Goal: Contribute content

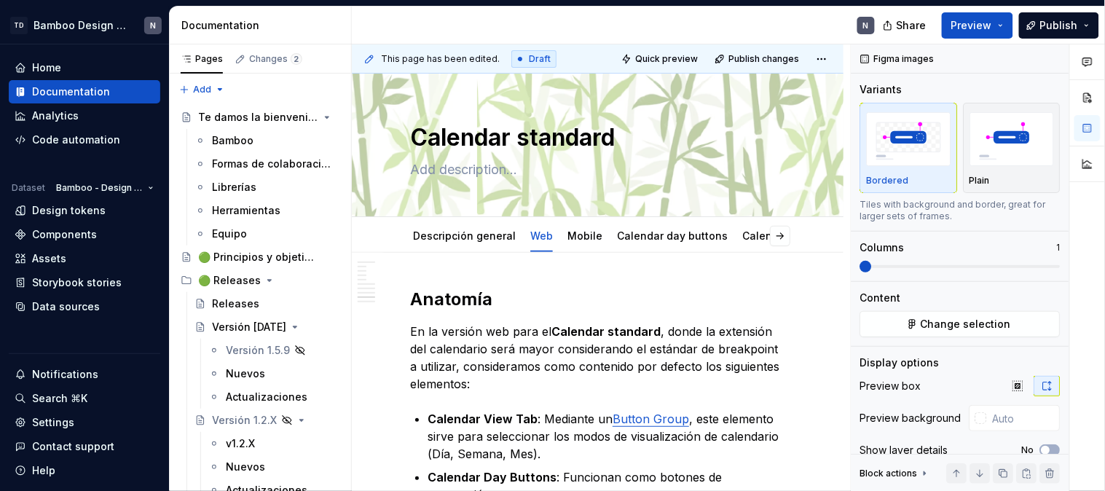
scroll to position [3562, 0]
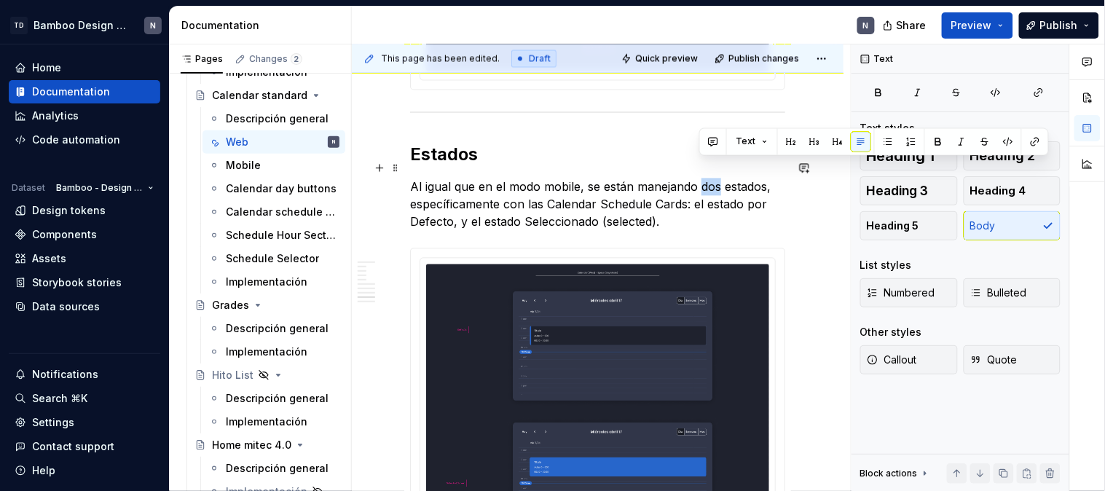
drag, startPoint x: 717, startPoint y: 164, endPoint x: 700, endPoint y: 165, distance: 17.5
click at [700, 178] on p "Al igual que en el modo mobile, se están manejando dos estados, específicamente…" at bounding box center [597, 204] width 375 height 52
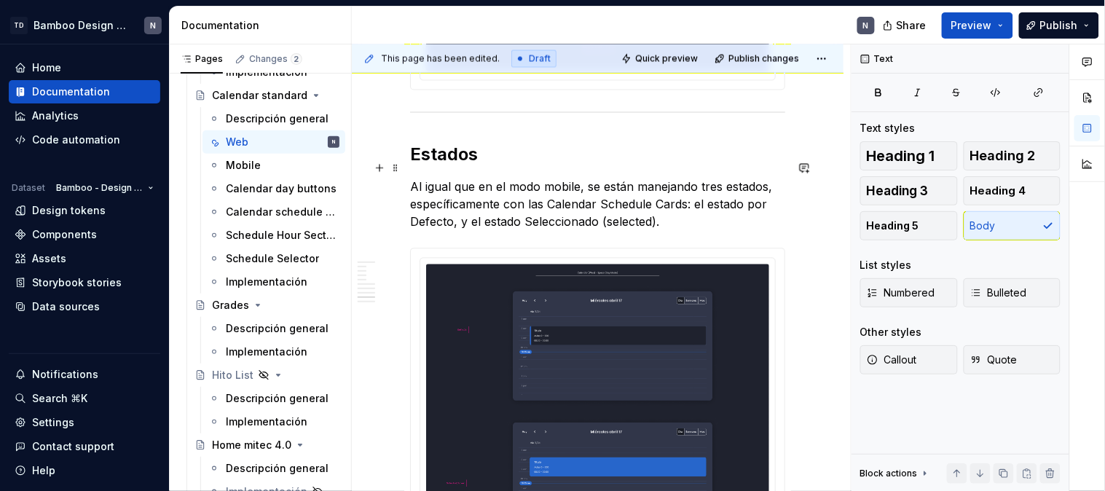
click at [595, 208] on p "Al igual que en el modo mobile, se están manejando tres estados, específicament…" at bounding box center [597, 204] width 375 height 52
click at [701, 206] on p "Al igual que en el modo mobile, se están manejando tres estados, específicament…" at bounding box center [597, 204] width 375 height 52
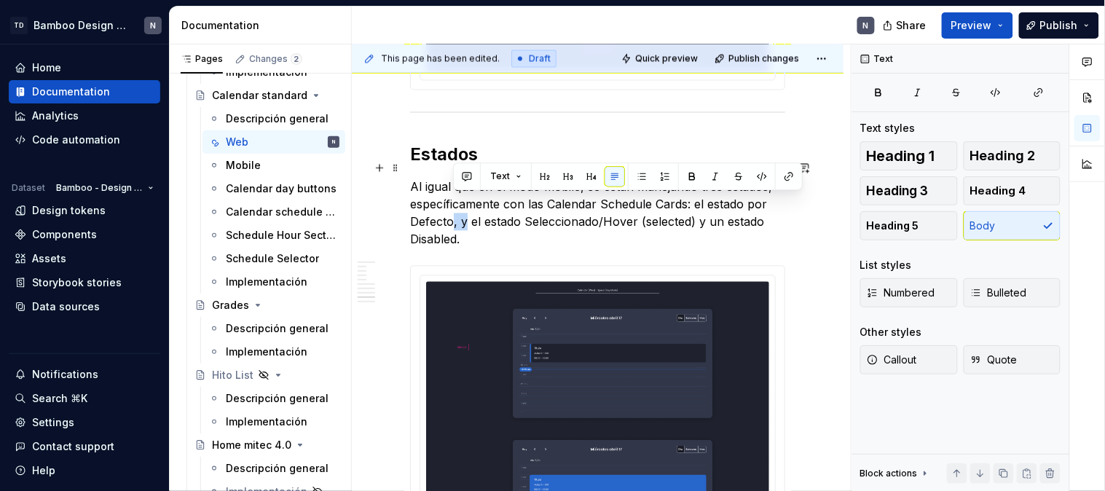
drag, startPoint x: 468, startPoint y: 202, endPoint x: 454, endPoint y: 202, distance: 13.8
click at [454, 202] on p "Al igual que en el modo mobile, se están manejando tres estados, específicament…" at bounding box center [597, 213] width 375 height 70
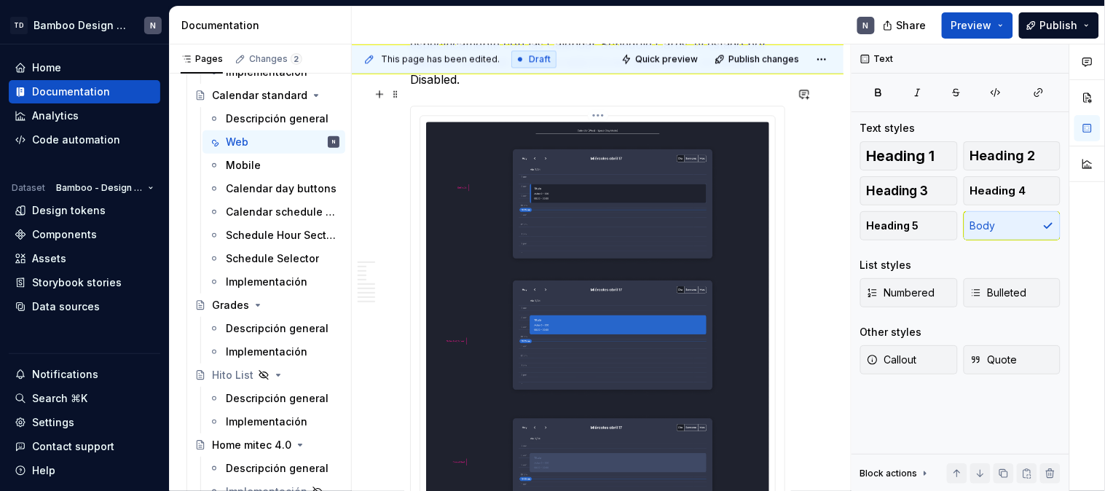
scroll to position [3805, 0]
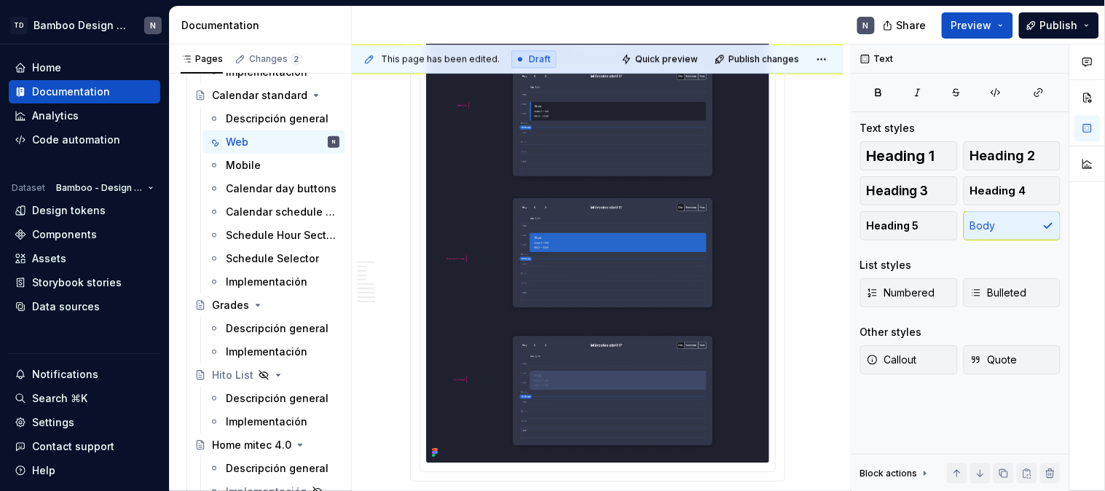
click at [682, 192] on img at bounding box center [597, 250] width 343 height 423
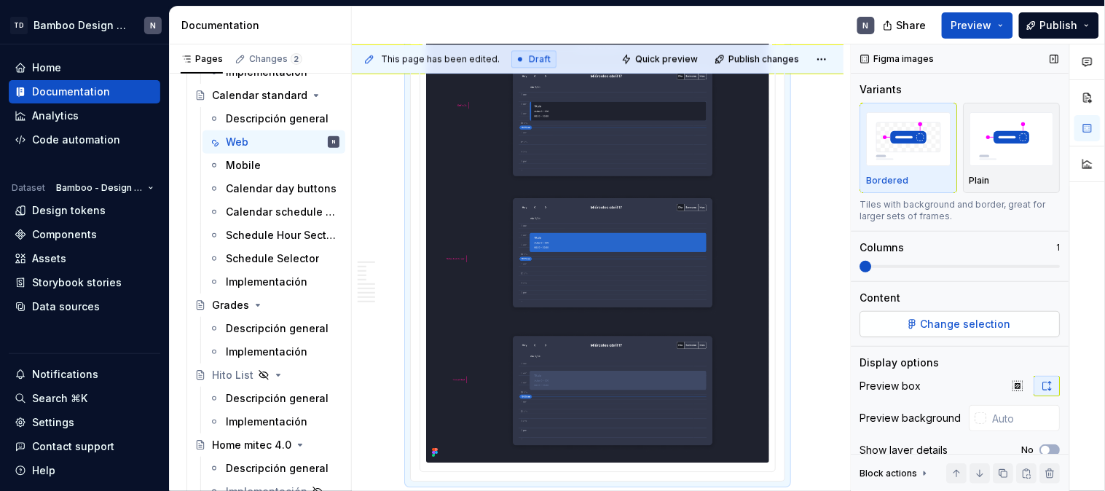
click at [951, 323] on span "Change selection" at bounding box center [966, 324] width 90 height 15
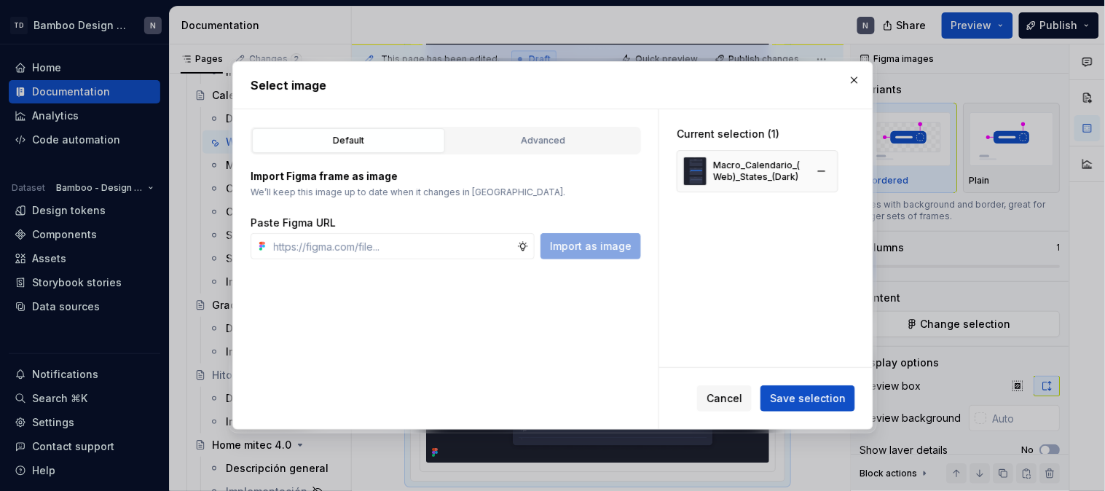
type textarea "*"
click at [822, 171] on button "button" at bounding box center [821, 171] width 20 height 20
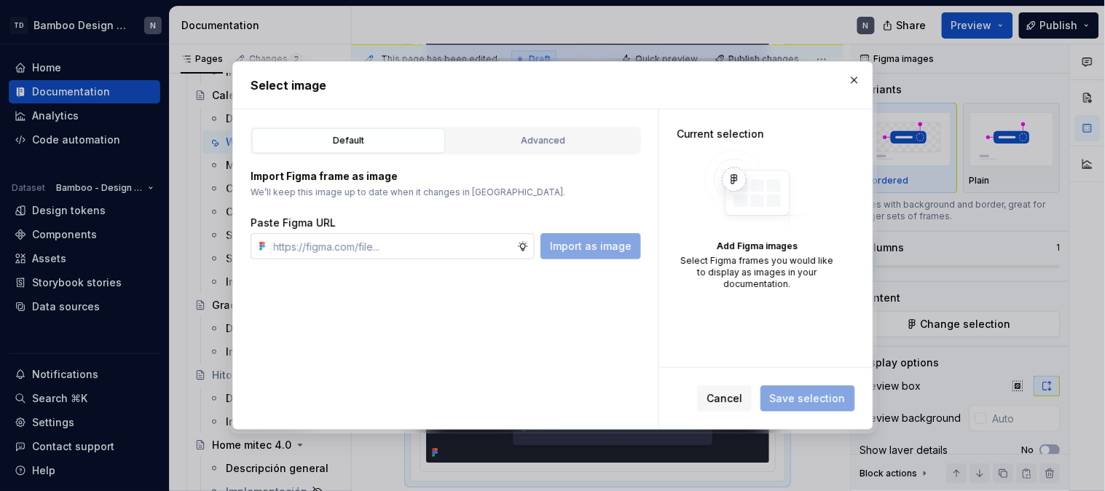
click at [426, 234] on input "text" at bounding box center [392, 246] width 249 height 26
paste input "[URL][DOMAIN_NAME]"
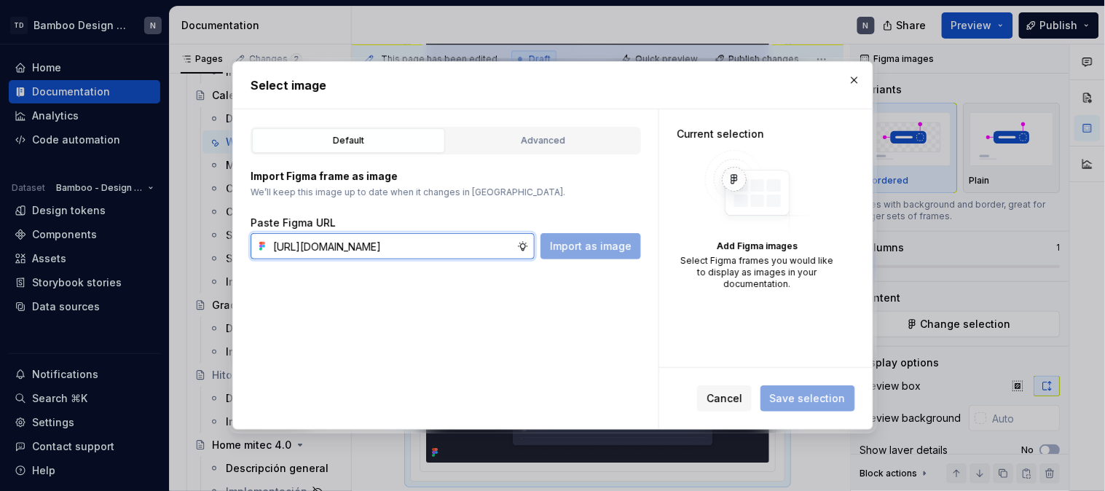
scroll to position [0, 501]
type input "[URL][DOMAIN_NAME]"
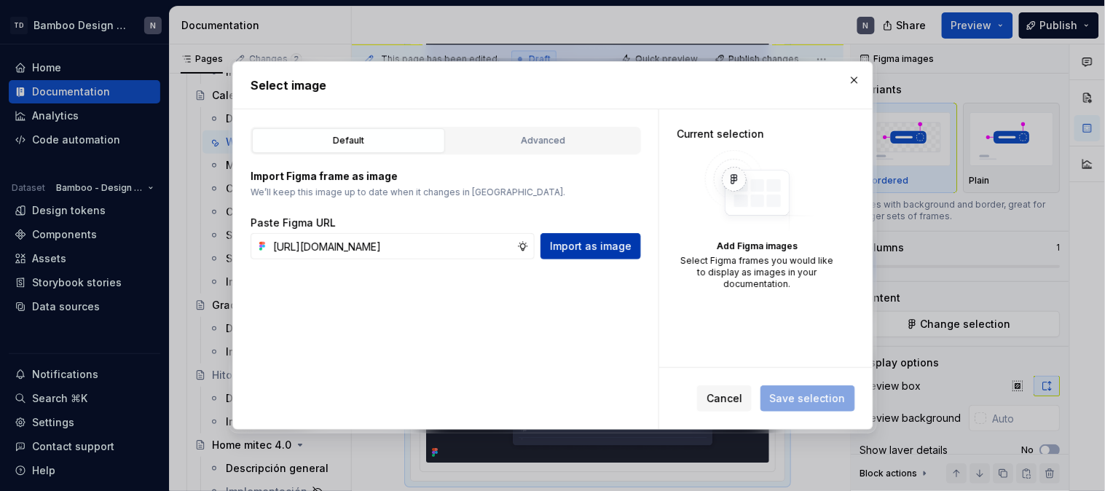
click at [619, 253] on span "Import as image" at bounding box center [591, 246] width 82 height 15
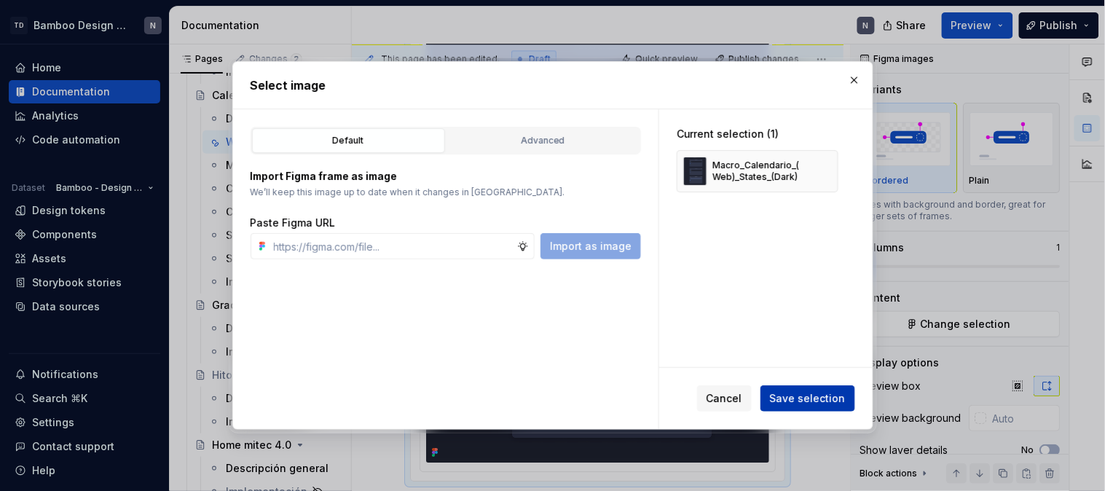
click at [841, 398] on span "Save selection" at bounding box center [808, 398] width 76 height 15
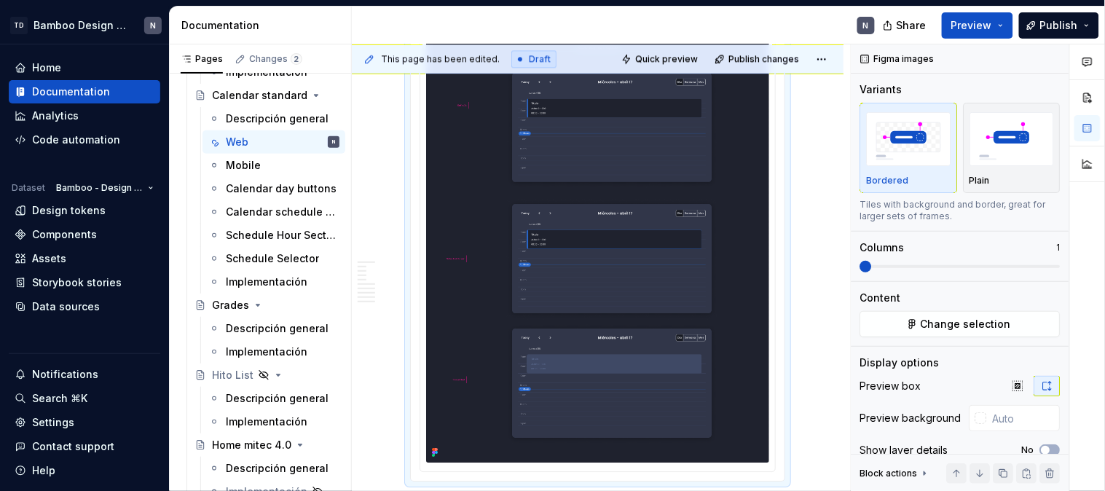
scroll to position [4128, 0]
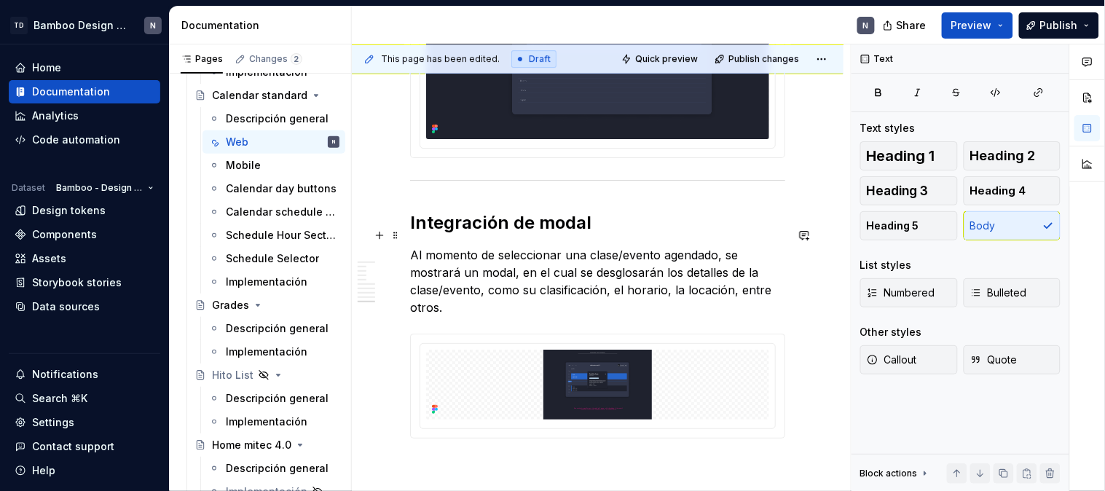
click at [680, 273] on p "Al momento de seleccionar una clase/evento agendado, se mostrará un modal, en e…" at bounding box center [597, 281] width 375 height 70
click at [580, 390] on img at bounding box center [597, 385] width 343 height 70
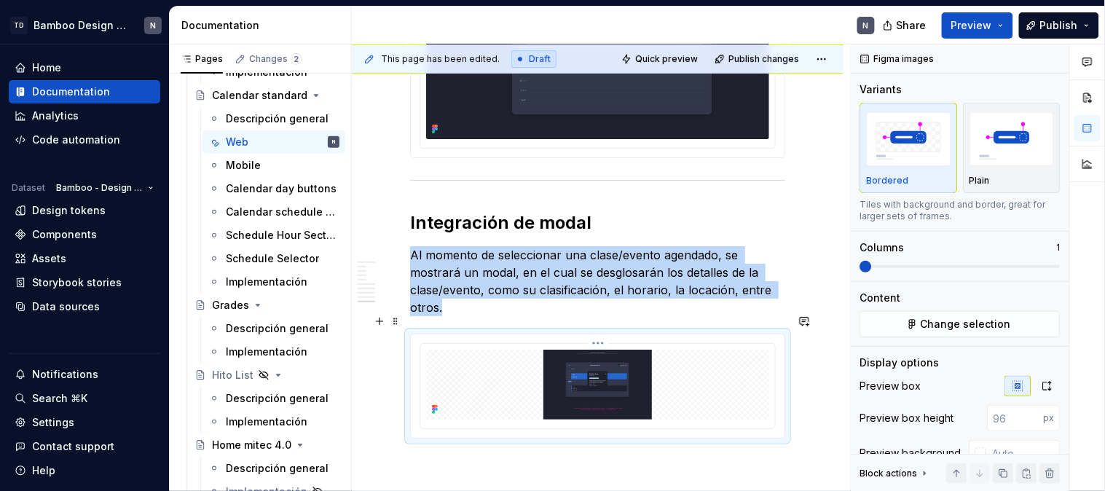
click at [595, 370] on img at bounding box center [597, 385] width 343 height 70
click at [988, 328] on span "Change selection" at bounding box center [966, 324] width 90 height 15
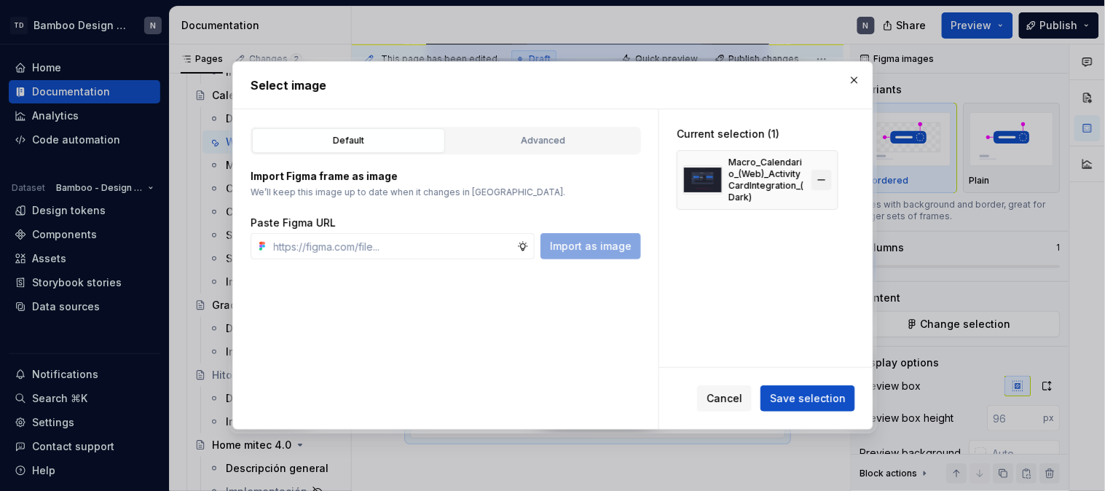
click at [821, 179] on button "button" at bounding box center [821, 180] width 20 height 20
type textarea "*"
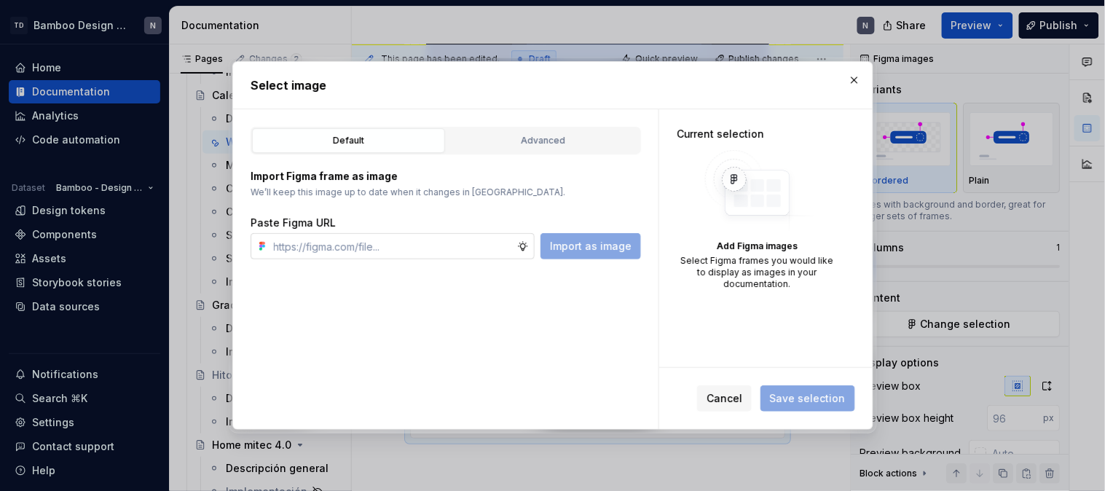
click at [454, 253] on input "text" at bounding box center [392, 246] width 249 height 26
paste input "[URL][DOMAIN_NAME]"
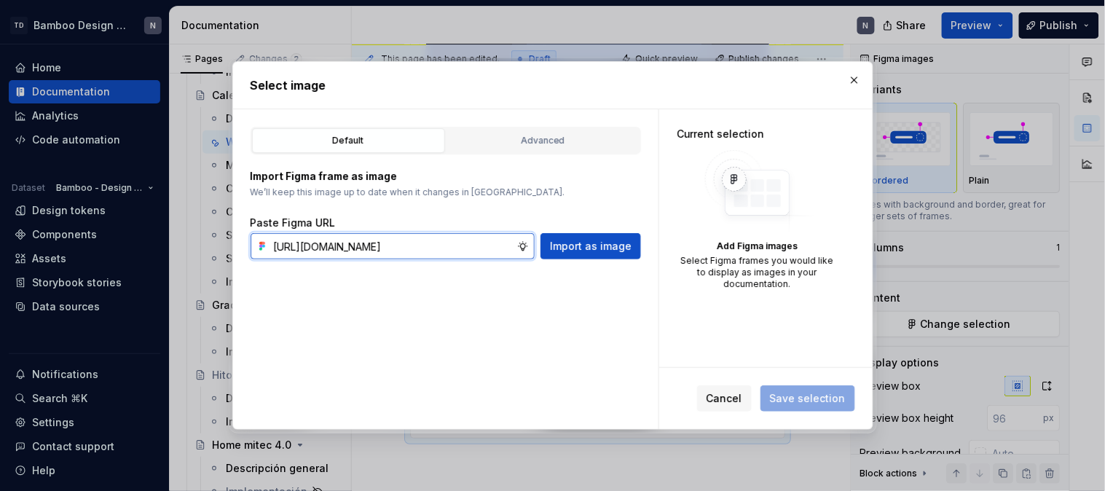
scroll to position [0, 500]
type input "[URL][DOMAIN_NAME]"
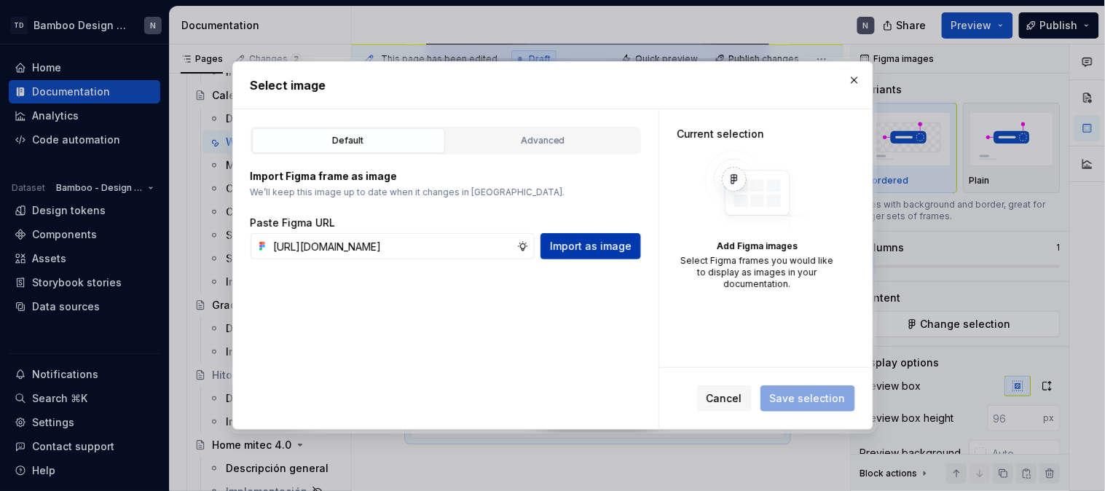
click at [601, 245] on span "Import as image" at bounding box center [591, 246] width 82 height 15
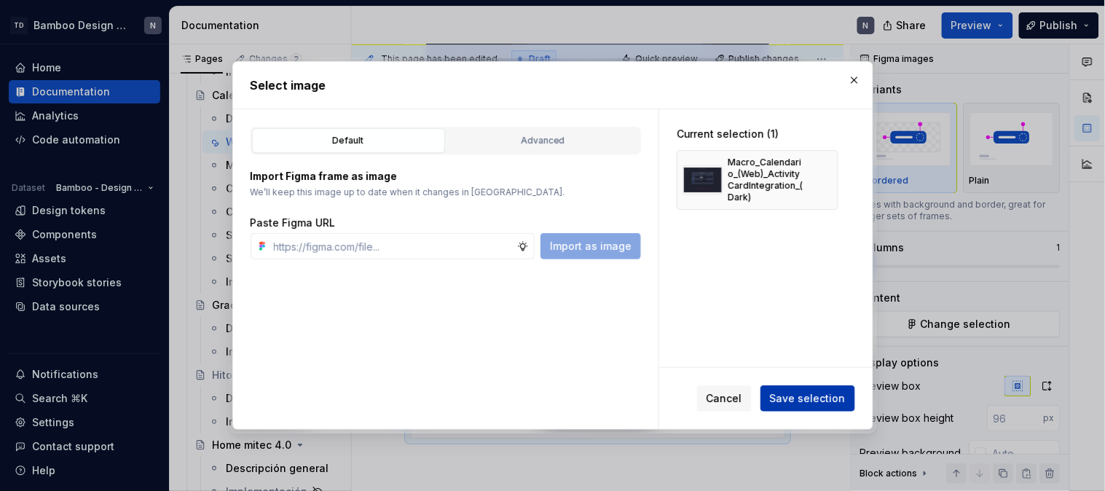
click at [787, 395] on span "Save selection" at bounding box center [808, 398] width 76 height 15
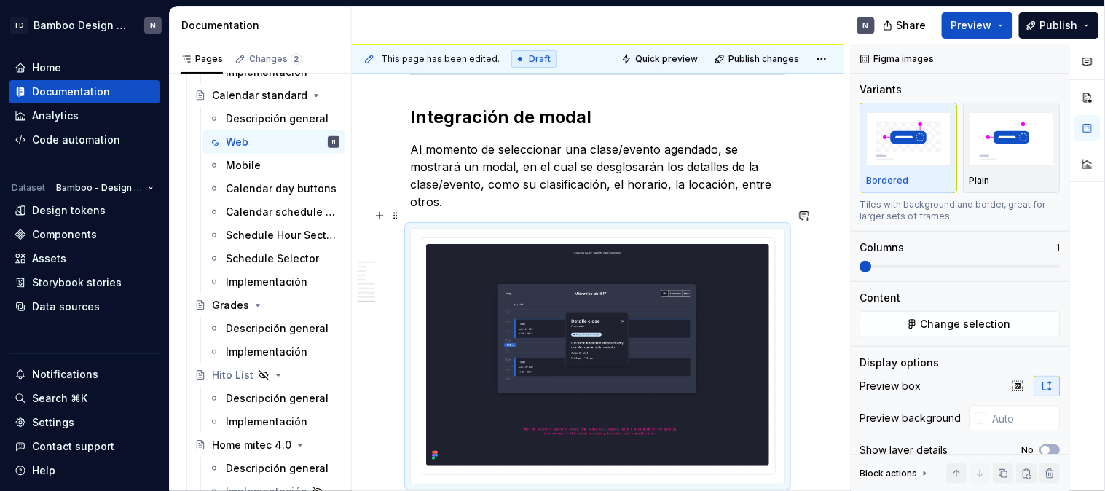
scroll to position [4210, 0]
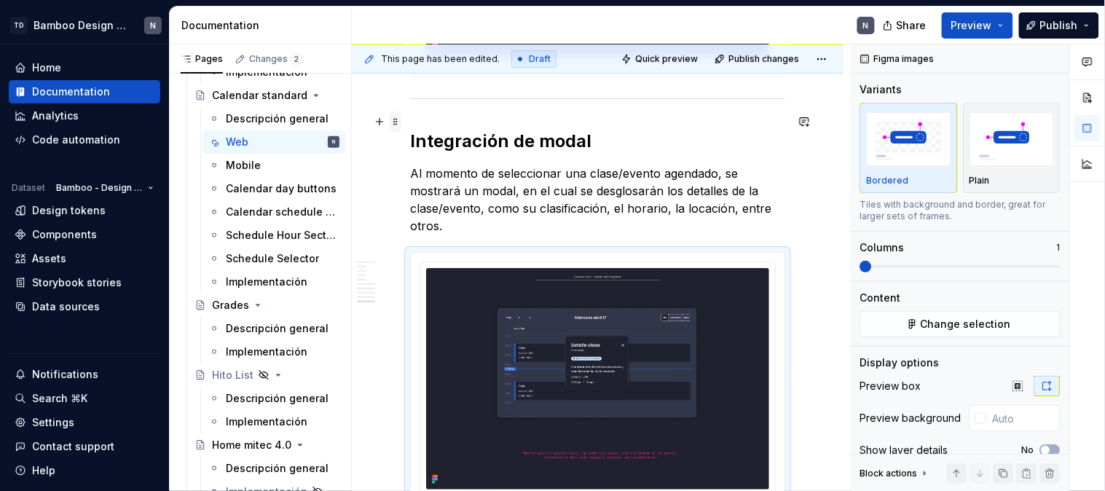
click at [396, 125] on span at bounding box center [396, 121] width 12 height 20
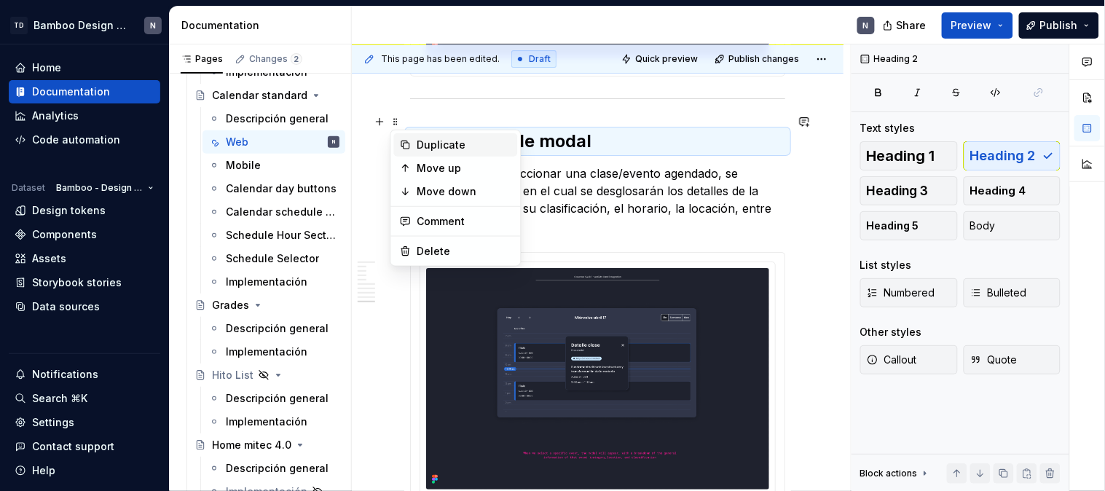
click at [409, 144] on icon at bounding box center [406, 145] width 12 height 12
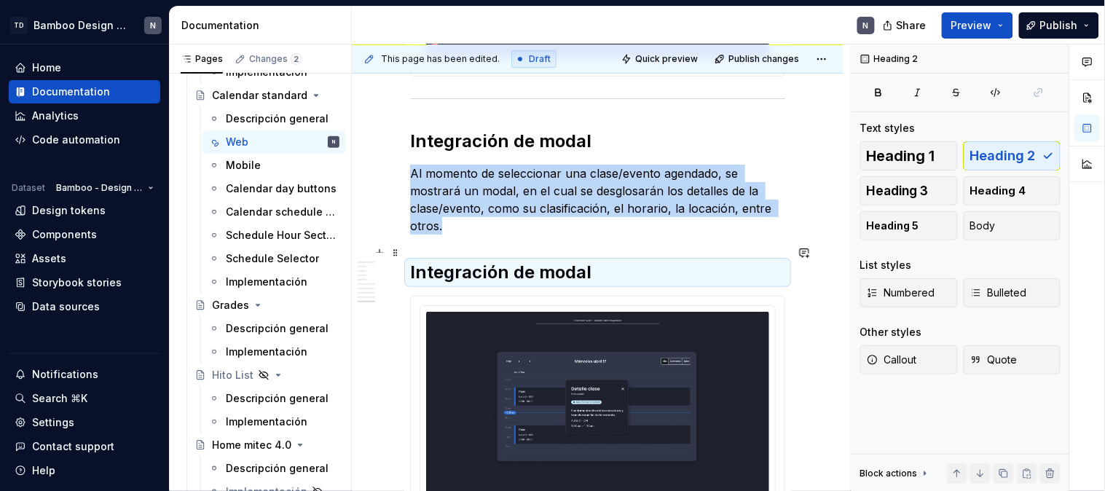
scroll to position [4291, 0]
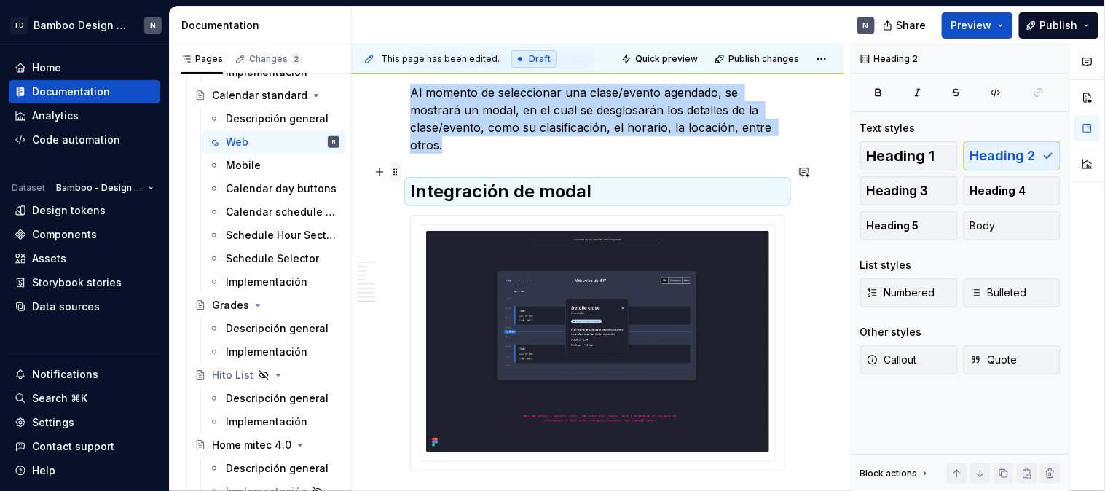
click at [395, 170] on span at bounding box center [396, 172] width 12 height 20
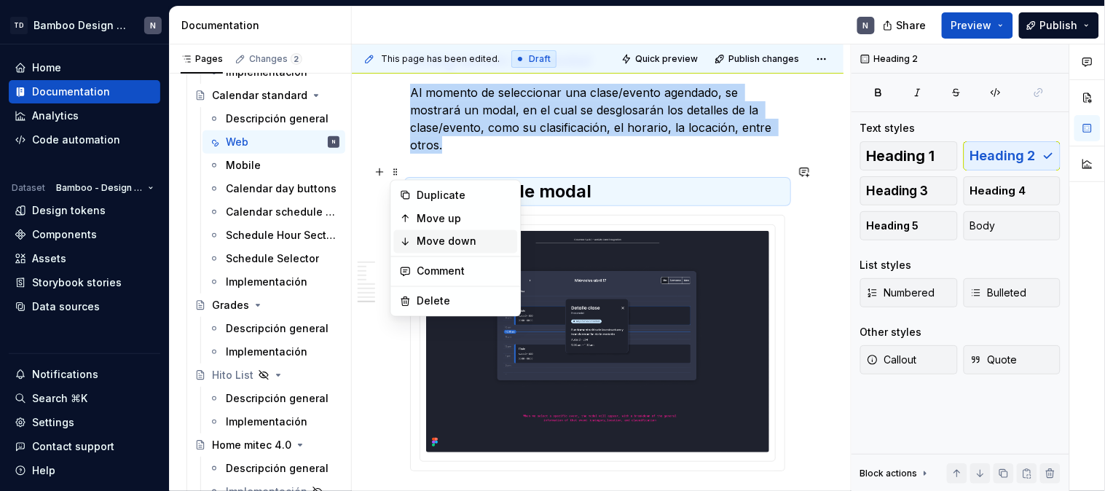
click at [437, 236] on div "Move down" at bounding box center [464, 242] width 95 height 15
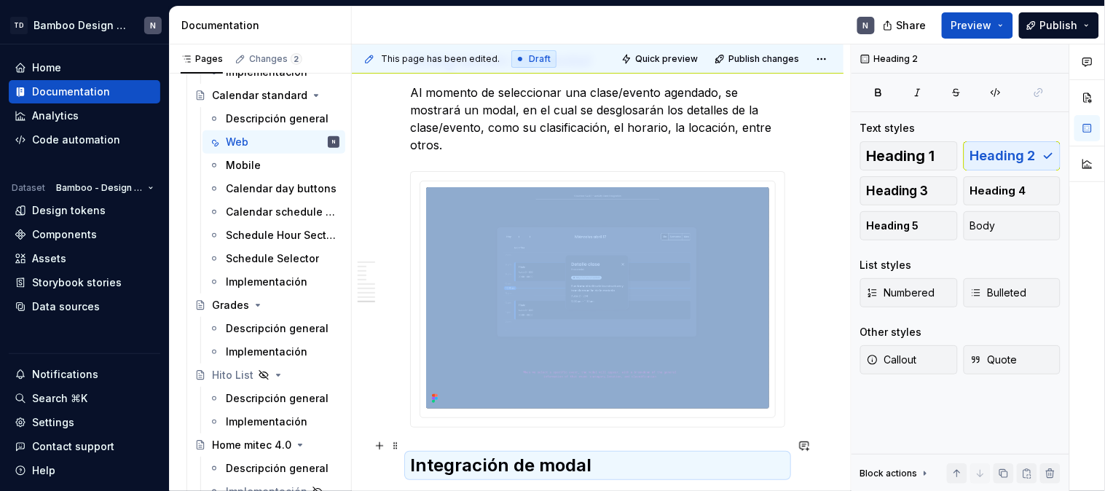
click at [498, 454] on h2 "Integración de modal" at bounding box center [597, 465] width 375 height 23
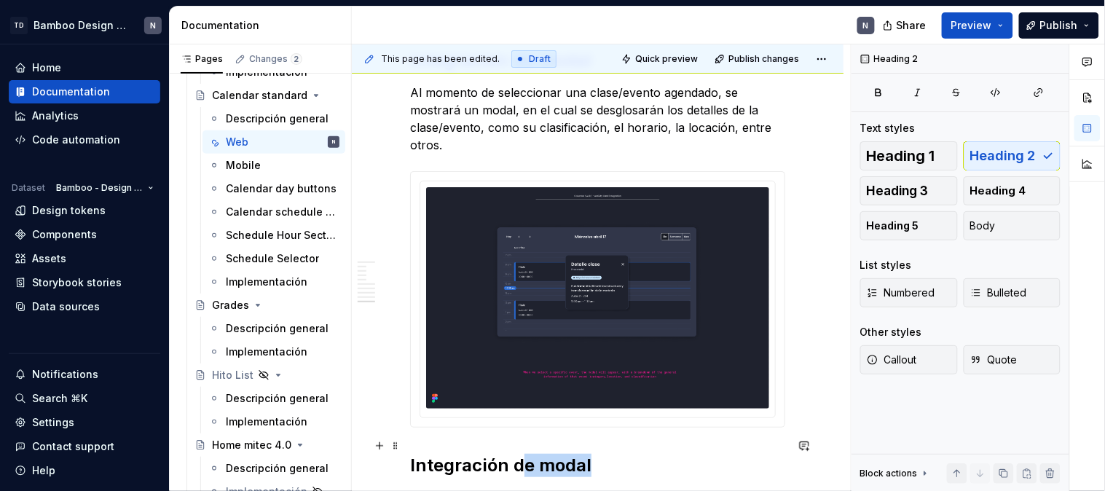
scroll to position [4421, 0]
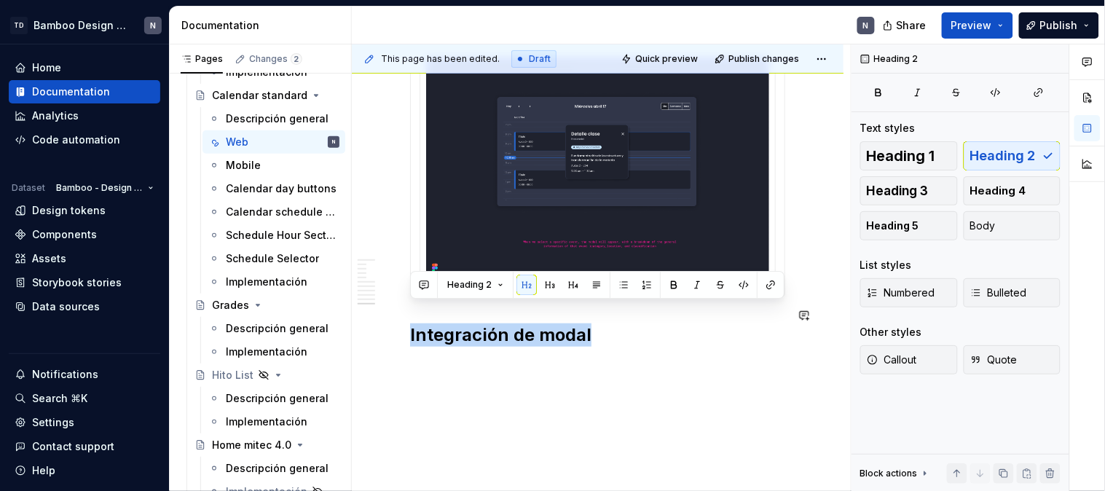
drag, startPoint x: 595, startPoint y: 449, endPoint x: 411, endPoint y: 433, distance: 185.0
drag, startPoint x: 421, startPoint y: 317, endPoint x: 404, endPoint y: 317, distance: 16.8
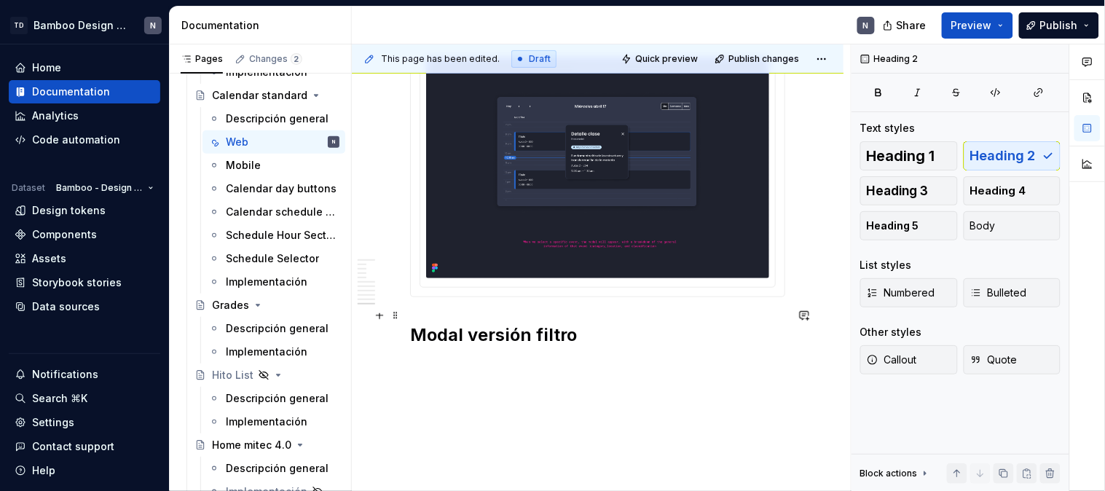
click at [393, 317] on span at bounding box center [396, 315] width 12 height 20
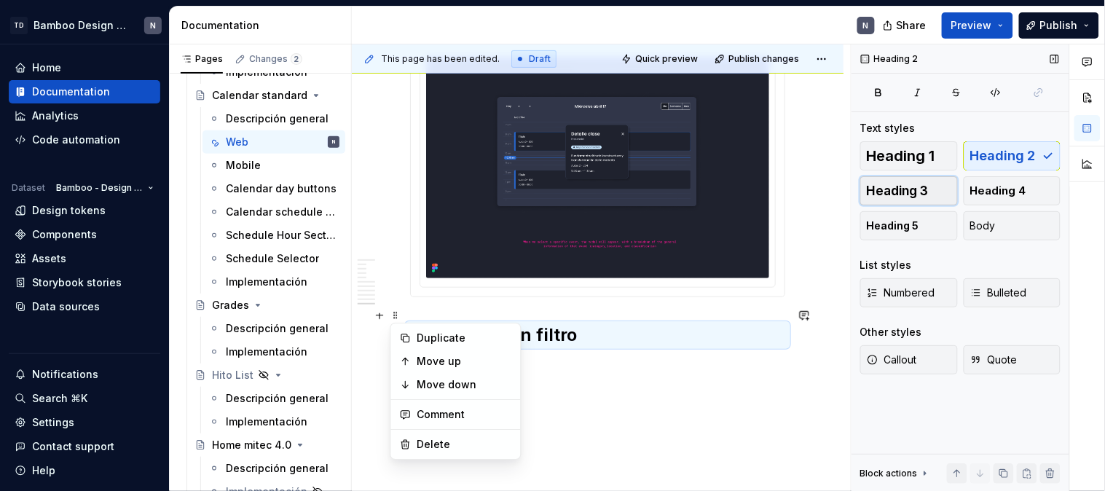
click at [912, 197] on span "Heading 3" at bounding box center [898, 191] width 62 height 15
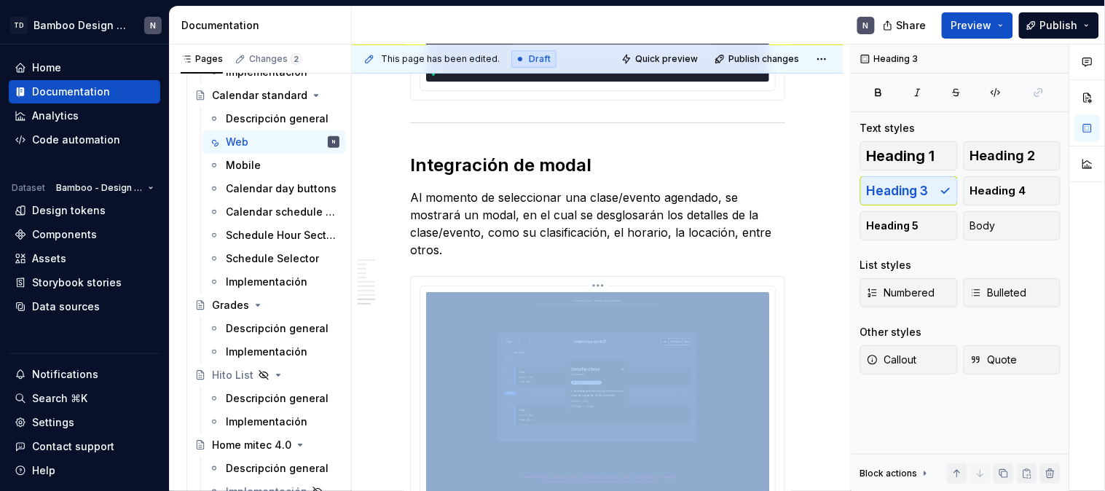
scroll to position [4247, 0]
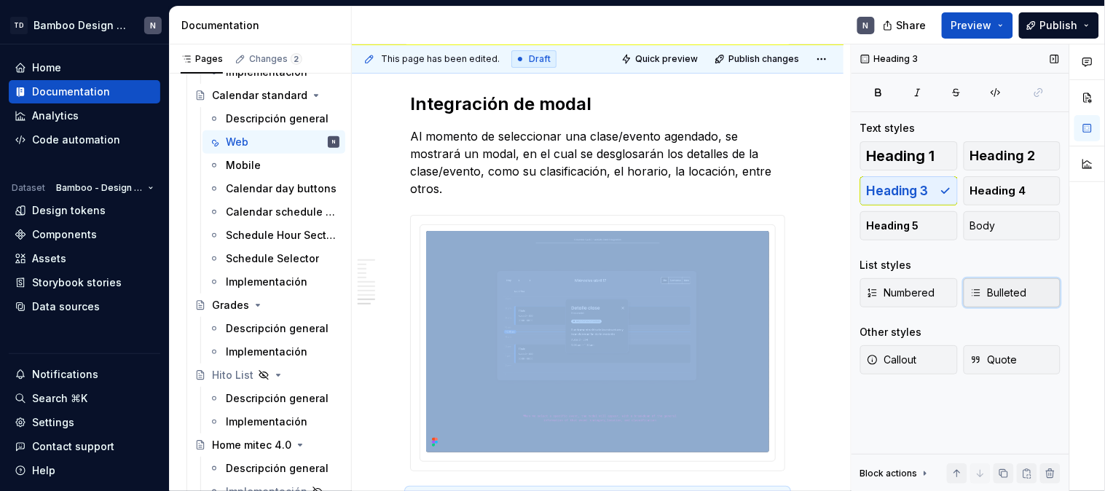
click at [1009, 293] on span "Bulleted" at bounding box center [998, 293] width 57 height 15
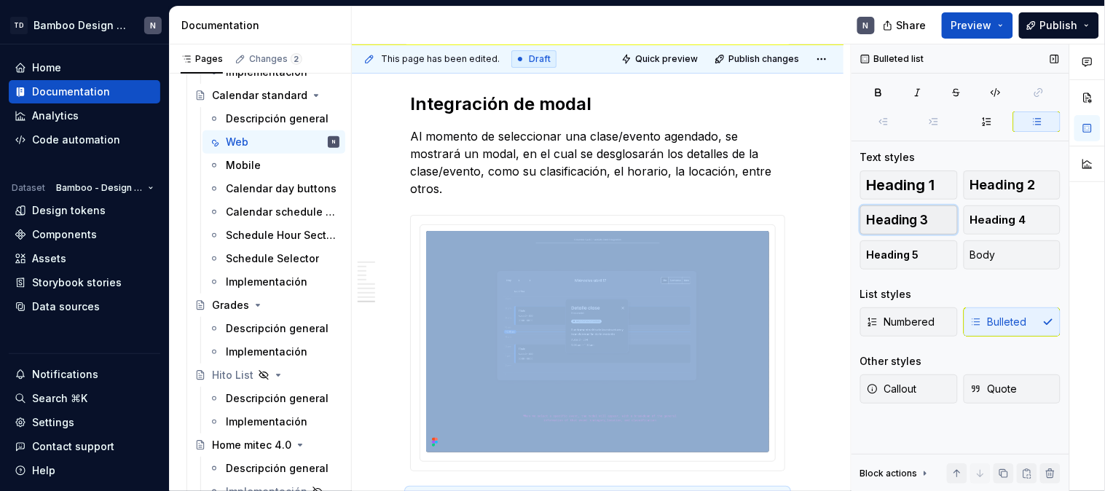
click at [929, 228] on button "Heading 3" at bounding box center [909, 219] width 98 height 29
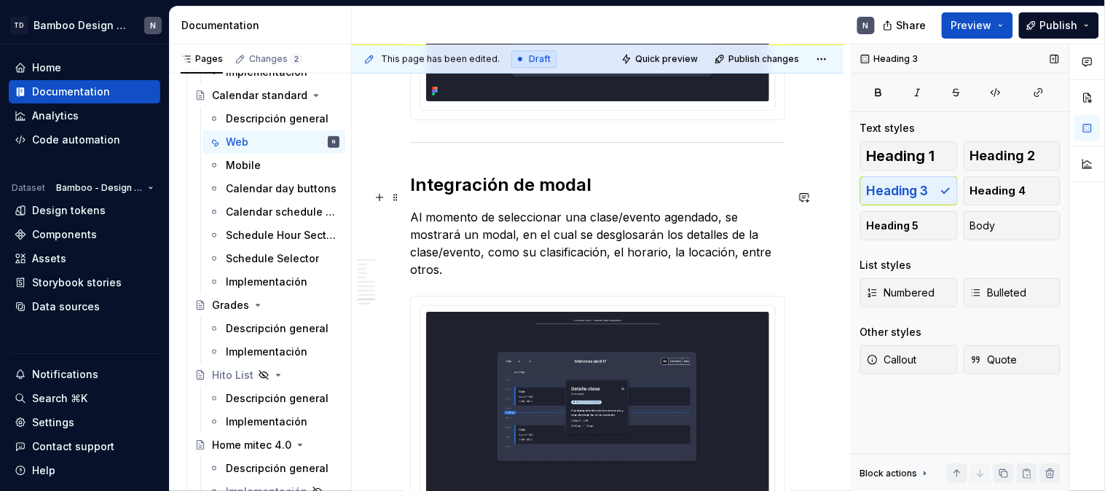
scroll to position [4409, 0]
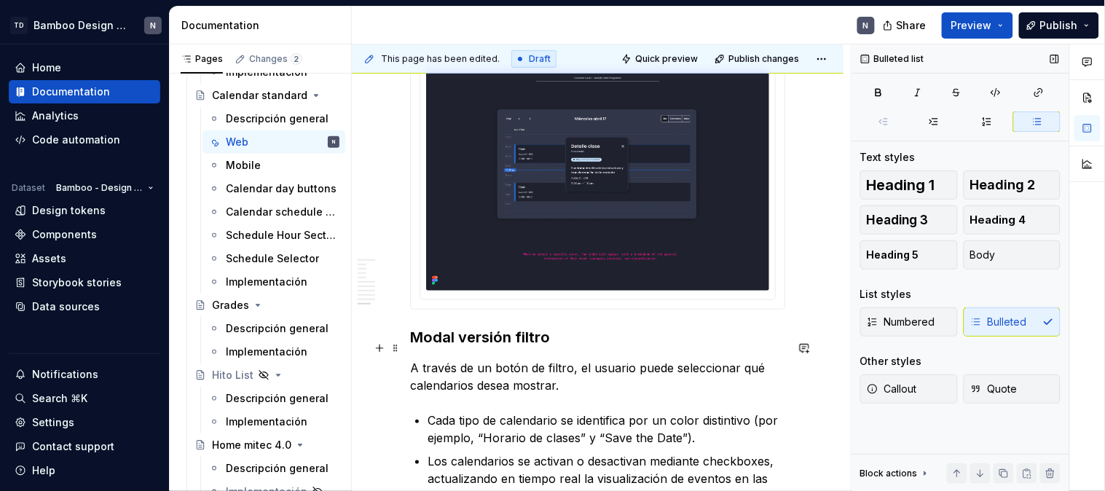
click at [563, 359] on p "A través de un botón de filtro, el usuario puede seleccionar qué calendarios de…" at bounding box center [597, 376] width 375 height 35
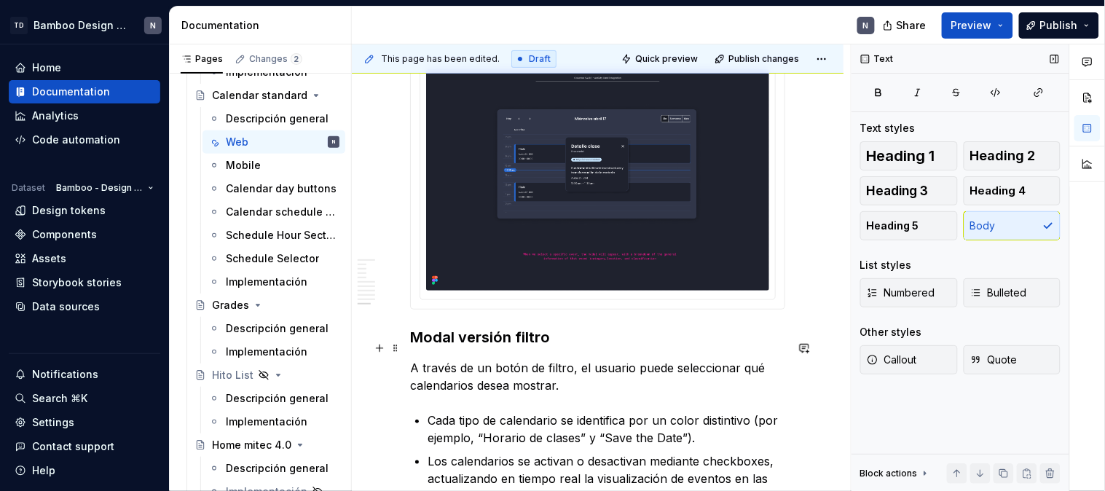
click at [570, 359] on p "A través de un botón de filtro, el usuario puede seleccionar qué calendarios de…" at bounding box center [597, 376] width 375 height 35
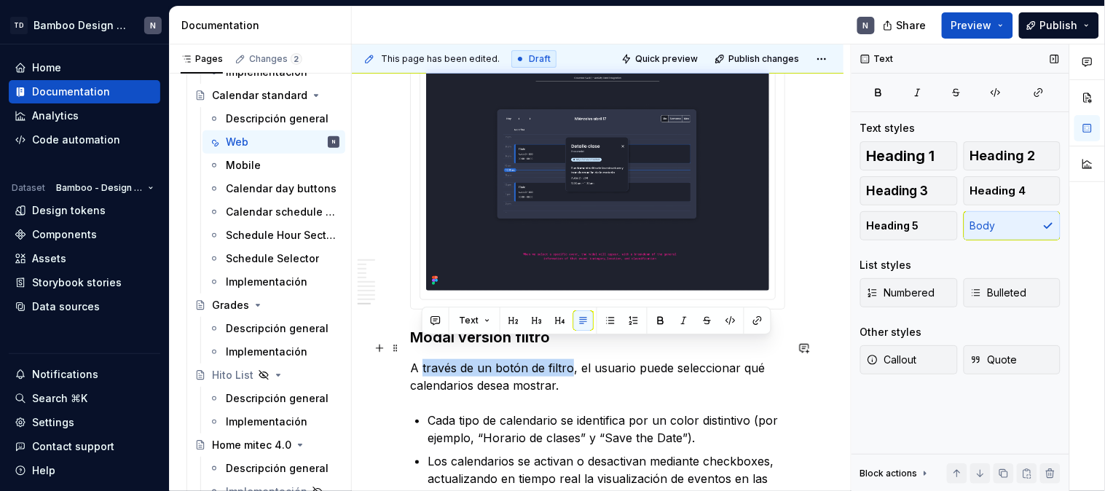
drag, startPoint x: 570, startPoint y: 347, endPoint x: 423, endPoint y: 351, distance: 146.4
click at [423, 359] on p "A través de un botón de filtro, el usuario puede seleccionar qué calendarios de…" at bounding box center [597, 376] width 375 height 35
click at [485, 361] on p "A través de un botón de filtro, el usuario puede seleccionar qué calendarios de…" at bounding box center [597, 376] width 375 height 35
drag, startPoint x: 568, startPoint y: 347, endPoint x: 421, endPoint y: 340, distance: 147.3
click at [421, 359] on p "A través de un botón de filtro, el usuario puede seleccionar qué calendarios de…" at bounding box center [597, 376] width 375 height 35
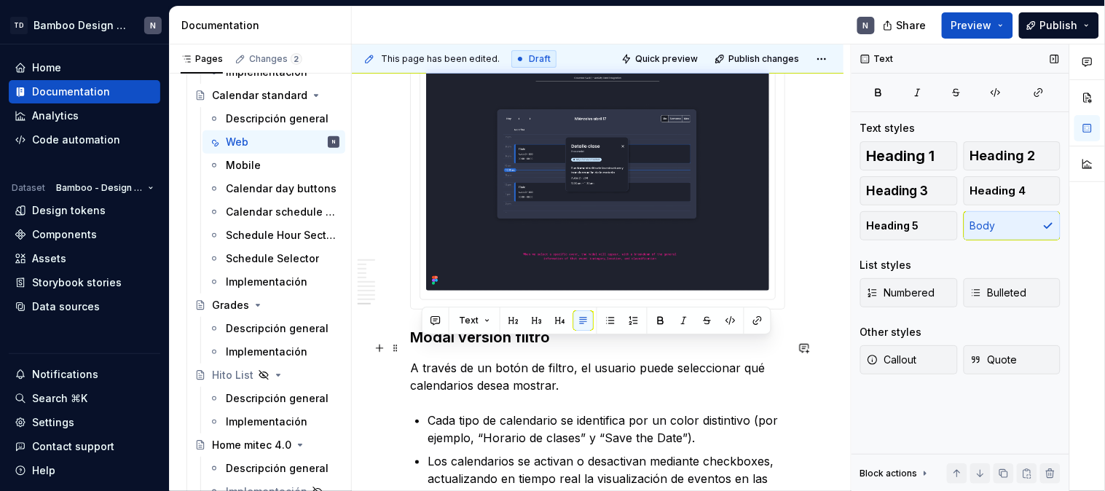
click at [462, 361] on p "A través de un botón de filtro, el usuario puede seleccionar qué calendarios de…" at bounding box center [597, 376] width 375 height 35
drag, startPoint x: 471, startPoint y: 345, endPoint x: 568, endPoint y: 344, distance: 97.6
click at [568, 359] on p "A través de un botón de filtro, el usuario puede seleccionar qué calendarios de…" at bounding box center [597, 376] width 375 height 35
click at [562, 369] on p "A través de un botón de filtro, el usuario puede seleccionar qué calendarios de…" at bounding box center [597, 376] width 375 height 35
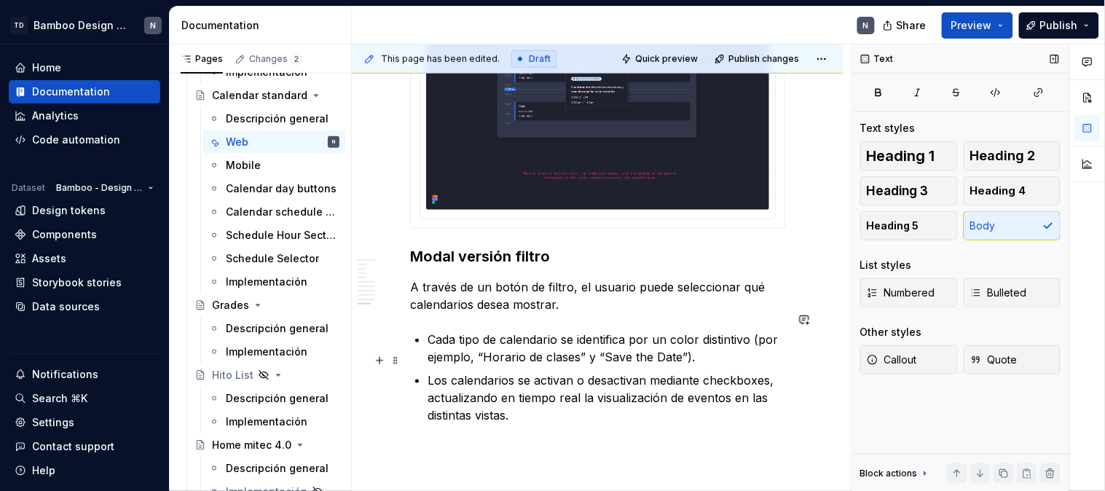
scroll to position [4567, 0]
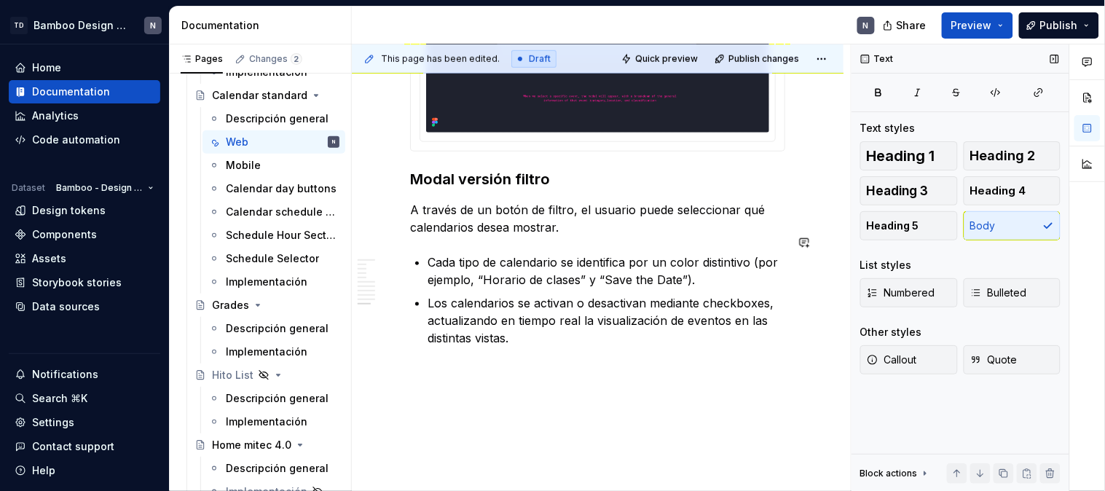
click at [382, 352] on button "button" at bounding box center [379, 353] width 20 height 20
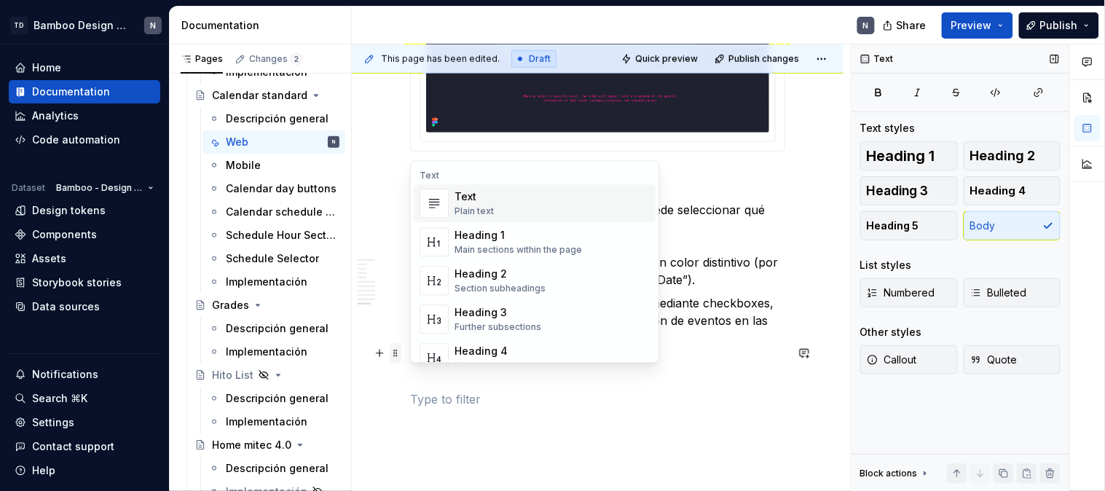
click at [391, 350] on span at bounding box center [396, 353] width 12 height 20
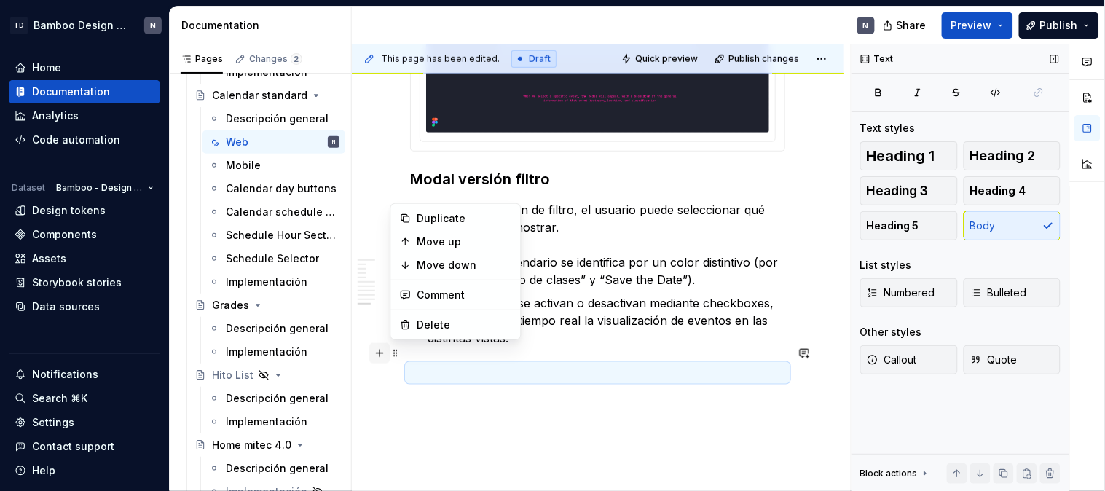
click at [377, 351] on button "button" at bounding box center [379, 353] width 20 height 20
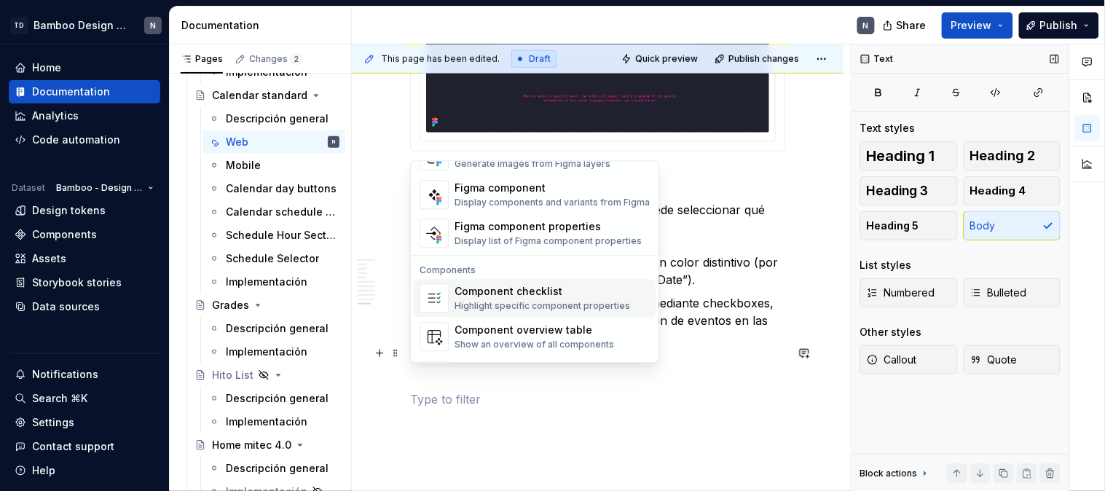
scroll to position [1288, 0]
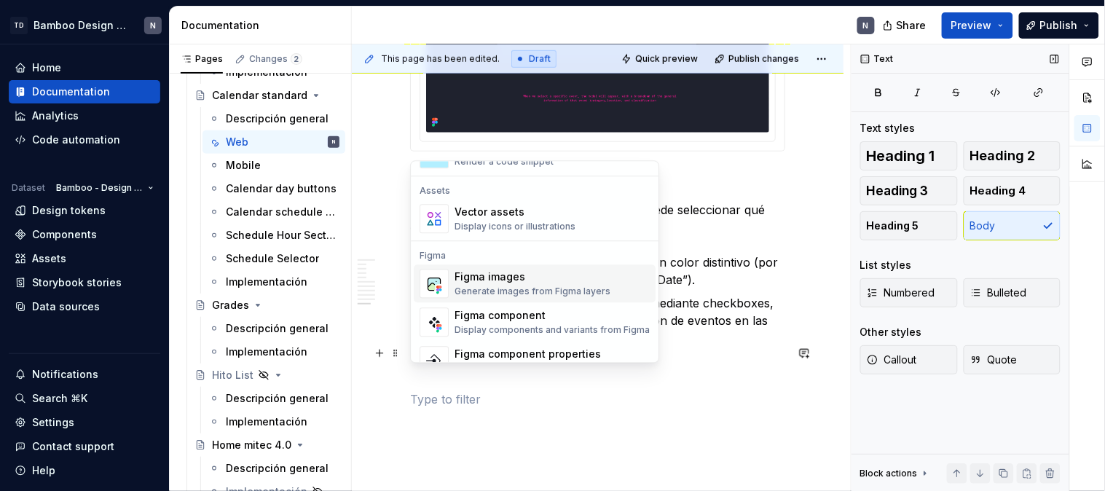
click at [527, 277] on div "Figma images" at bounding box center [532, 276] width 156 height 15
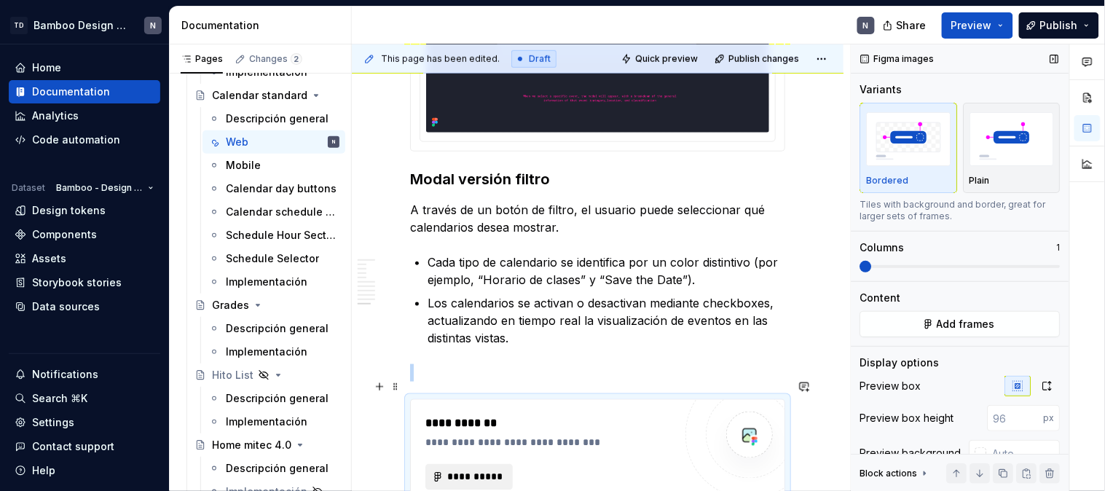
click at [484, 464] on button "**********" at bounding box center [468, 477] width 87 height 26
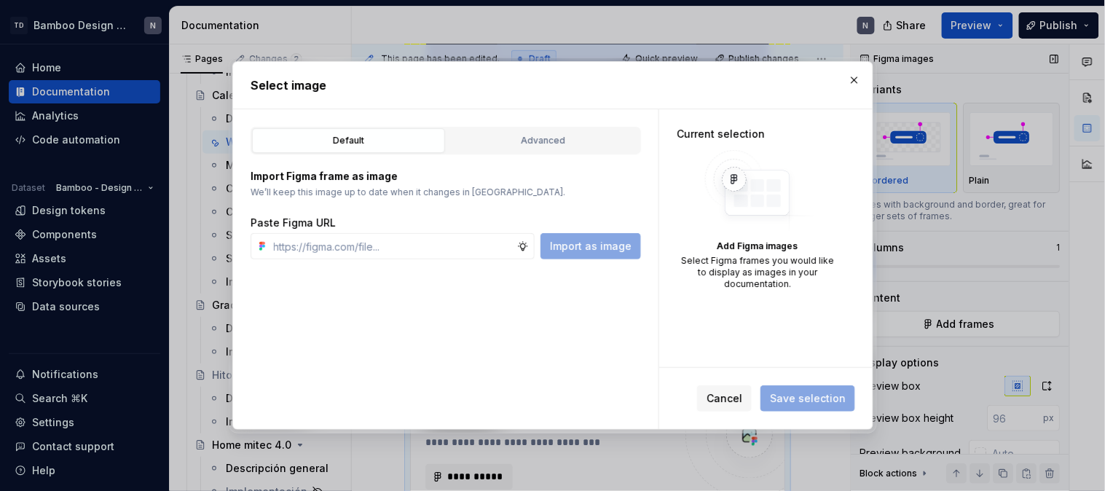
type textarea "*"
type input "[URL][DOMAIN_NAME]"
click at [606, 248] on span "Import as image" at bounding box center [591, 246] width 82 height 15
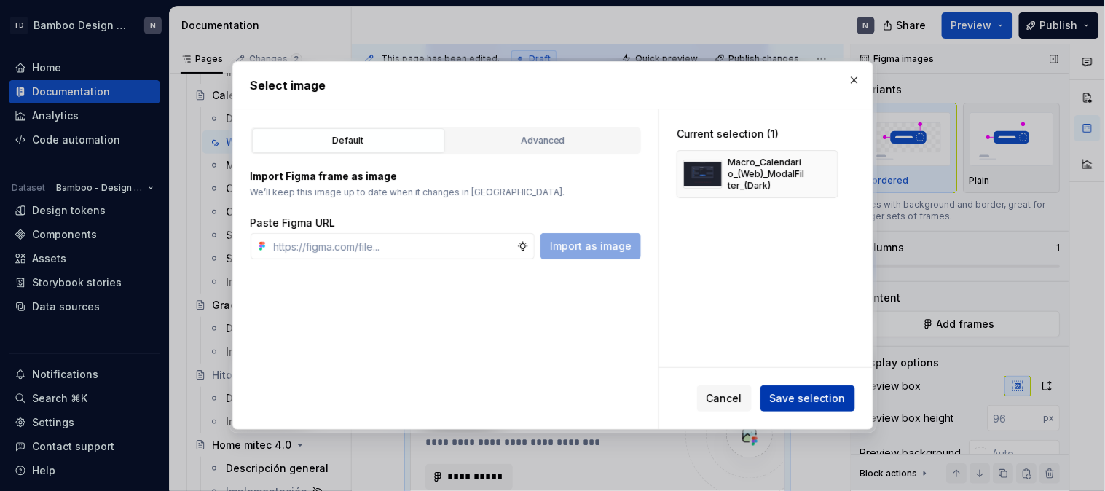
click at [814, 401] on span "Save selection" at bounding box center [808, 398] width 76 height 15
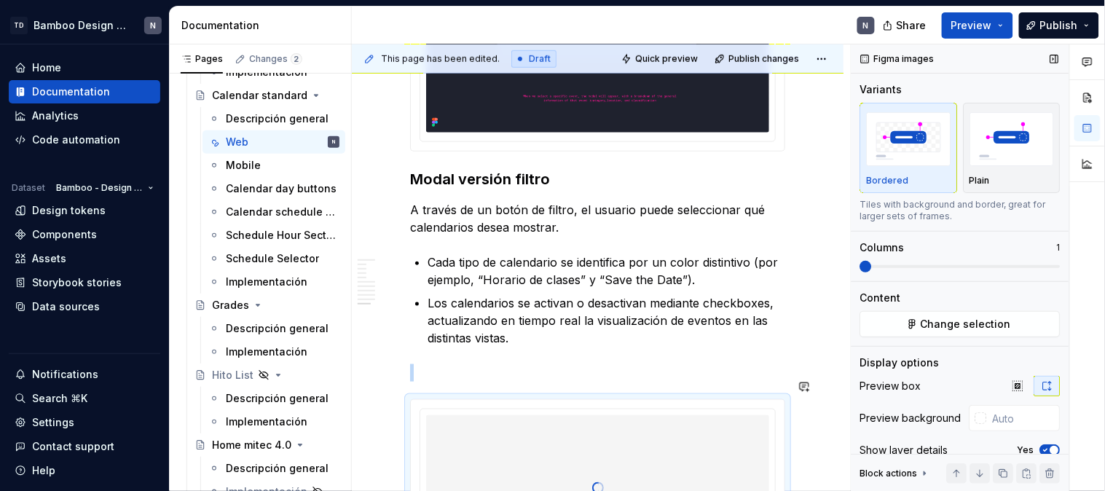
scroll to position [4672, 0]
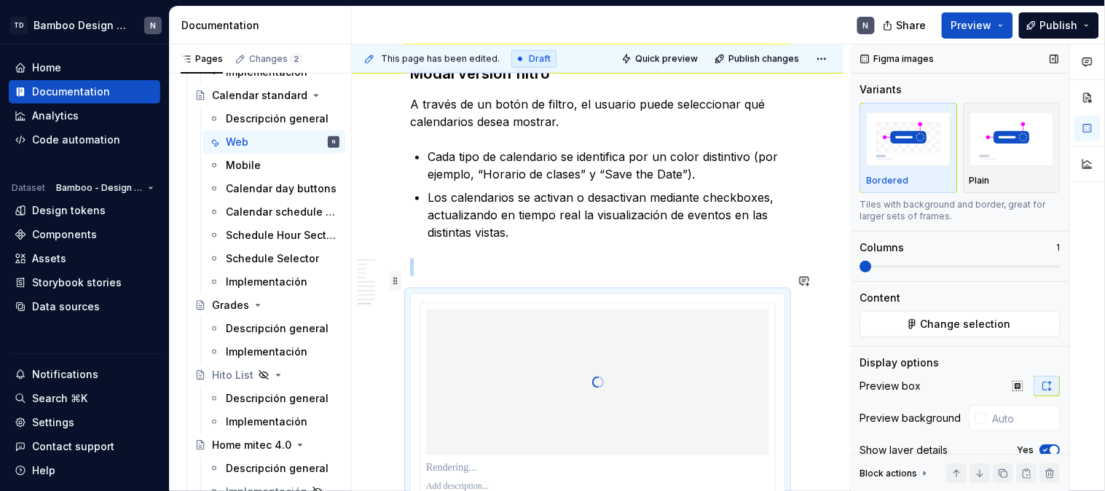
click at [395, 283] on span at bounding box center [396, 281] width 12 height 20
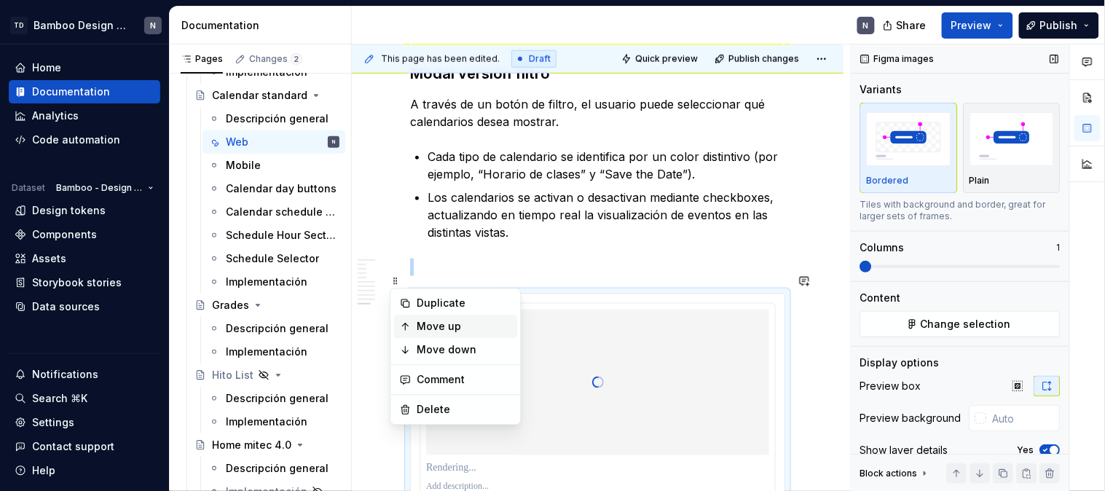
click at [424, 323] on div "Move up" at bounding box center [464, 327] width 95 height 15
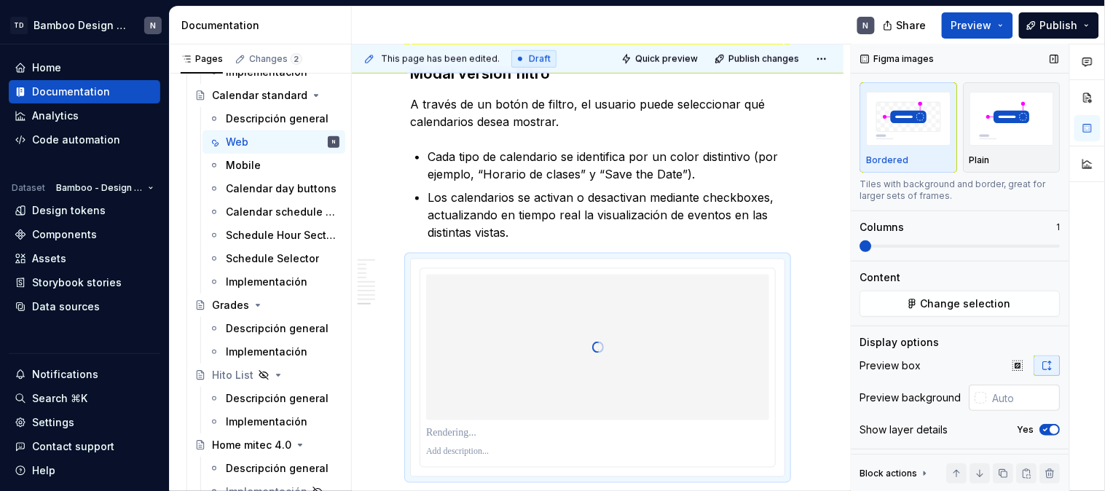
scroll to position [27, 0]
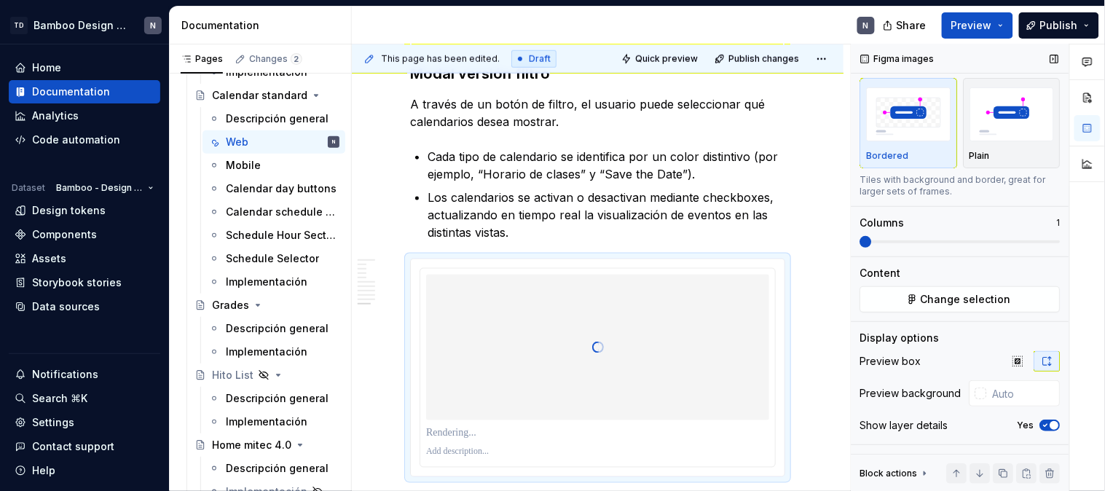
click at [1044, 430] on icon "button" at bounding box center [1046, 425] width 12 height 9
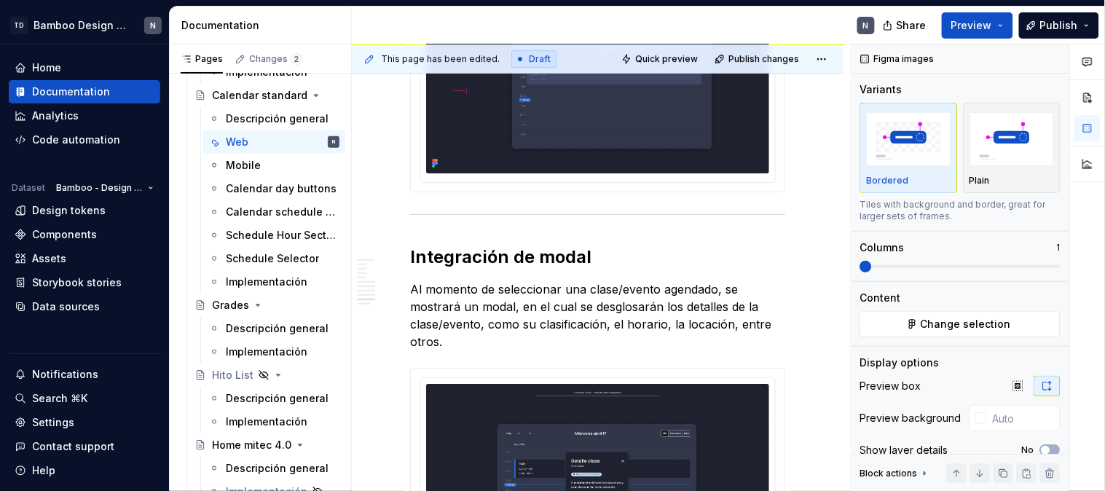
scroll to position [4097, 0]
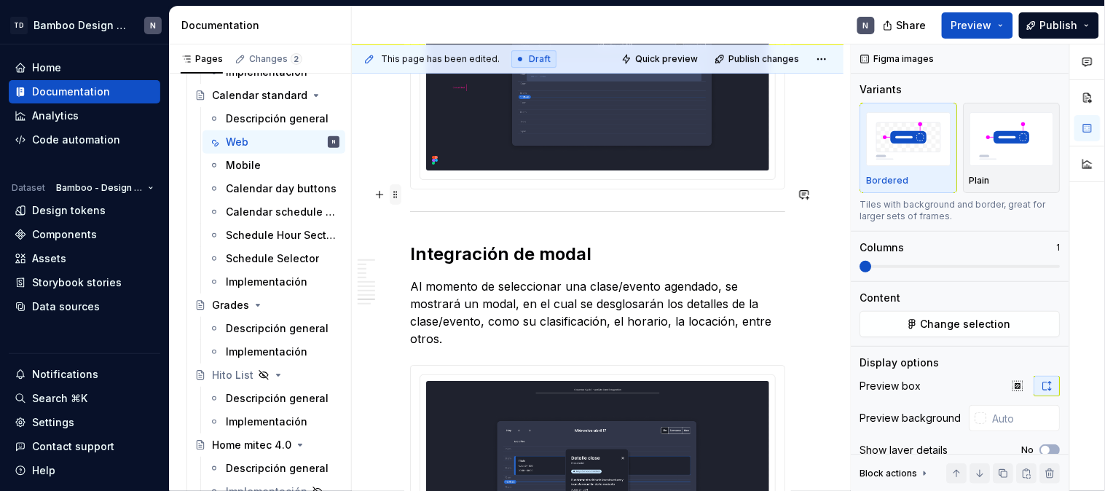
click at [396, 192] on span at bounding box center [396, 194] width 12 height 20
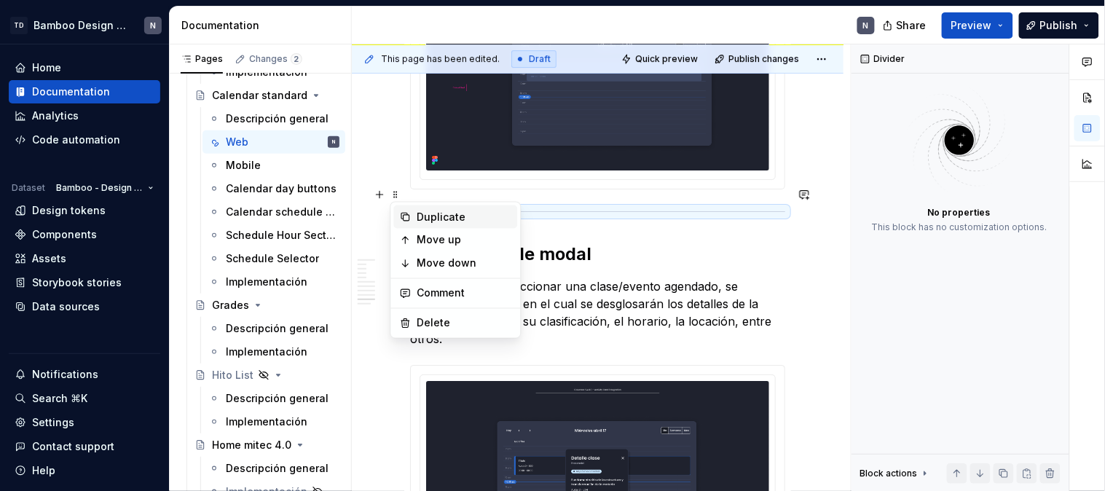
click at [415, 217] on div "Duplicate" at bounding box center [456, 216] width 124 height 23
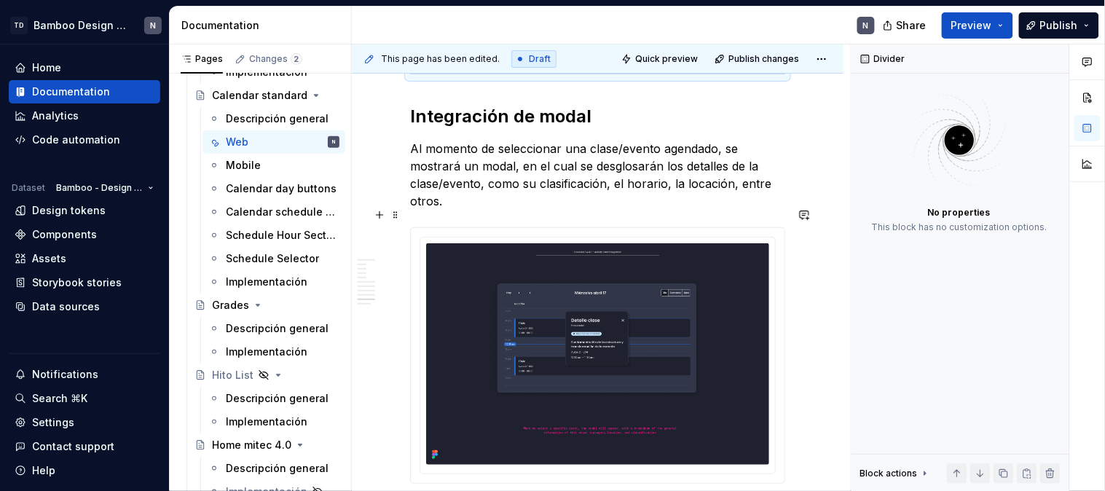
scroll to position [4178, 0]
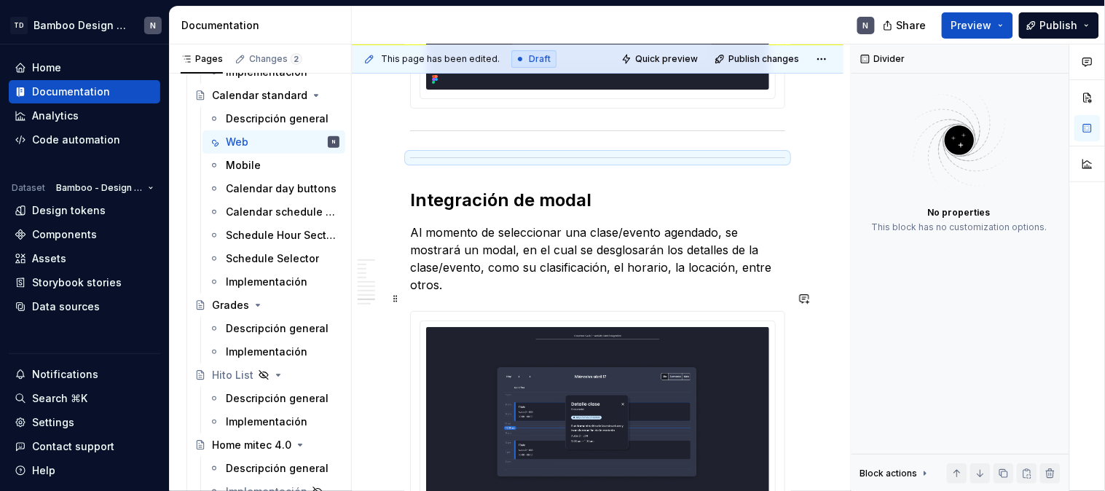
drag, startPoint x: 397, startPoint y: 221, endPoint x: 404, endPoint y: 268, distance: 47.9
drag, startPoint x: 395, startPoint y: 137, endPoint x: 395, endPoint y: 277, distance: 139.8
drag, startPoint x: 391, startPoint y: 141, endPoint x: 391, endPoint y: 163, distance: 22.6
click at [392, 141] on span at bounding box center [396, 140] width 12 height 20
drag, startPoint x: 395, startPoint y: 141, endPoint x: 395, endPoint y: 183, distance: 42.2
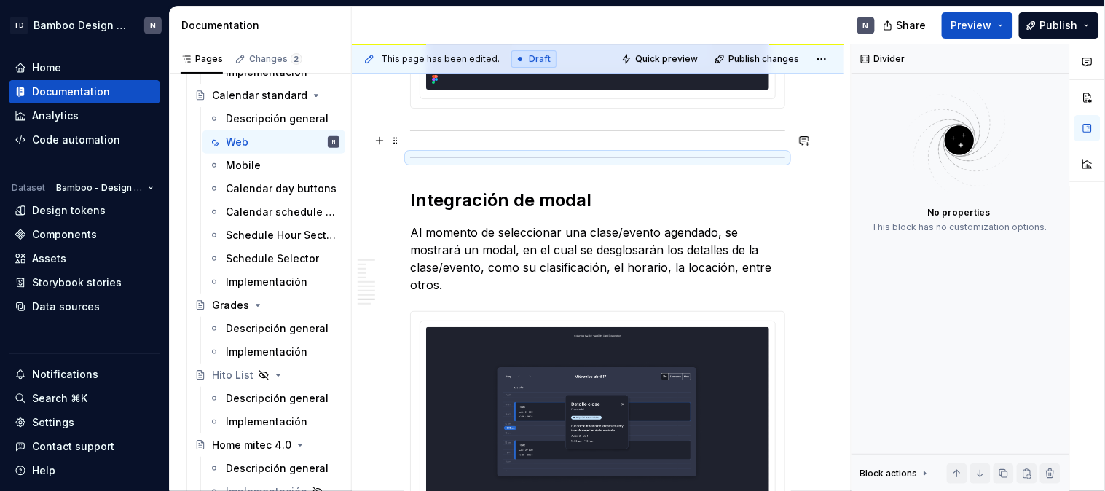
click at [395, 134] on span at bounding box center [396, 140] width 12 height 20
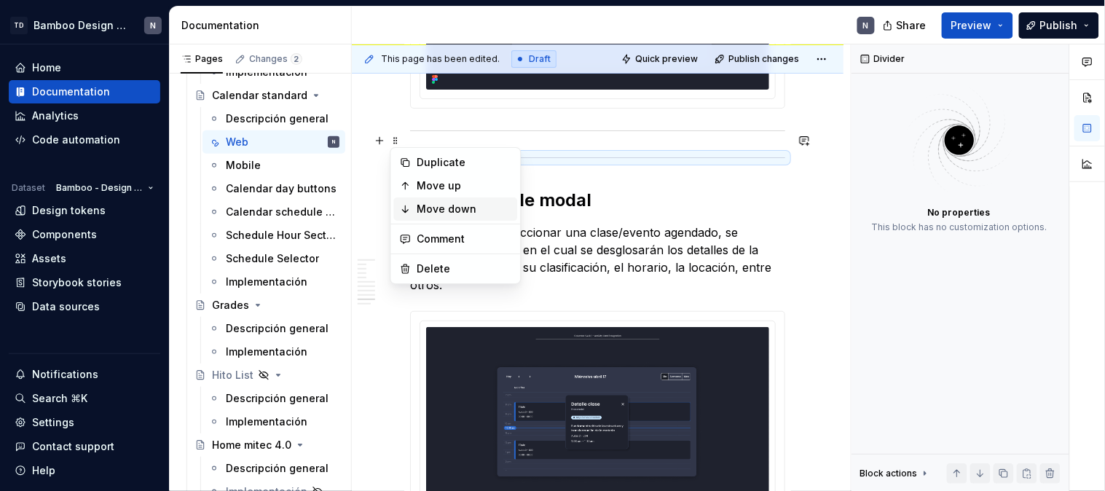
click at [420, 204] on div "Move down" at bounding box center [464, 209] width 95 height 15
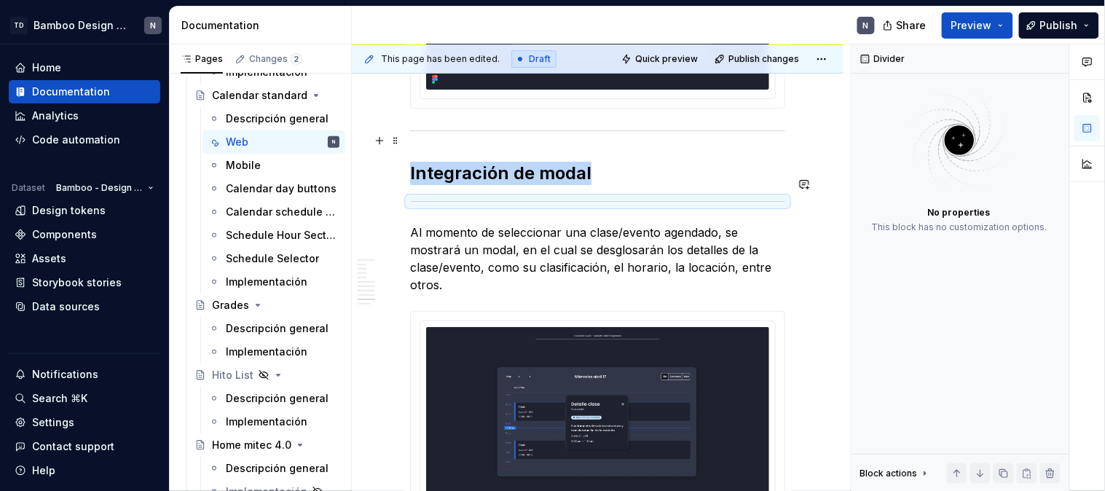
scroll to position [4152, 0]
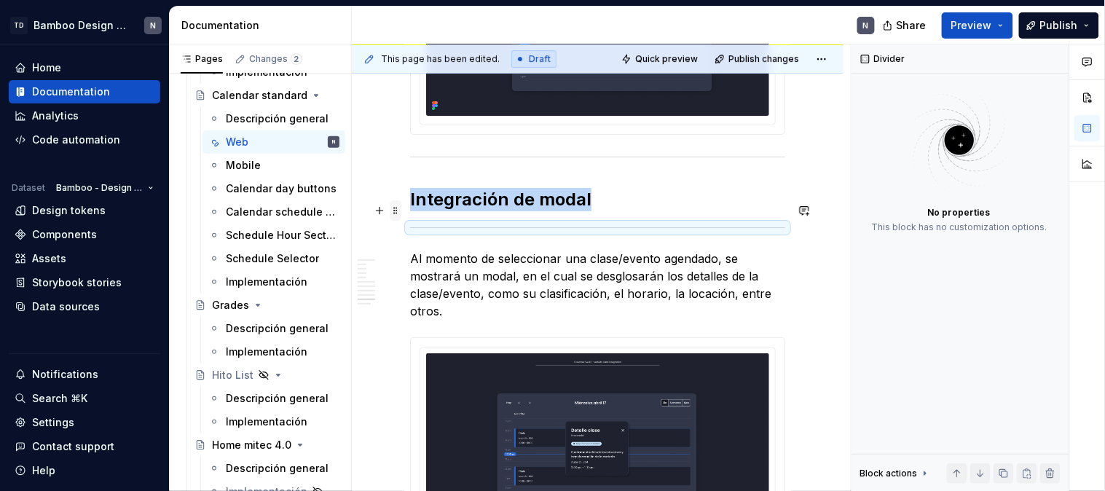
click at [395, 205] on span at bounding box center [396, 210] width 12 height 20
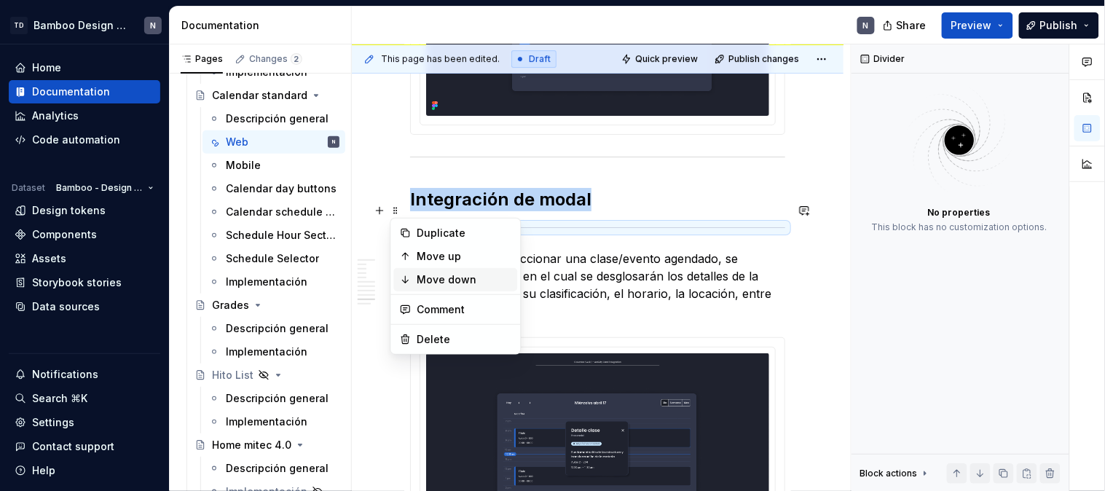
click at [425, 272] on div "Move down" at bounding box center [464, 279] width 95 height 15
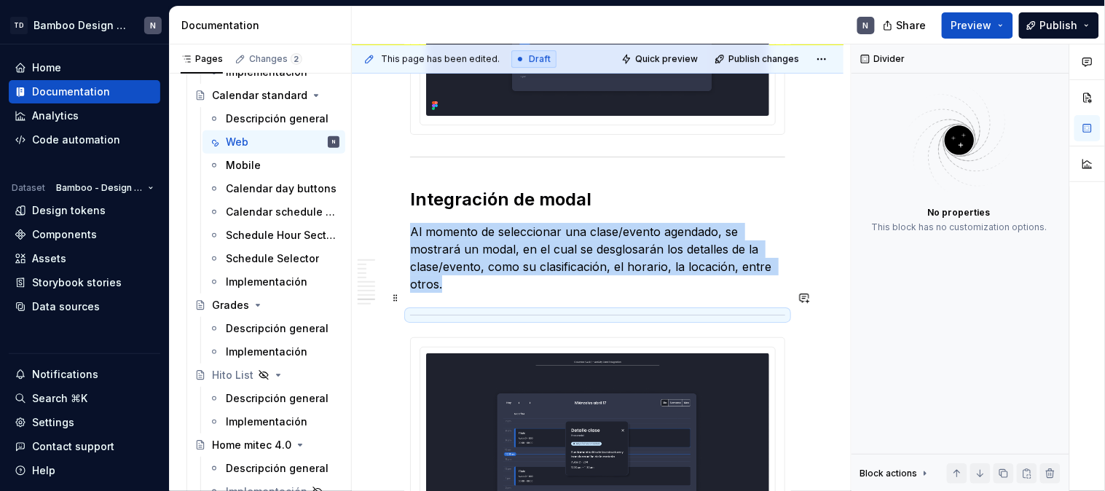
click at [398, 297] on span at bounding box center [396, 298] width 12 height 20
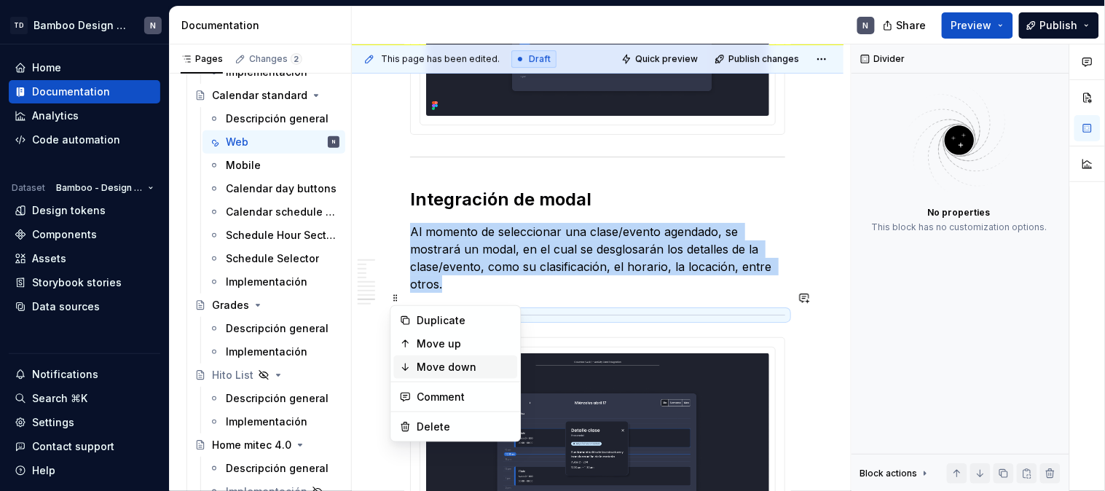
click at [433, 368] on div "Move down" at bounding box center [464, 367] width 95 height 15
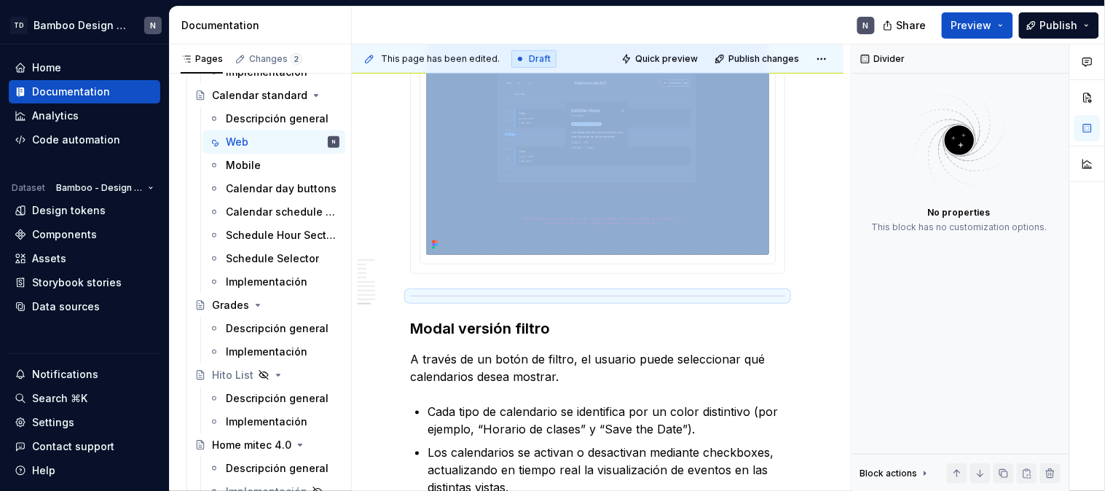
scroll to position [4476, 0]
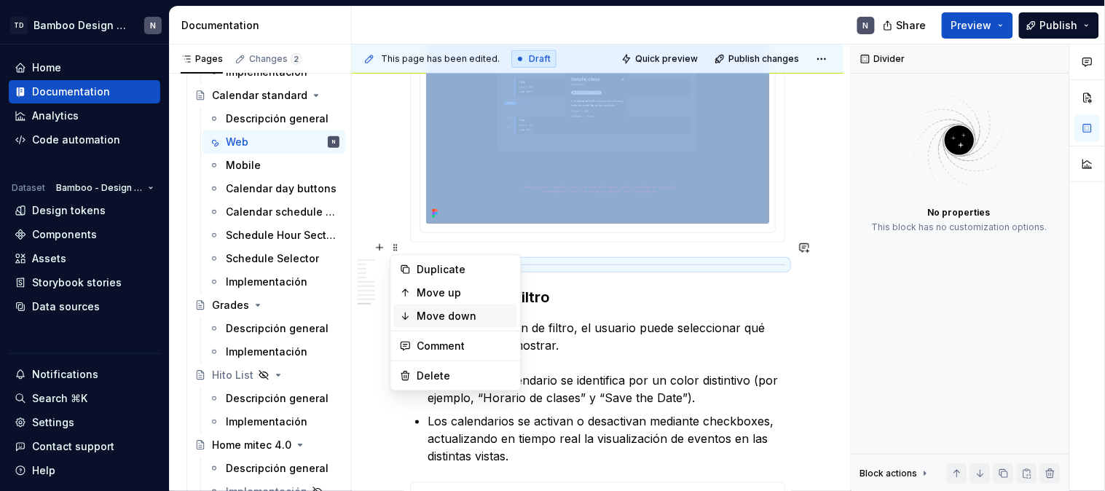
click at [422, 316] on div "Move down" at bounding box center [464, 316] width 95 height 15
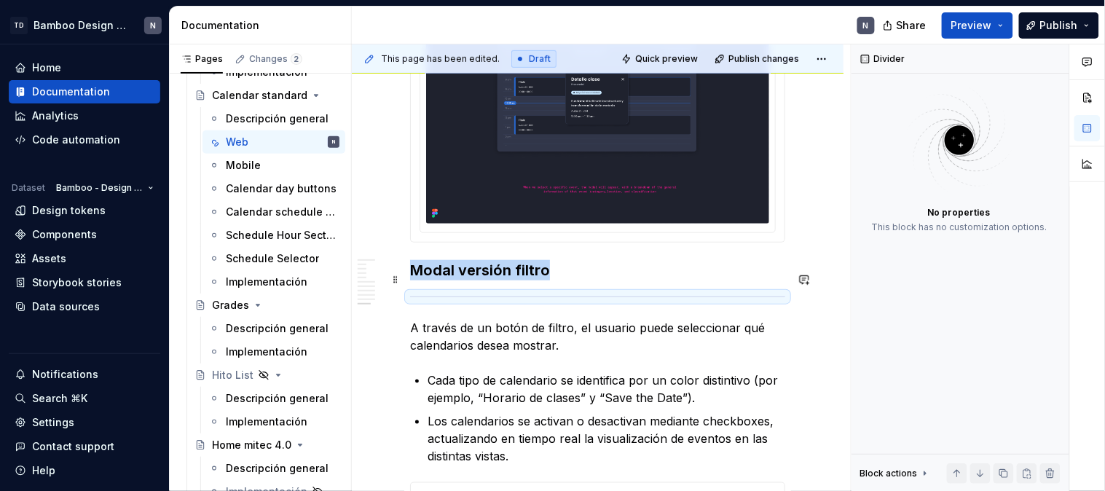
click at [397, 277] on span at bounding box center [396, 279] width 12 height 20
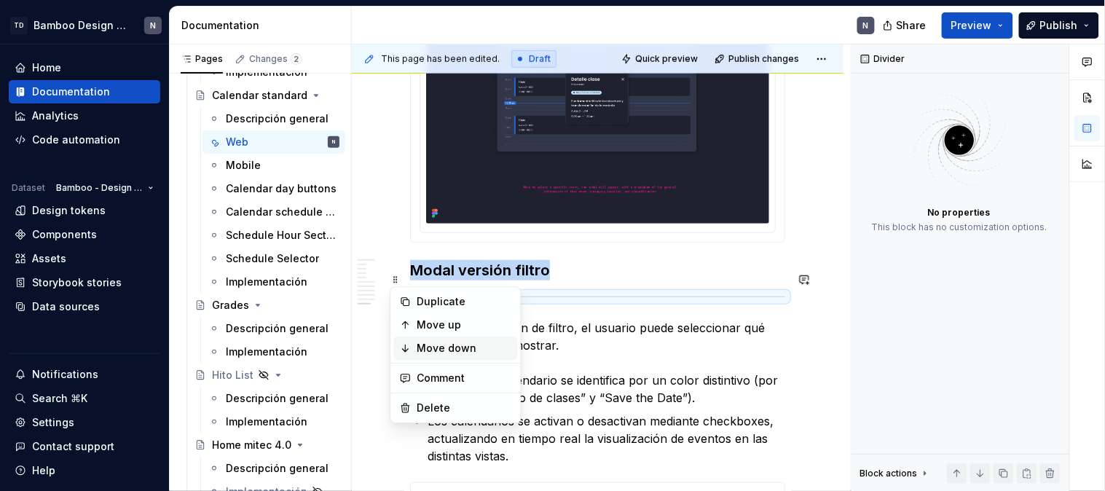
click at [417, 351] on div "Move down" at bounding box center [464, 348] width 95 height 15
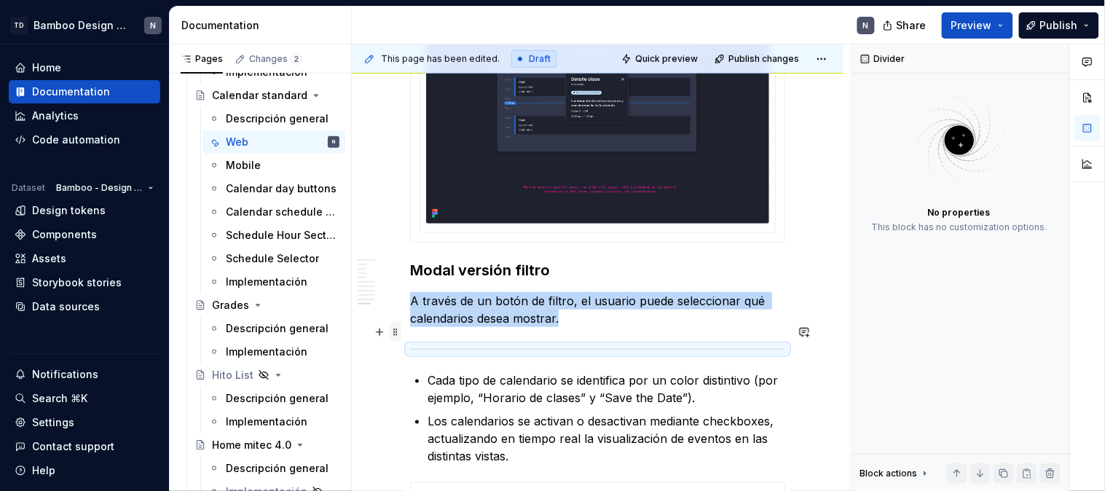
click at [401, 331] on span at bounding box center [396, 332] width 12 height 20
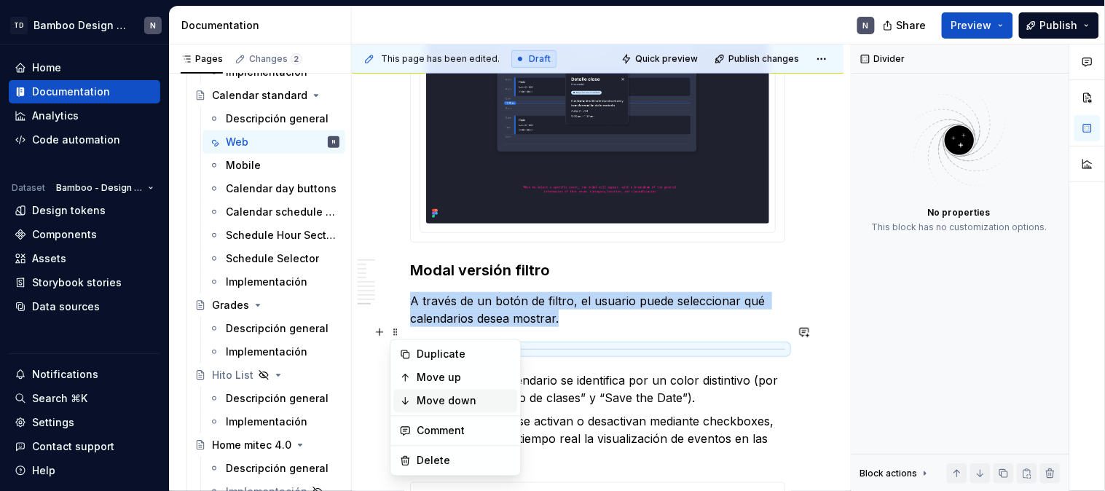
click at [431, 398] on div "Move down" at bounding box center [464, 401] width 95 height 15
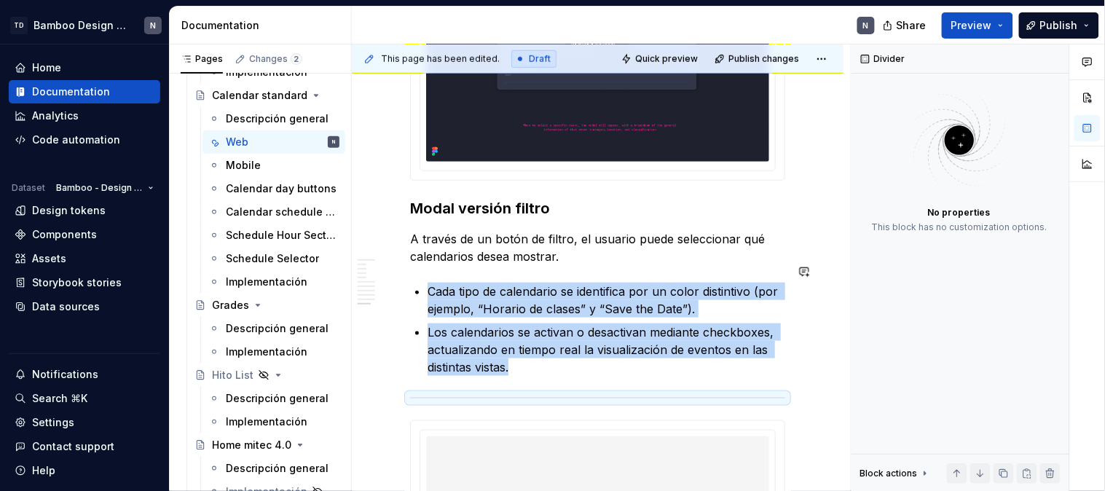
scroll to position [4637, 0]
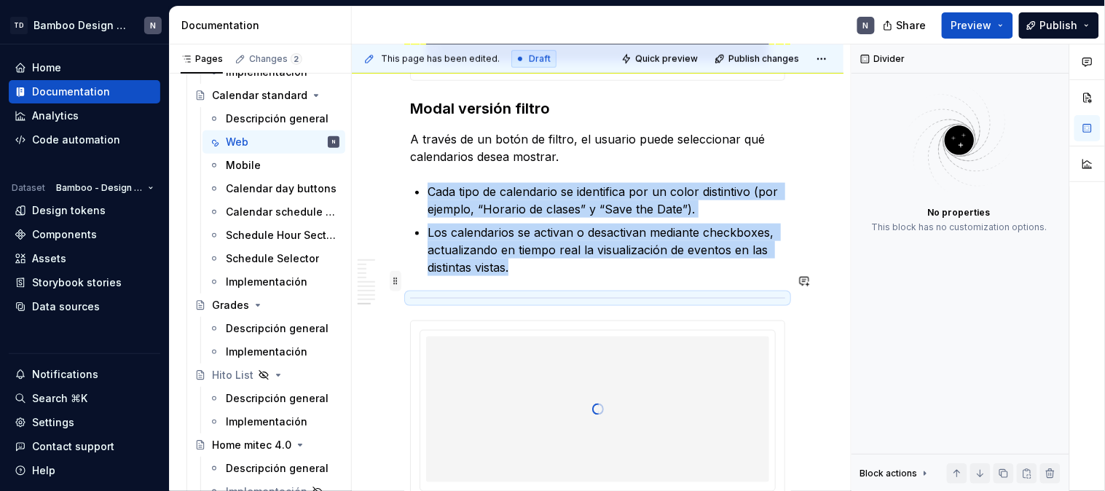
click at [398, 280] on span at bounding box center [396, 281] width 12 height 20
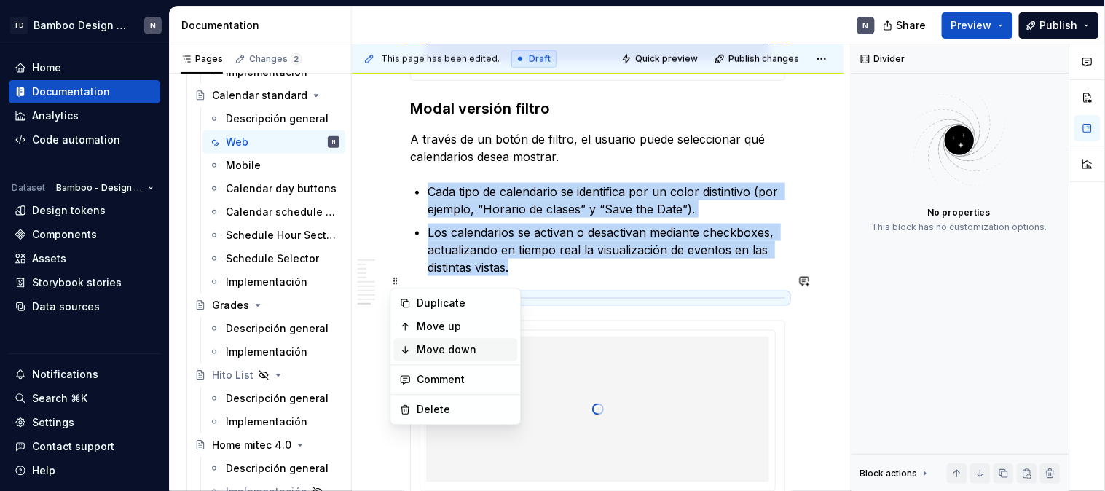
click at [423, 343] on div "Move down" at bounding box center [464, 350] width 95 height 15
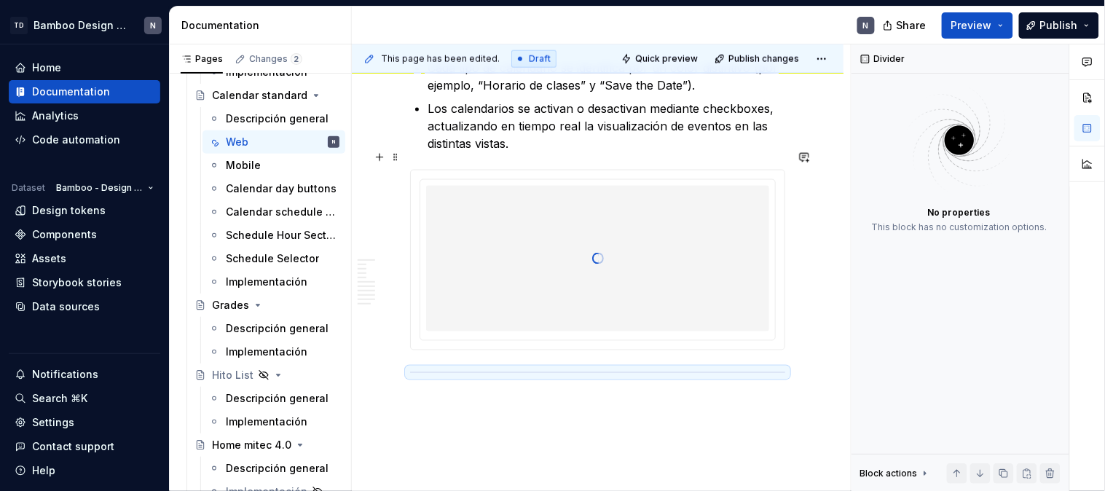
scroll to position [4853, 0]
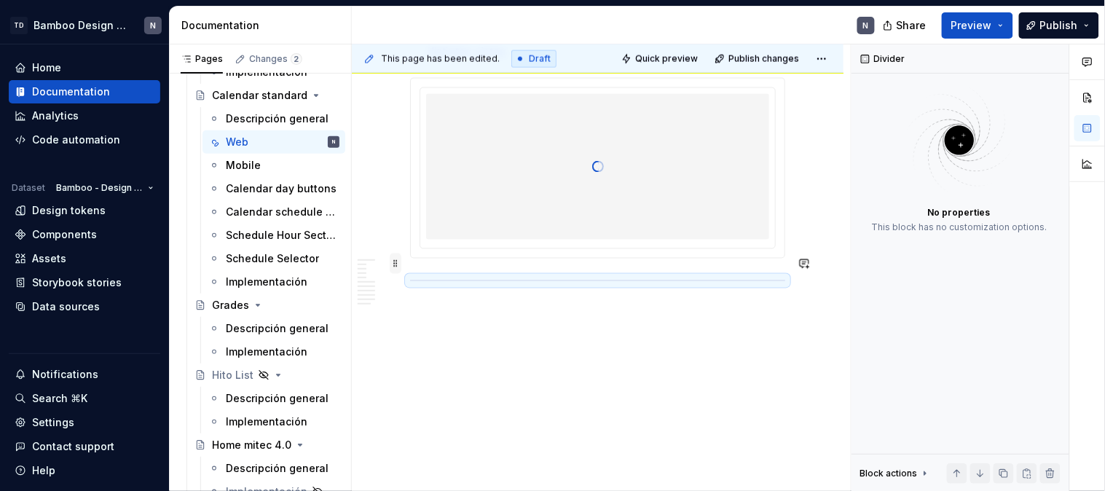
click at [394, 264] on span at bounding box center [396, 263] width 12 height 20
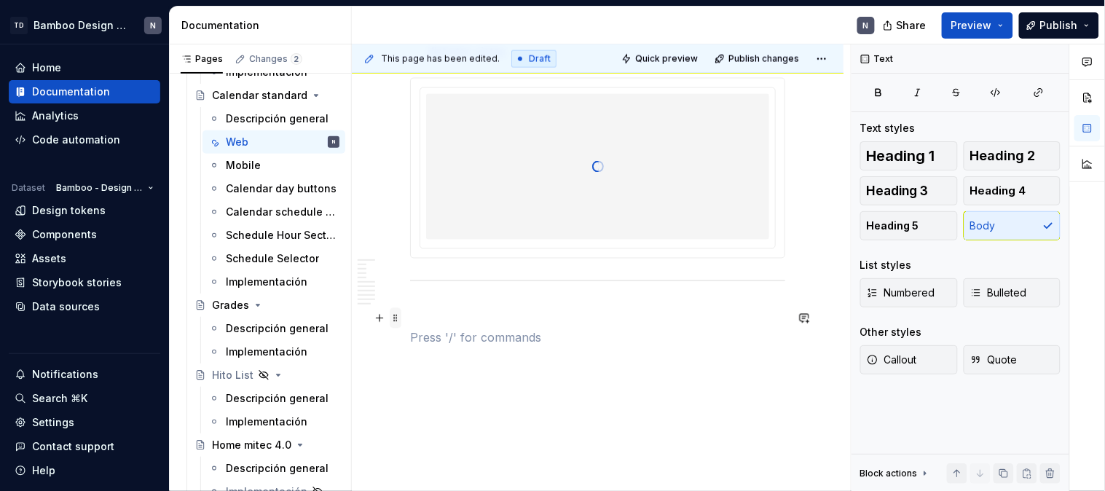
click at [393, 317] on span at bounding box center [396, 318] width 12 height 20
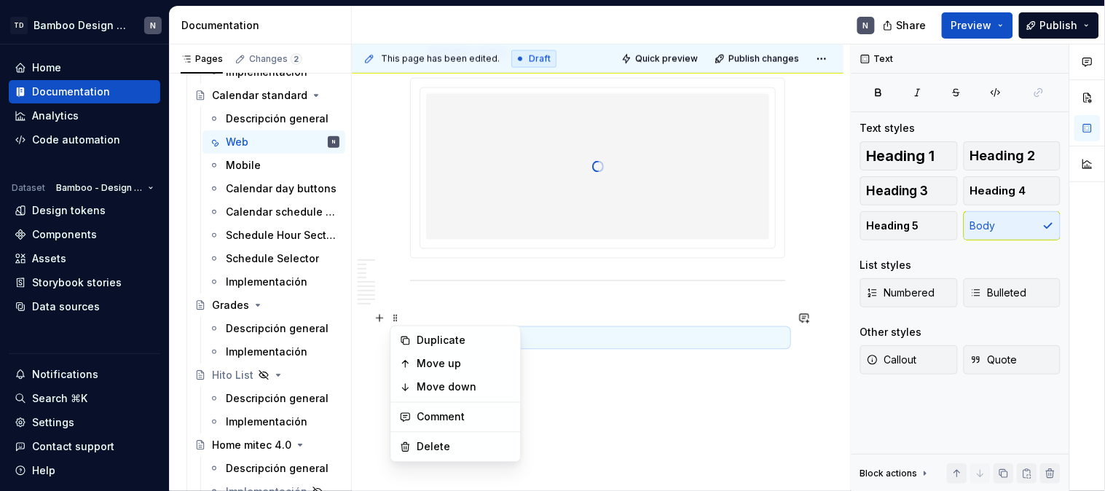
click at [566, 329] on p at bounding box center [597, 337] width 375 height 17
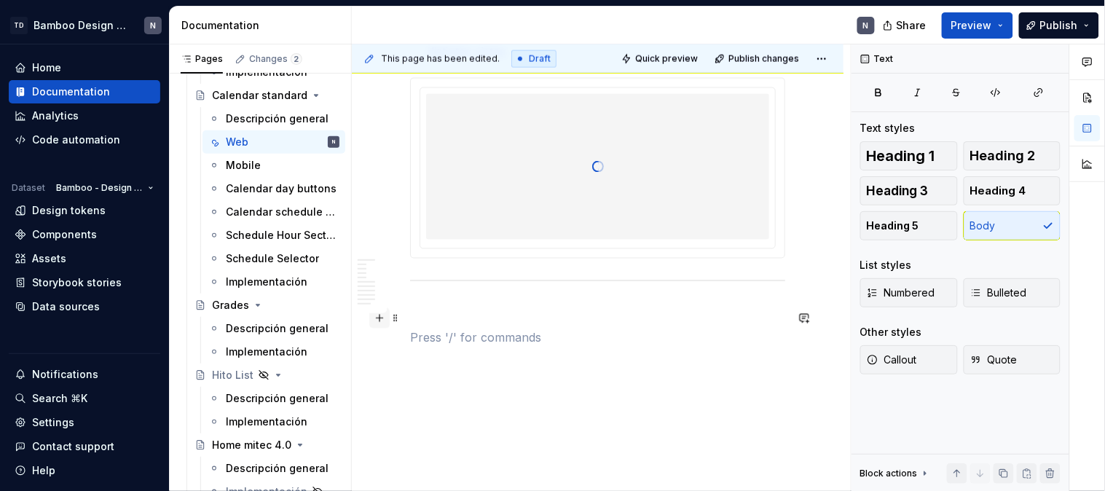
click at [380, 319] on button "button" at bounding box center [379, 318] width 20 height 20
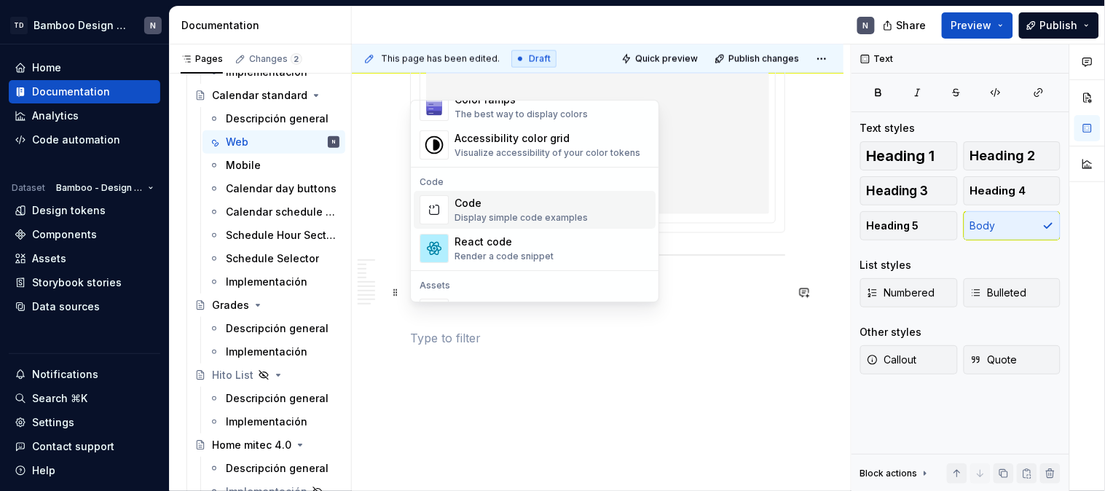
scroll to position [1375, 0]
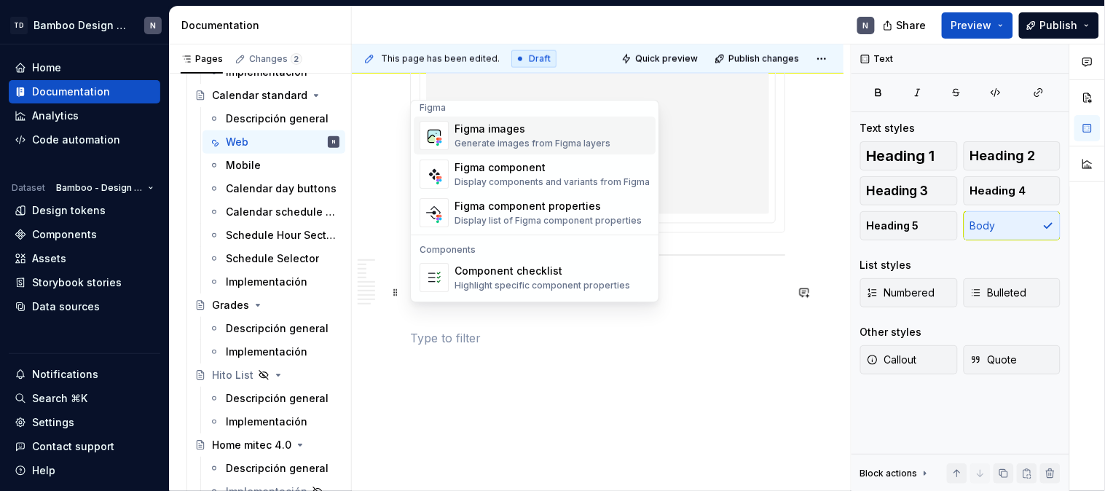
click at [519, 138] on div "Generate images from Figma layers" at bounding box center [532, 144] width 156 height 12
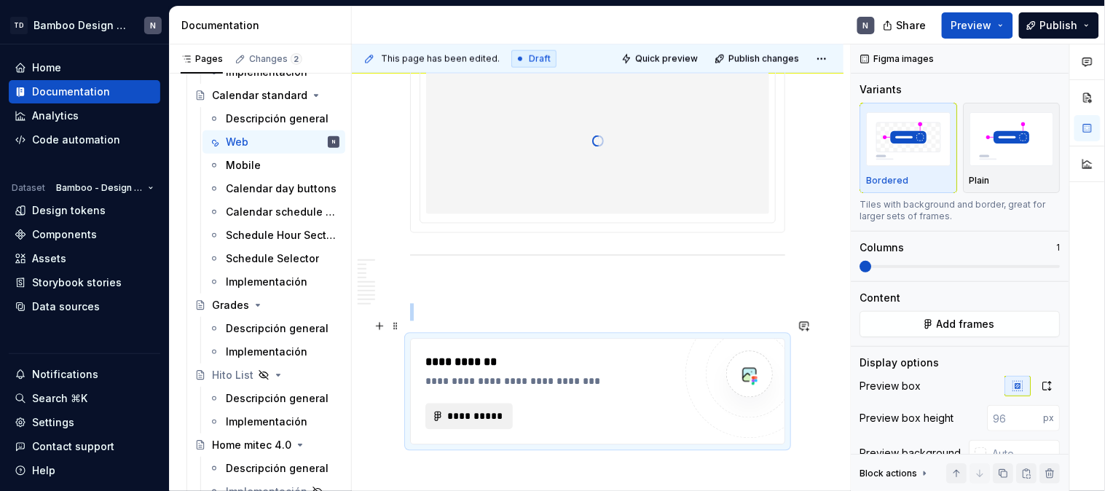
click at [454, 404] on button "**********" at bounding box center [468, 417] width 87 height 26
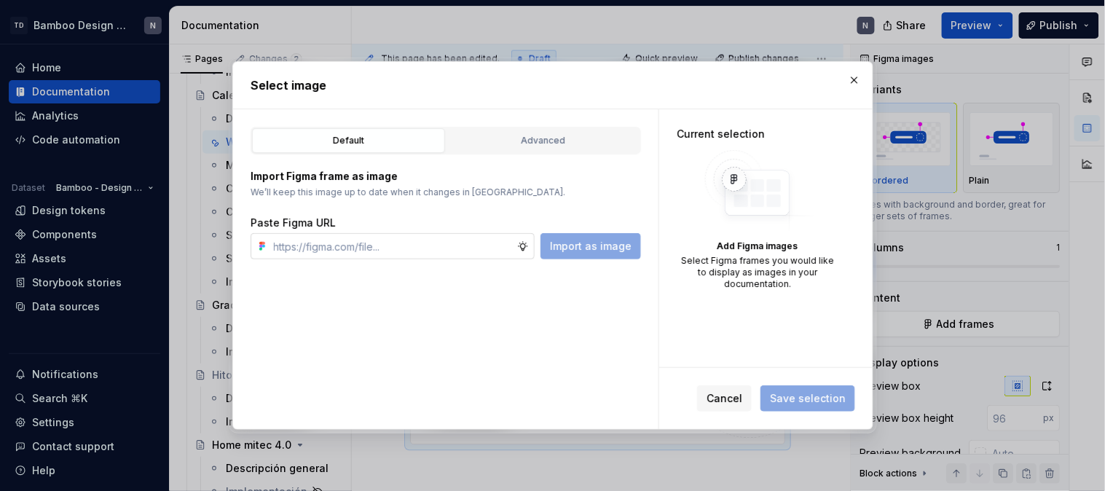
type textarea "*"
type input "[URL][DOMAIN_NAME]"
click at [594, 248] on span "Import as image" at bounding box center [591, 246] width 82 height 15
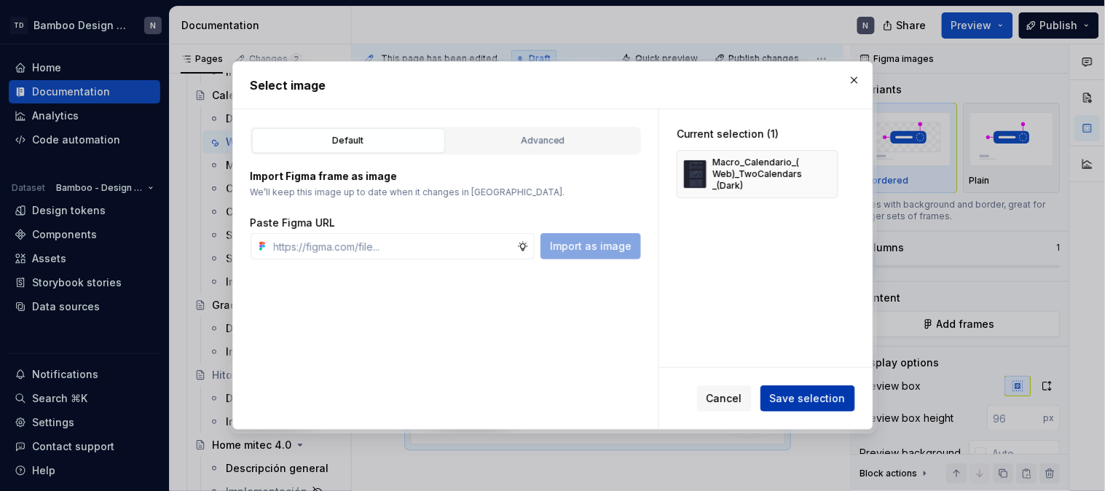
click at [818, 405] on span "Save selection" at bounding box center [808, 398] width 76 height 15
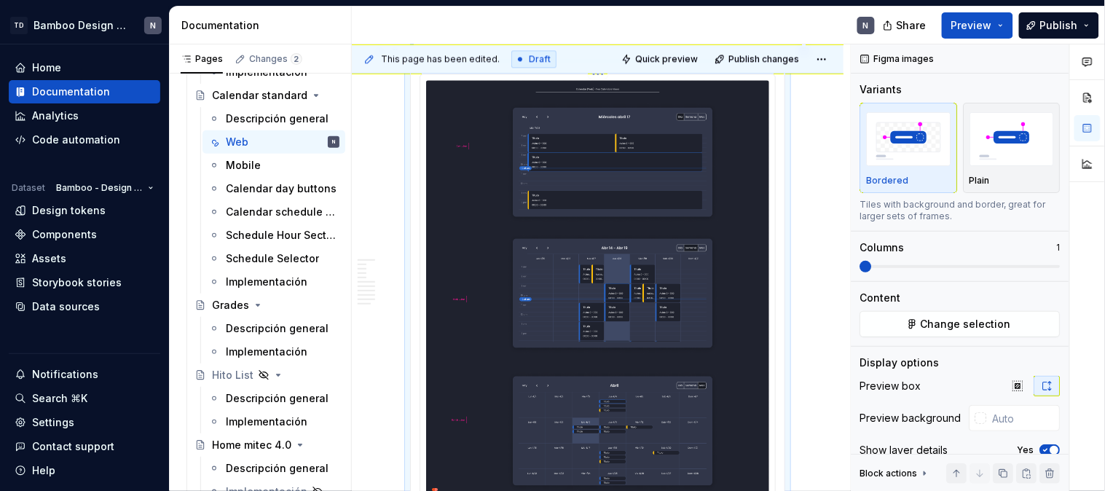
scroll to position [4991, 0]
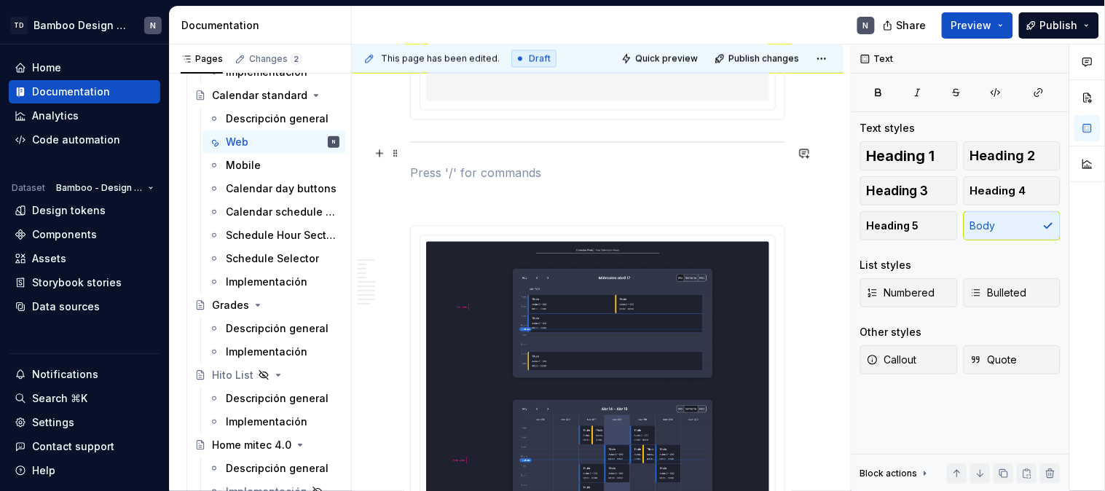
click at [446, 165] on p at bounding box center [597, 173] width 375 height 17
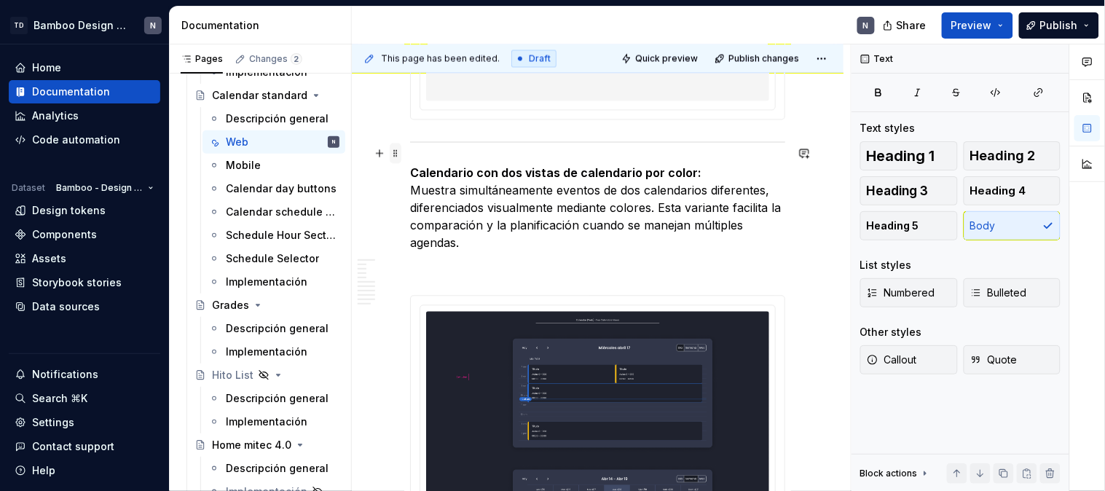
click at [395, 151] on span at bounding box center [396, 153] width 12 height 20
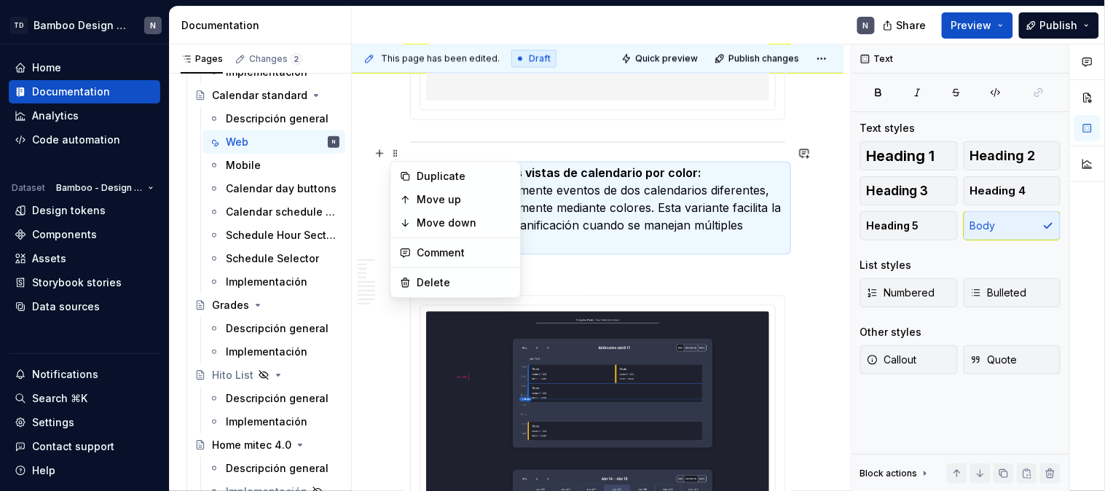
click at [719, 165] on p "Calendario con dos vistas de calendario por color: Muestra simultáneamente even…" at bounding box center [597, 208] width 375 height 87
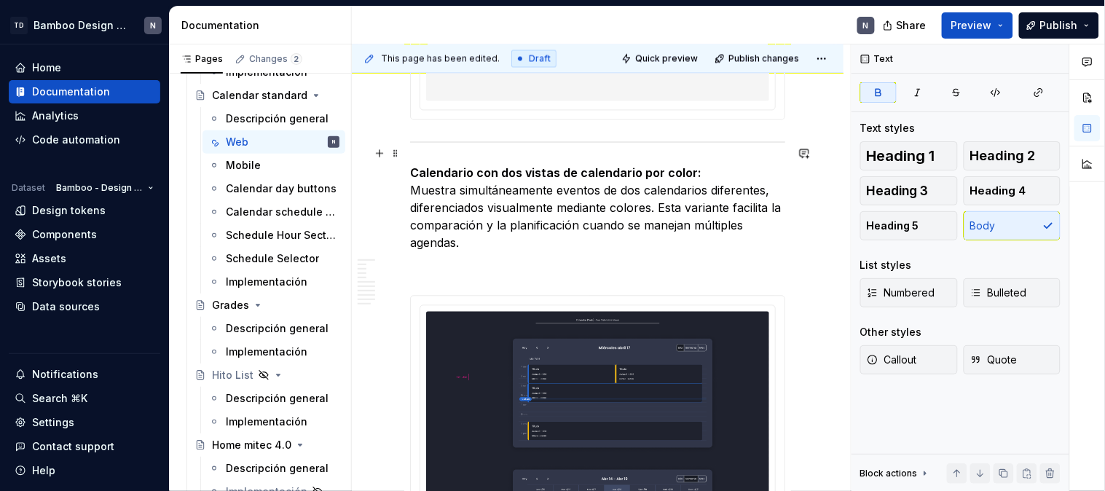
click at [710, 165] on p "Calendario con dos vistas de calendario por color: Muestra simultáneamente even…" at bounding box center [597, 208] width 375 height 87
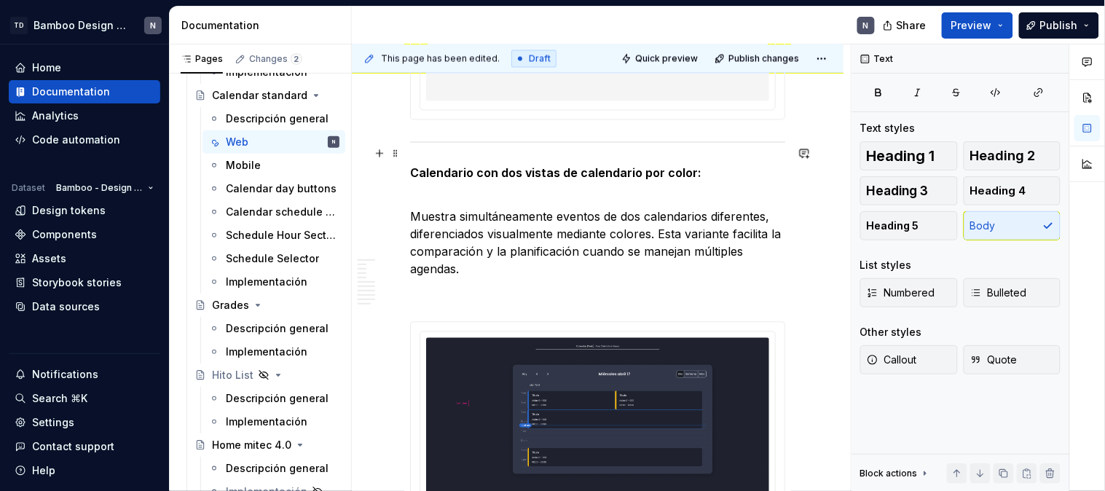
click at [395, 154] on span at bounding box center [396, 153] width 12 height 20
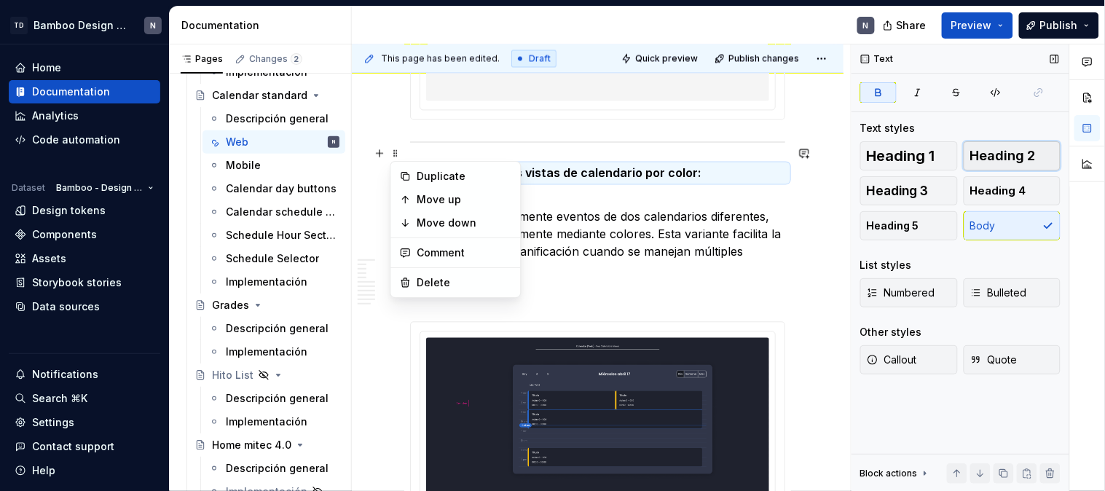
click at [1011, 149] on span "Heading 2" at bounding box center [1003, 156] width 66 height 15
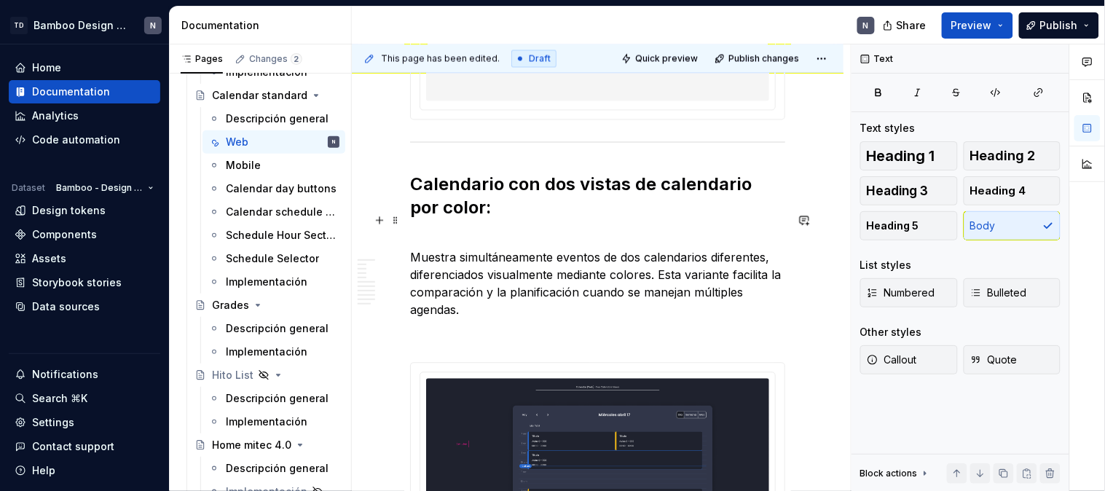
click at [410, 232] on p "Muestra simultáneamente eventos de dos calendarios diferentes, diferenciados vi…" at bounding box center [597, 275] width 375 height 87
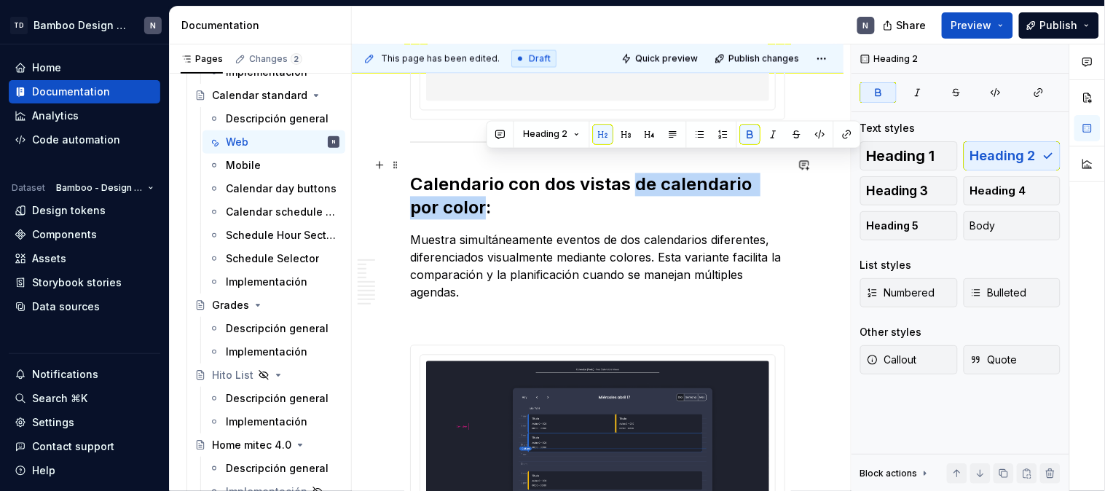
drag, startPoint x: 634, startPoint y: 163, endPoint x: 484, endPoint y: 197, distance: 154.4
click at [484, 197] on strong "Calendario con dos vistas de calendario por color:" at bounding box center [583, 196] width 346 height 44
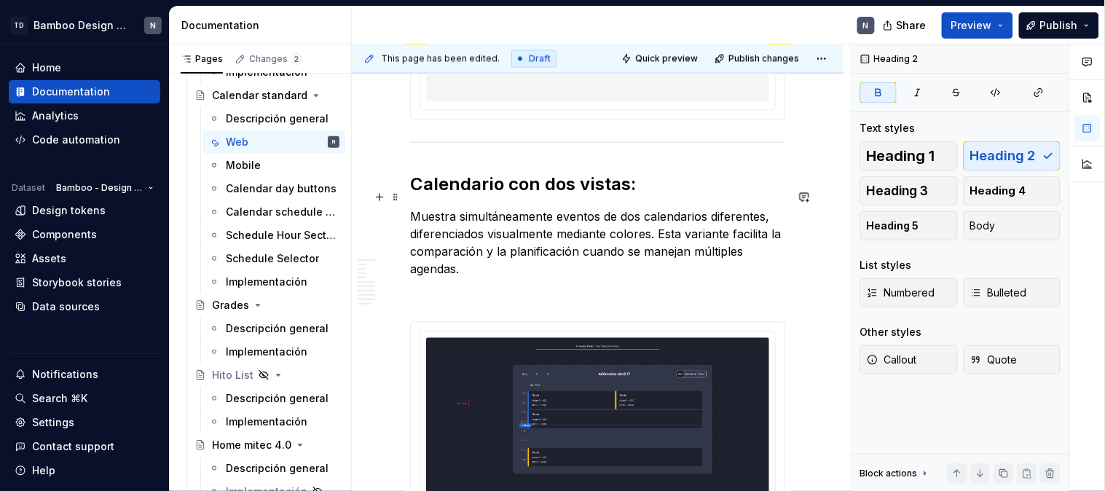
click at [641, 173] on h2 "Calendario con dos vistas:" at bounding box center [597, 184] width 375 height 23
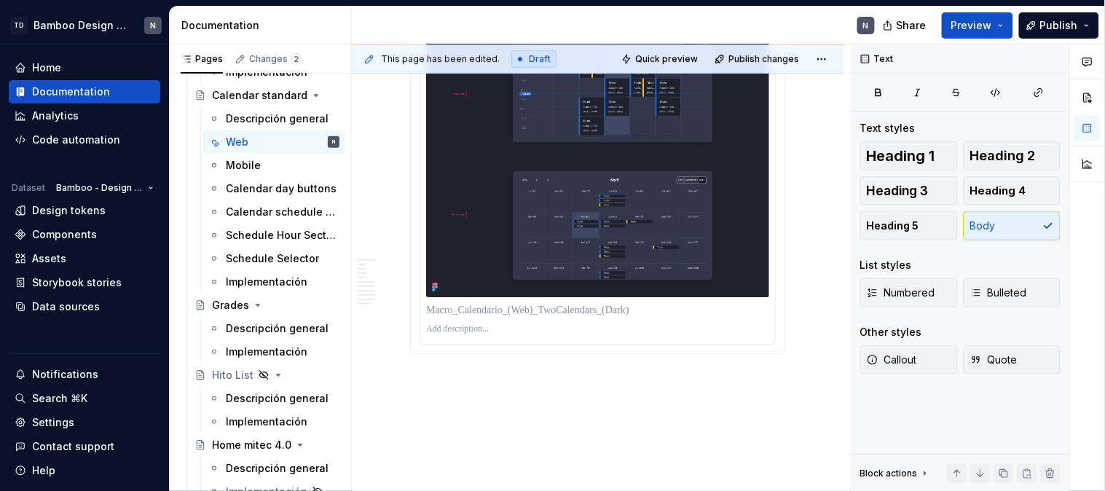
scroll to position [5436, 0]
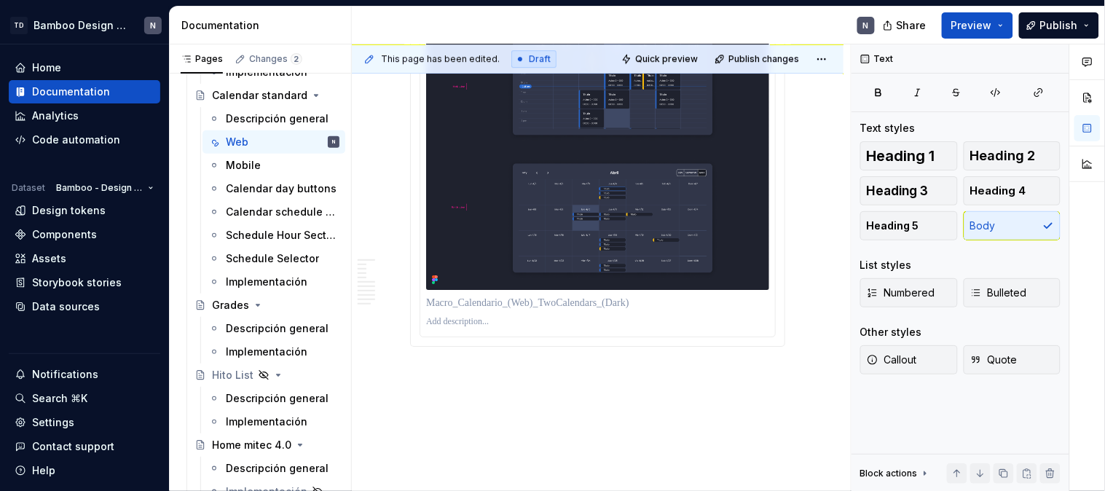
click at [594, 208] on img at bounding box center [597, 78] width 343 height 423
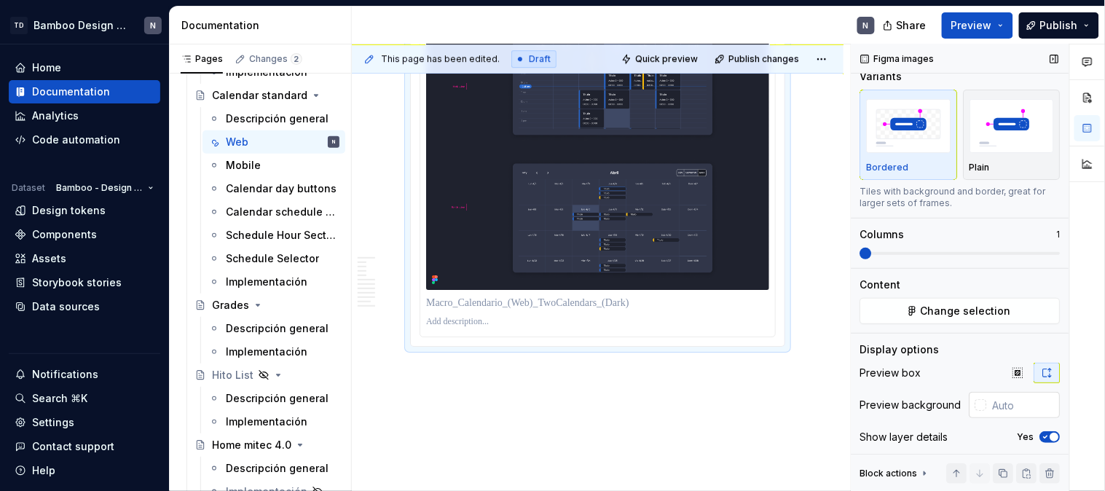
scroll to position [27, 0]
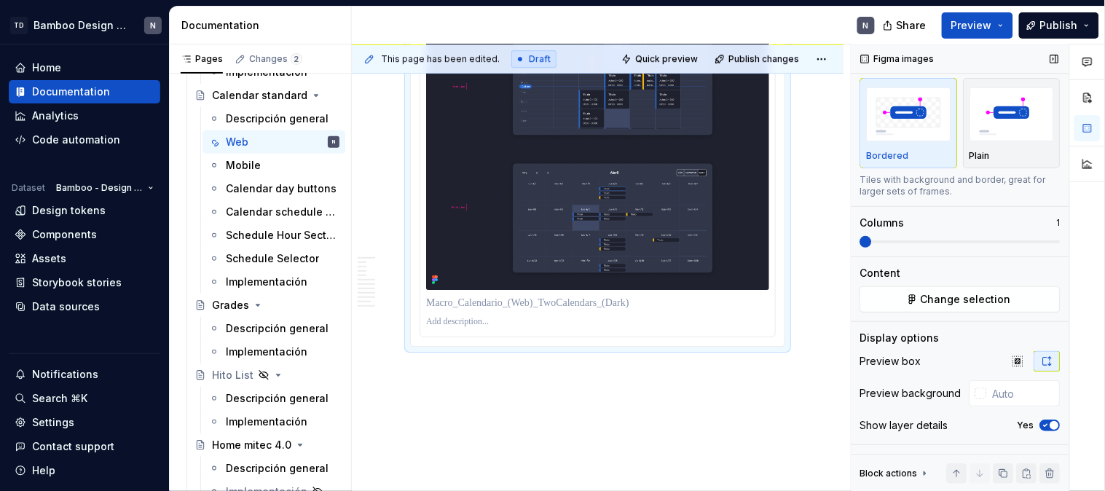
click at [1050, 428] on span "button" at bounding box center [1054, 425] width 9 height 9
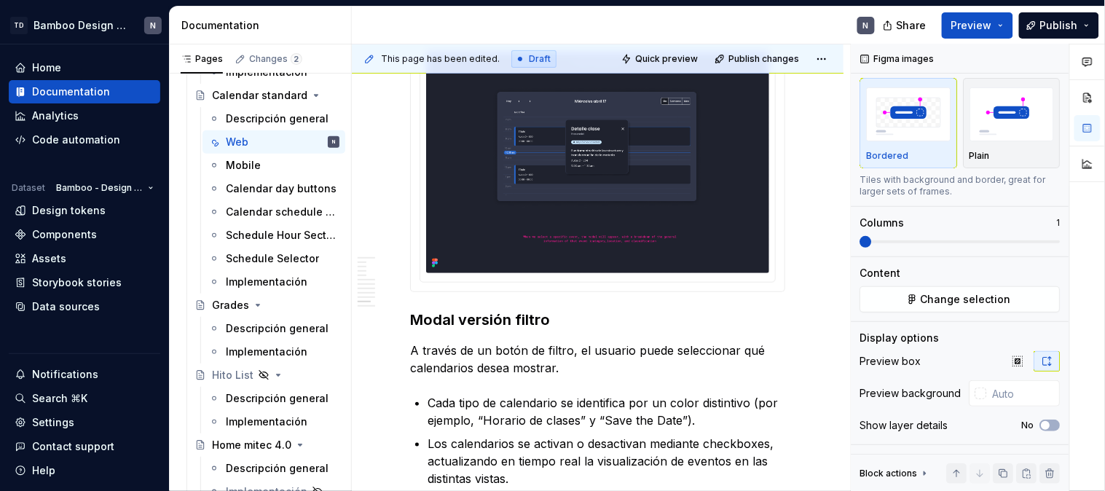
scroll to position [4750, 0]
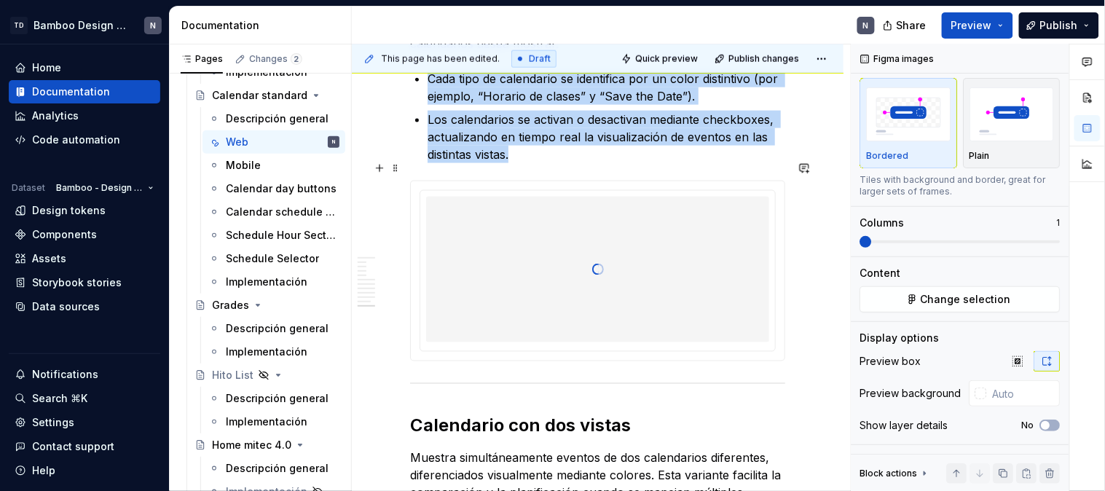
click at [644, 233] on div at bounding box center [597, 270] width 343 height 146
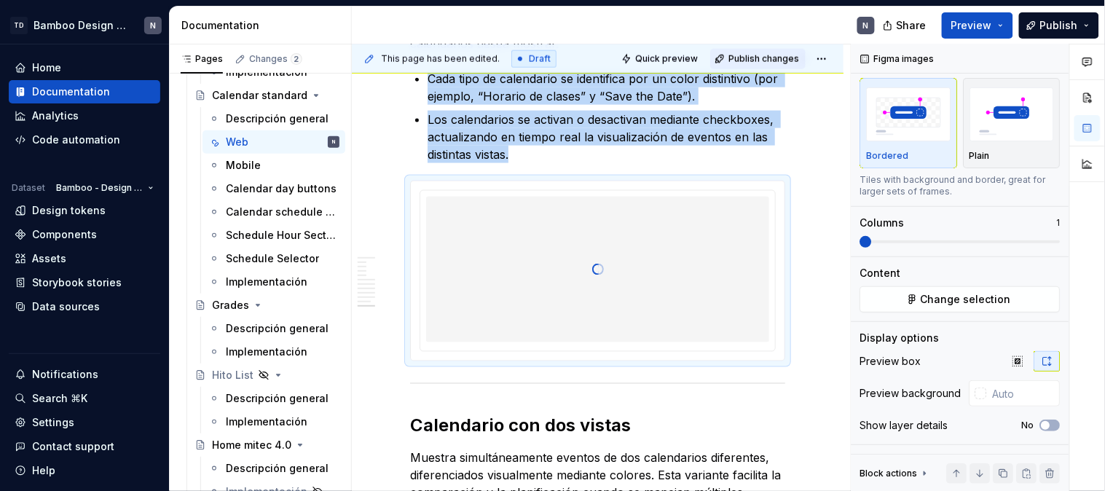
click at [767, 57] on span "Publish changes" at bounding box center [763, 59] width 71 height 12
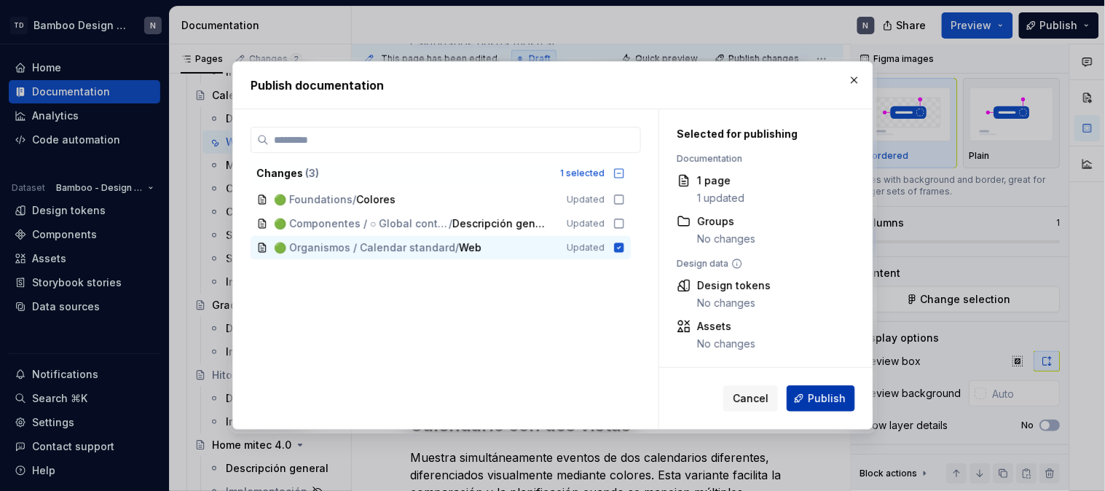
click at [835, 397] on span "Publish" at bounding box center [827, 398] width 38 height 15
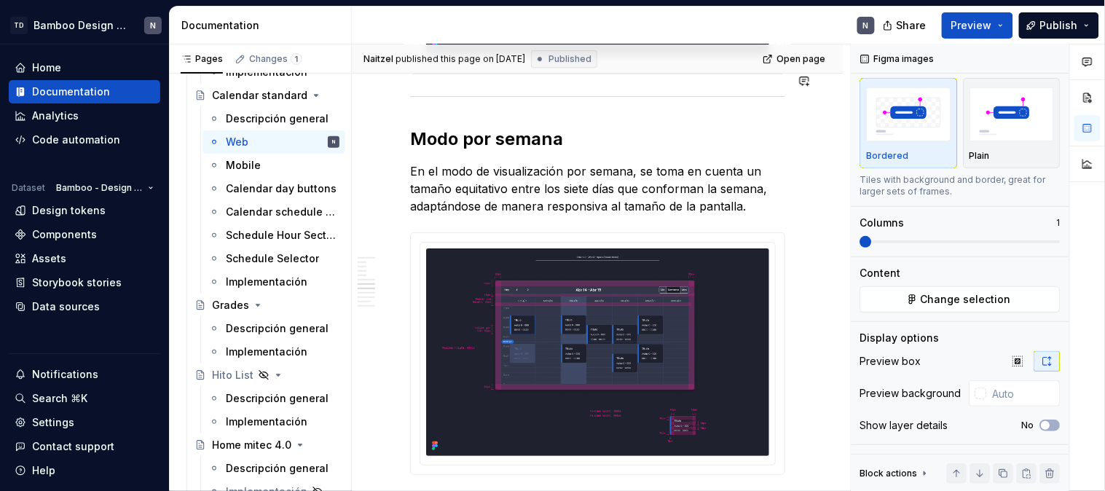
scroll to position [2808, 0]
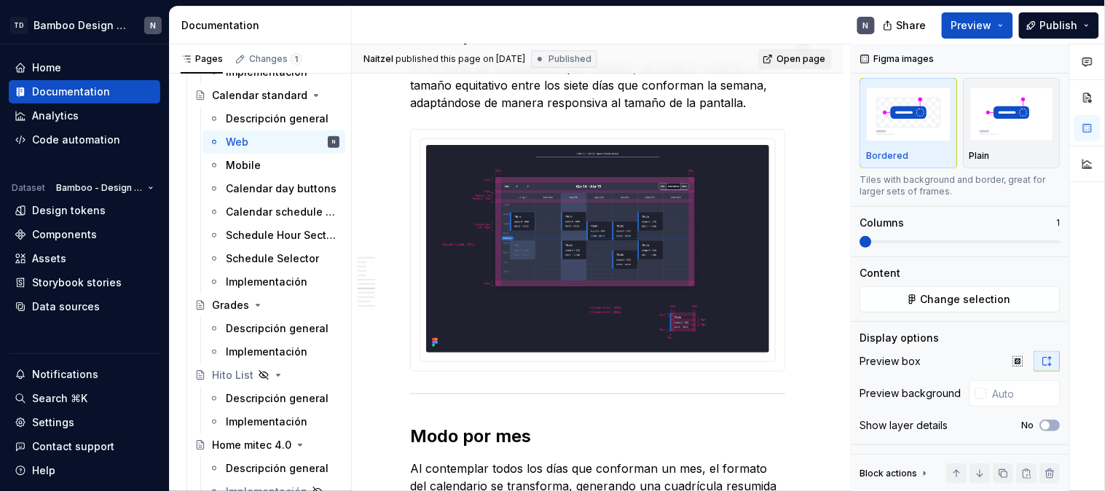
click at [813, 60] on span "Open page" at bounding box center [800, 59] width 49 height 12
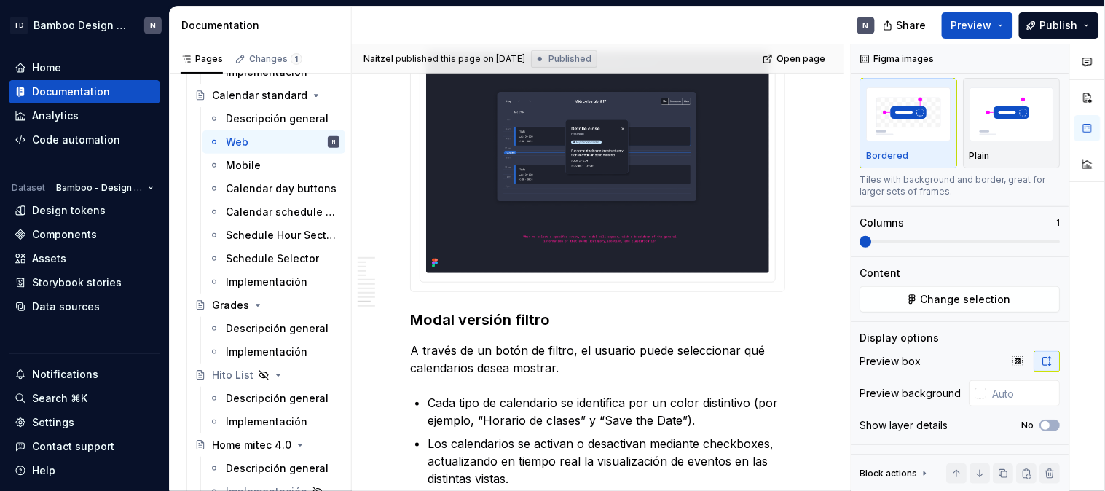
scroll to position [4912, 0]
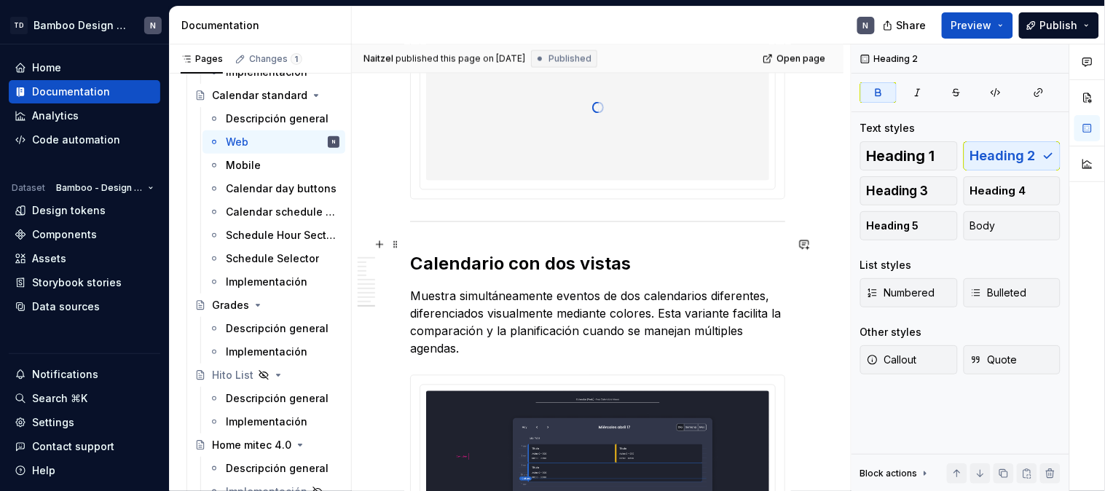
click at [624, 253] on strong "Calendario con dos vistas" at bounding box center [520, 263] width 221 height 21
click at [397, 248] on span at bounding box center [396, 245] width 12 height 20
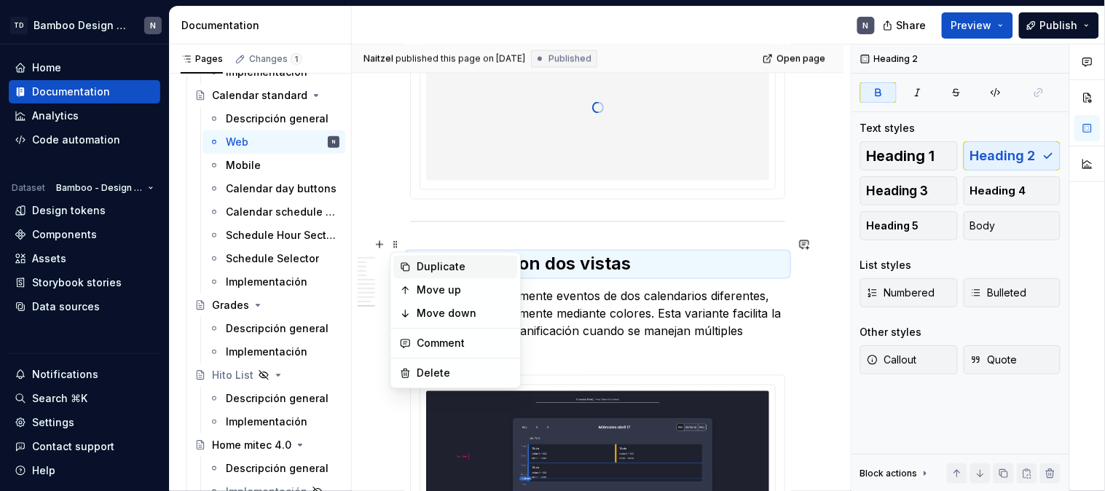
click at [412, 263] on div "Duplicate" at bounding box center [456, 267] width 124 height 23
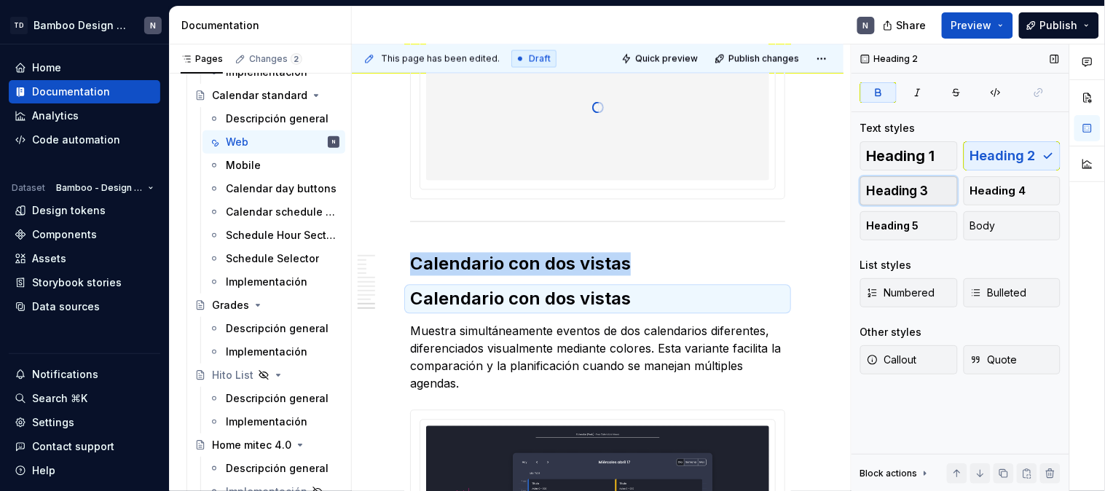
click at [907, 192] on span "Heading 3" at bounding box center [898, 191] width 62 height 15
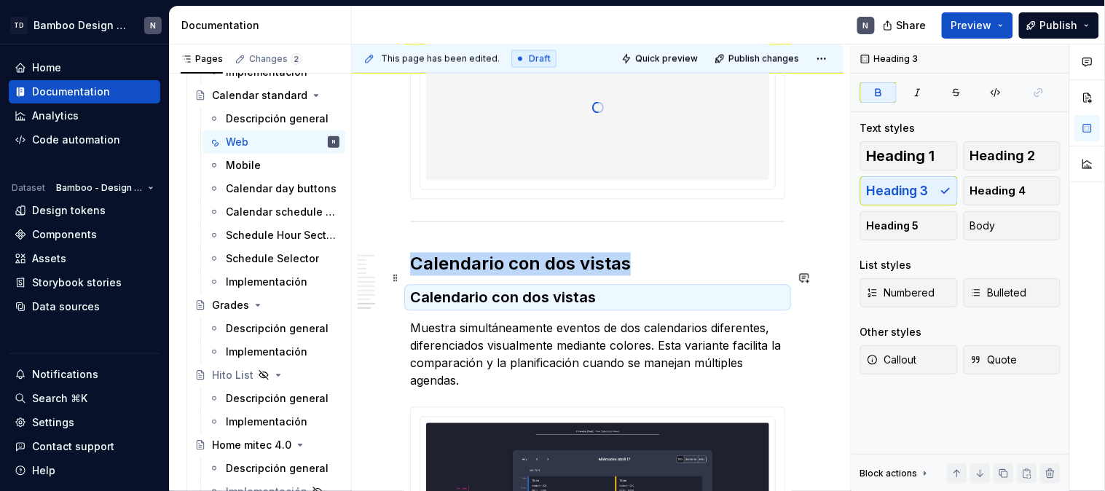
click at [543, 288] on h3 "Calendario con dos vistas" at bounding box center [597, 298] width 375 height 20
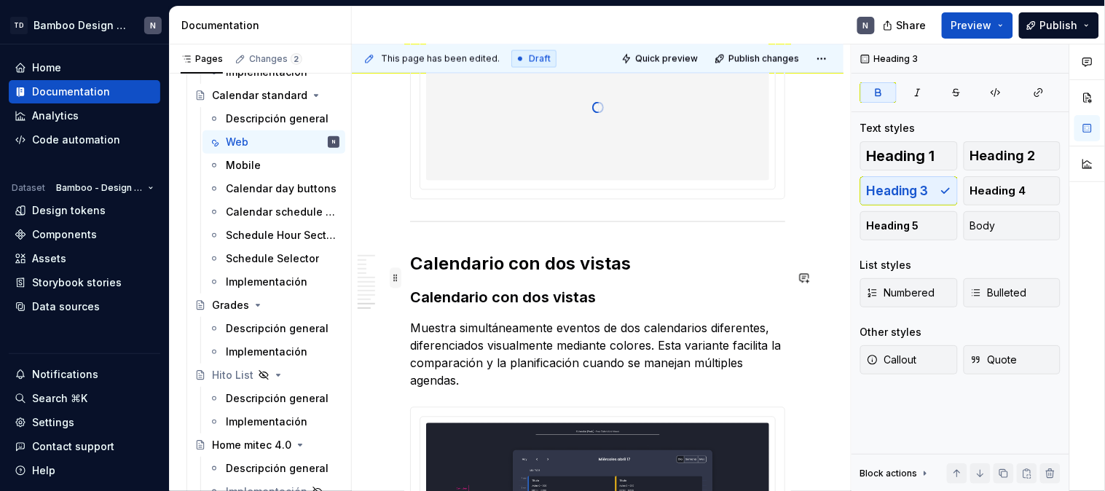
click at [396, 279] on span at bounding box center [396, 278] width 12 height 20
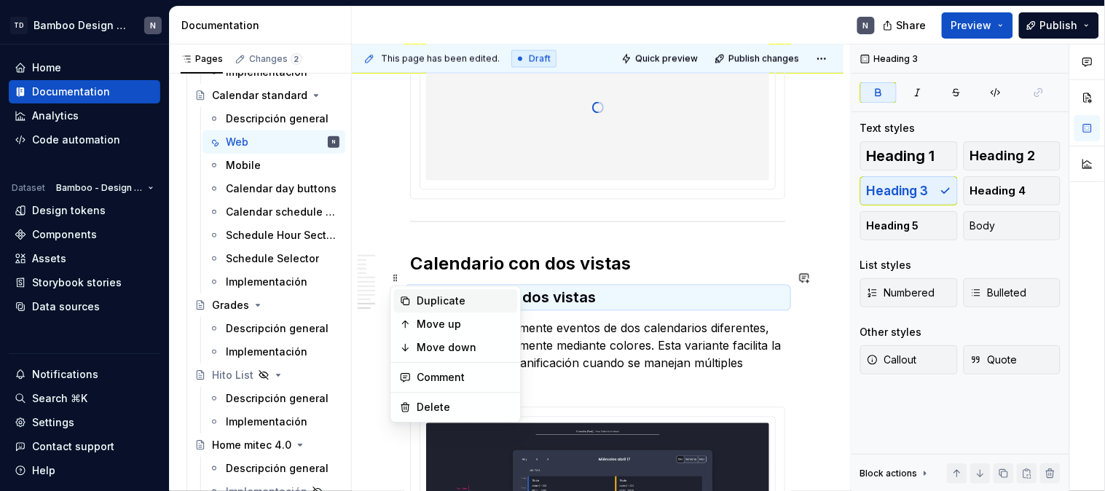
click at [440, 297] on div "Duplicate" at bounding box center [464, 301] width 95 height 15
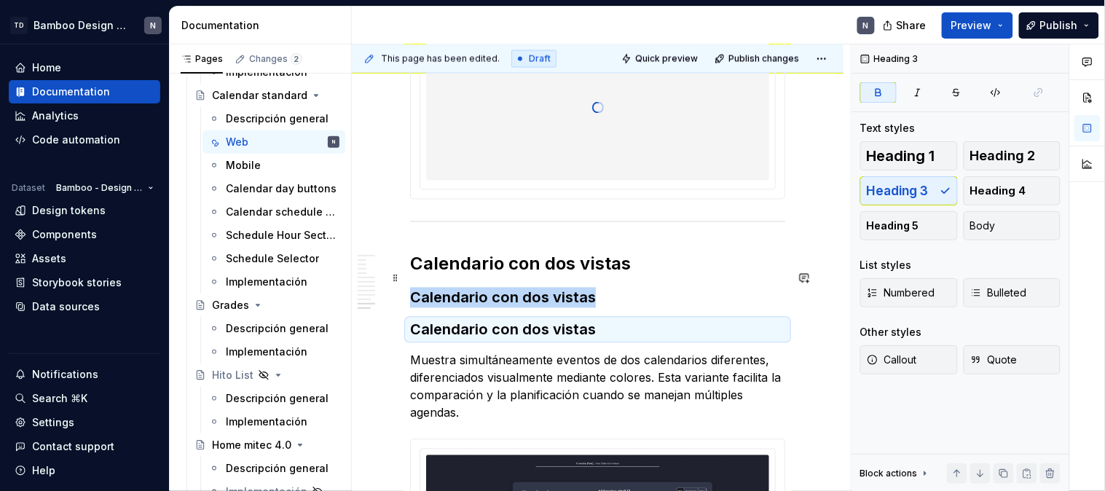
click at [465, 289] on strong "Calendario con dos vistas" at bounding box center [503, 297] width 186 height 17
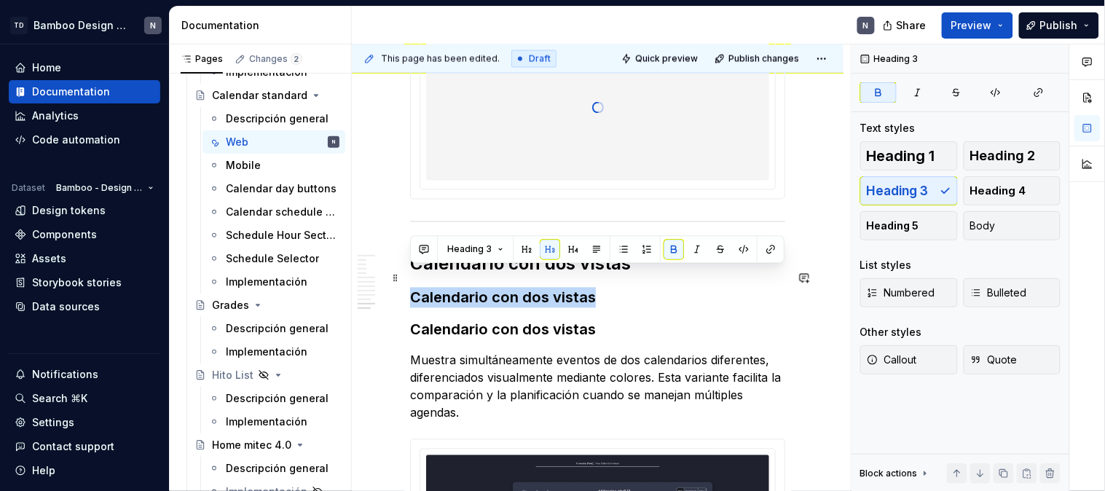
drag, startPoint x: 603, startPoint y: 278, endPoint x: 412, endPoint y: 277, distance: 190.8
click at [412, 288] on h3 "Calendario con dos vistas" at bounding box center [597, 298] width 375 height 20
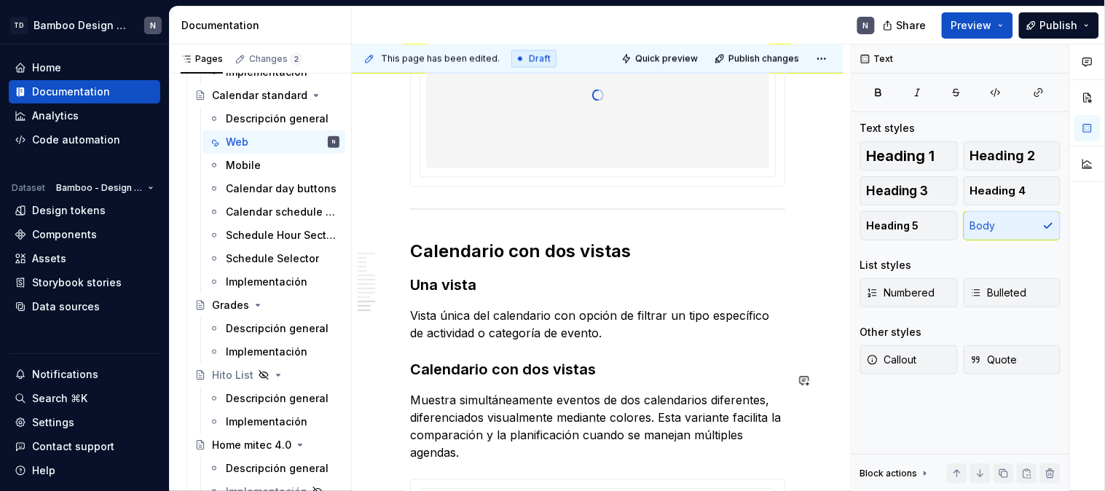
scroll to position [4912, 0]
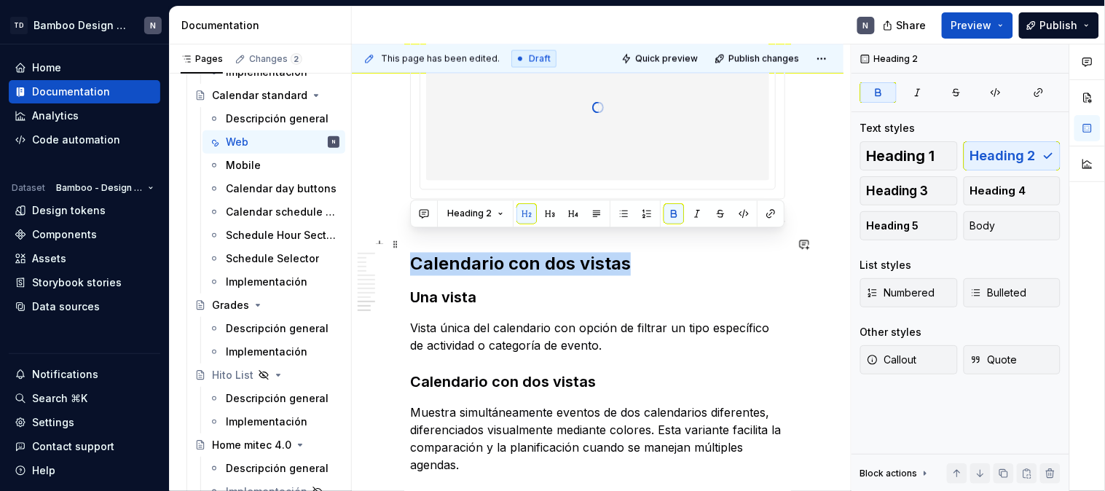
drag, startPoint x: 628, startPoint y: 242, endPoint x: 408, endPoint y: 245, distance: 220.0
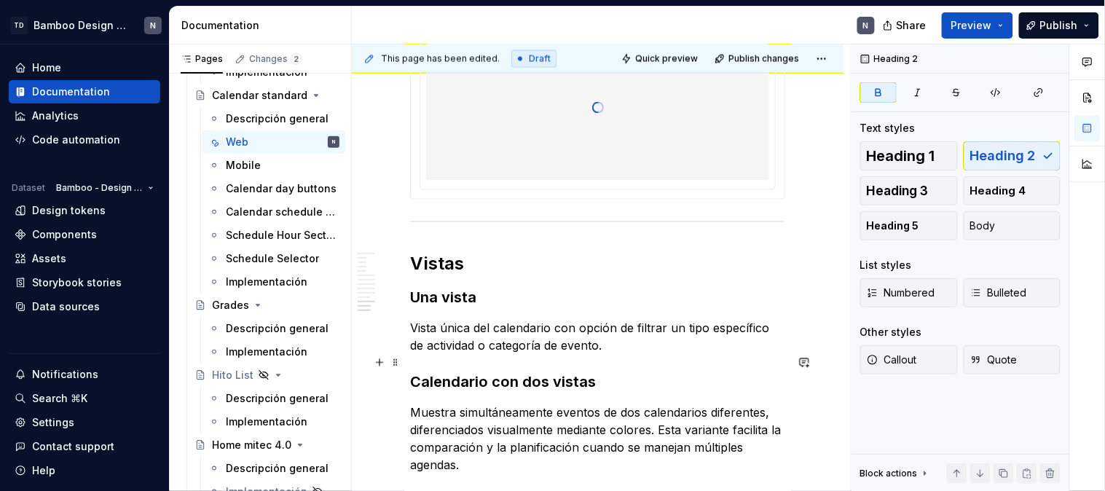
click at [575, 374] on strong "Calendario con dos vistas" at bounding box center [503, 382] width 186 height 17
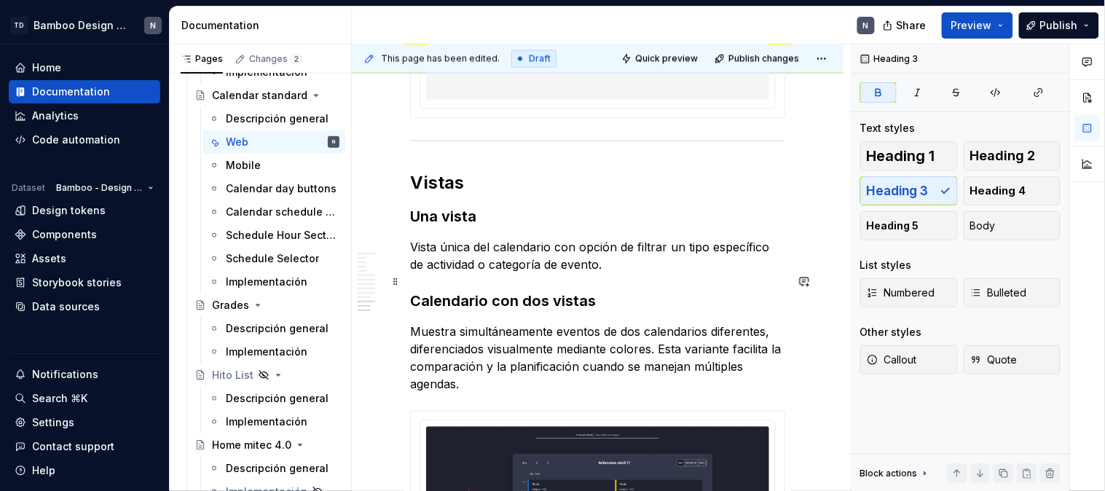
click at [586, 293] on strong "Calendario con dos vistas" at bounding box center [503, 301] width 186 height 17
click at [594, 291] on h3 "Calendario con dos vistas" at bounding box center [597, 301] width 375 height 20
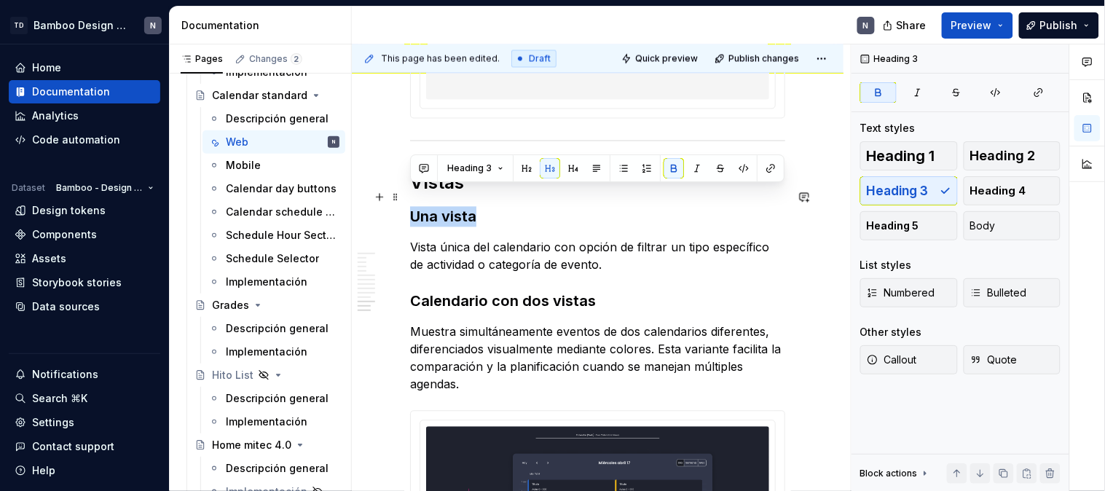
drag, startPoint x: 474, startPoint y: 197, endPoint x: 409, endPoint y: 198, distance: 64.8
click at [410, 208] on strong "Una vista" at bounding box center [443, 216] width 66 height 17
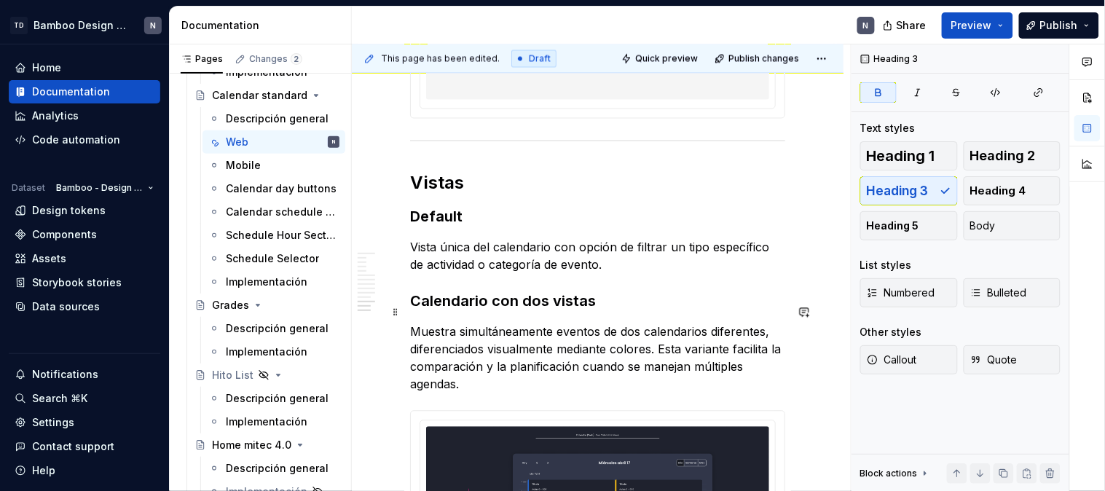
click at [638, 323] on p "Muestra simultáneamente eventos de dos calendarios diferentes, diferenciados vi…" at bounding box center [597, 358] width 375 height 70
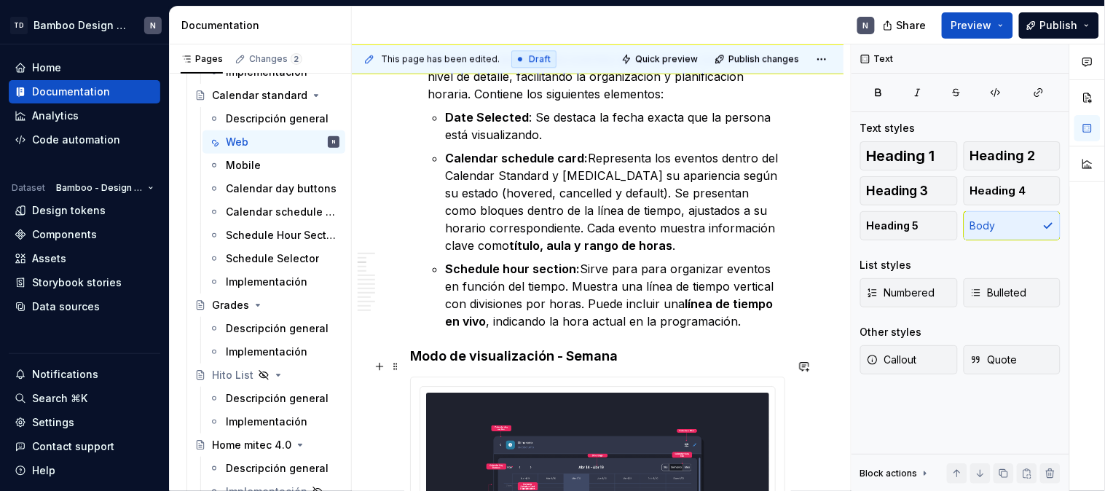
scroll to position [982, 0]
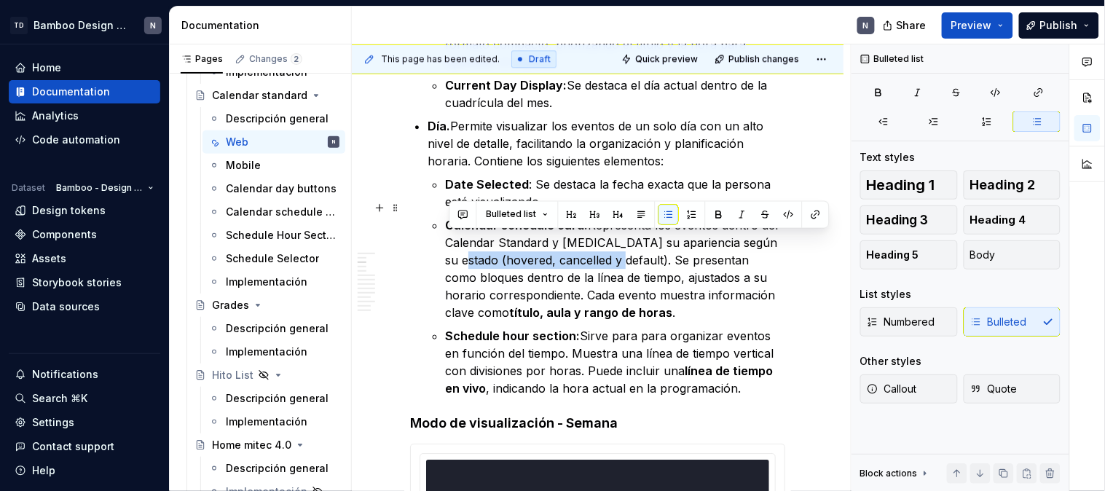
drag, startPoint x: 605, startPoint y: 241, endPoint x: 452, endPoint y: 246, distance: 153.0
click at [452, 246] on p "Calendar schedule card: Representa los eventos dentro del Calendar Standard y […" at bounding box center [615, 268] width 340 height 105
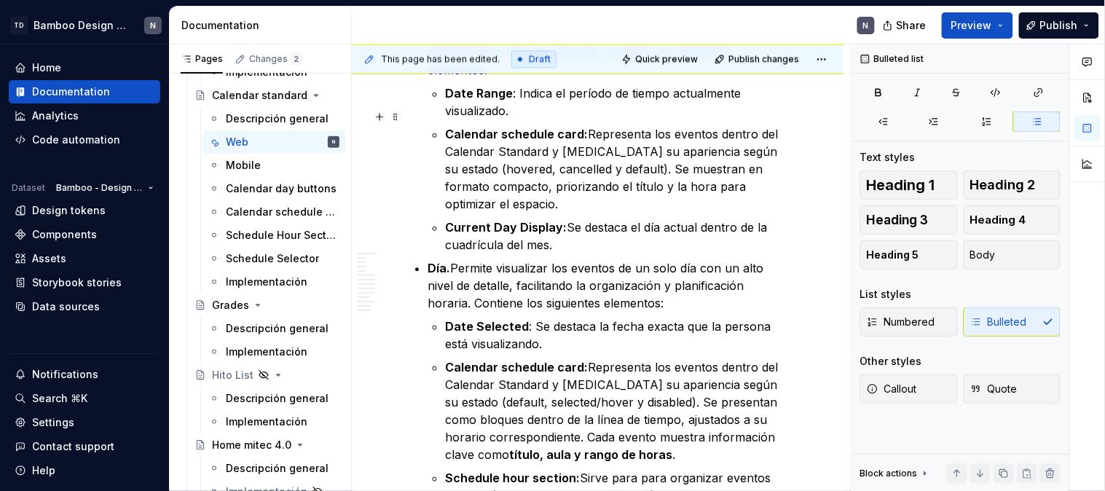
scroll to position [901, 0]
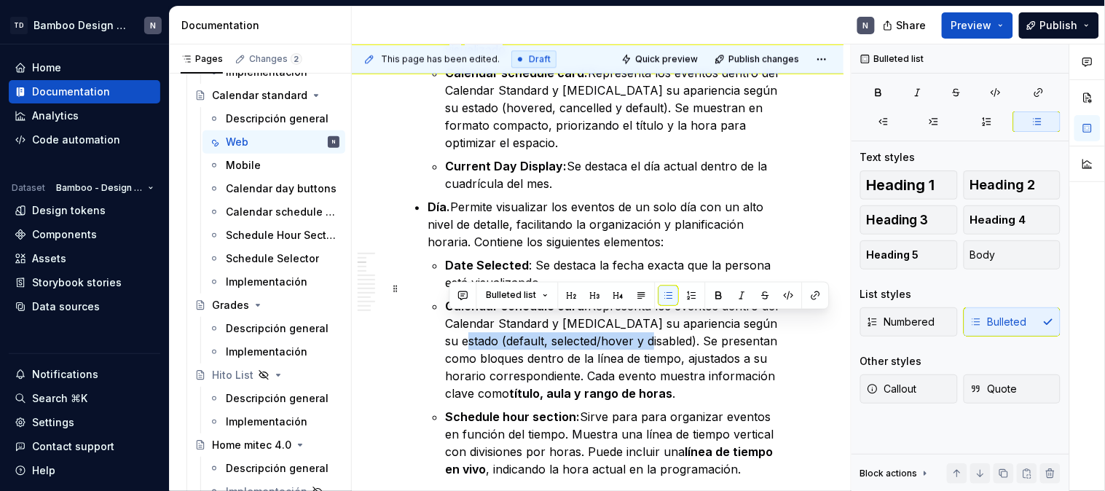
drag, startPoint x: 634, startPoint y: 324, endPoint x: 450, endPoint y: 328, distance: 184.3
click at [450, 328] on p "Calendar schedule card: Representa los eventos dentro del Calendar Standard y […" at bounding box center [615, 349] width 340 height 105
copy p "default, selected/hover y disabled"
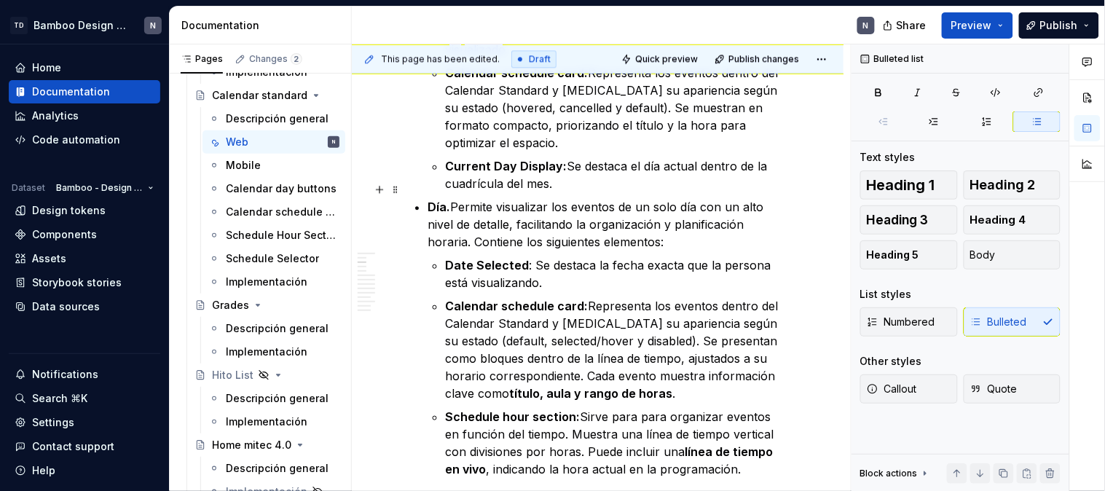
click at [534, 219] on p "Día. Permite visualizar los eventos de un solo día con un alto nivel de detalle…" at bounding box center [607, 224] width 358 height 52
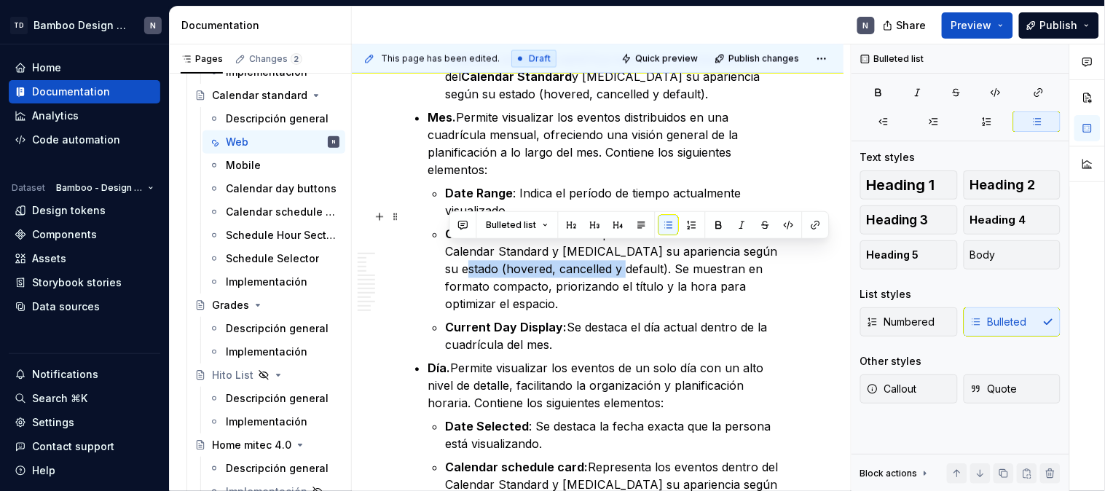
drag, startPoint x: 605, startPoint y: 256, endPoint x: 450, endPoint y: 256, distance: 155.1
click at [450, 256] on p "Calendar schedule card: Representa los eventos dentro del Calendar Standard y […" at bounding box center [615, 269] width 340 height 87
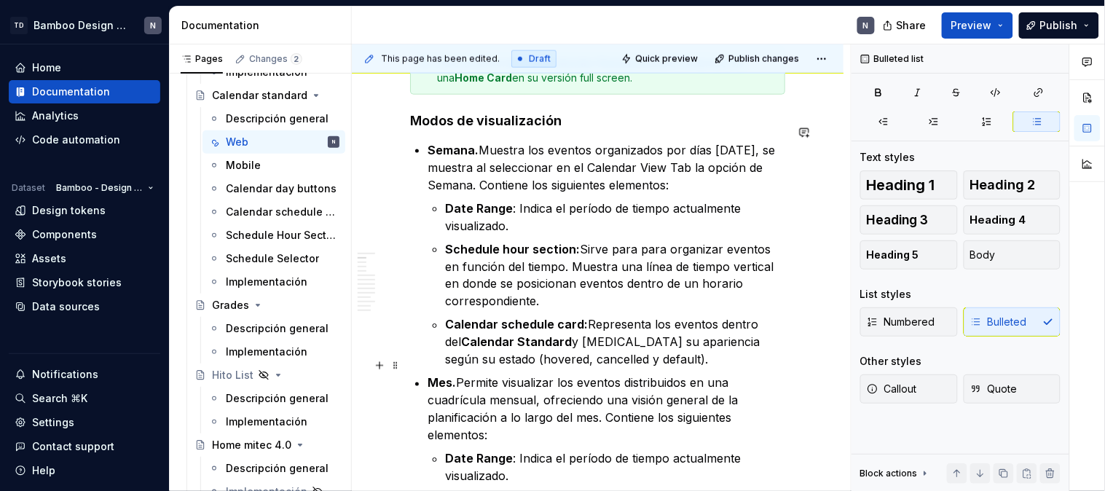
scroll to position [416, 0]
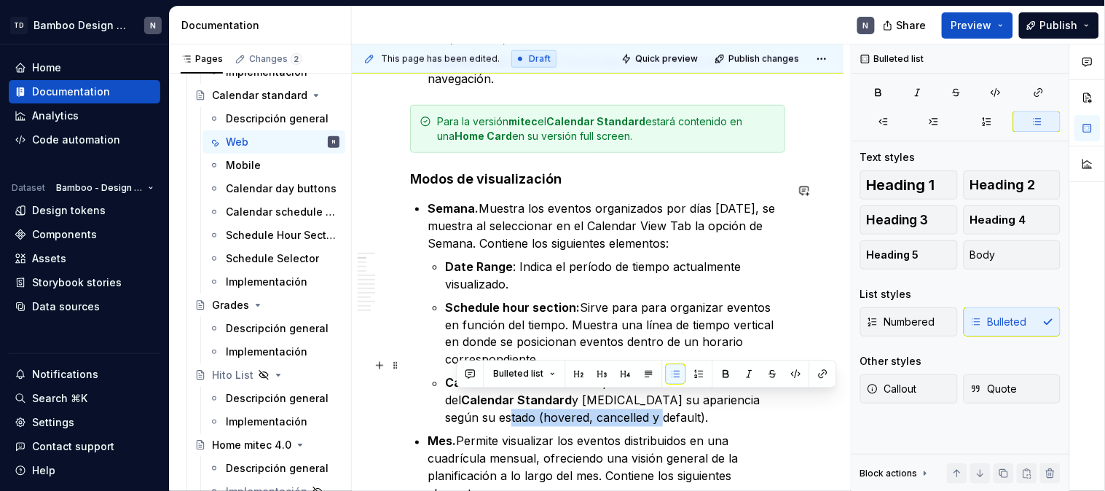
drag, startPoint x: 607, startPoint y: 399, endPoint x: 454, endPoint y: 401, distance: 153.0
click at [454, 401] on p "Calendar schedule card: Representa los eventos dentro del Calendar Standard y […" at bounding box center [615, 400] width 340 height 52
click at [562, 433] on p "Mes. Permite visualizar los eventos distribuidos en una cuadrícula mensual, ofr…" at bounding box center [607, 468] width 358 height 70
drag, startPoint x: 605, startPoint y: 399, endPoint x: 450, endPoint y: 403, distance: 155.2
click at [450, 403] on p "Calendar schedule card: Representa los eventos dentro del Calendar Standard y […" at bounding box center [615, 400] width 340 height 52
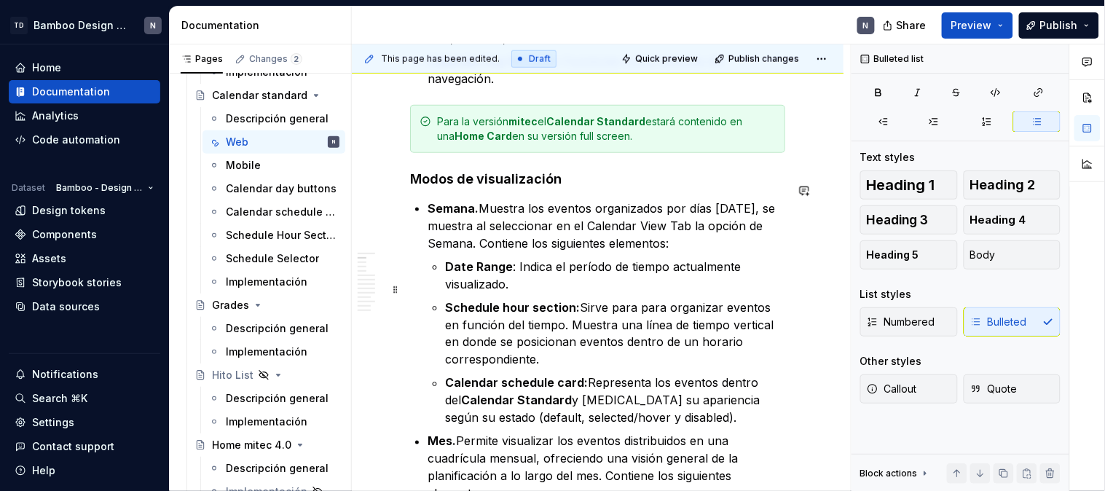
click at [727, 299] on p "Schedule hour section: Sirve para para organizar eventos en función del tiempo.…" at bounding box center [615, 334] width 340 height 70
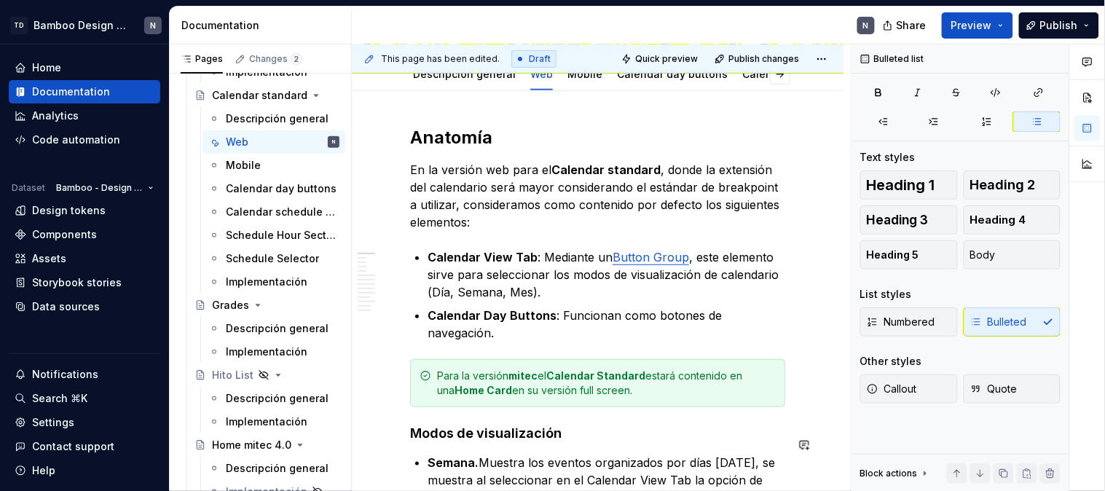
scroll to position [0, 0]
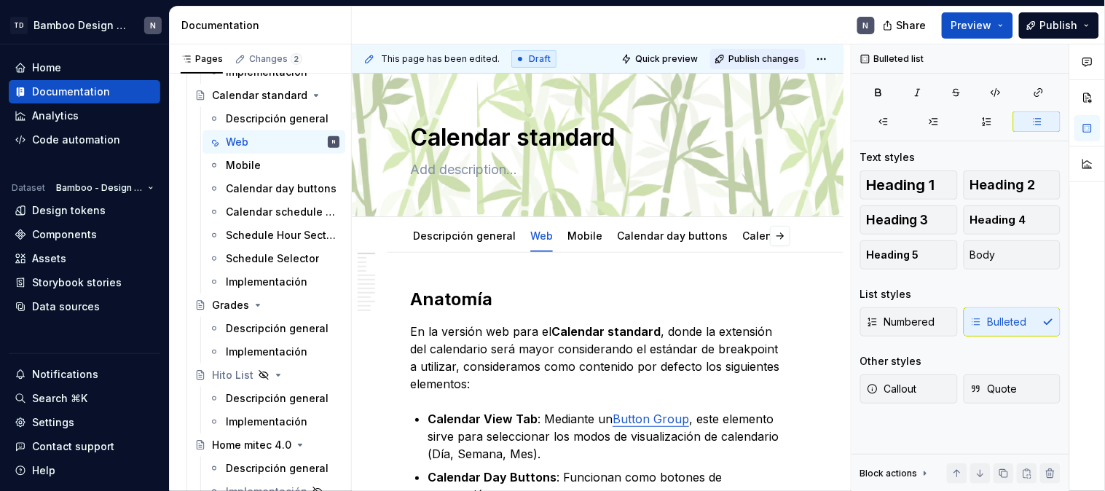
click at [766, 64] on button "Publish changes" at bounding box center [757, 59] width 95 height 20
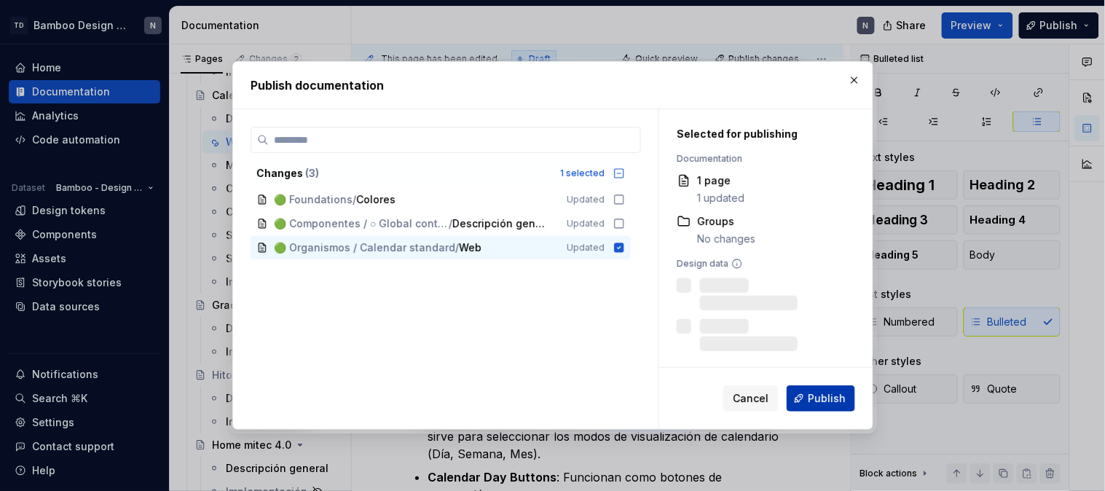
click at [843, 402] on span "Publish" at bounding box center [827, 398] width 38 height 15
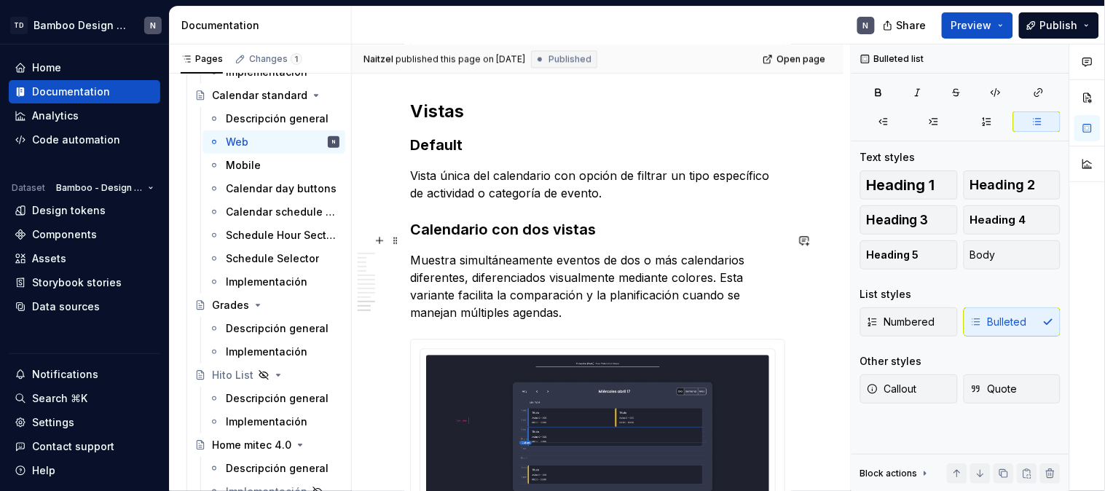
scroll to position [5260, 0]
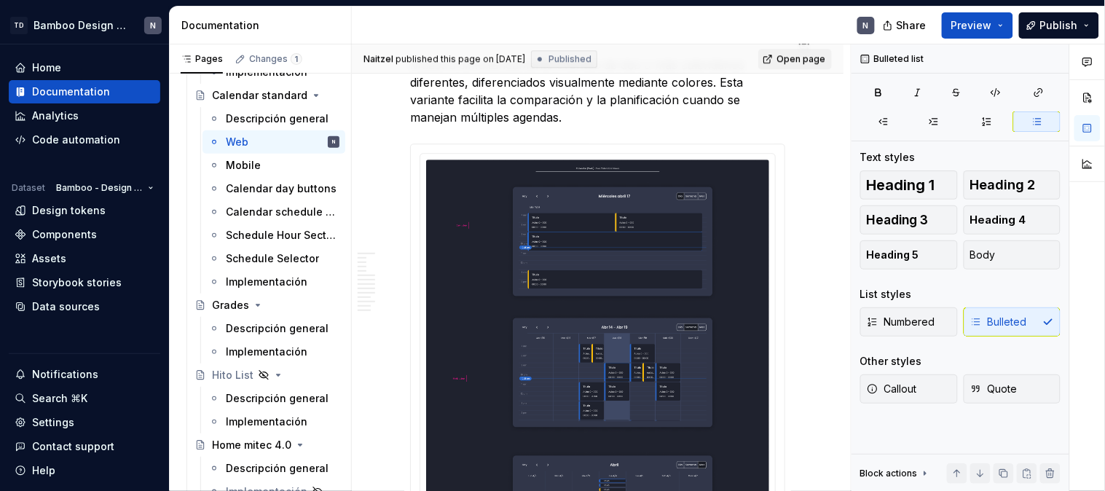
click at [798, 53] on span "Open page" at bounding box center [800, 59] width 49 height 12
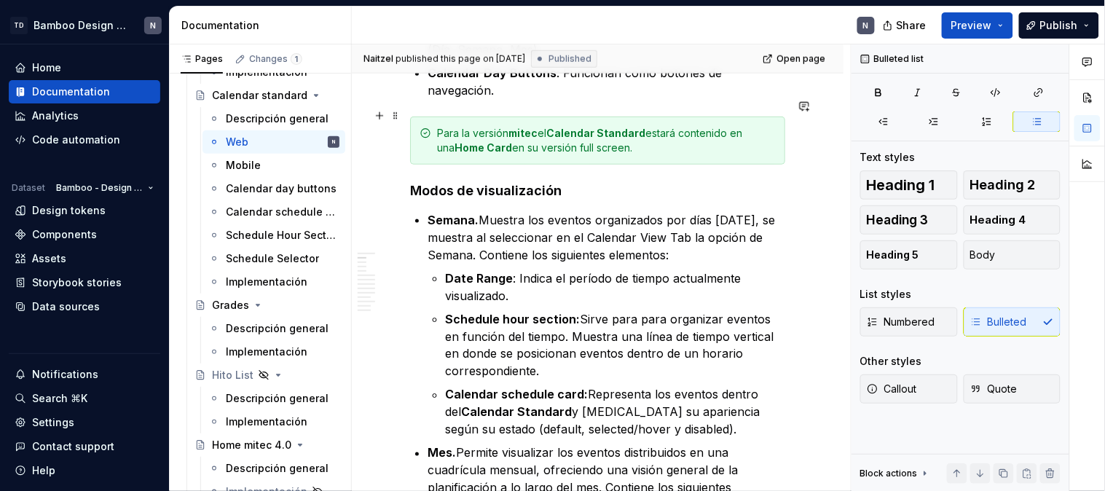
scroll to position [0, 0]
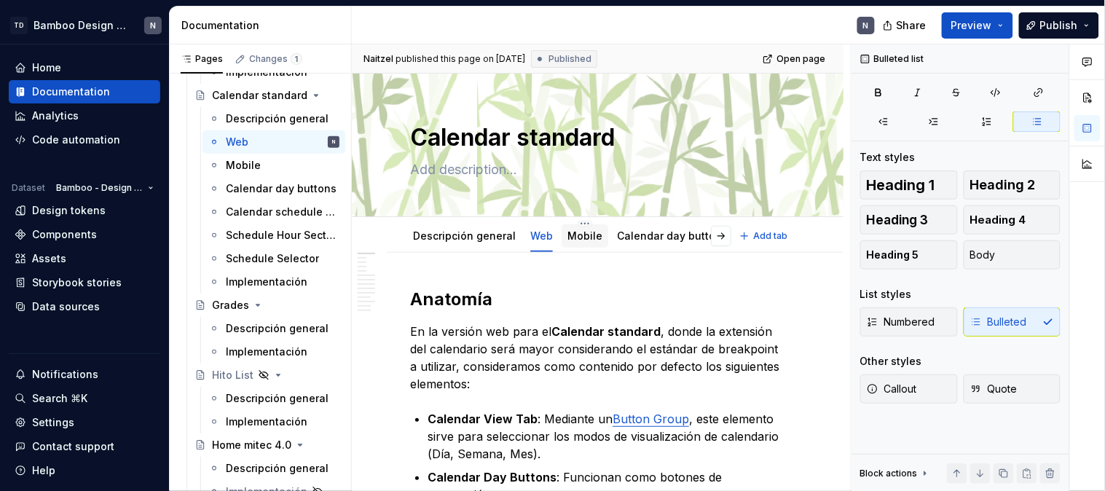
click at [573, 245] on div "Mobile" at bounding box center [585, 235] width 47 height 23
click at [234, 162] on div "Mobile" at bounding box center [243, 165] width 35 height 15
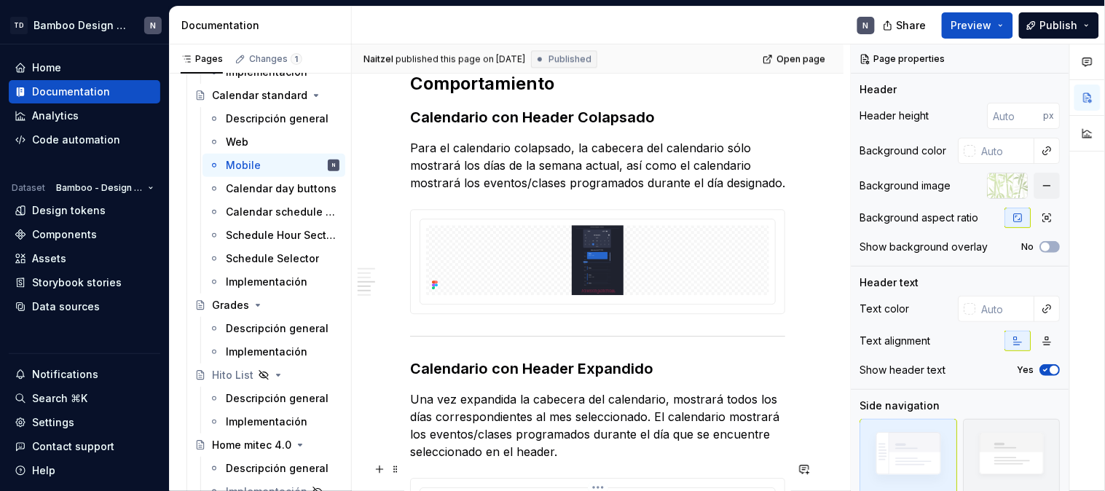
scroll to position [971, 0]
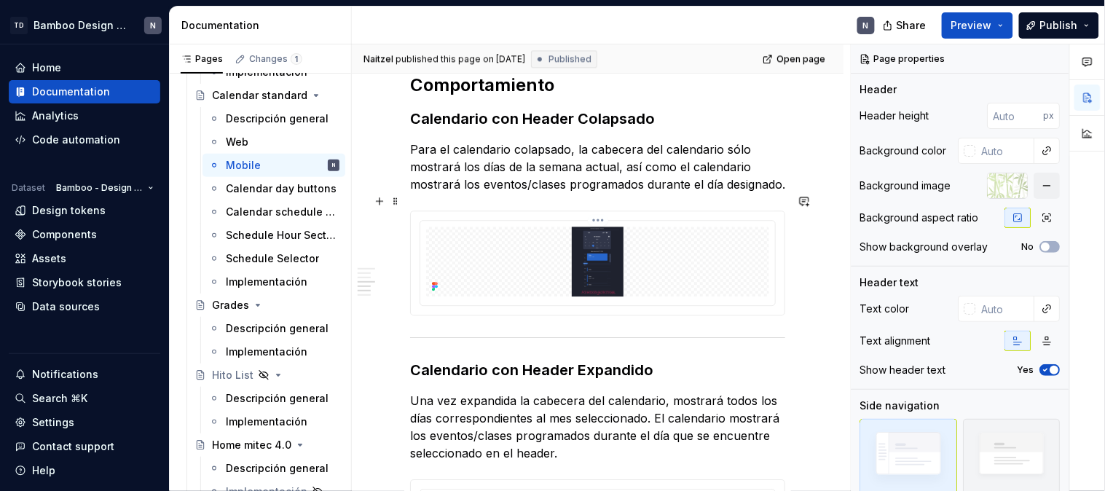
click at [637, 241] on img at bounding box center [597, 262] width 343 height 70
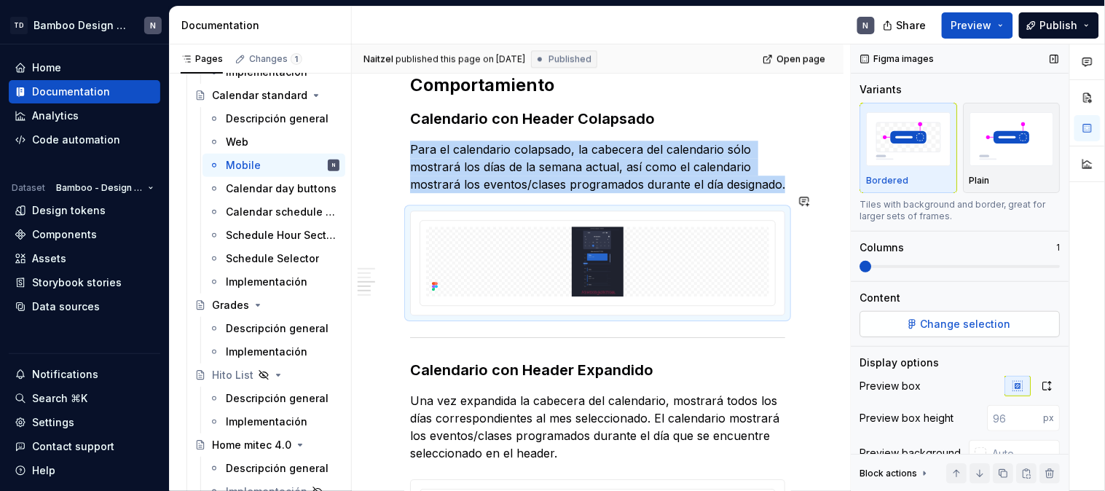
click at [1004, 315] on button "Change selection" at bounding box center [960, 324] width 200 height 26
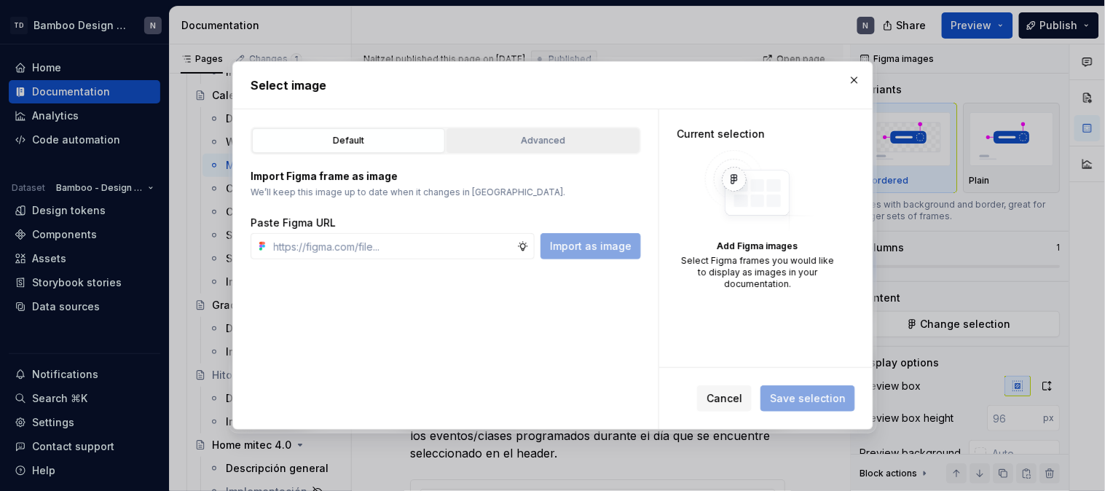
type textarea "*"
click at [557, 147] on div "Advanced" at bounding box center [543, 140] width 183 height 15
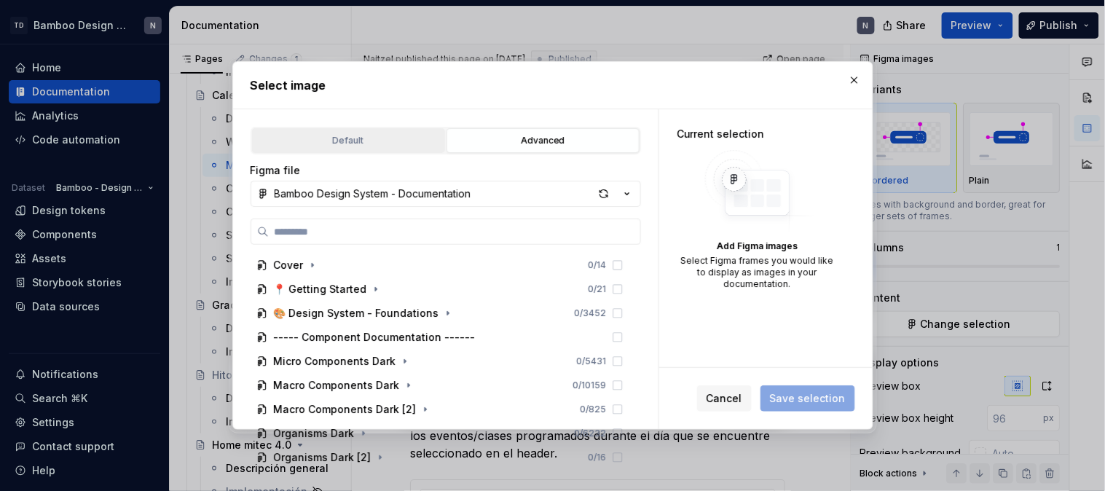
click at [374, 150] on button "Default" at bounding box center [348, 140] width 193 height 25
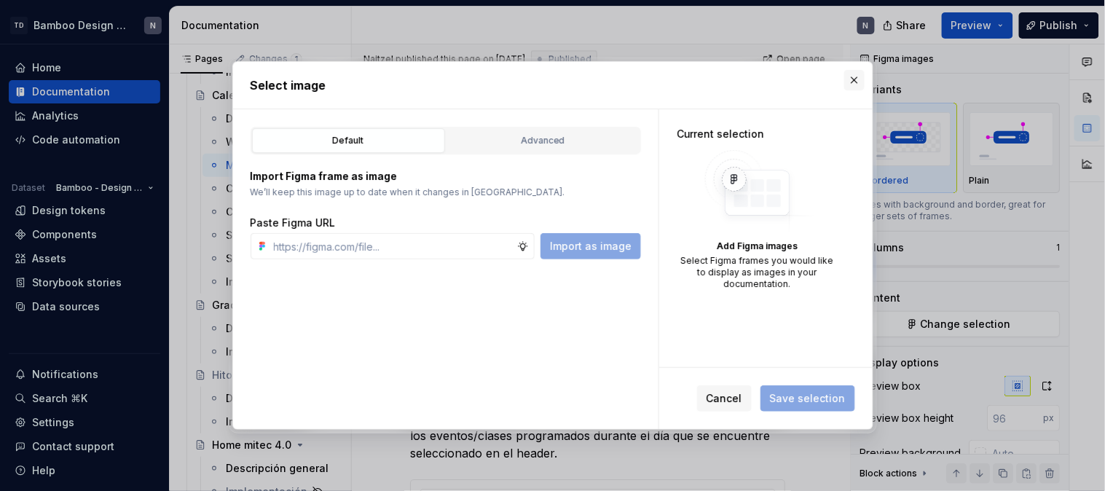
click at [849, 74] on button "button" at bounding box center [854, 80] width 20 height 20
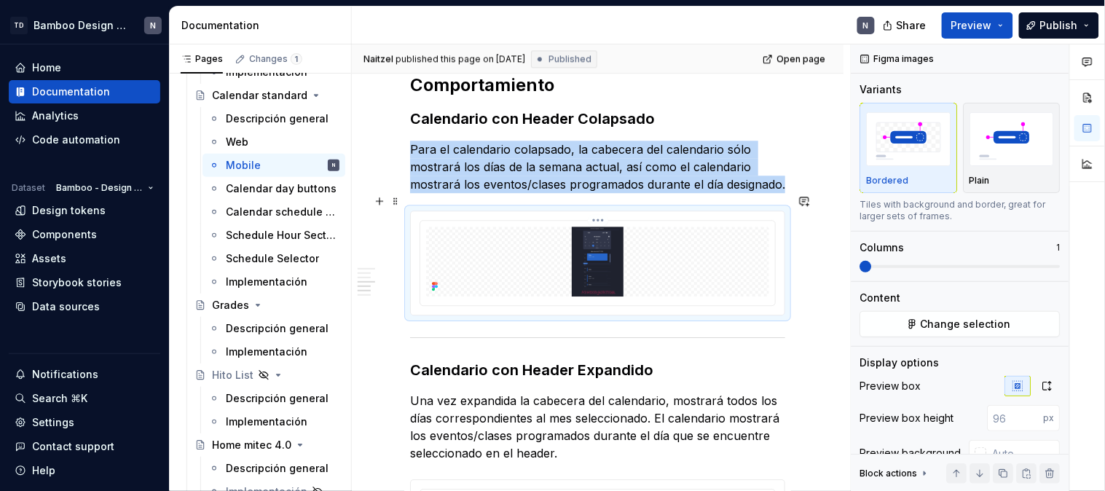
click at [620, 241] on img at bounding box center [597, 262] width 343 height 70
click at [979, 320] on span "Change selection" at bounding box center [966, 324] width 90 height 15
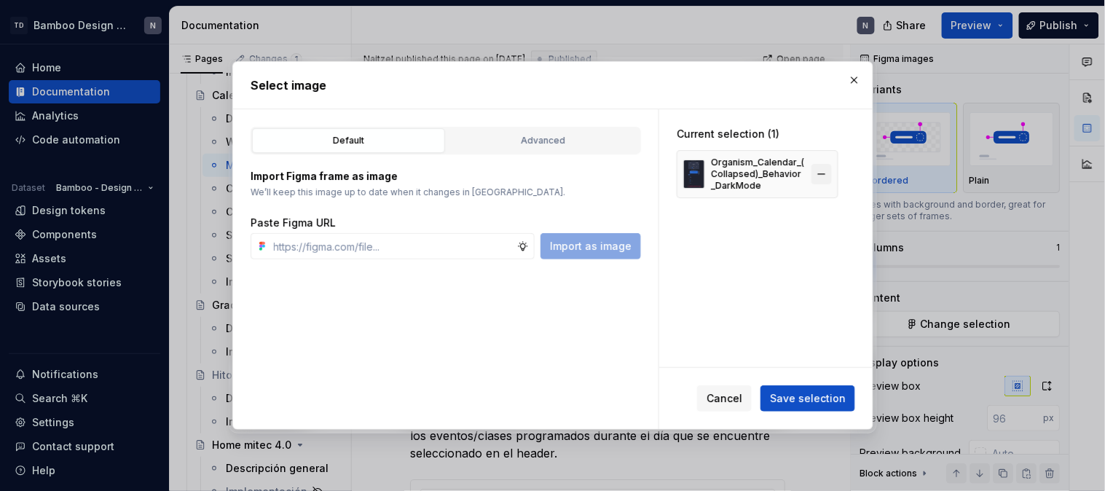
click at [822, 173] on button "button" at bounding box center [821, 174] width 20 height 20
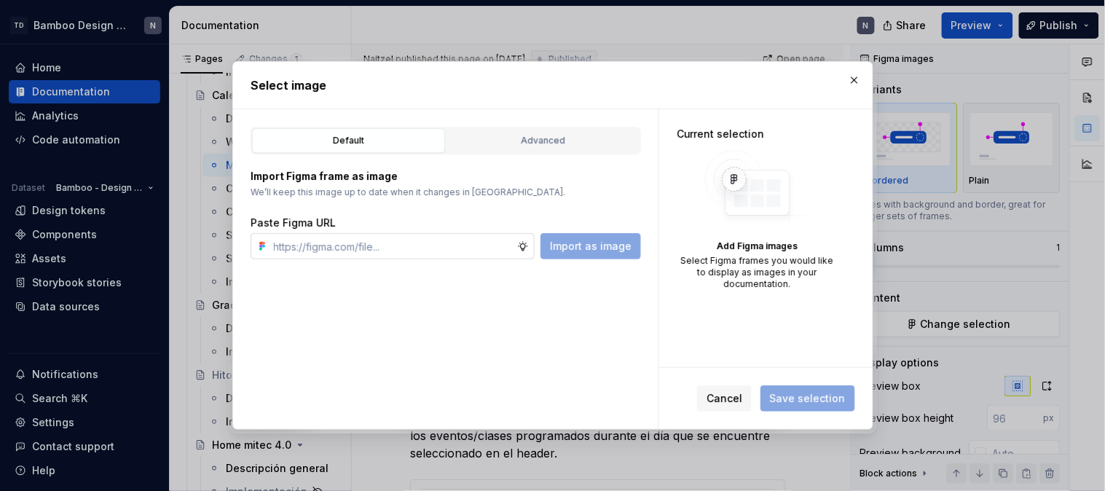
click at [425, 248] on input "text" at bounding box center [392, 246] width 249 height 26
paste input "[URL][DOMAIN_NAME]"
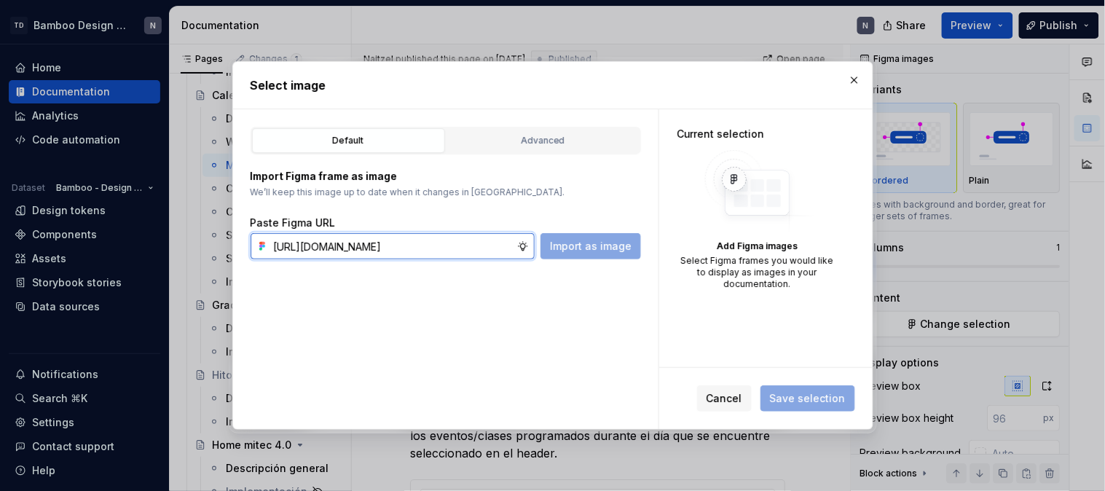
scroll to position [0, 504]
type input "[URL][DOMAIN_NAME]"
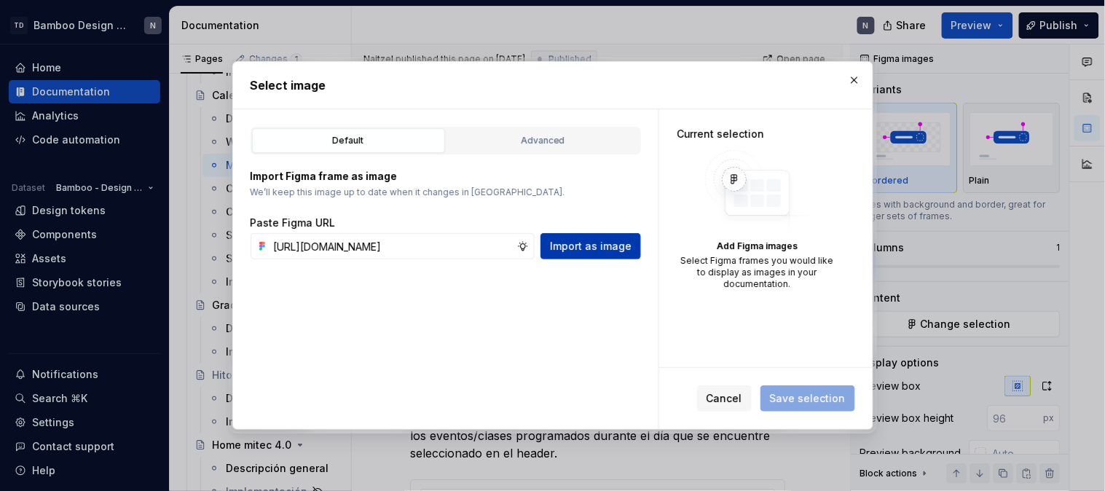
click at [605, 248] on span "Import as image" at bounding box center [591, 246] width 82 height 15
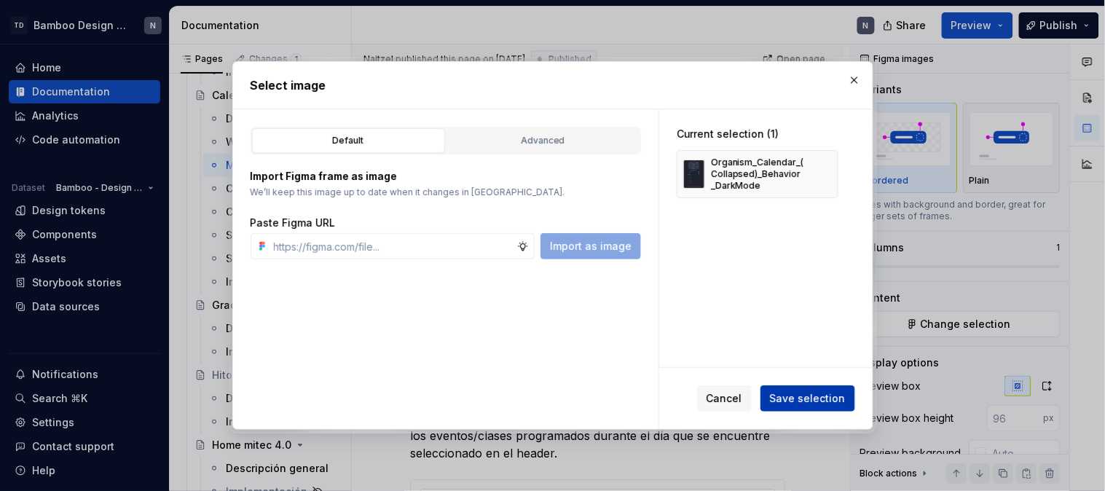
click at [816, 393] on span "Save selection" at bounding box center [808, 398] width 76 height 15
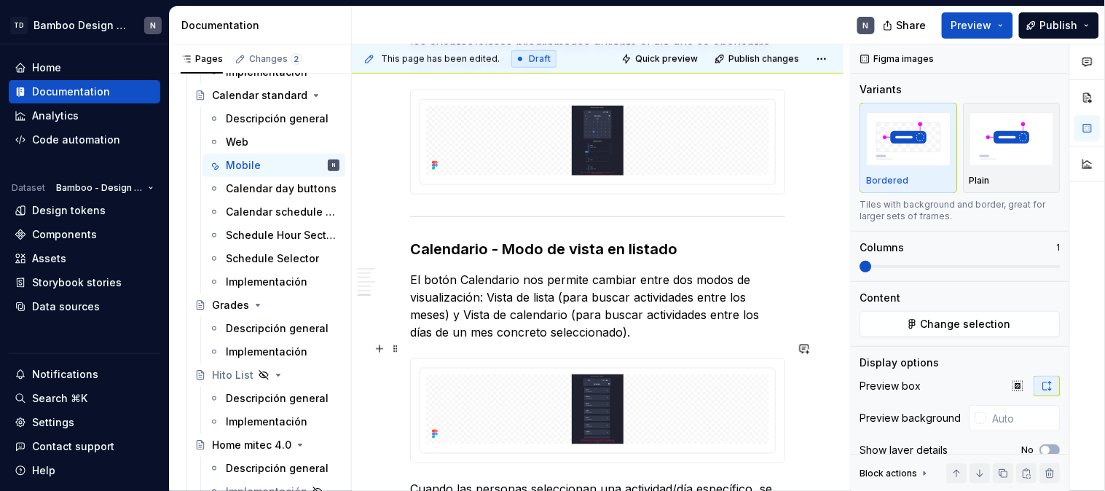
scroll to position [1780, 0]
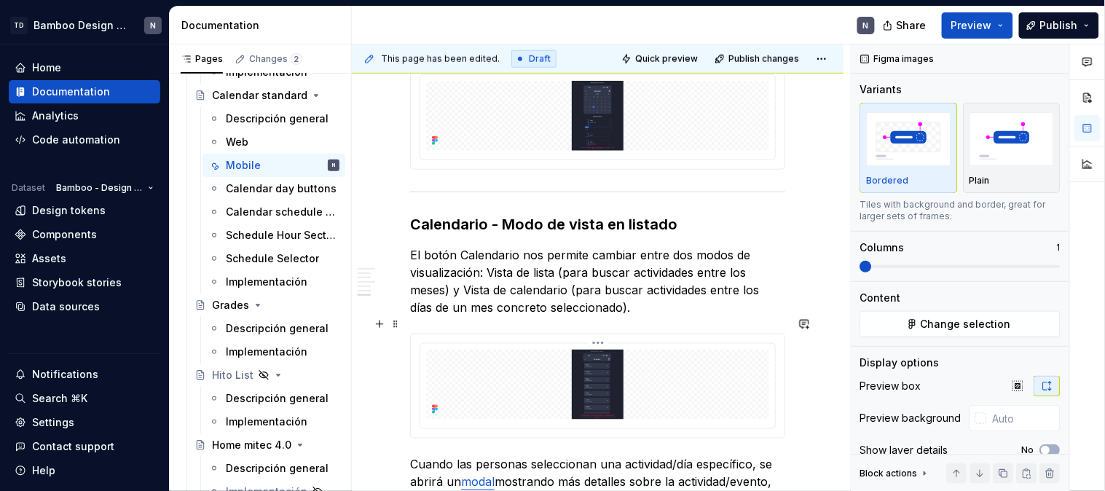
click at [594, 376] on img at bounding box center [597, 385] width 343 height 70
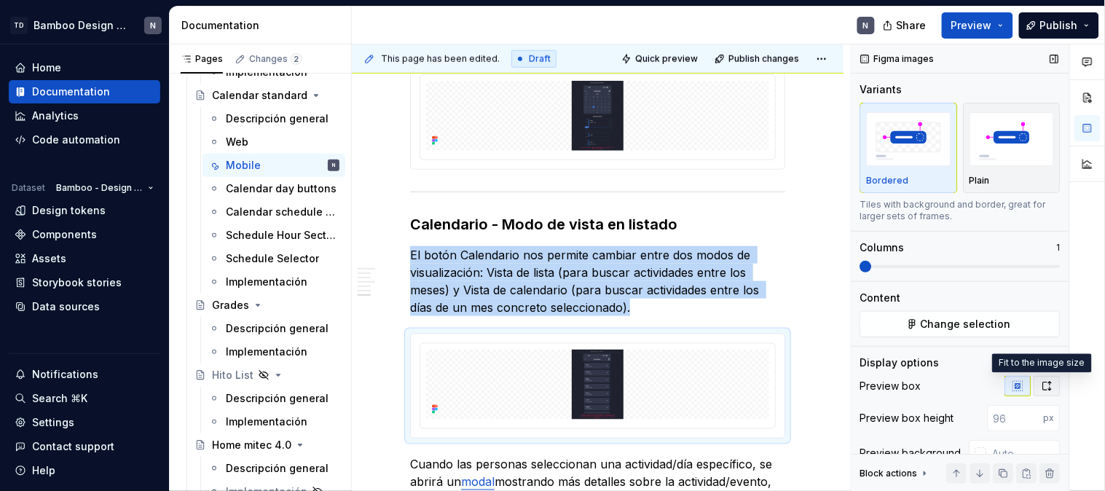
click at [1042, 386] on icon "button" at bounding box center [1048, 386] width 12 height 12
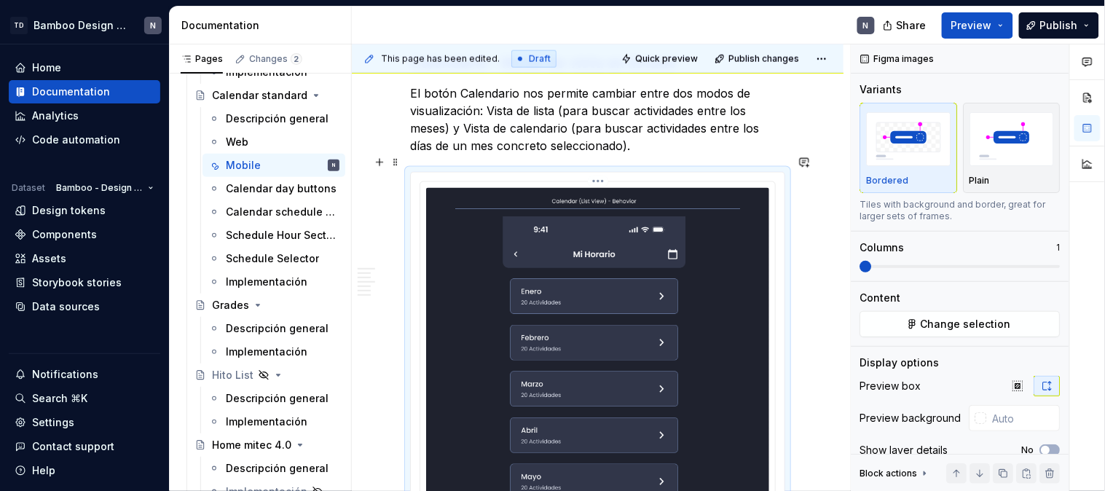
scroll to position [2023, 0]
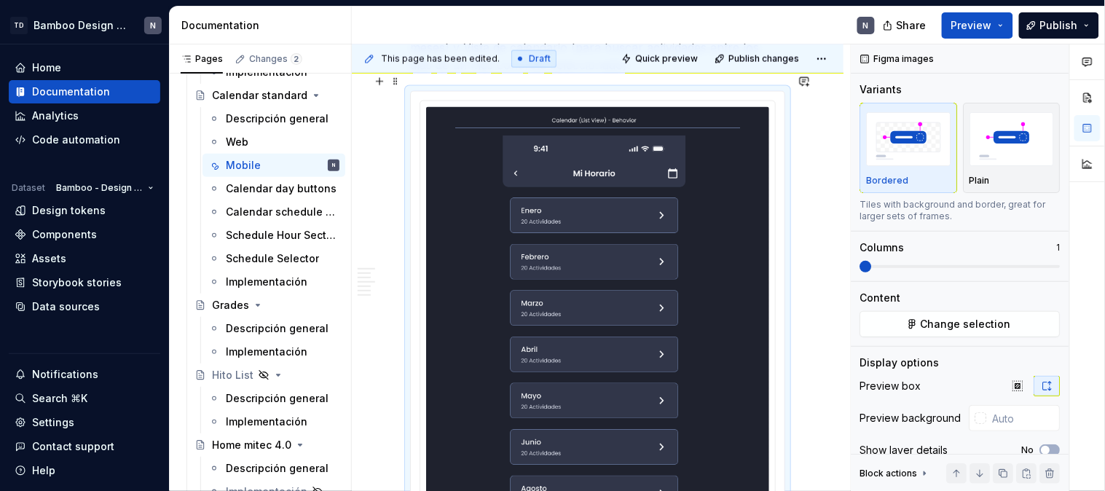
type textarea "*"
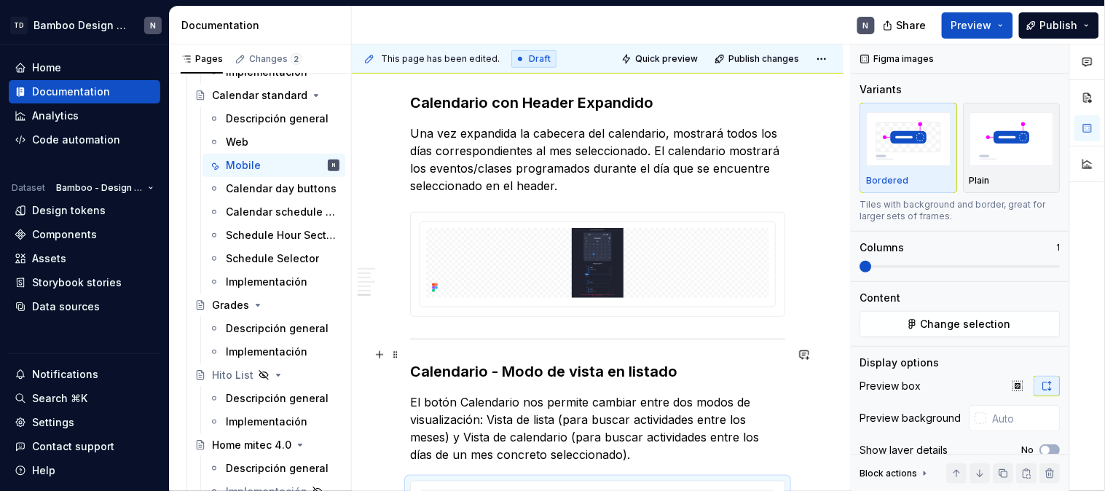
scroll to position [1875, 0]
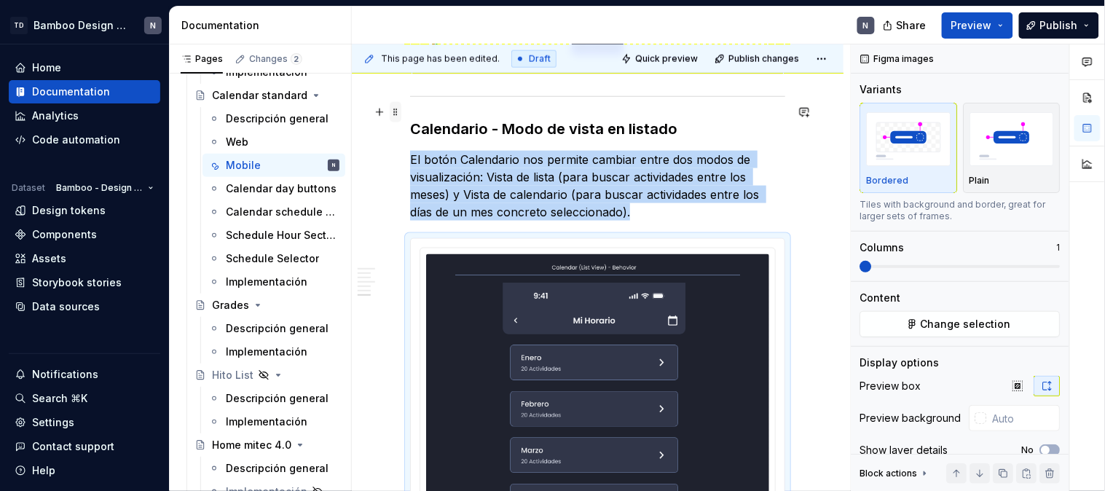
click at [390, 106] on span at bounding box center [396, 112] width 12 height 20
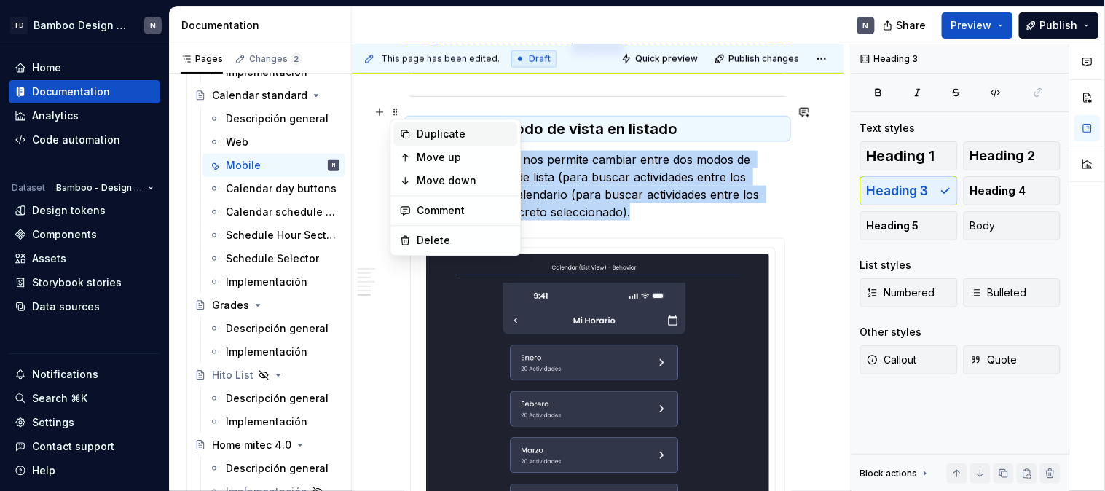
click at [417, 134] on div "Duplicate" at bounding box center [464, 134] width 95 height 15
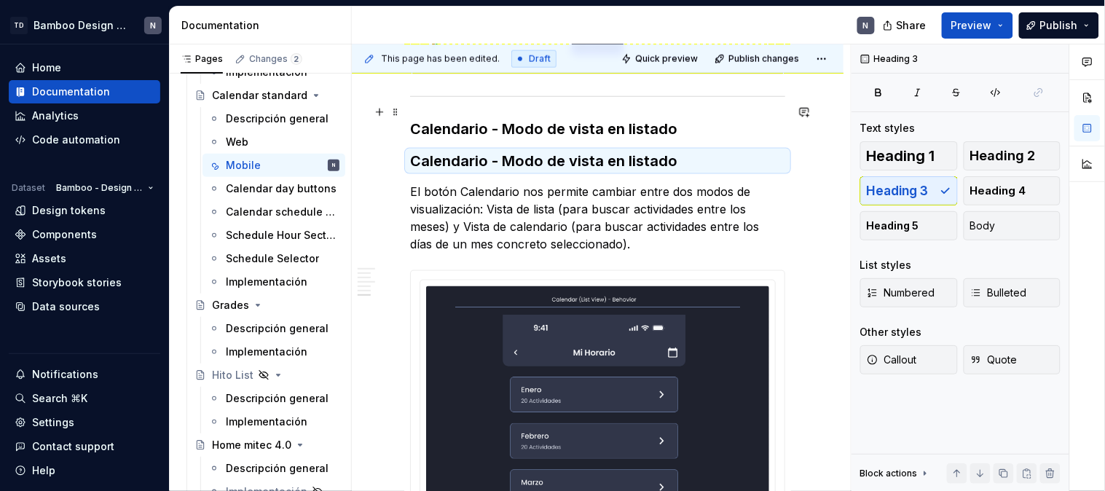
click at [427, 121] on h3 "Calendario - Modo de vista en listado" at bounding box center [597, 129] width 375 height 20
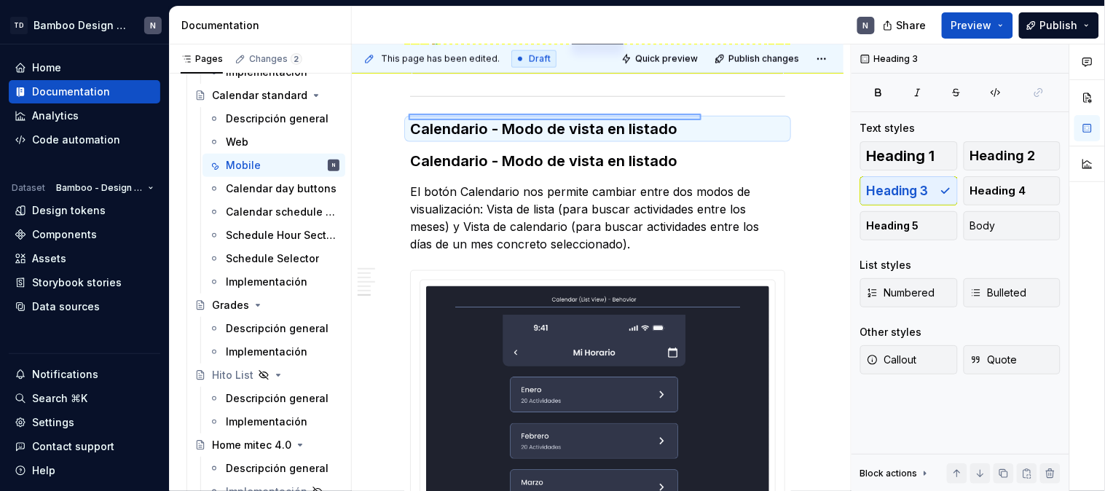
scroll to position [1875, 0]
drag, startPoint x: 409, startPoint y: 113, endPoint x: 701, endPoint y: 120, distance: 292.9
click at [701, 120] on div "This page has been edited. Draft Quick preview Publish changes Calendar standar…" at bounding box center [601, 267] width 499 height 447
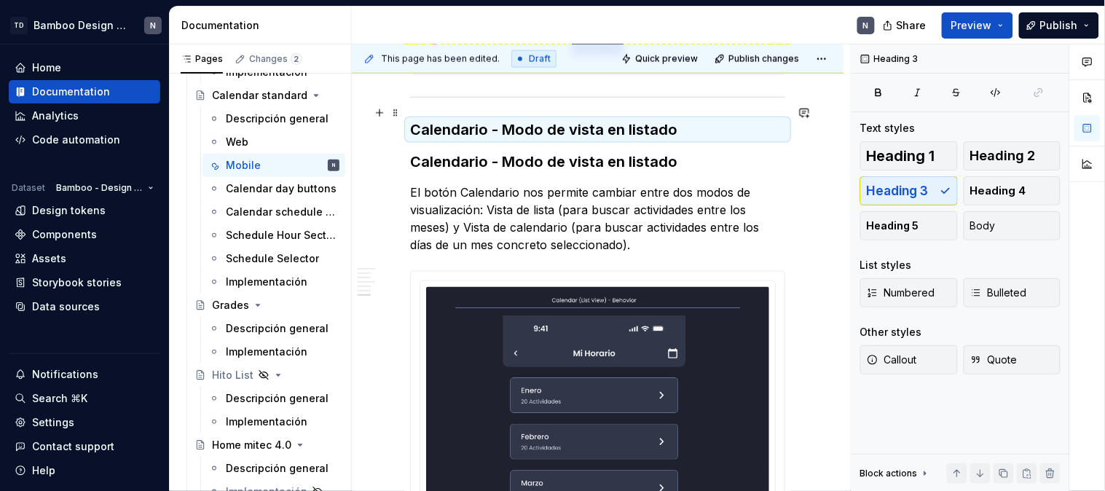
click at [668, 119] on h3 "Calendario - Modo de vista en listado" at bounding box center [597, 129] width 375 height 20
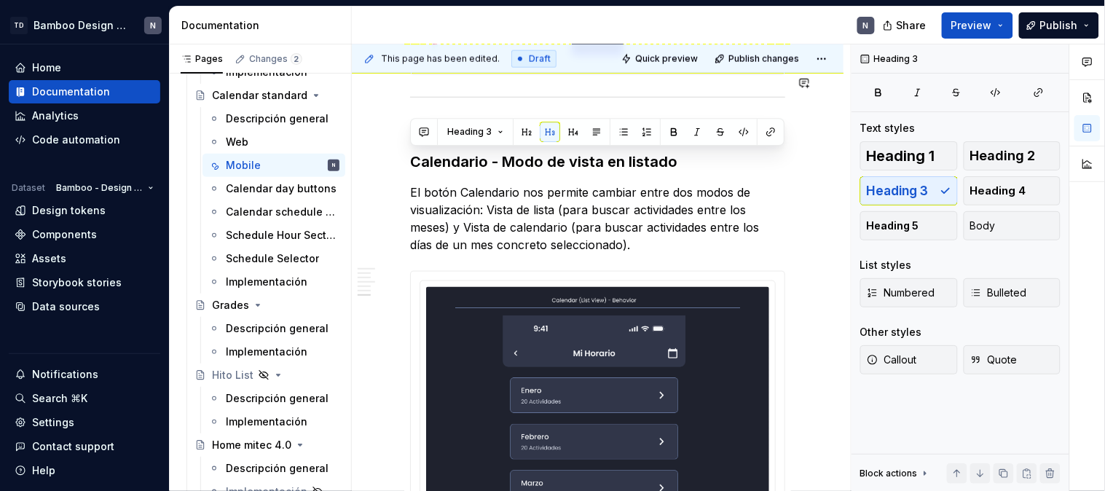
scroll to position [1827, 0]
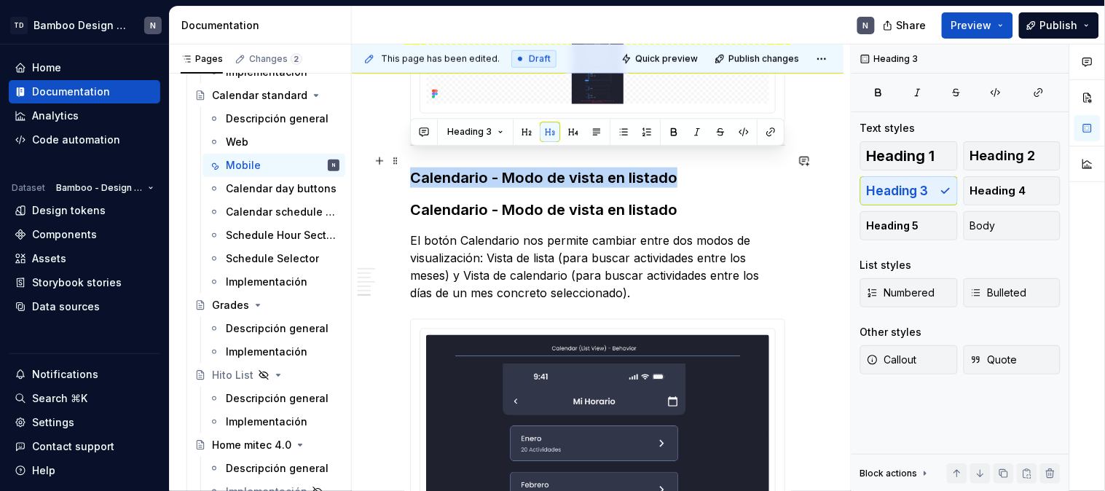
drag, startPoint x: 675, startPoint y: 111, endPoint x: 412, endPoint y: 165, distance: 269.0
click at [412, 168] on h3 "Calendario - Modo de vista en listado" at bounding box center [597, 178] width 375 height 20
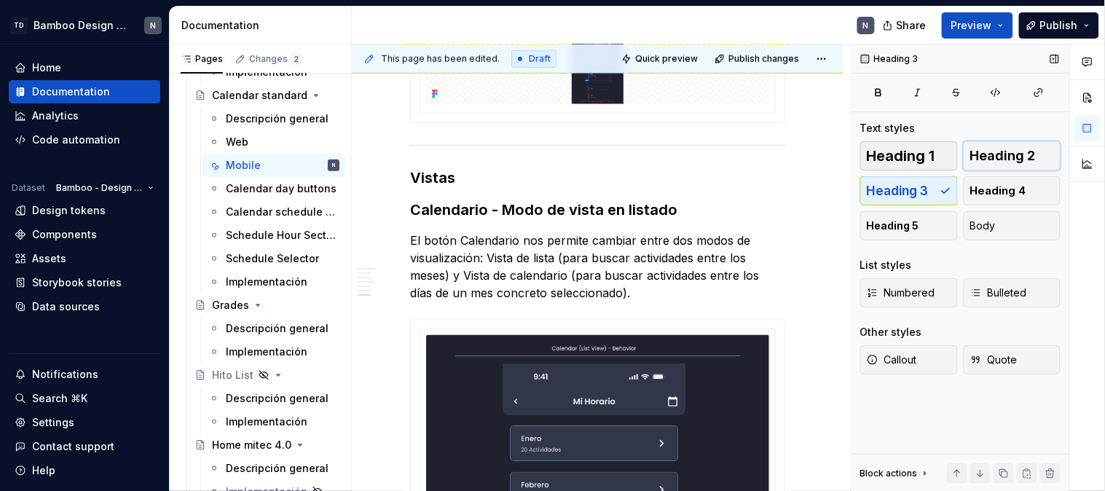
click at [1012, 150] on span "Heading 2" at bounding box center [1003, 156] width 66 height 15
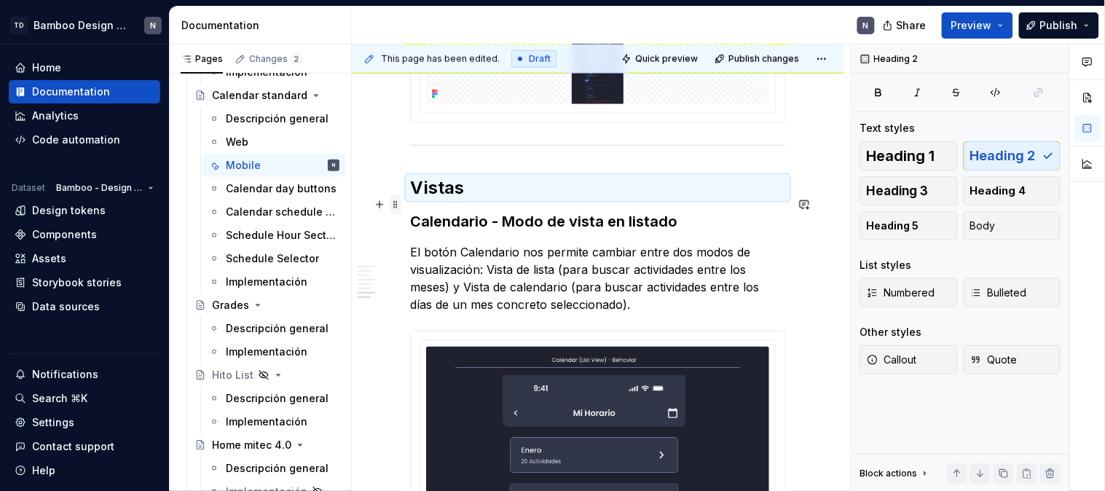
click at [395, 208] on span at bounding box center [396, 204] width 12 height 20
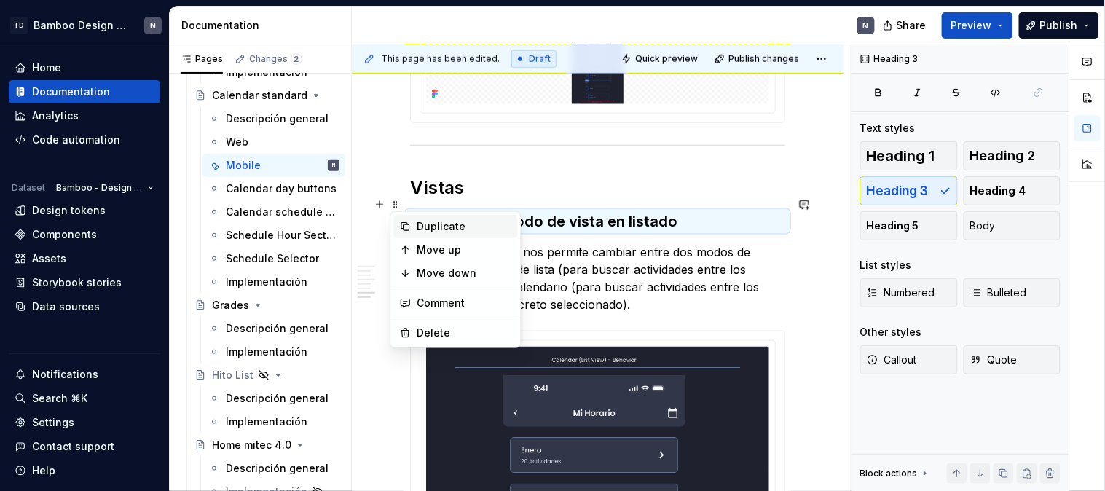
click at [432, 226] on div "Duplicate" at bounding box center [464, 226] width 95 height 15
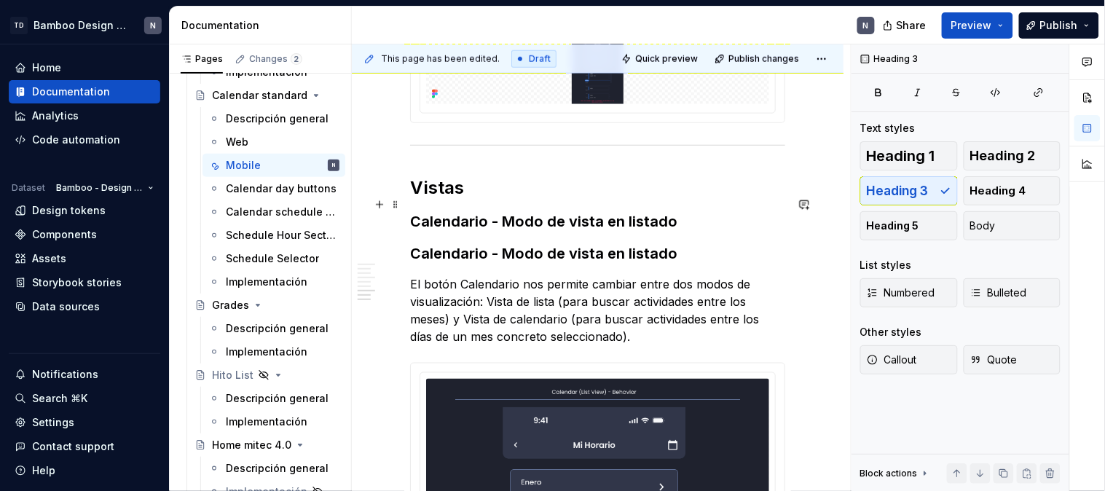
click at [418, 211] on h3 "Calendario - Modo de vista en listado" at bounding box center [597, 221] width 375 height 20
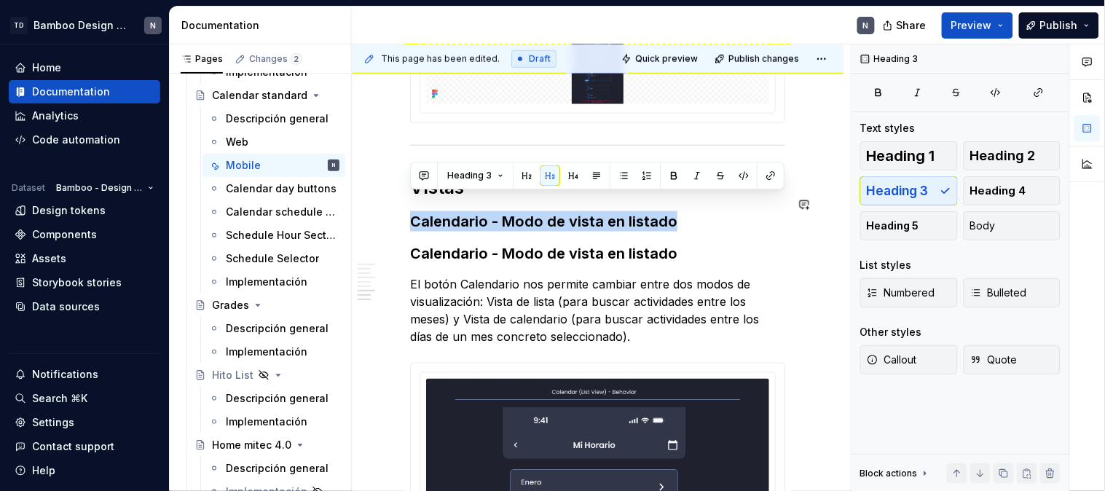
drag, startPoint x: 412, startPoint y: 202, endPoint x: 733, endPoint y: 192, distance: 320.7
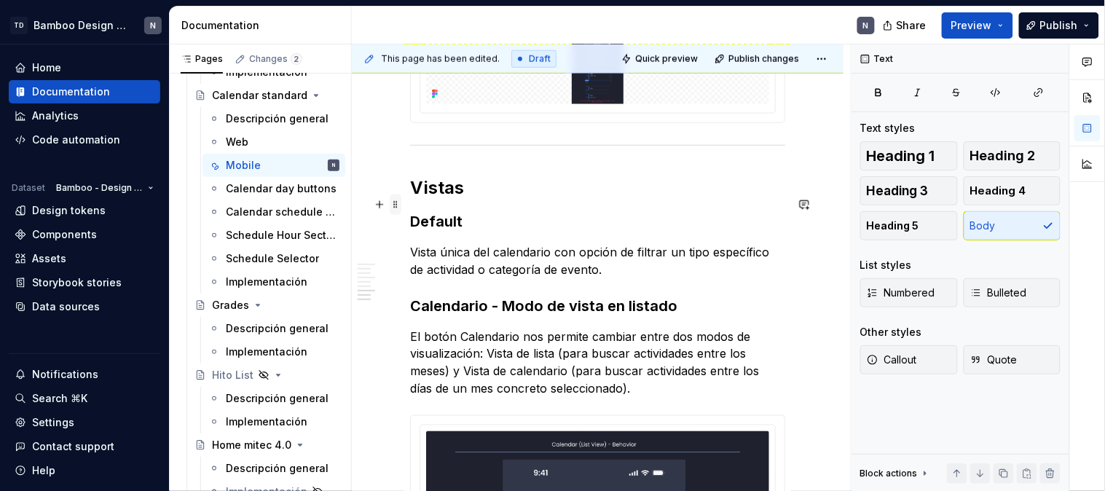
click at [392, 202] on span at bounding box center [396, 204] width 12 height 20
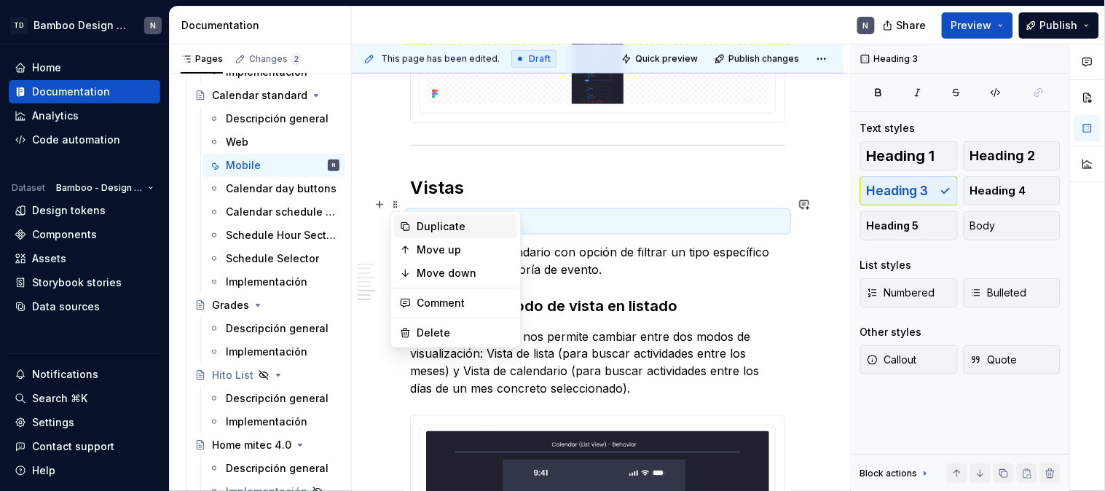
click at [422, 223] on div "Duplicate" at bounding box center [464, 226] width 95 height 15
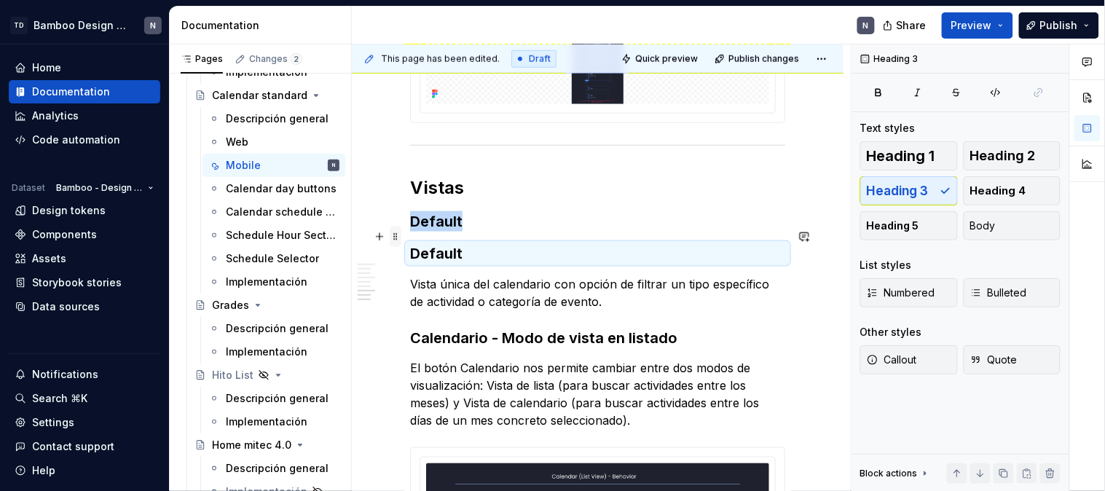
click at [397, 233] on span at bounding box center [396, 237] width 12 height 20
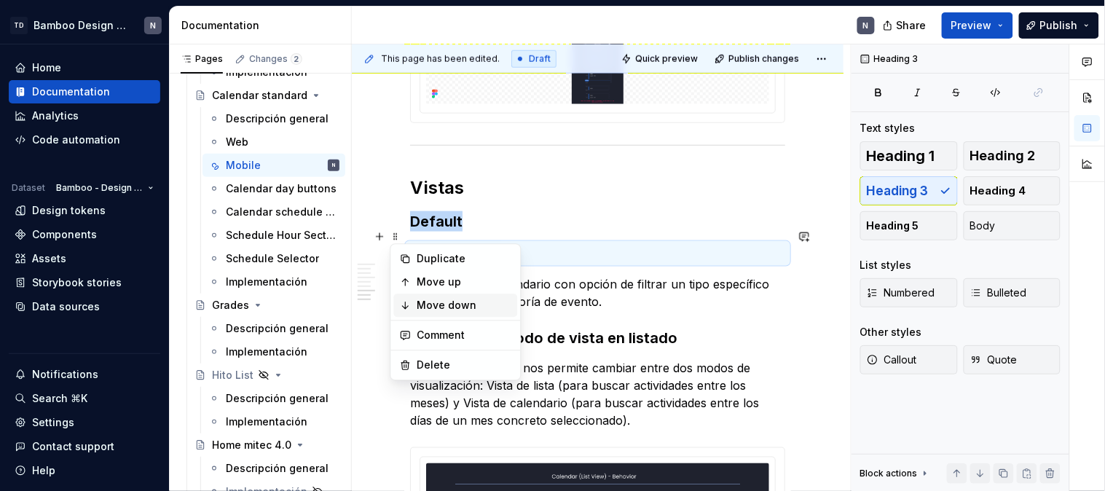
click at [437, 304] on div "Move down" at bounding box center [464, 305] width 95 height 15
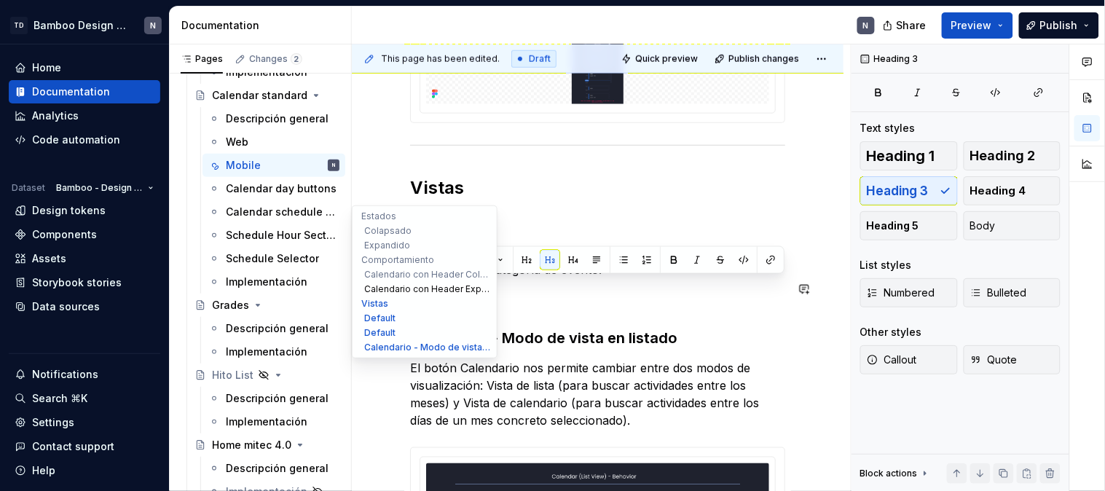
drag, startPoint x: 462, startPoint y: 282, endPoint x: 385, endPoint y: 288, distance: 78.1
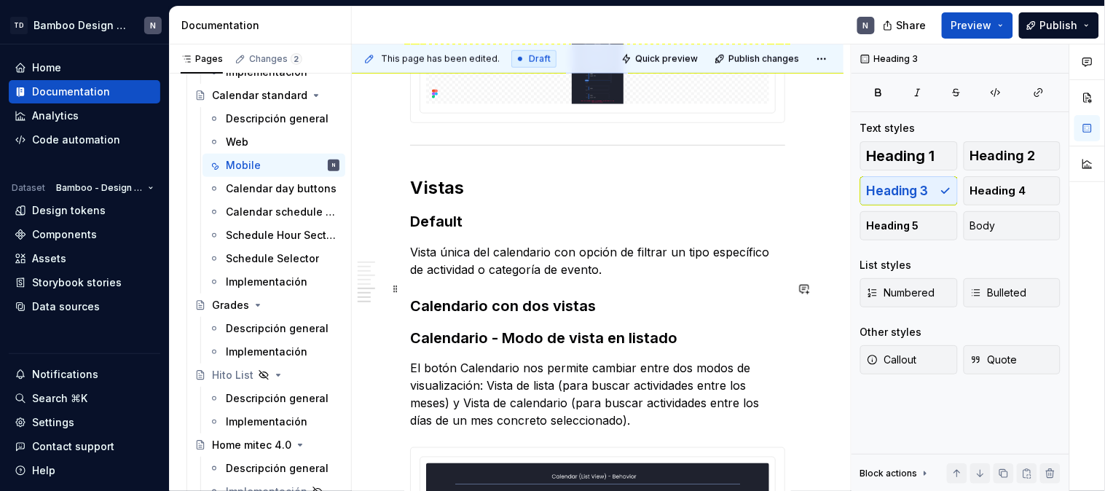
click at [642, 296] on h3 "Calendario con dos vistas" at bounding box center [597, 306] width 375 height 20
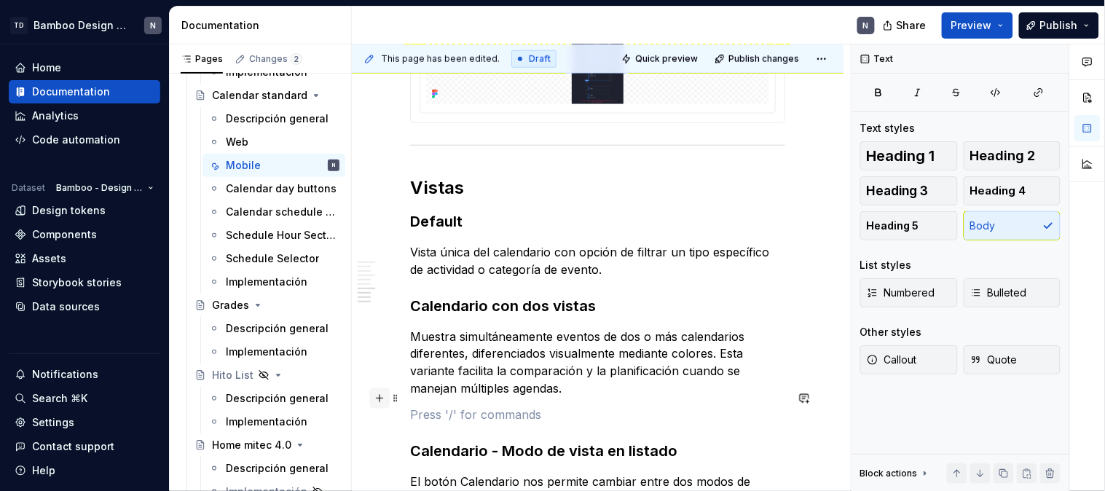
click at [381, 396] on button "button" at bounding box center [379, 398] width 20 height 20
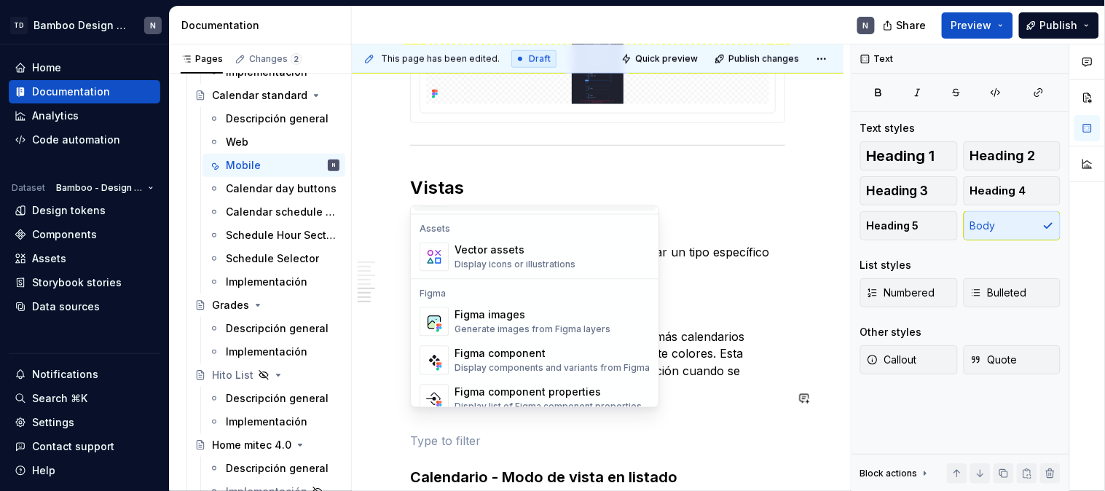
scroll to position [1375, 0]
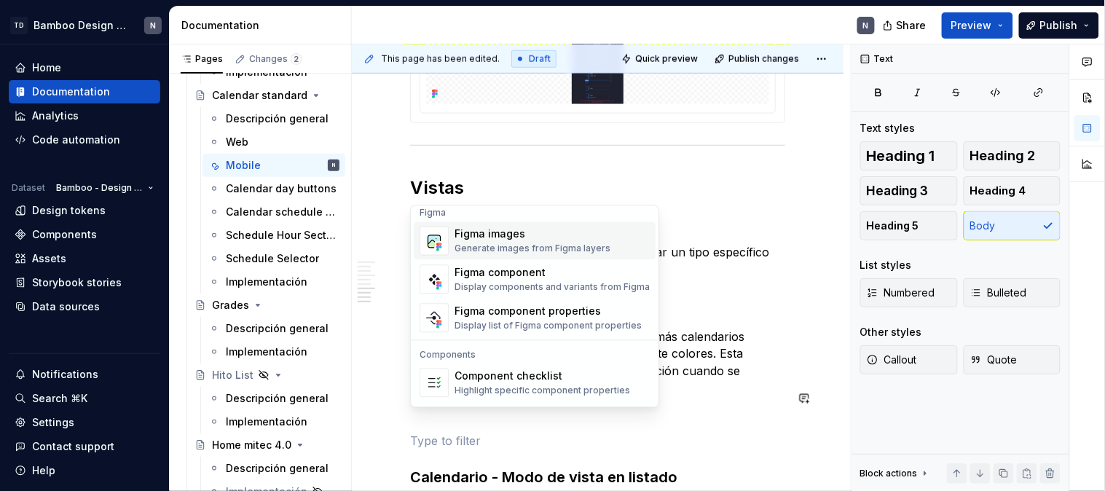
click at [539, 243] on div "Generate images from Figma layers" at bounding box center [532, 249] width 156 height 12
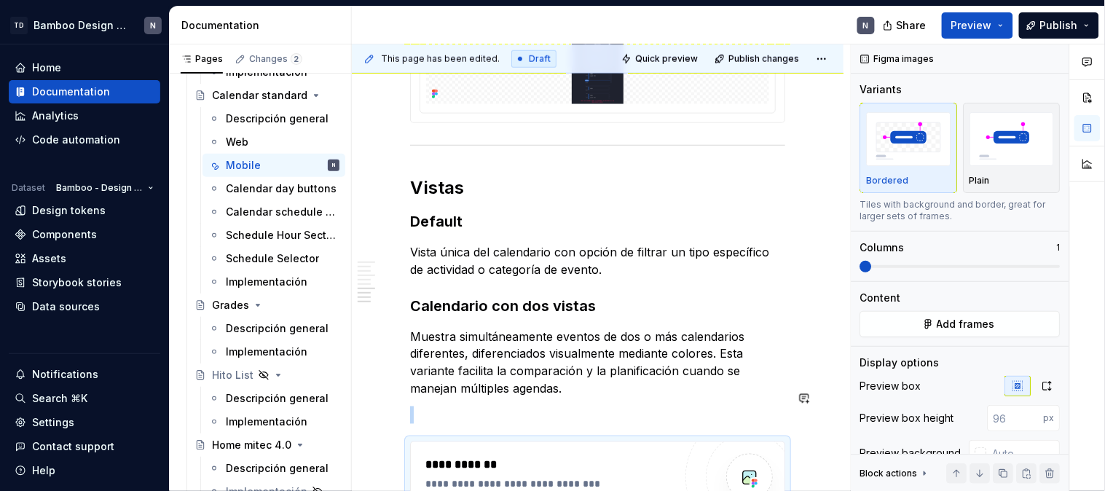
scroll to position [1865, 0]
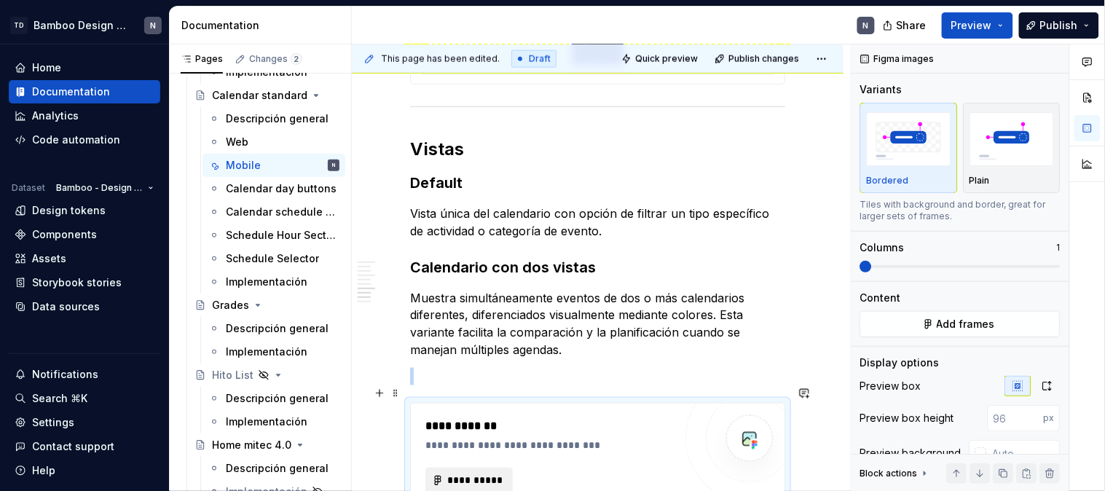
click at [481, 473] on button "**********" at bounding box center [468, 481] width 87 height 26
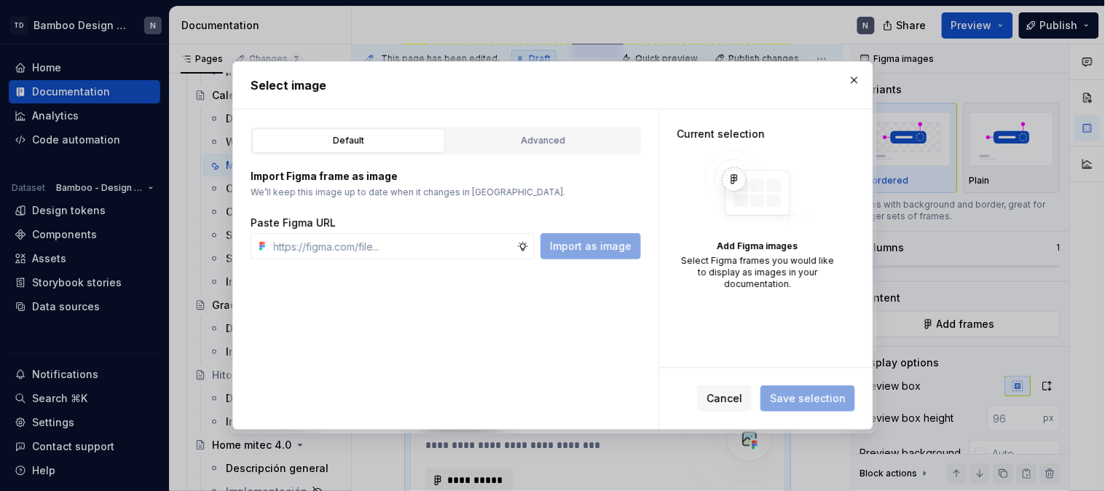
type textarea "*"
type input "[URL][DOMAIN_NAME]"
click at [593, 249] on span "Import as image" at bounding box center [591, 246] width 82 height 15
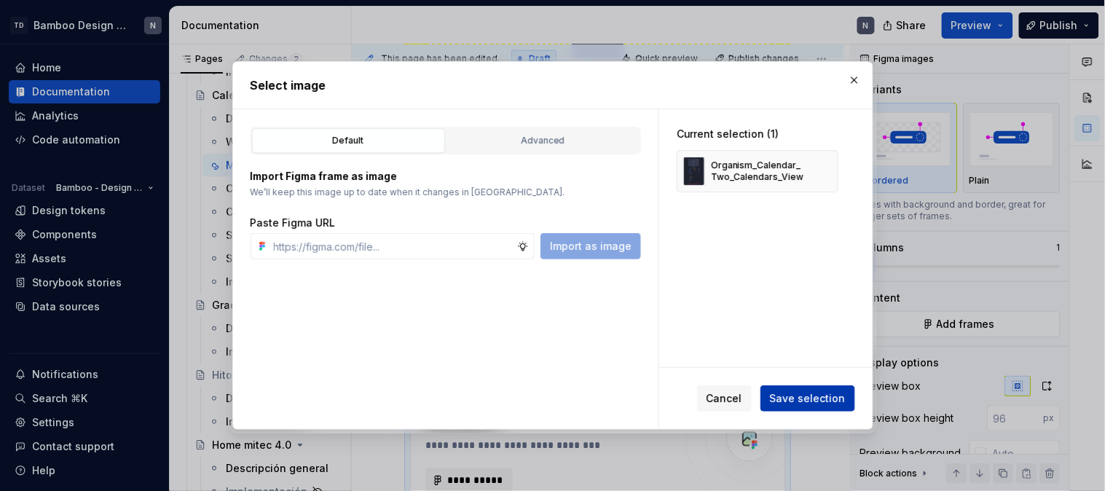
click at [784, 408] on button "Save selection" at bounding box center [807, 398] width 95 height 26
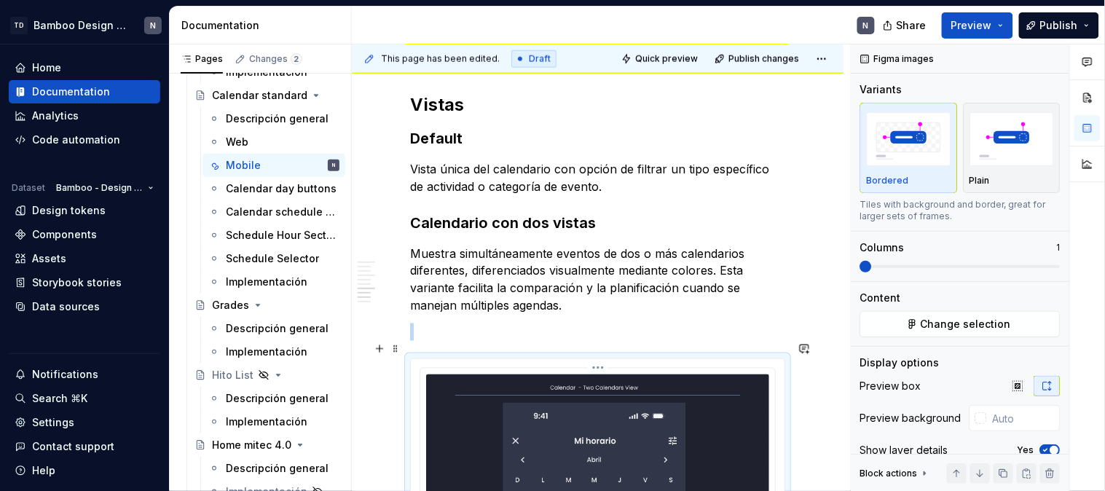
scroll to position [1883, 0]
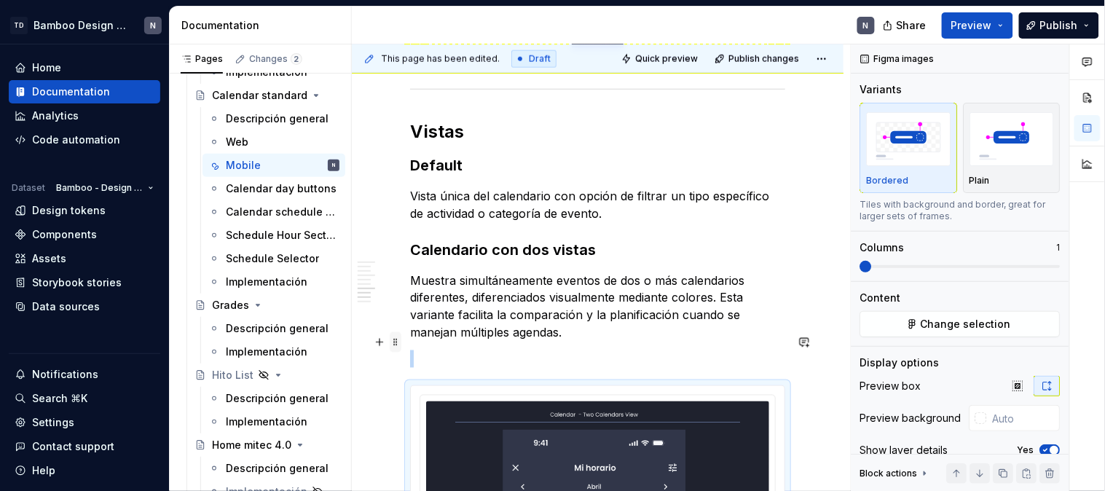
click at [395, 339] on span at bounding box center [396, 342] width 12 height 20
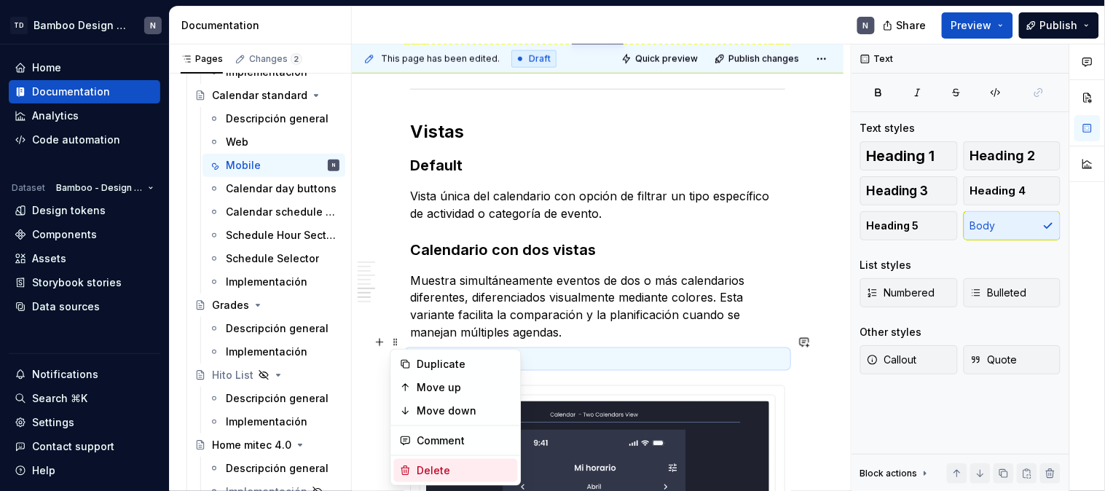
click at [435, 471] on div "Delete" at bounding box center [464, 470] width 95 height 15
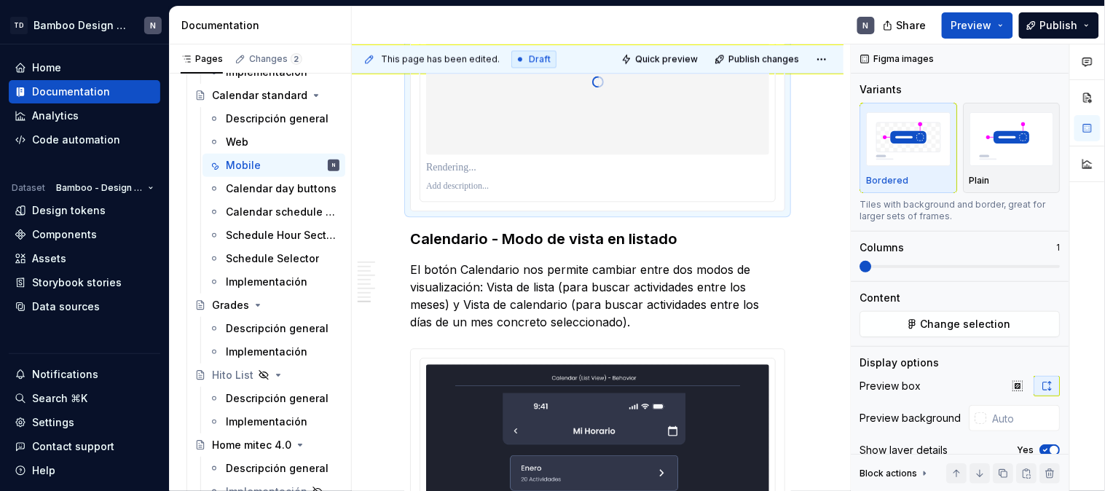
scroll to position [2261, 0]
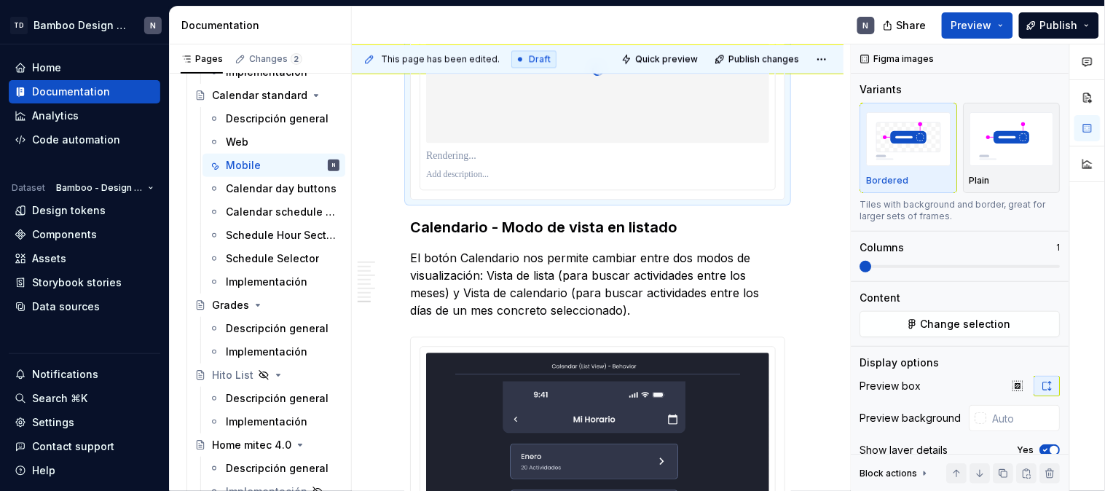
click at [680, 122] on div at bounding box center [597, 70] width 343 height 146
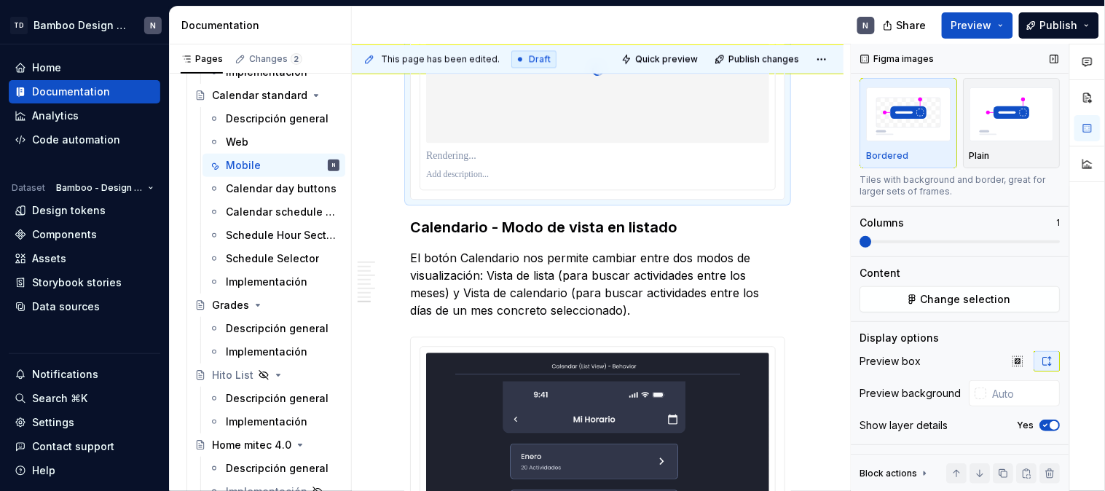
click at [1040, 424] on icon "button" at bounding box center [1046, 425] width 12 height 9
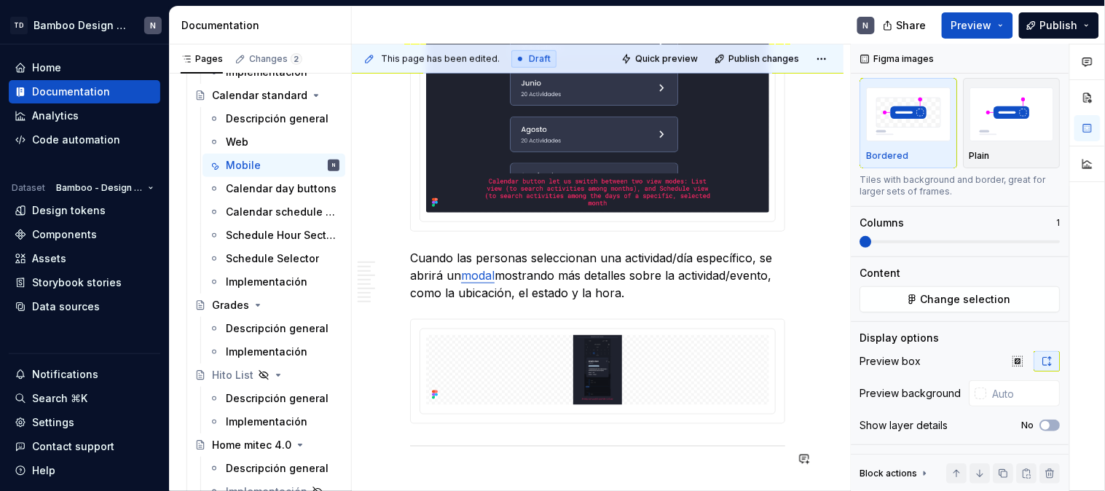
scroll to position [3125, 0]
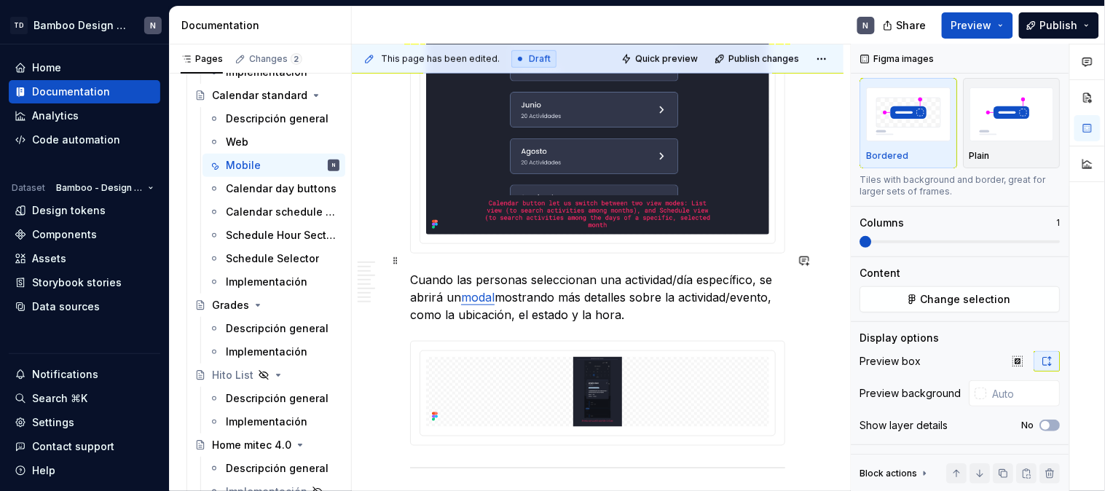
click at [412, 271] on p "Cuando las personas seleccionan una actividad/día específico, se abrirá un moda…" at bounding box center [597, 297] width 375 height 52
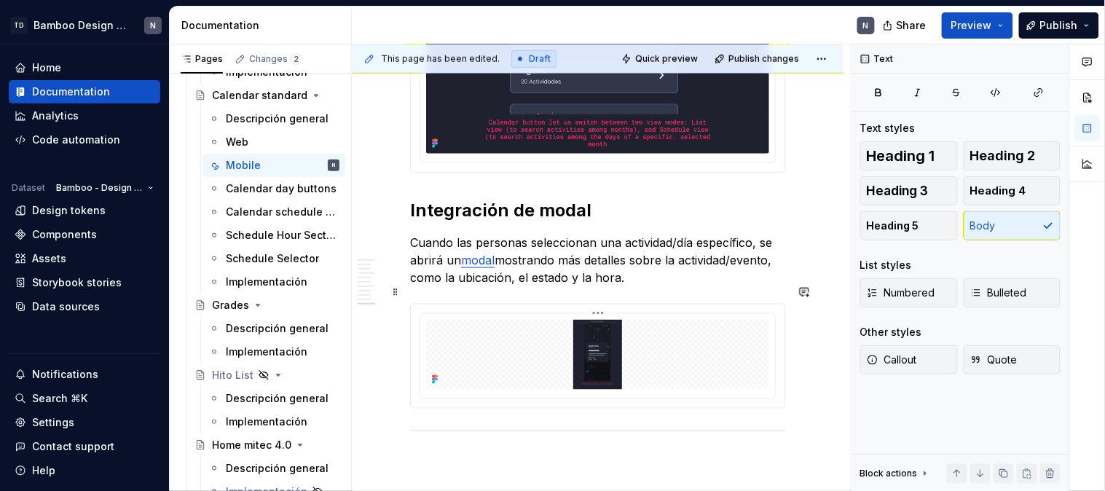
scroll to position [3287, 0]
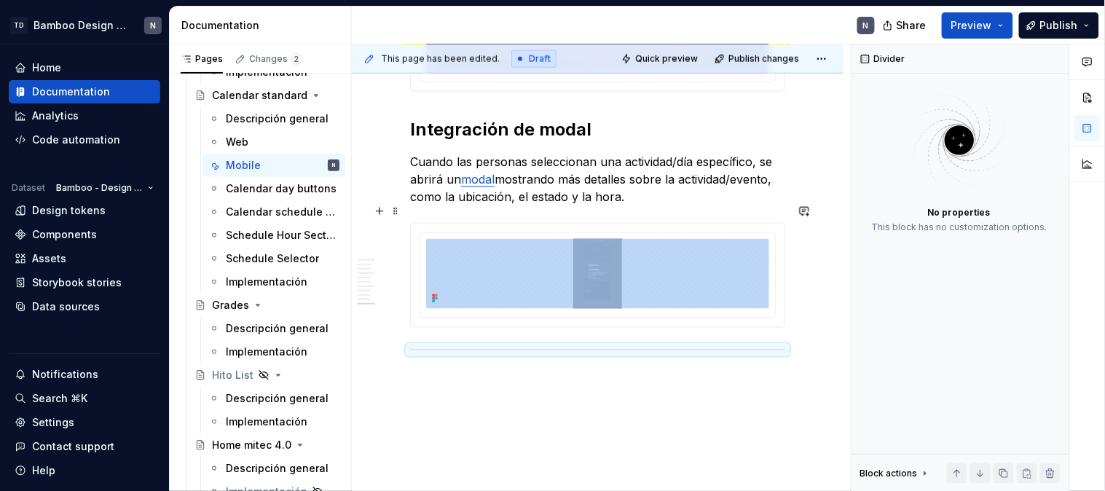
click at [395, 332] on span at bounding box center [396, 334] width 12 height 20
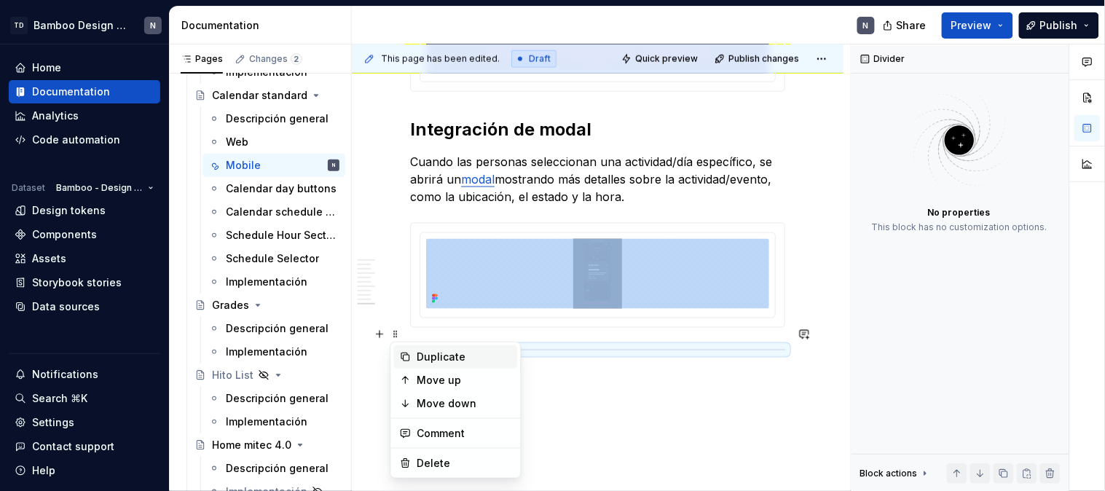
click at [411, 360] on icon at bounding box center [406, 357] width 12 height 12
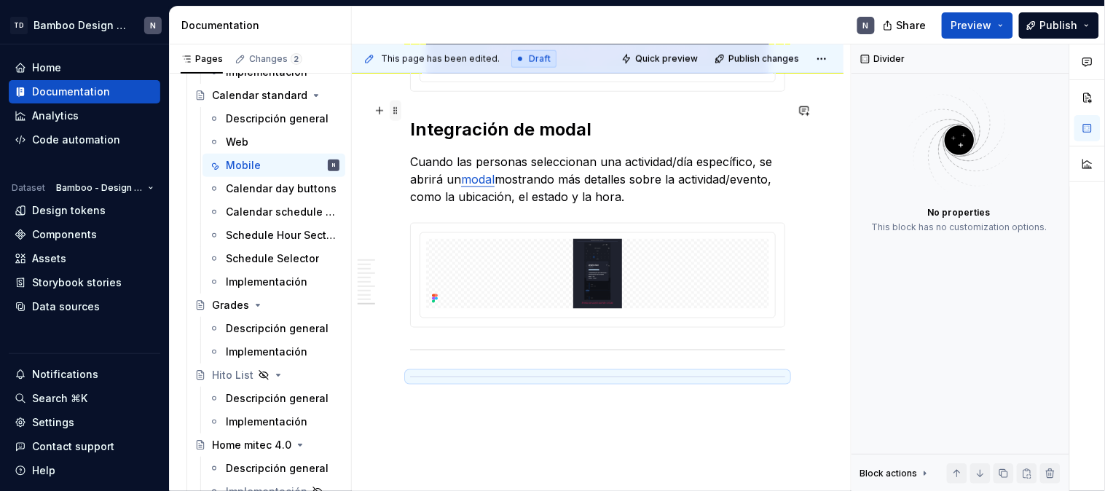
drag, startPoint x: 394, startPoint y: 358, endPoint x: 399, endPoint y: 113, distance: 244.8
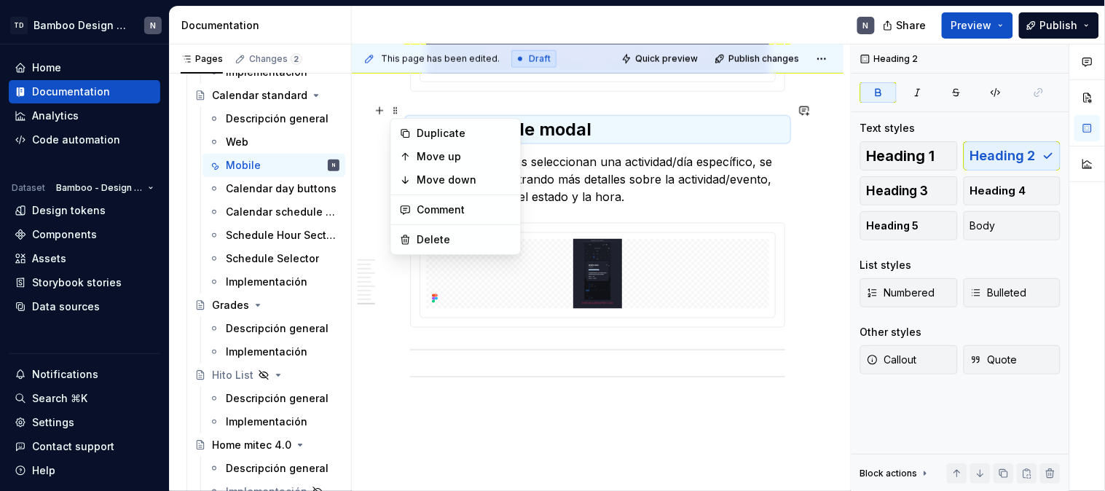
click at [399, 333] on div "This page has been edited. Draft Quick preview Publish changes Calendar standar…" at bounding box center [601, 267] width 499 height 447
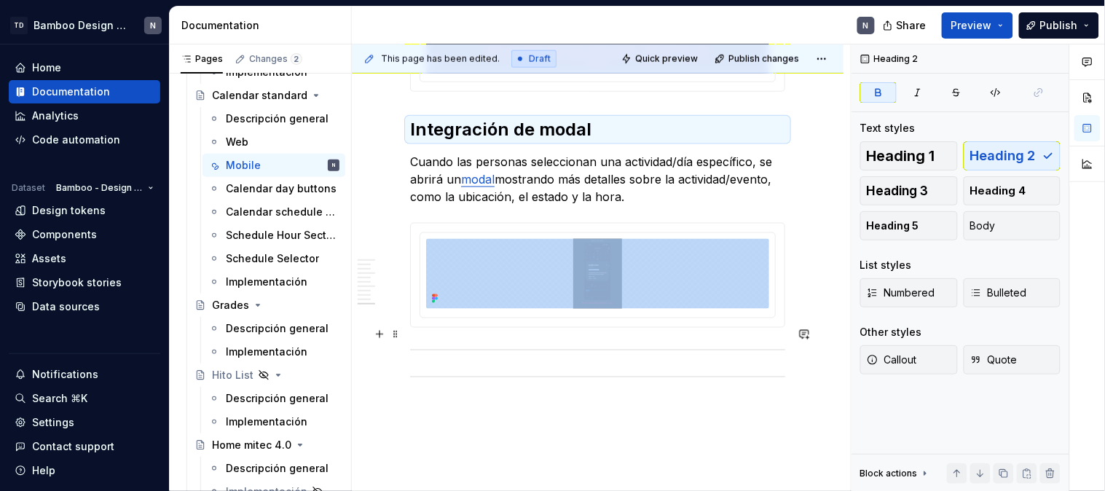
click at [410, 345] on div at bounding box center [597, 349] width 375 height 9
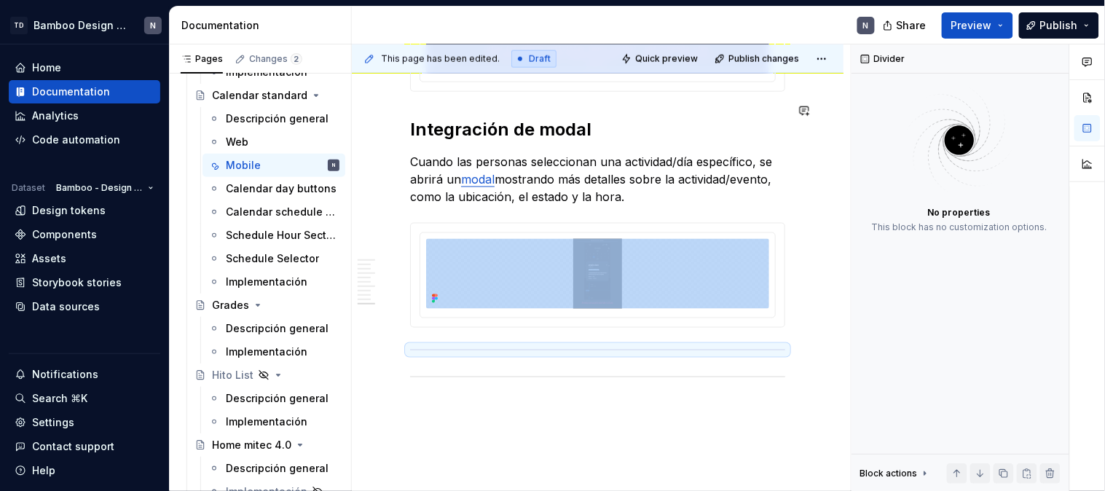
drag, startPoint x: 409, startPoint y: 328, endPoint x: 402, endPoint y: 98, distance: 229.5
click at [395, 335] on span at bounding box center [396, 334] width 12 height 20
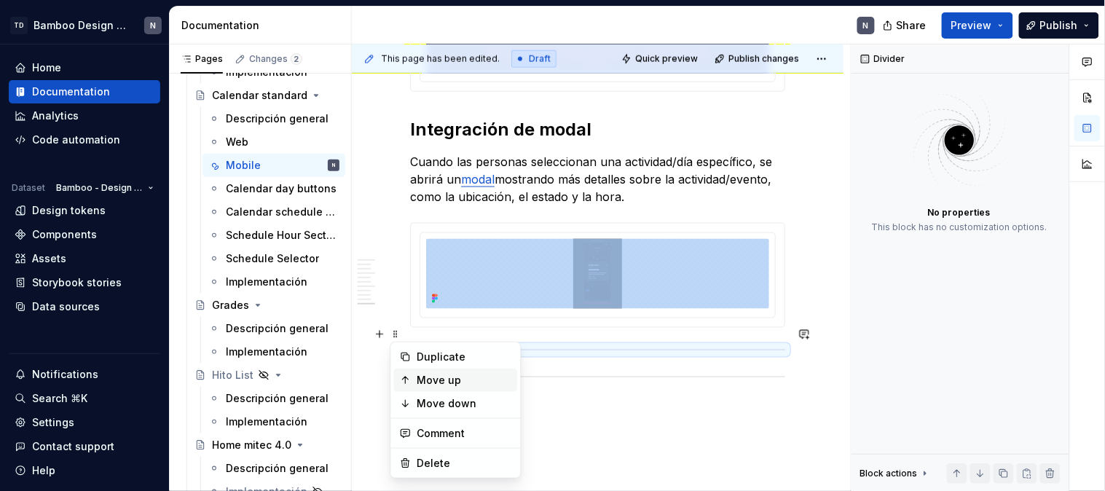
click at [412, 376] on div "Move up" at bounding box center [456, 380] width 124 height 23
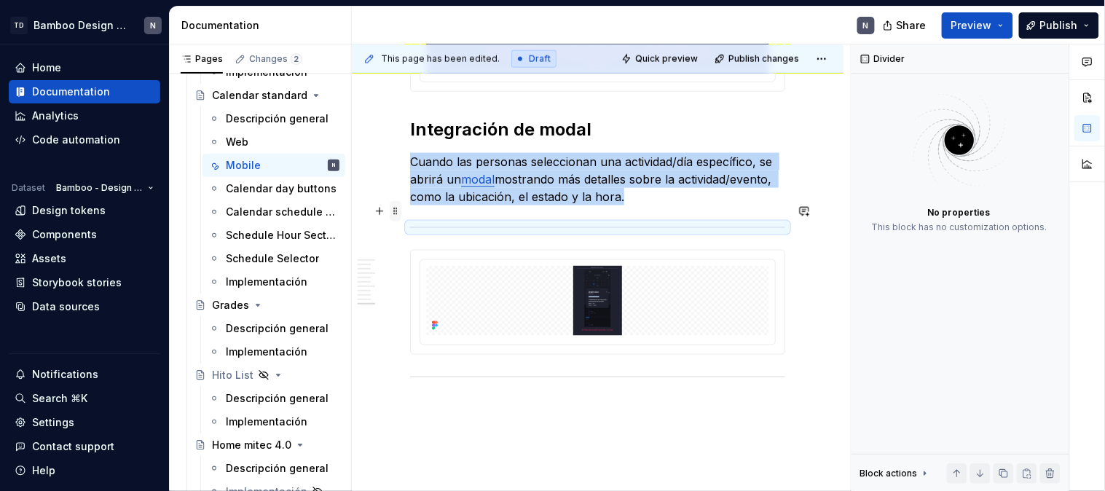
click at [392, 210] on span at bounding box center [396, 211] width 12 height 20
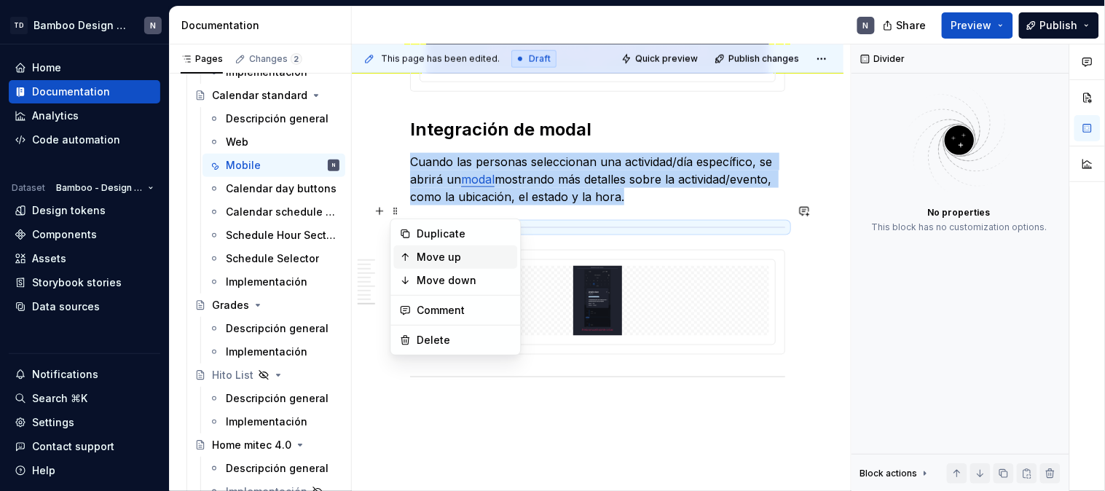
click at [415, 260] on div "Move up" at bounding box center [456, 256] width 124 height 23
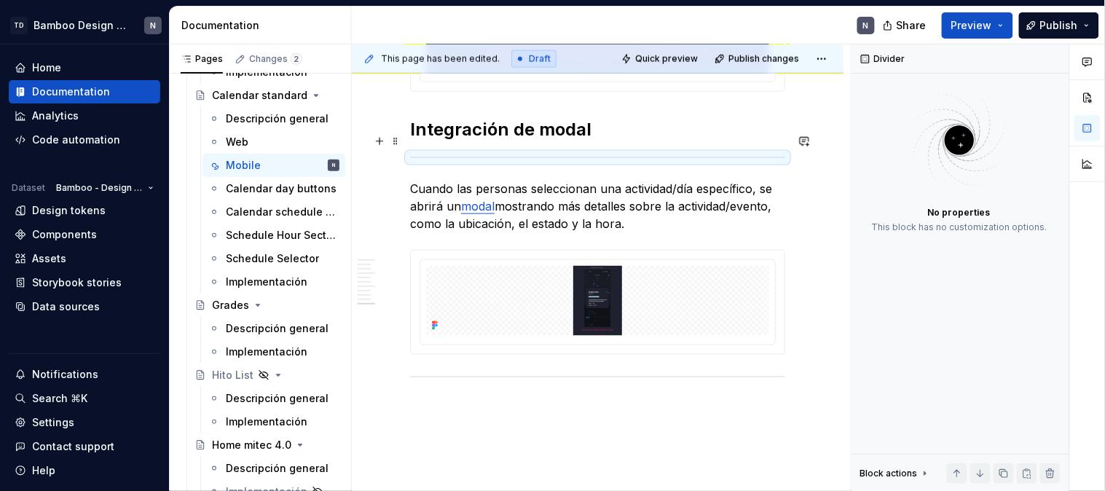
click at [395, 142] on span at bounding box center [396, 141] width 12 height 20
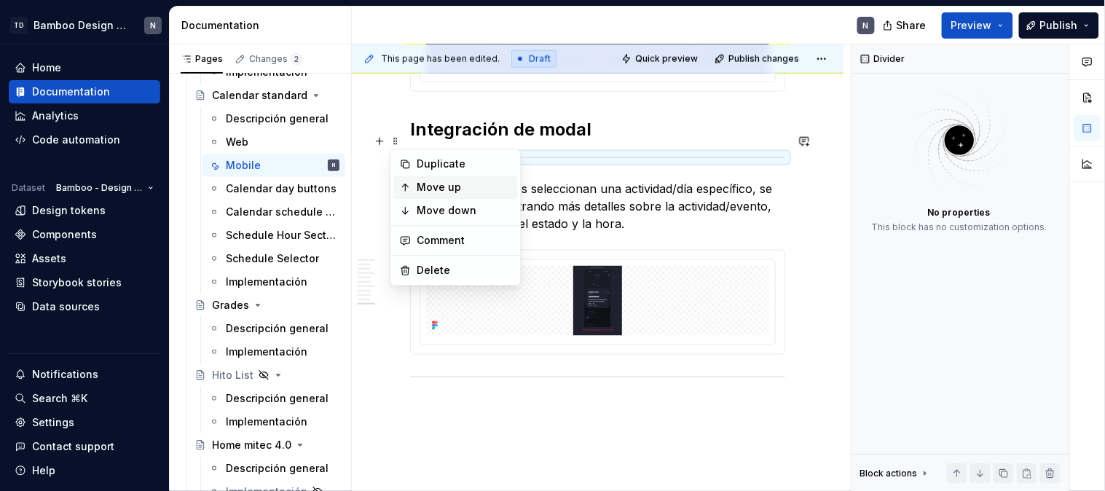
click at [412, 187] on div "Move up" at bounding box center [456, 187] width 124 height 23
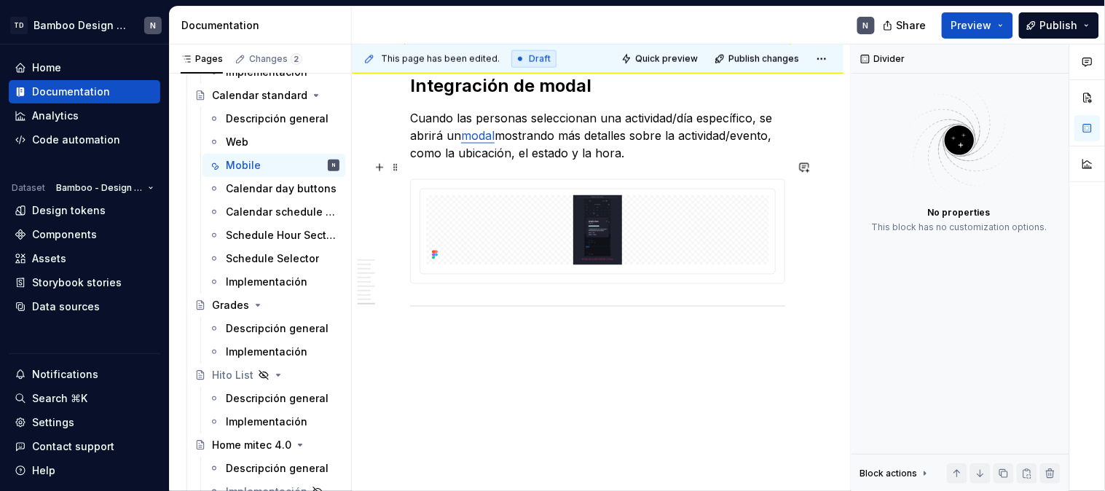
scroll to position [3276, 0]
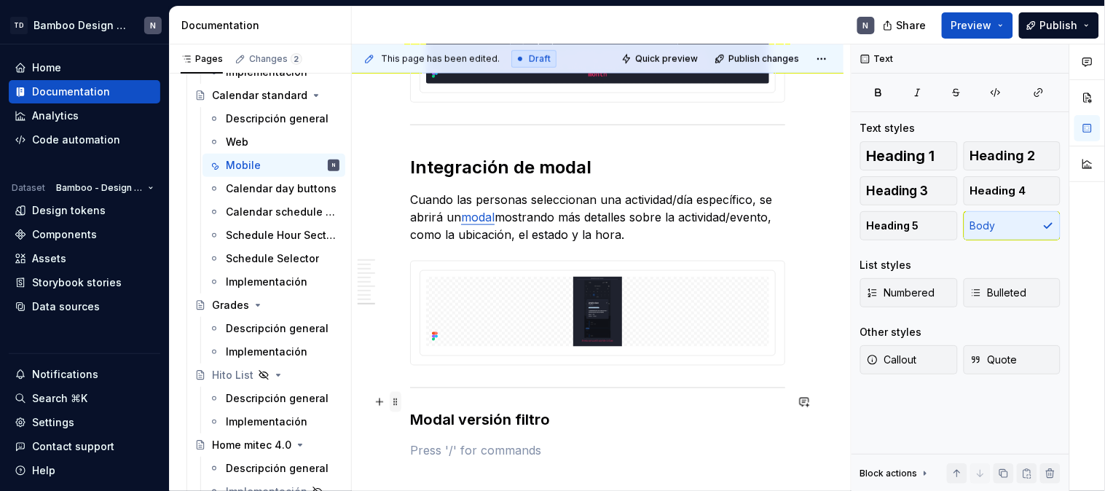
click at [395, 402] on span at bounding box center [396, 402] width 12 height 20
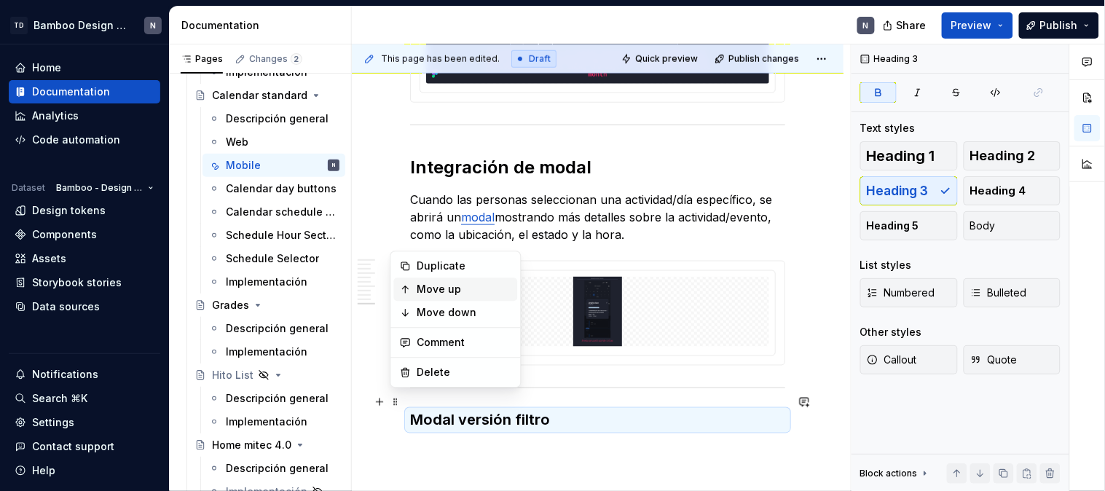
click at [434, 280] on div "Move up" at bounding box center [456, 288] width 124 height 23
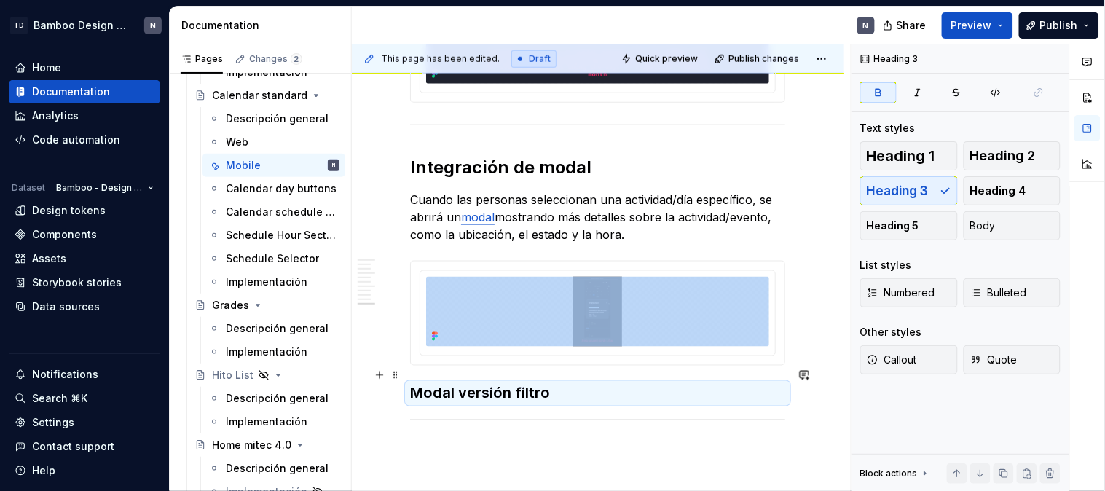
click at [725, 383] on h3 "Modal versión filtro" at bounding box center [597, 393] width 375 height 20
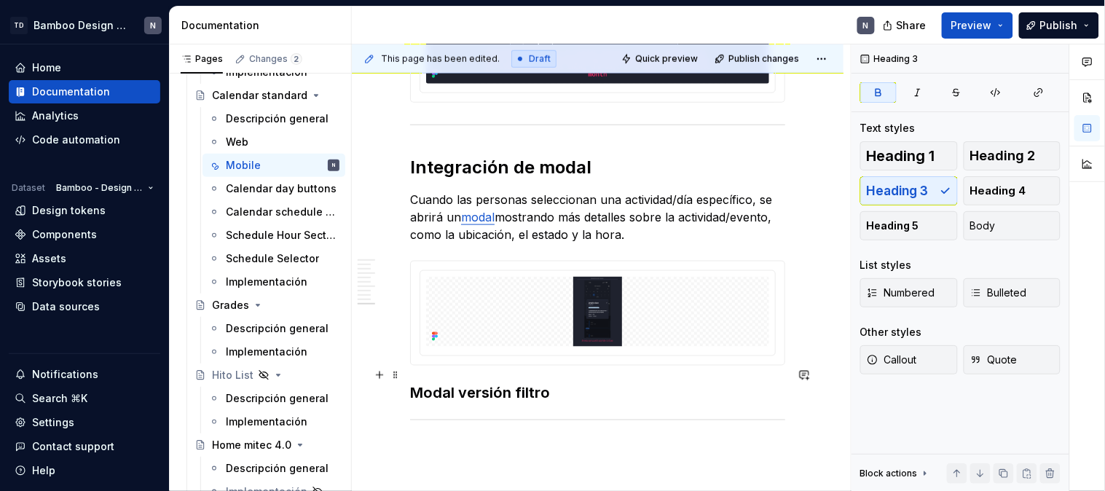
click at [725, 383] on h3 "Modal versión filtro" at bounding box center [597, 393] width 375 height 20
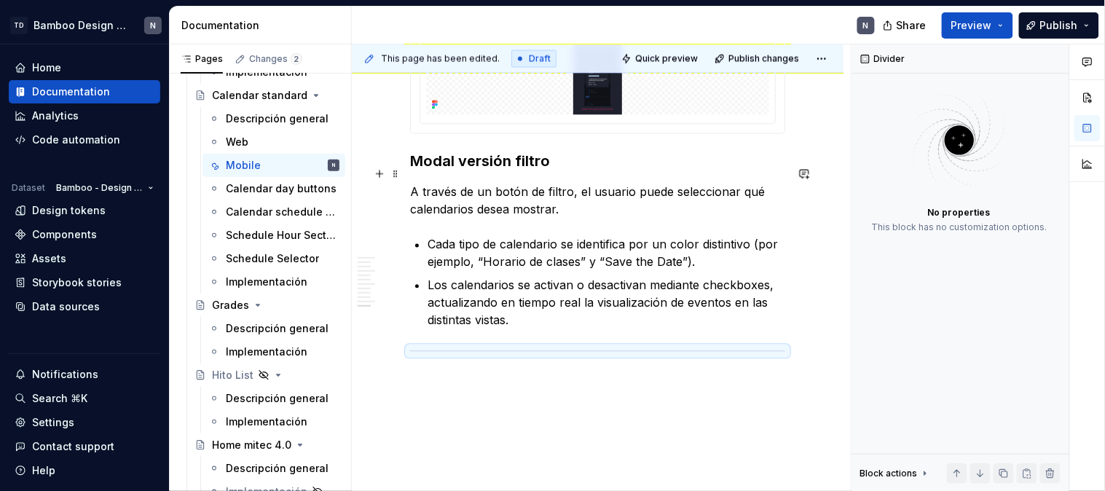
scroll to position [3553, 0]
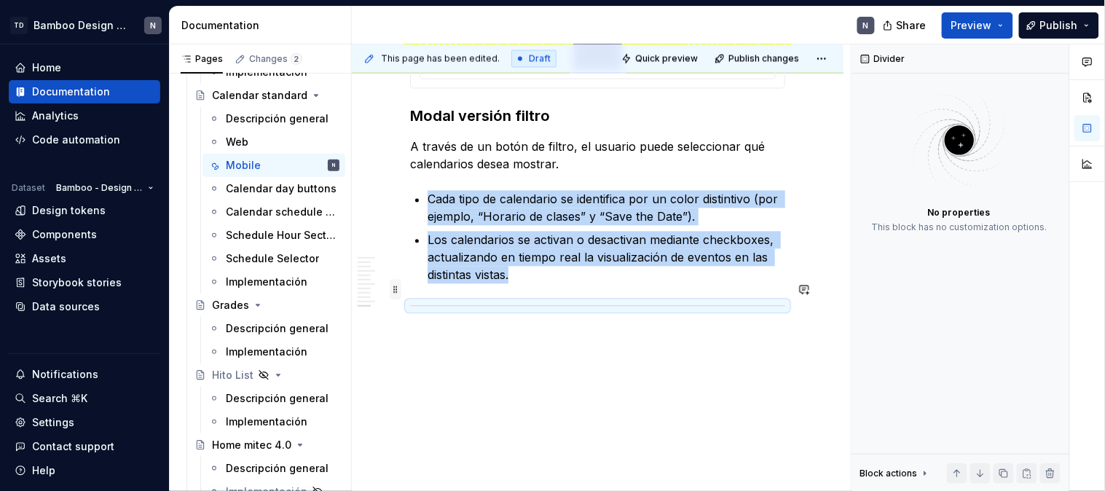
click at [397, 284] on span at bounding box center [396, 290] width 12 height 20
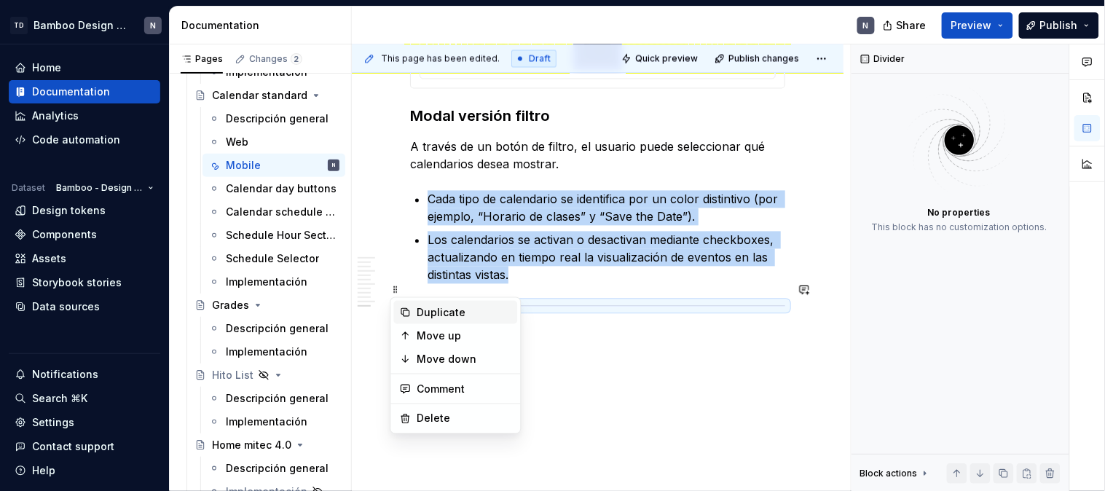
click at [422, 312] on div "Duplicate" at bounding box center [464, 312] width 95 height 15
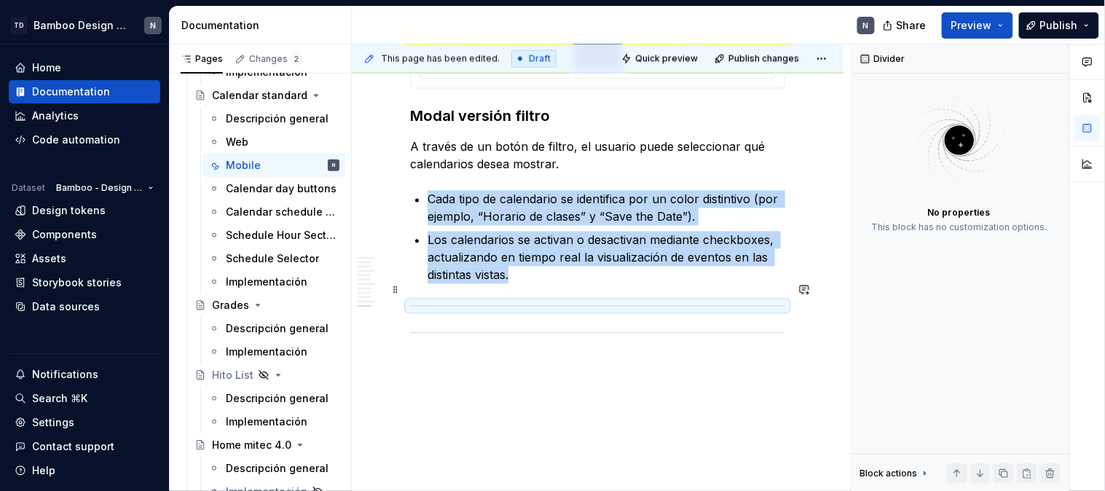
click at [422, 306] on hr at bounding box center [597, 306] width 375 height 1
click at [394, 287] on span at bounding box center [396, 290] width 12 height 20
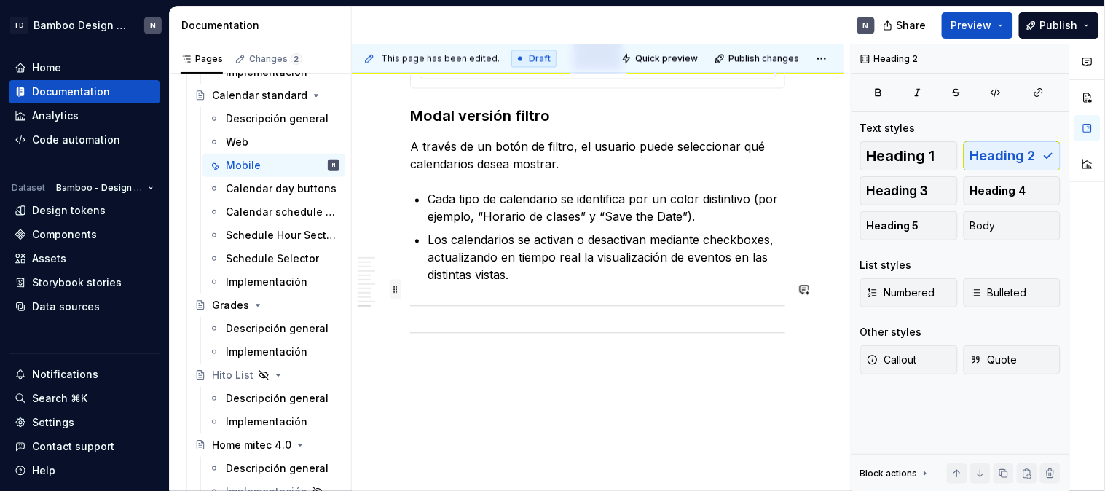
click at [393, 289] on span at bounding box center [396, 290] width 12 height 20
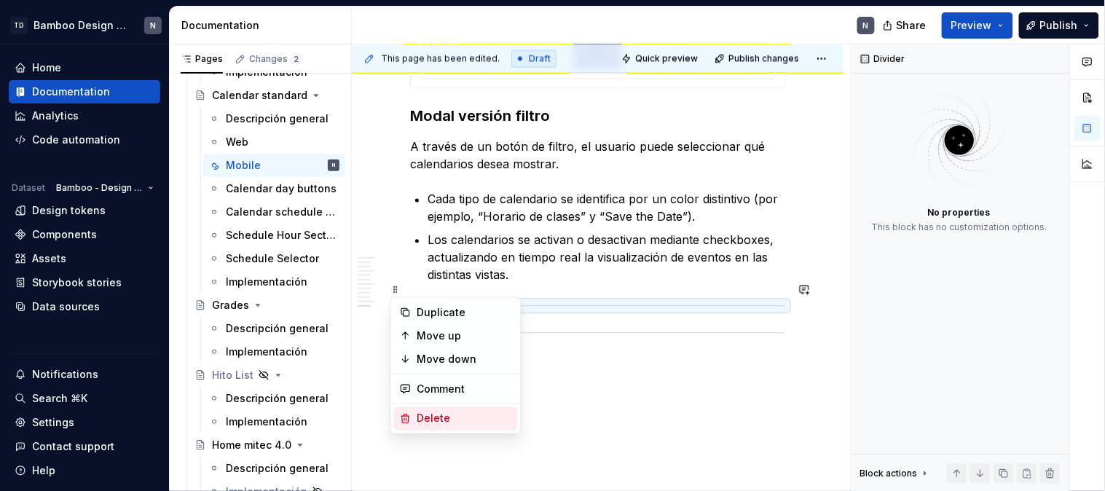
click at [476, 412] on div "Delete" at bounding box center [464, 419] width 95 height 15
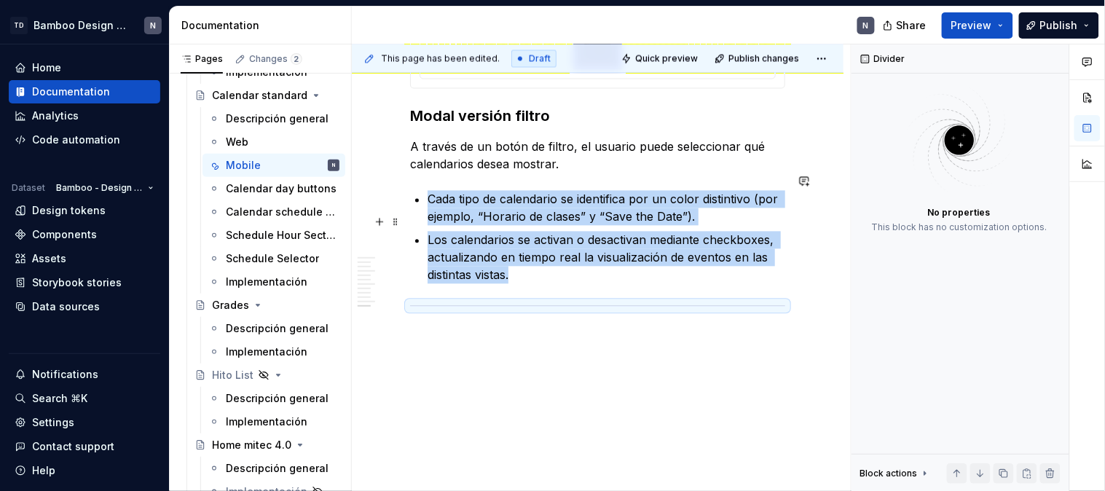
click at [533, 256] on p "Los calendarios se activan o desactivan mediante checkboxes, actualizando en ti…" at bounding box center [607, 258] width 358 height 52
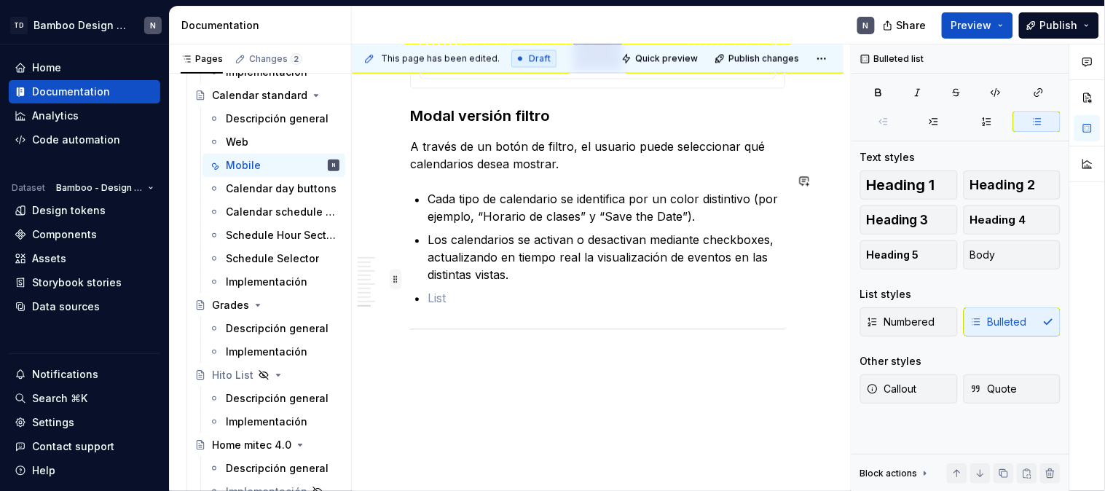
click at [393, 280] on span at bounding box center [396, 279] width 12 height 20
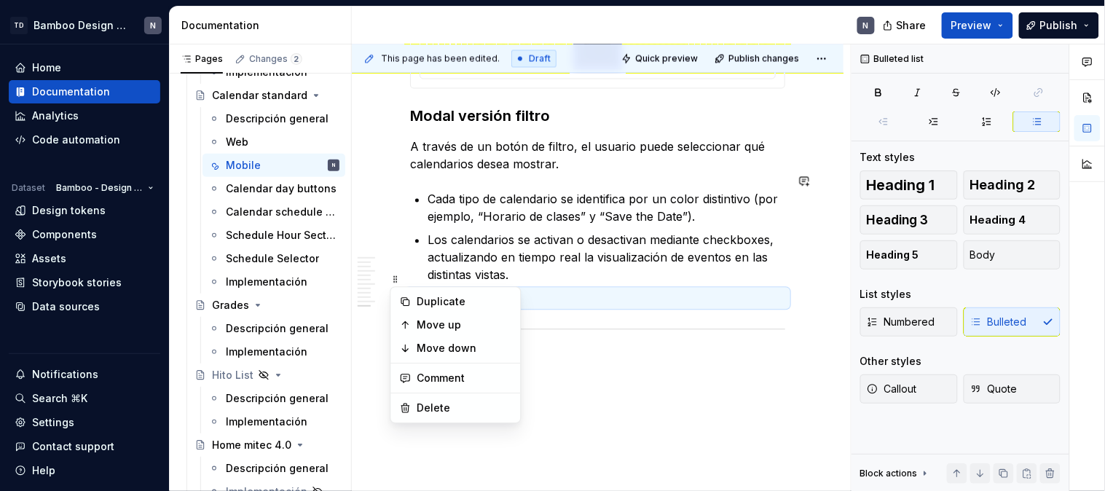
click at [532, 290] on p at bounding box center [607, 298] width 358 height 17
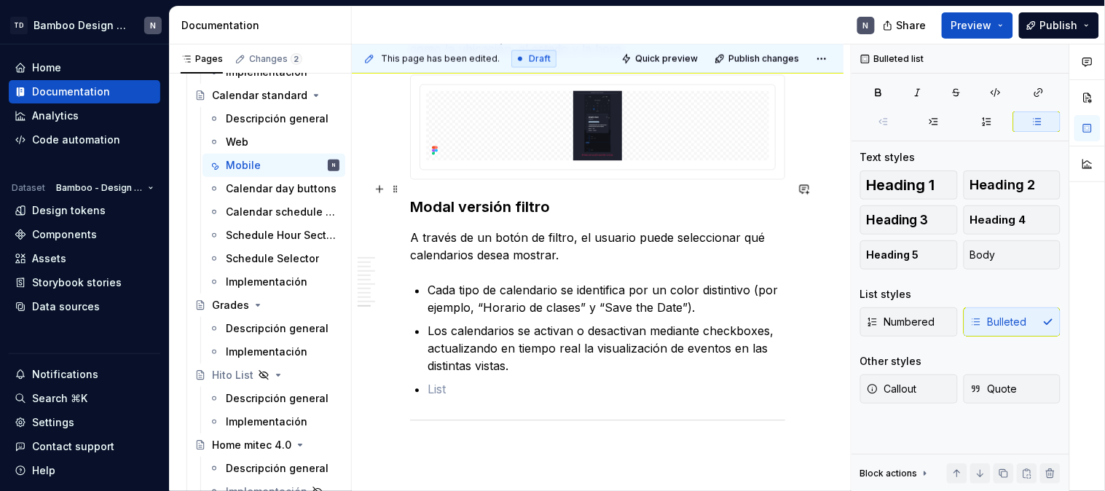
scroll to position [3472, 0]
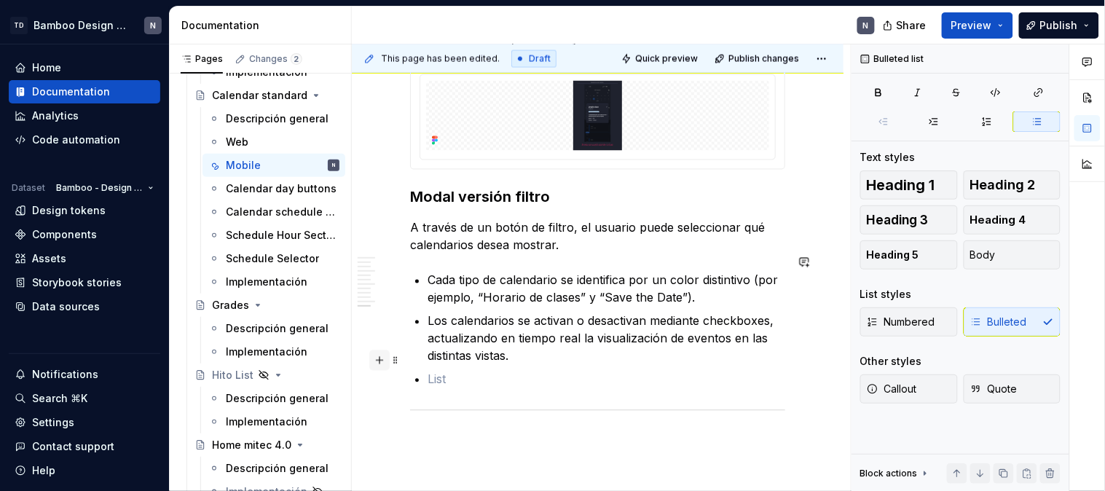
click at [380, 359] on button "button" at bounding box center [379, 360] width 20 height 20
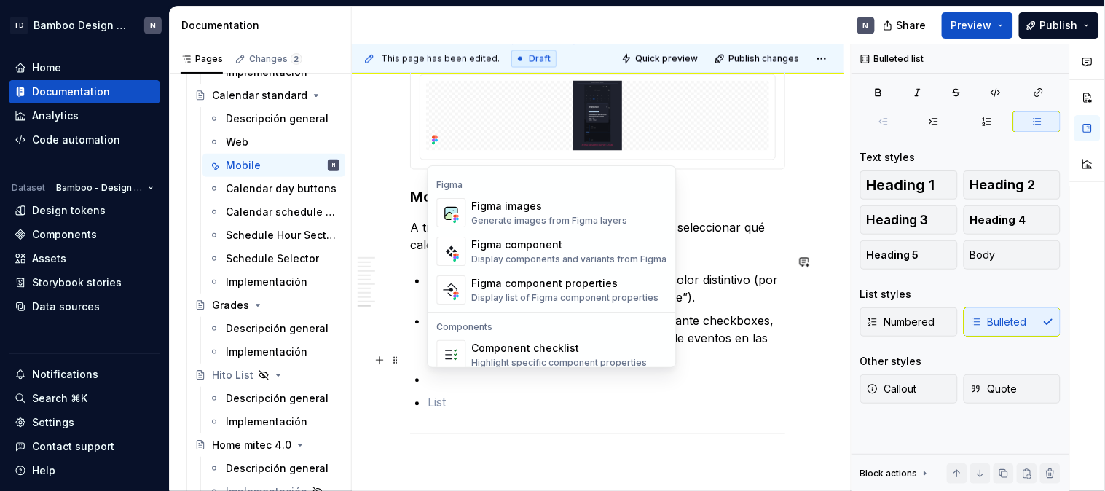
scroll to position [1375, 0]
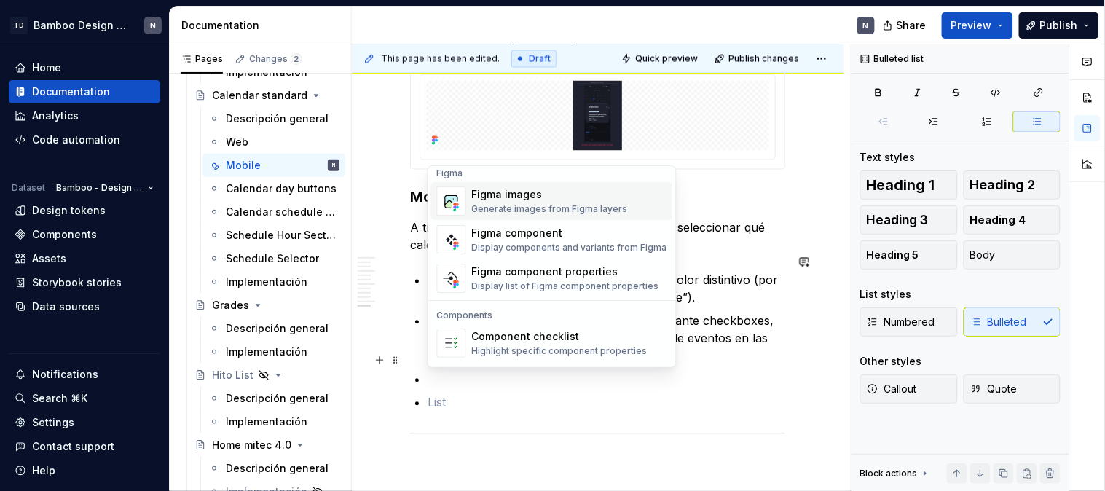
click at [536, 200] on div "Figma images" at bounding box center [550, 194] width 156 height 15
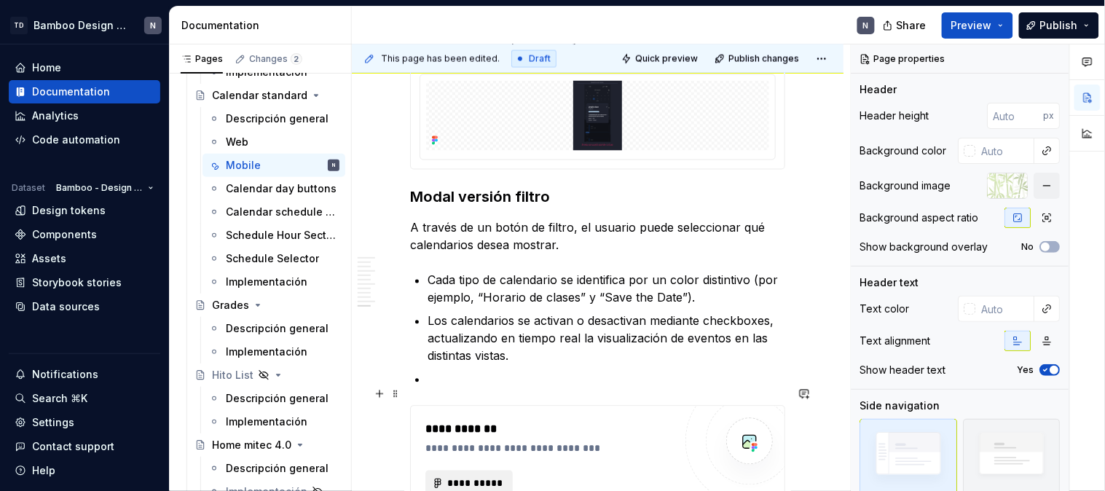
click at [505, 471] on button "**********" at bounding box center [468, 484] width 87 height 26
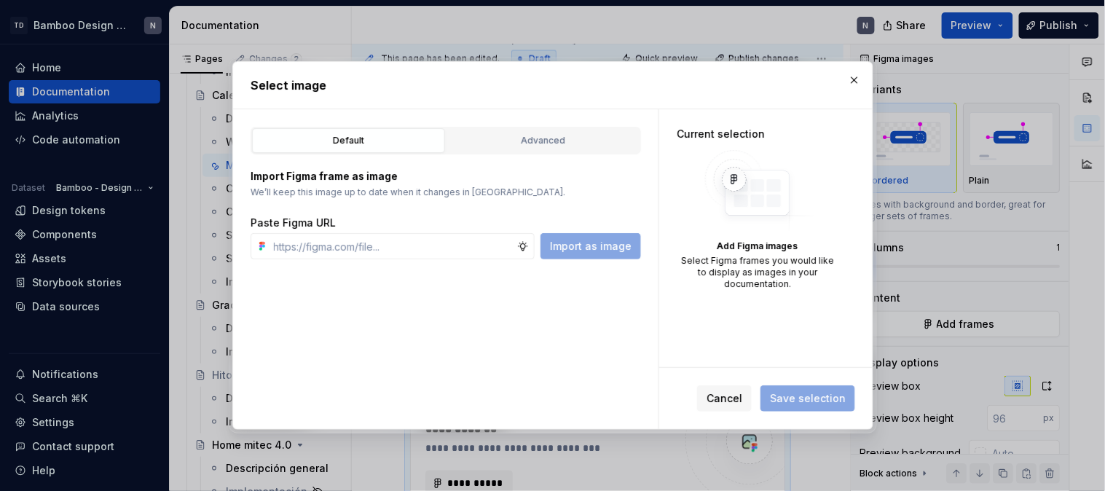
type textarea "*"
type input "[URL][DOMAIN_NAME]"
click at [562, 256] on button "Import as image" at bounding box center [590, 246] width 101 height 26
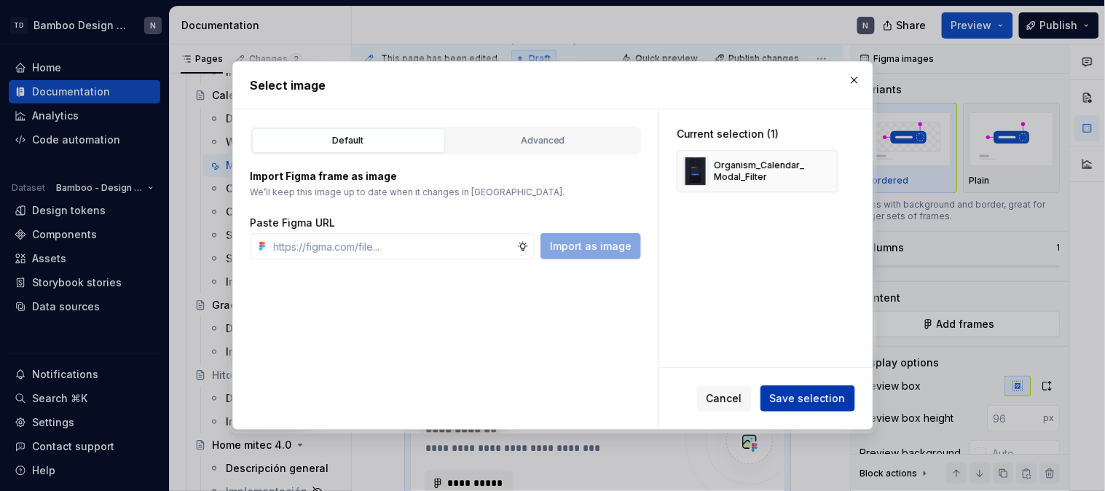
click at [795, 401] on span "Save selection" at bounding box center [808, 398] width 76 height 15
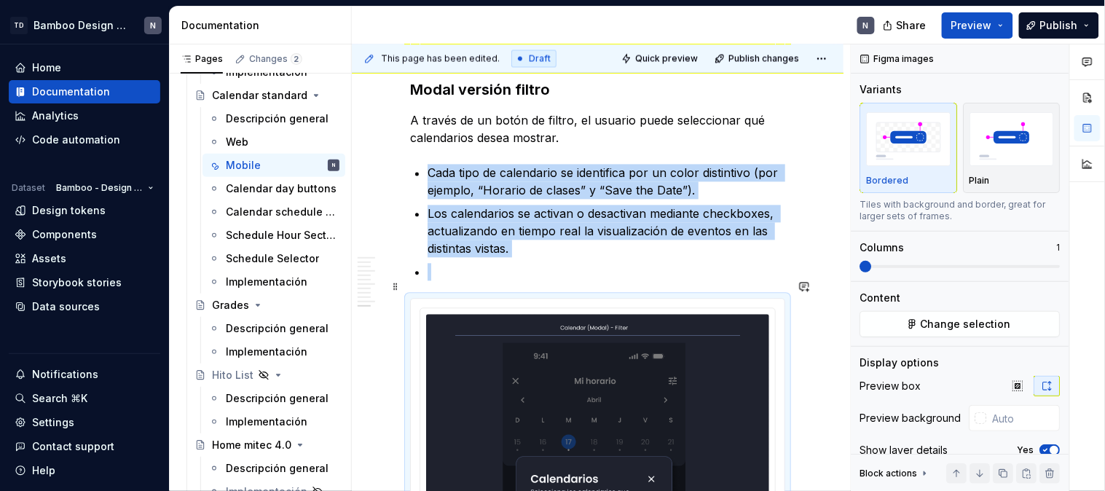
scroll to position [3572, 0]
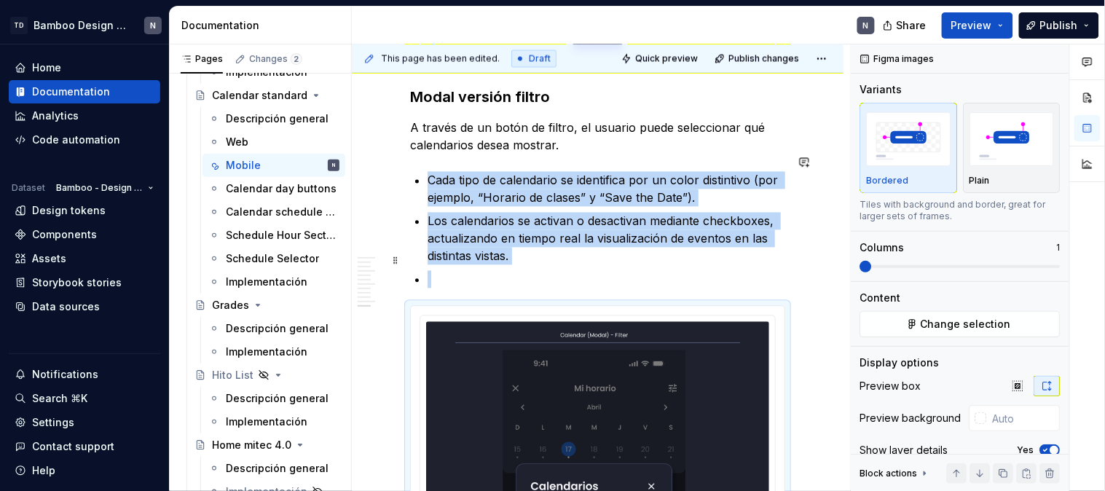
click at [476, 271] on p at bounding box center [607, 279] width 358 height 17
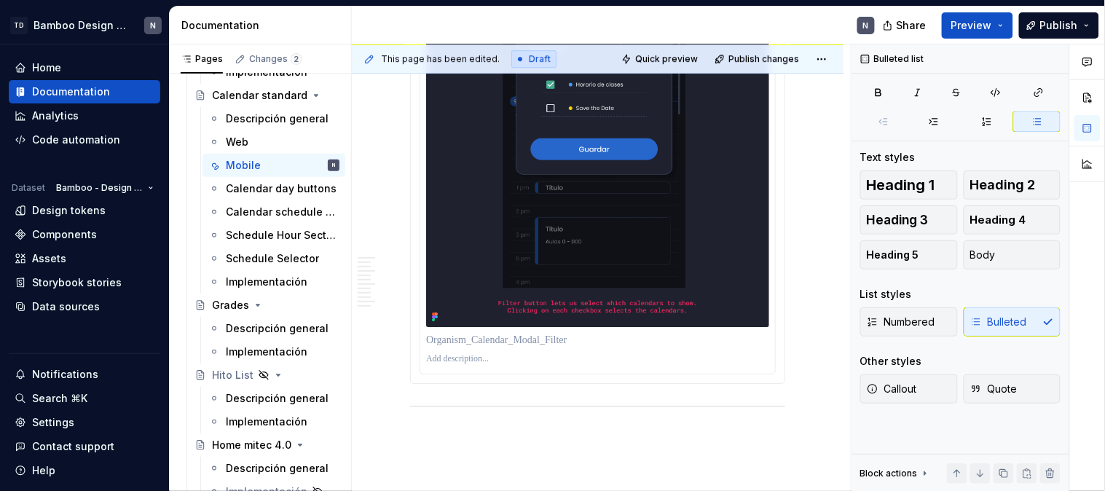
scroll to position [4108, 0]
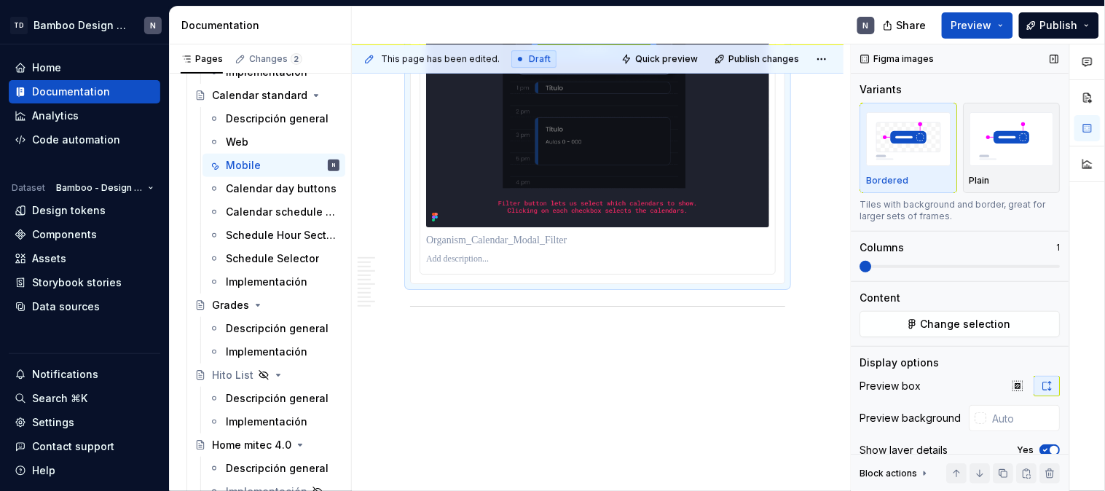
click at [1044, 447] on button "Yes" at bounding box center [1050, 450] width 20 height 12
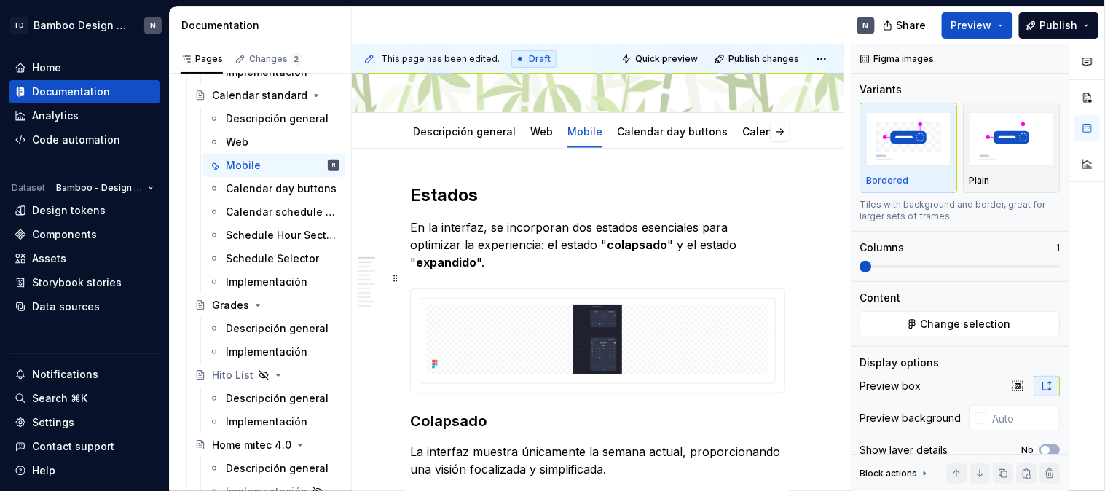
scroll to position [0, 0]
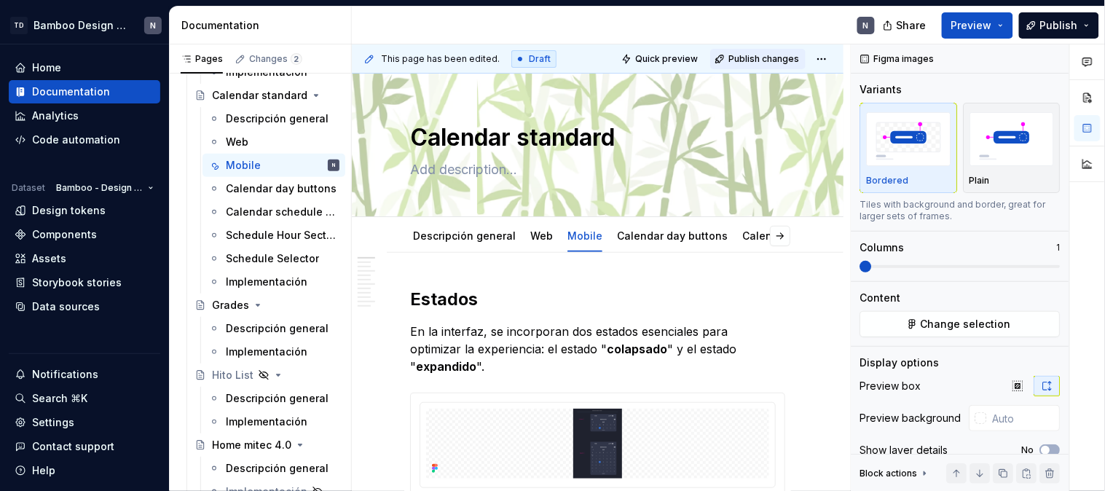
click at [769, 60] on span "Publish changes" at bounding box center [763, 59] width 71 height 12
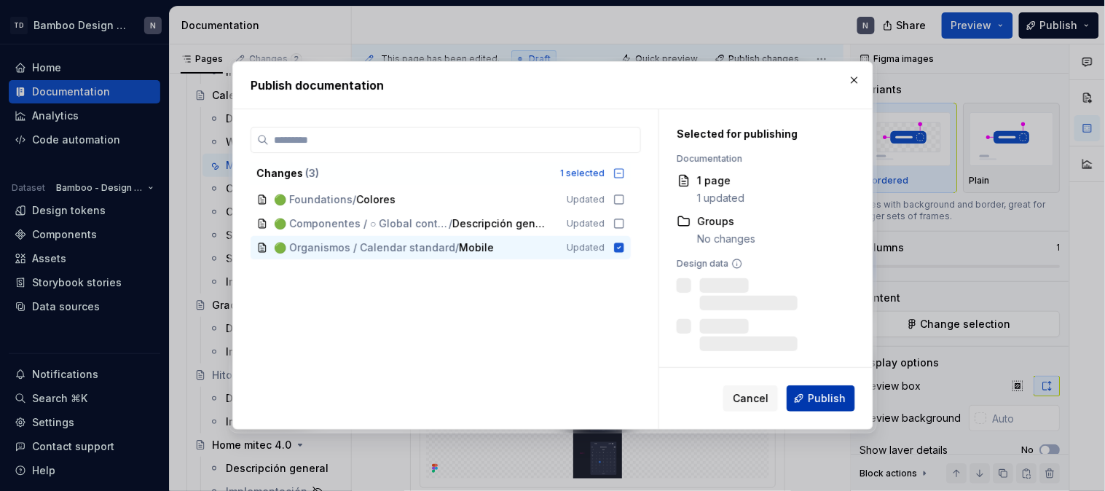
click at [830, 406] on button "Publish" at bounding box center [821, 398] width 68 height 26
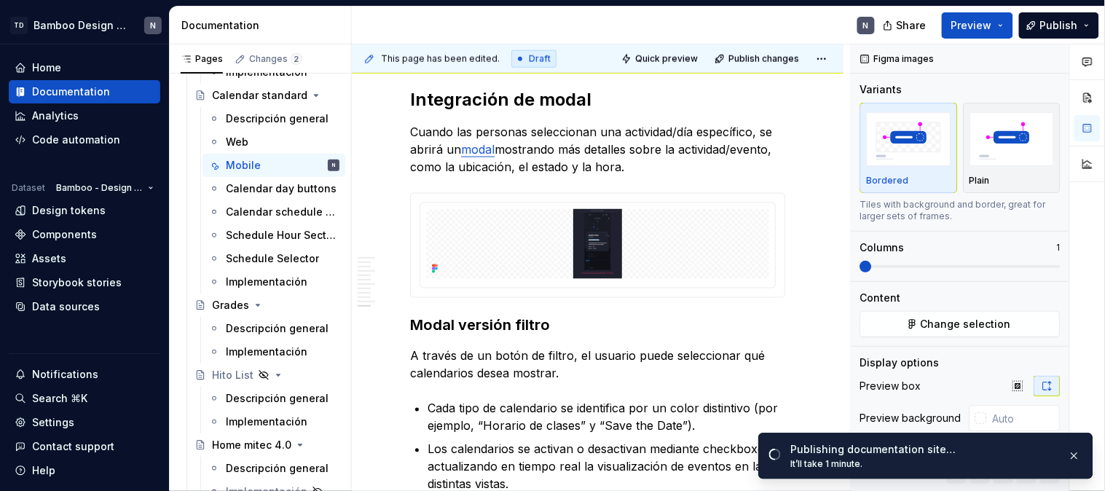
scroll to position [3341, 0]
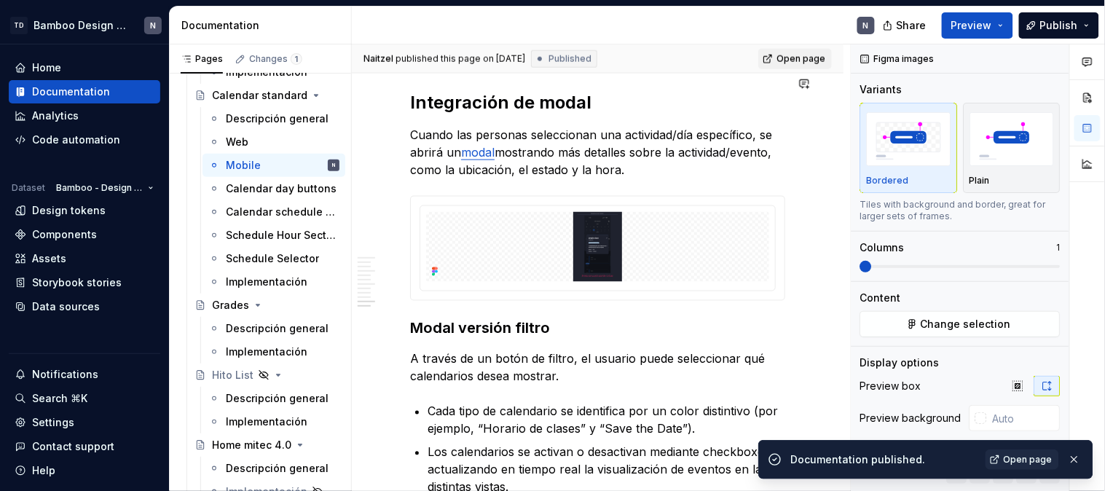
click at [798, 54] on span "Open page" at bounding box center [800, 59] width 49 height 12
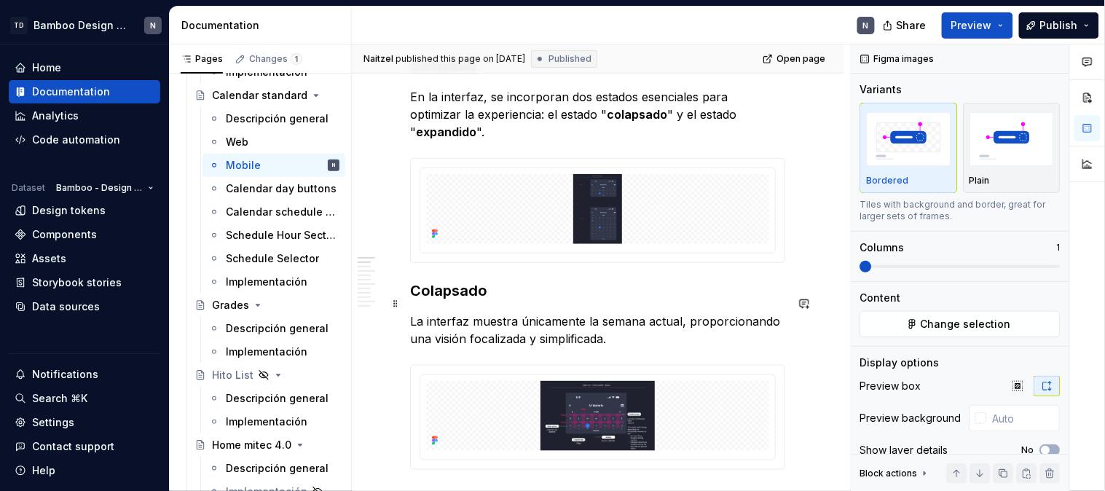
scroll to position [23, 0]
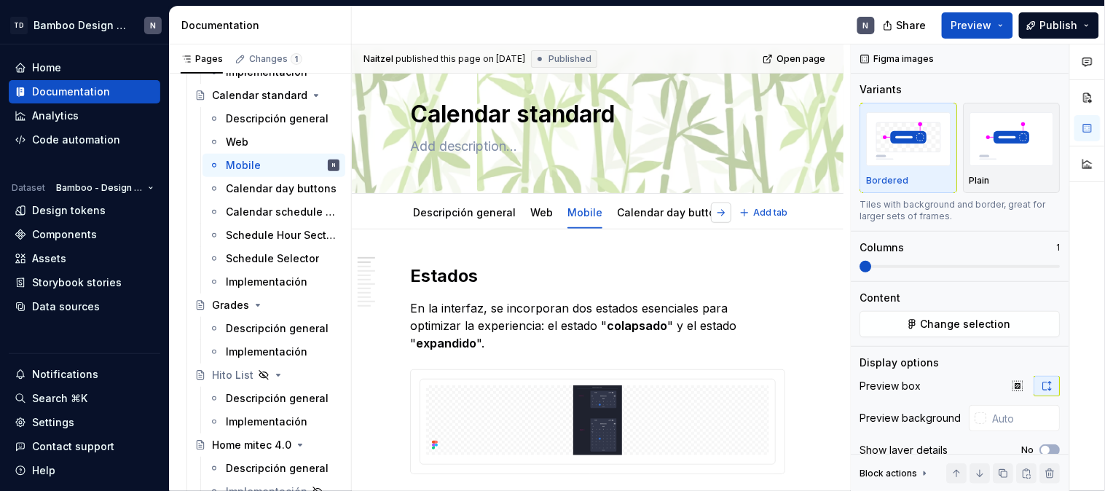
click at [720, 213] on button "button" at bounding box center [721, 212] width 20 height 20
click at [682, 213] on link "Schedule Selector" at bounding box center [725, 212] width 93 height 12
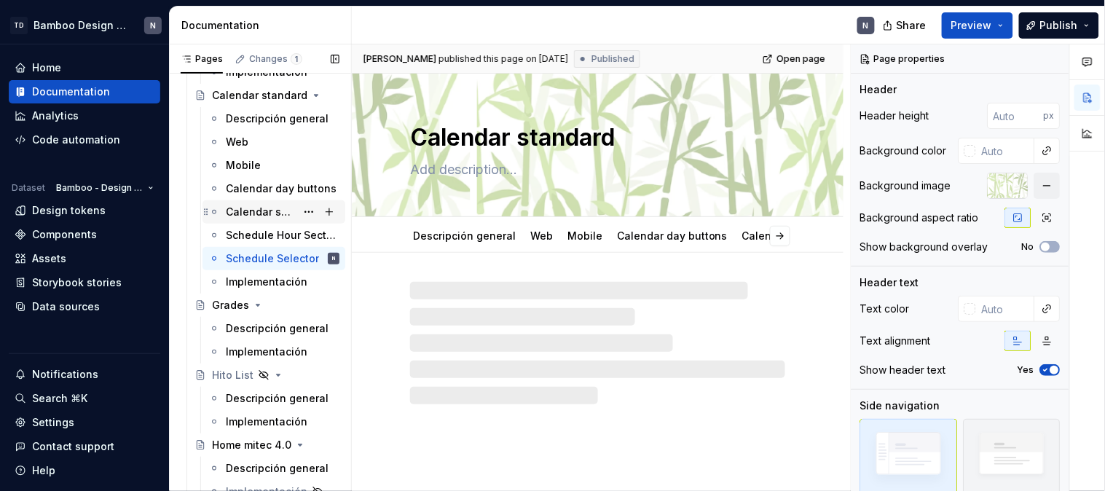
click at [277, 205] on div "Calendar schedule card" at bounding box center [261, 212] width 70 height 15
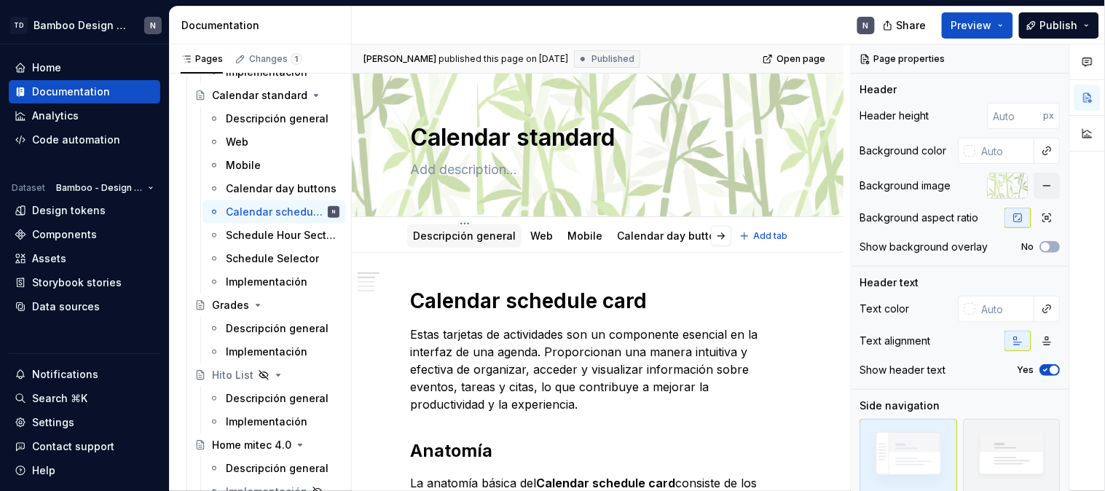
click at [452, 242] on div "Descripción general" at bounding box center [464, 236] width 103 height 15
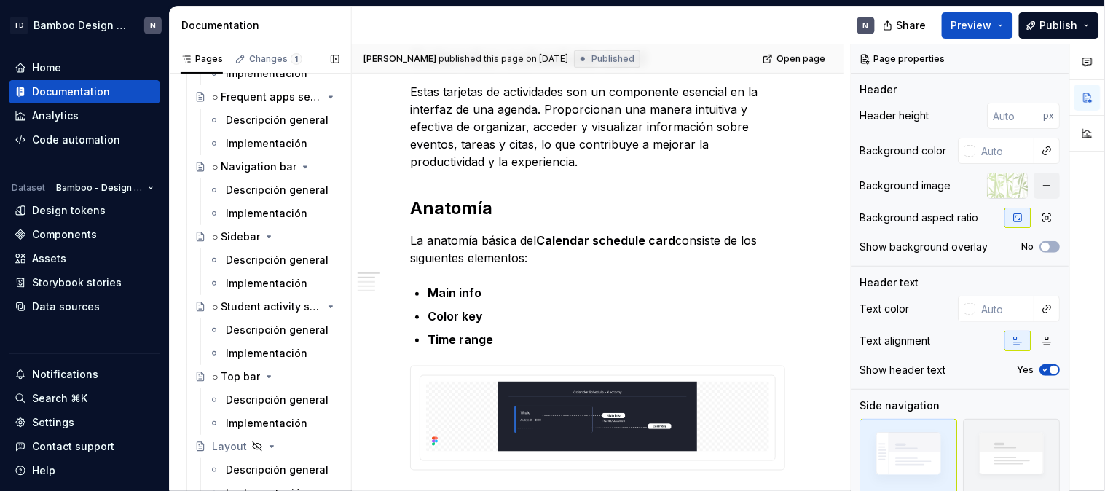
scroll to position [7189, 0]
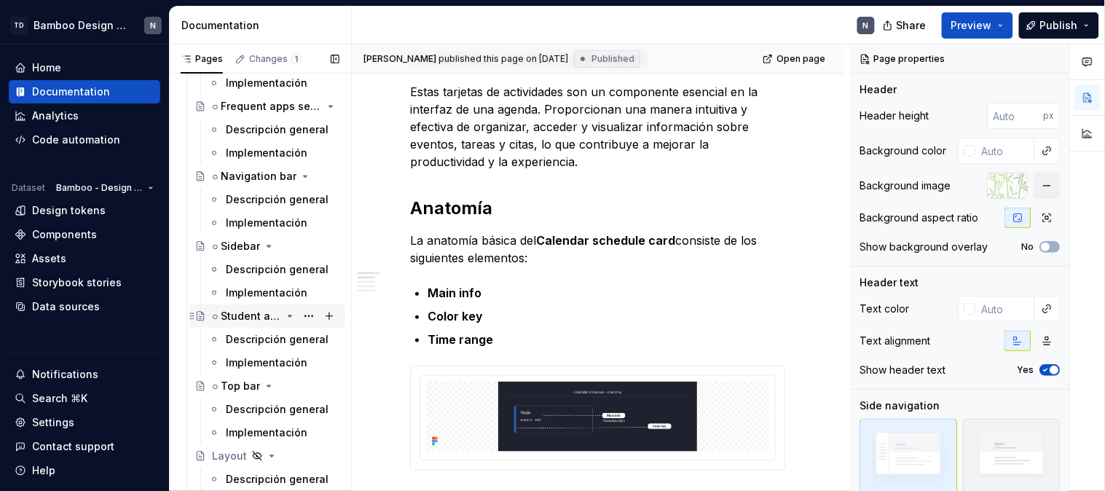
click at [248, 317] on div "○ Student activity selector" at bounding box center [246, 316] width 69 height 15
click at [250, 332] on div "Descripción general" at bounding box center [261, 339] width 70 height 15
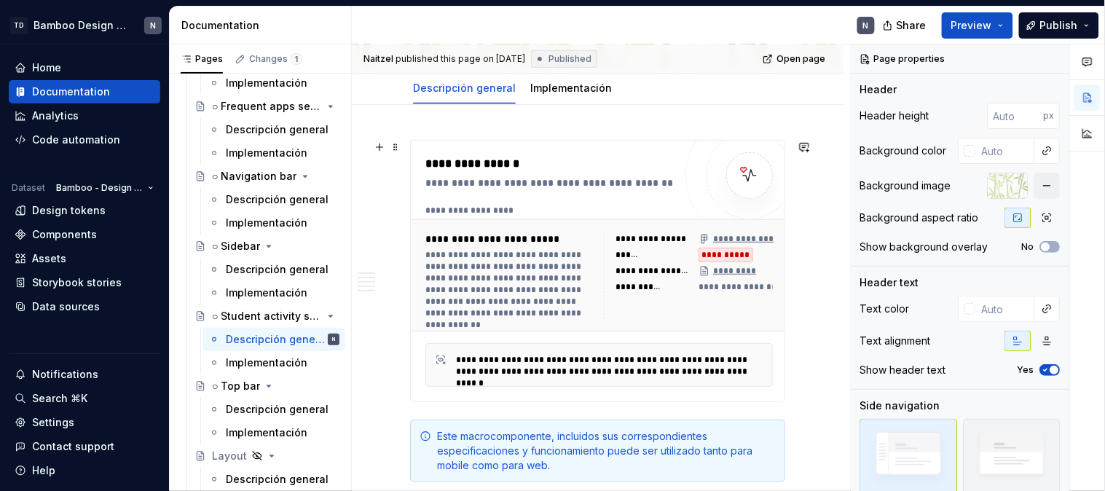
scroll to position [162, 0]
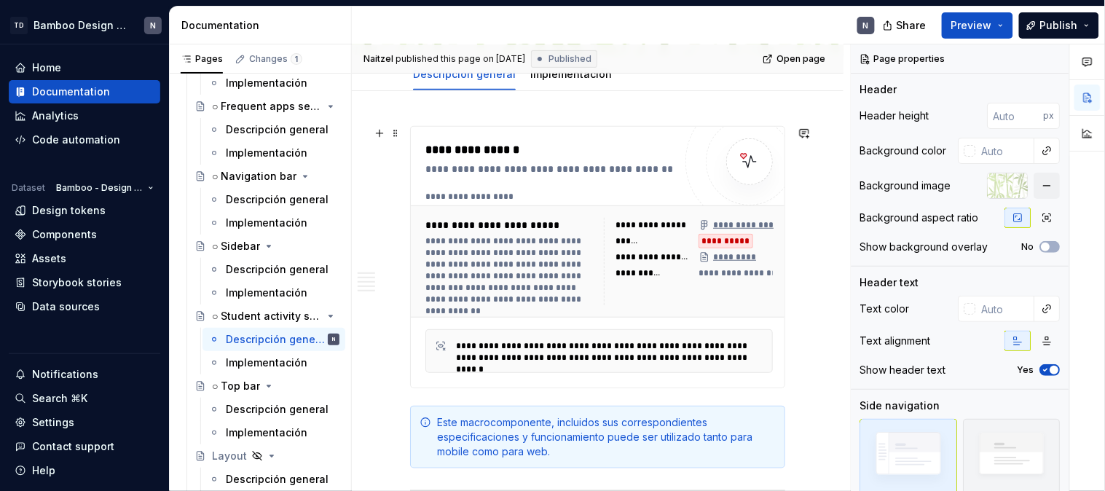
click at [685, 239] on div "******" at bounding box center [653, 241] width 74 height 15
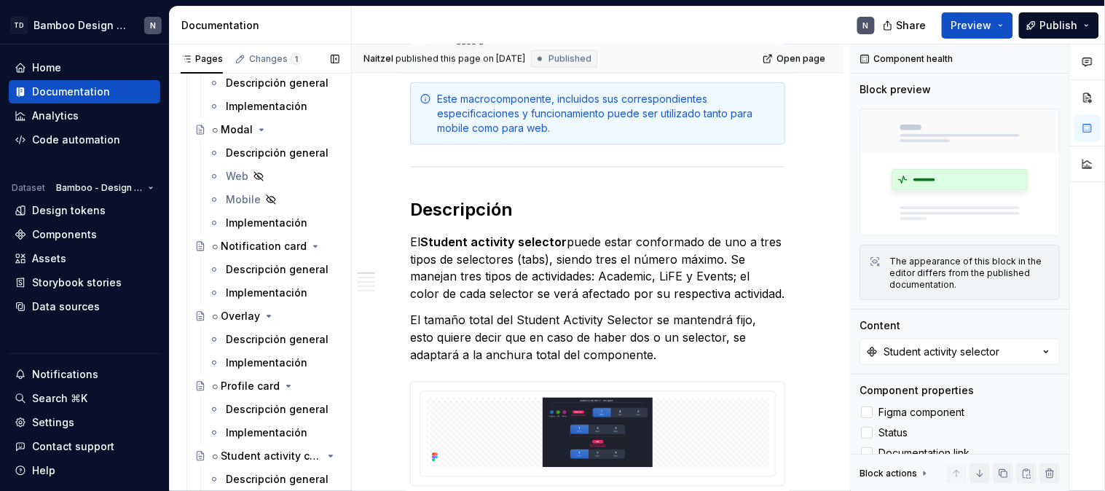
scroll to position [4357, 0]
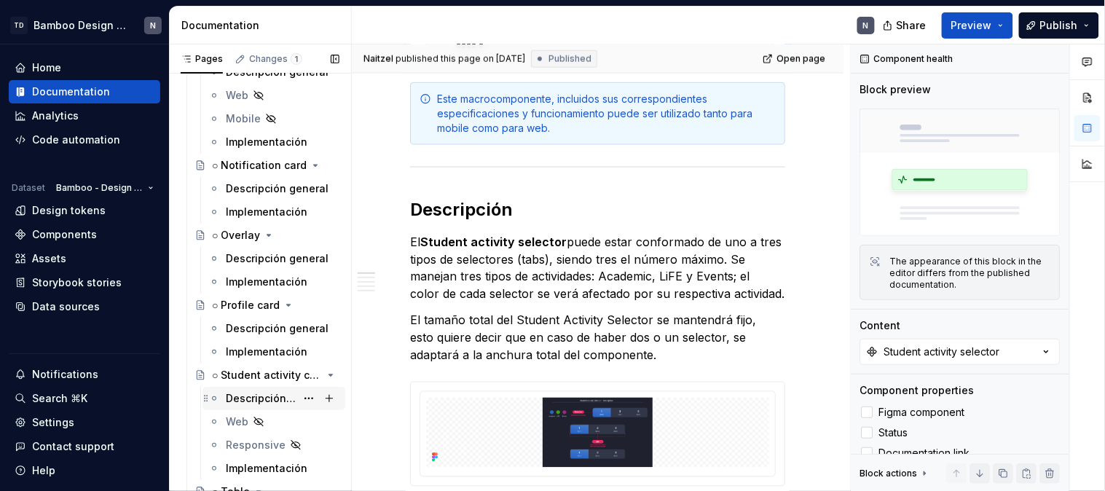
click at [253, 396] on div "Descripción general" at bounding box center [261, 398] width 70 height 15
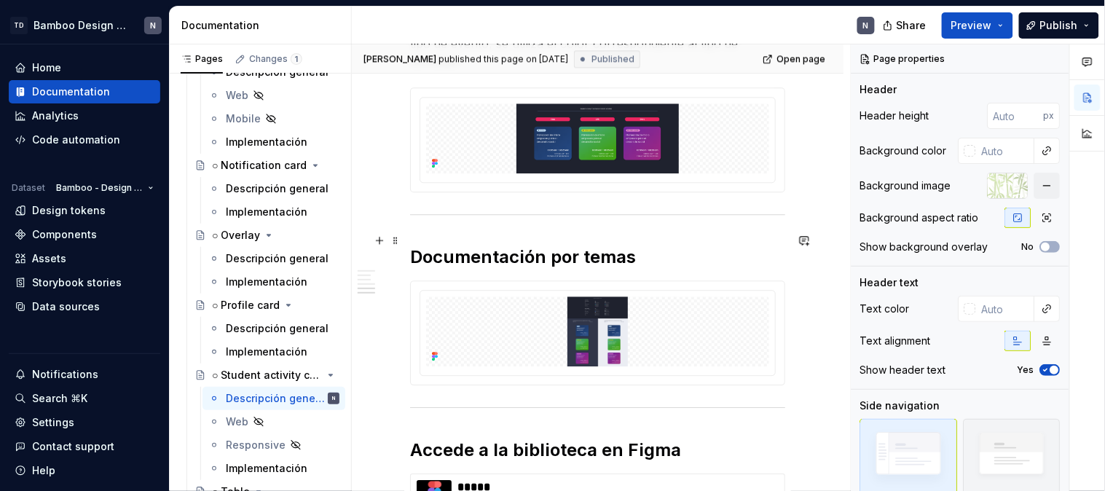
scroll to position [2185, 0]
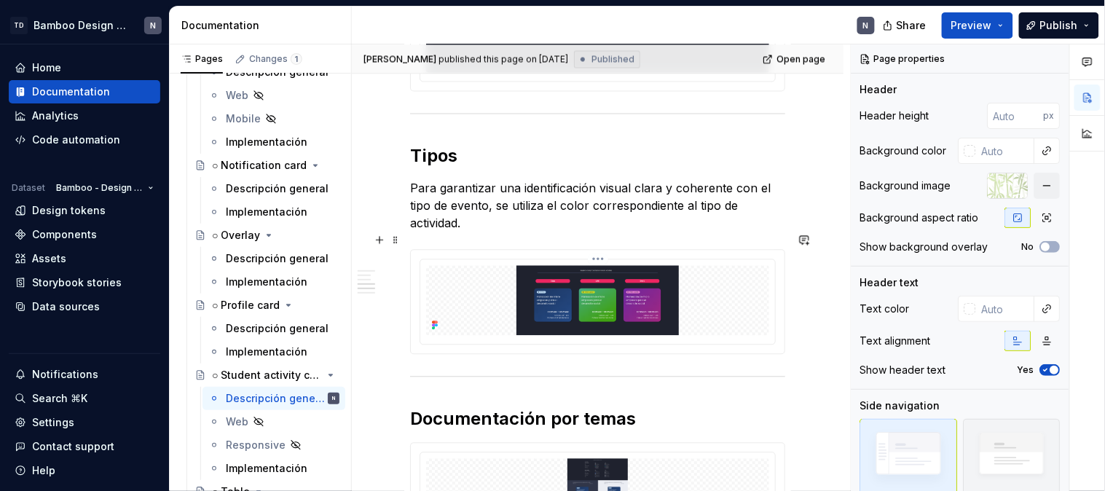
click at [576, 265] on img at bounding box center [597, 300] width 343 height 70
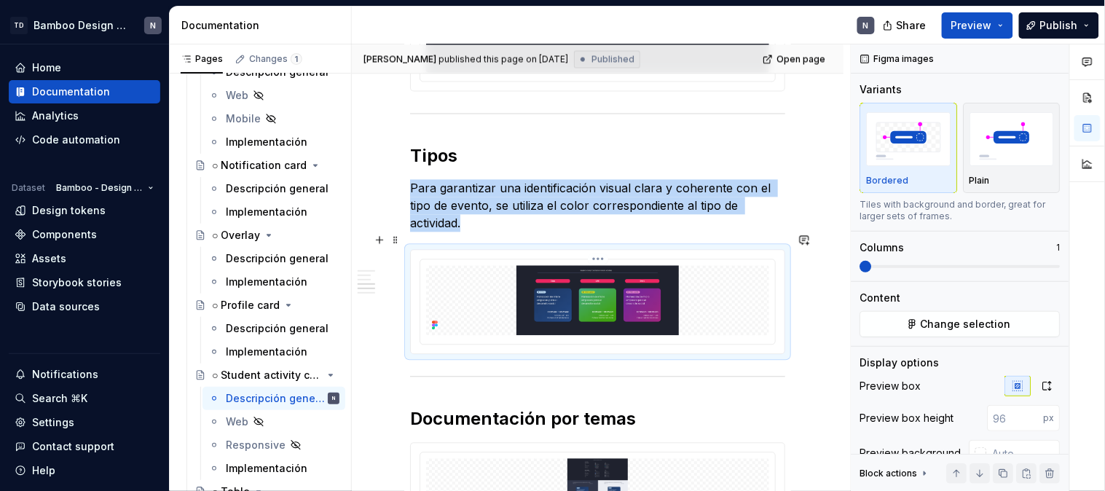
click at [615, 277] on img at bounding box center [597, 300] width 343 height 70
click at [1001, 324] on span "Change selection" at bounding box center [966, 324] width 90 height 15
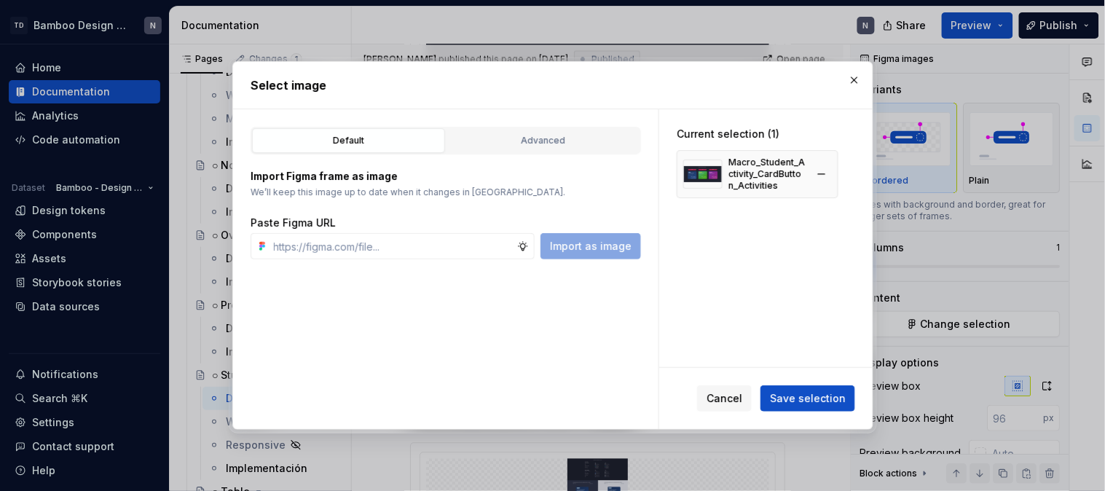
type textarea "*"
click at [820, 173] on button "button" at bounding box center [821, 174] width 20 height 20
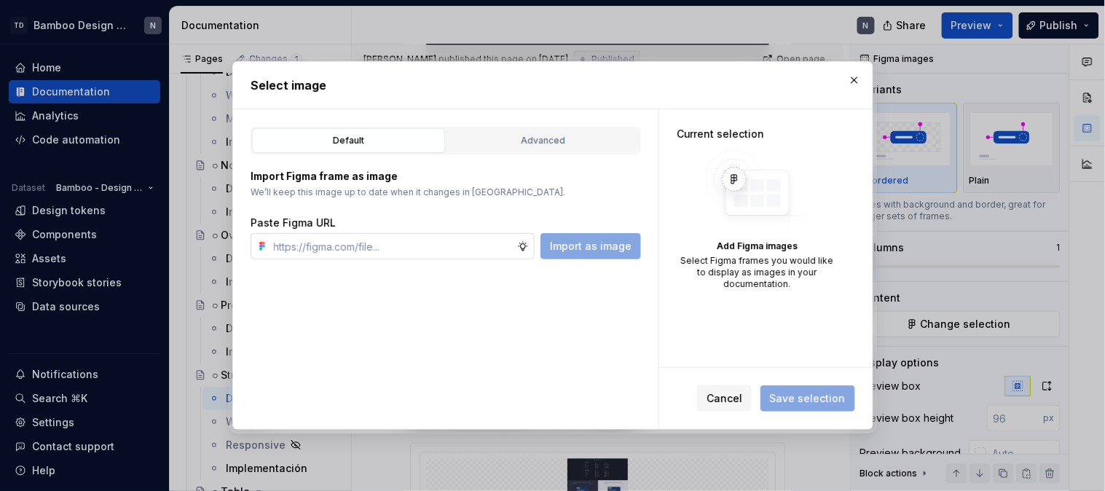
click at [399, 241] on input "text" at bounding box center [392, 246] width 249 height 26
paste input "[URL][DOMAIN_NAME]"
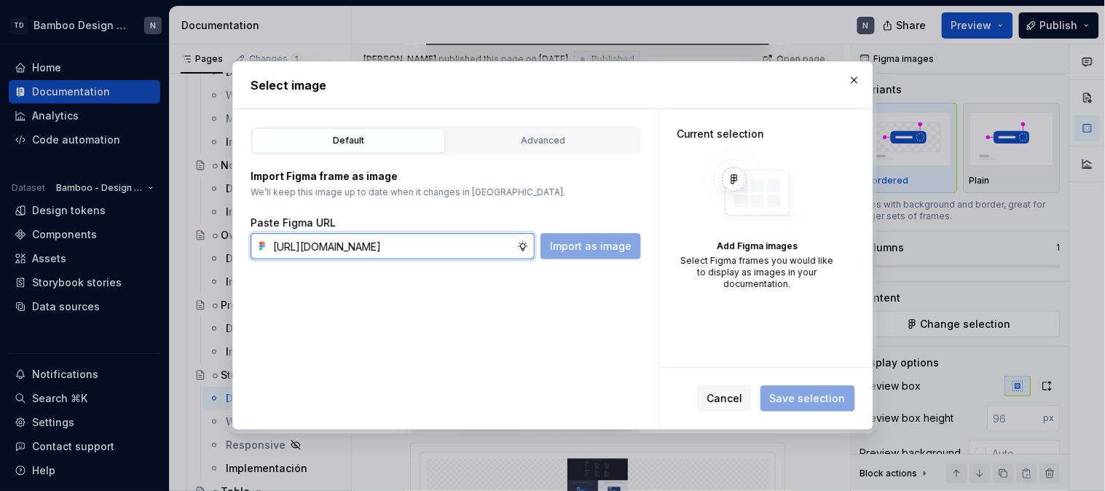
scroll to position [0, 498]
type input "[URL][DOMAIN_NAME]"
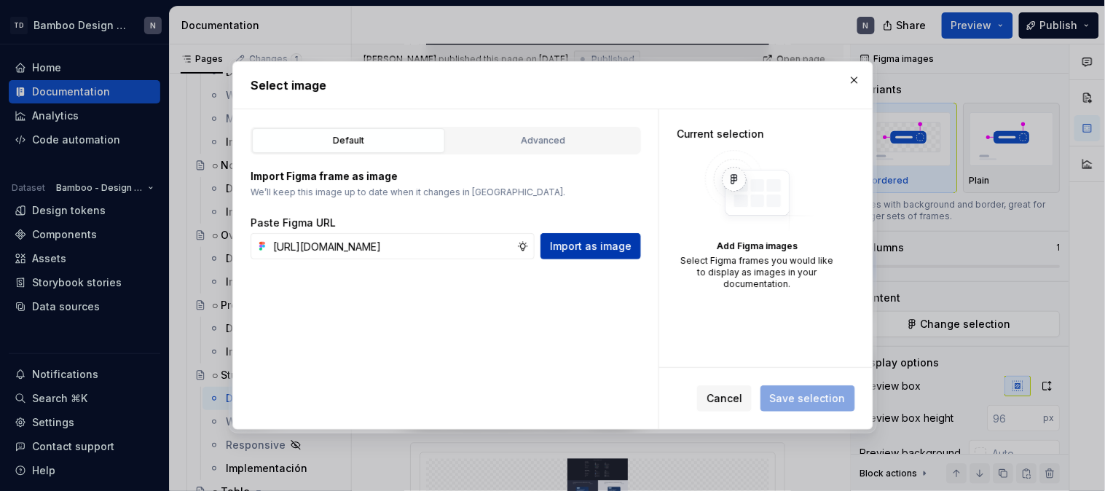
click at [606, 256] on button "Import as image" at bounding box center [590, 246] width 101 height 26
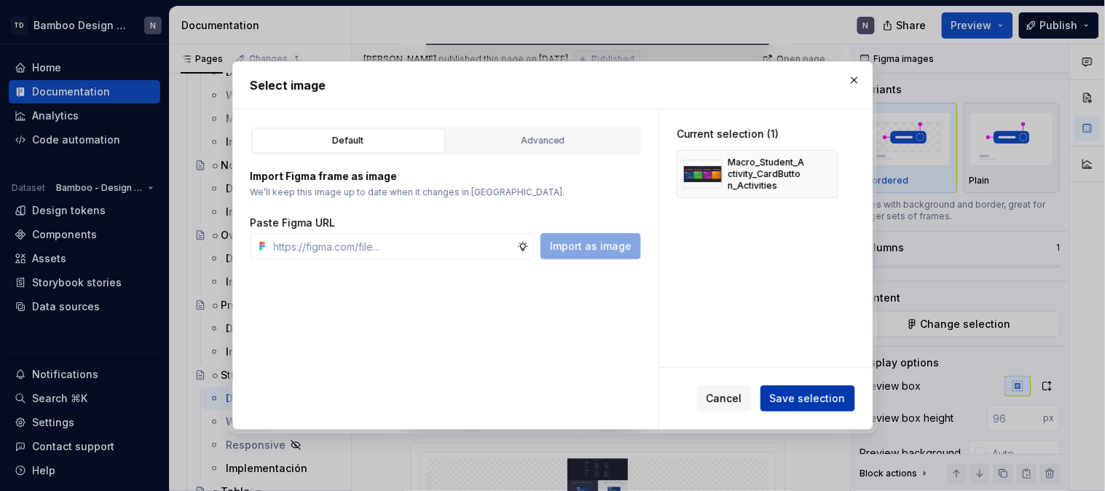
click at [818, 387] on button "Save selection" at bounding box center [807, 398] width 95 height 26
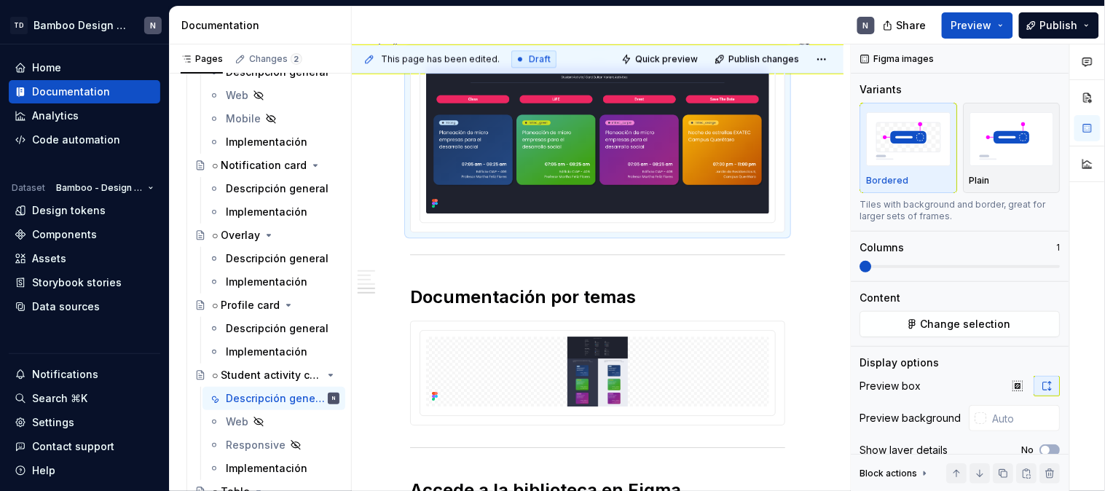
scroll to position [2508, 0]
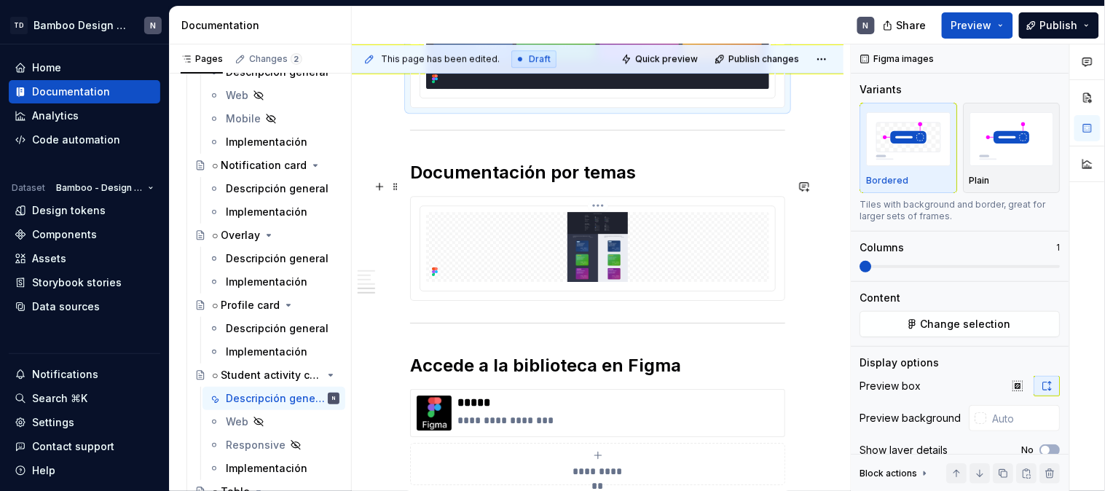
click at [557, 235] on img at bounding box center [597, 247] width 343 height 70
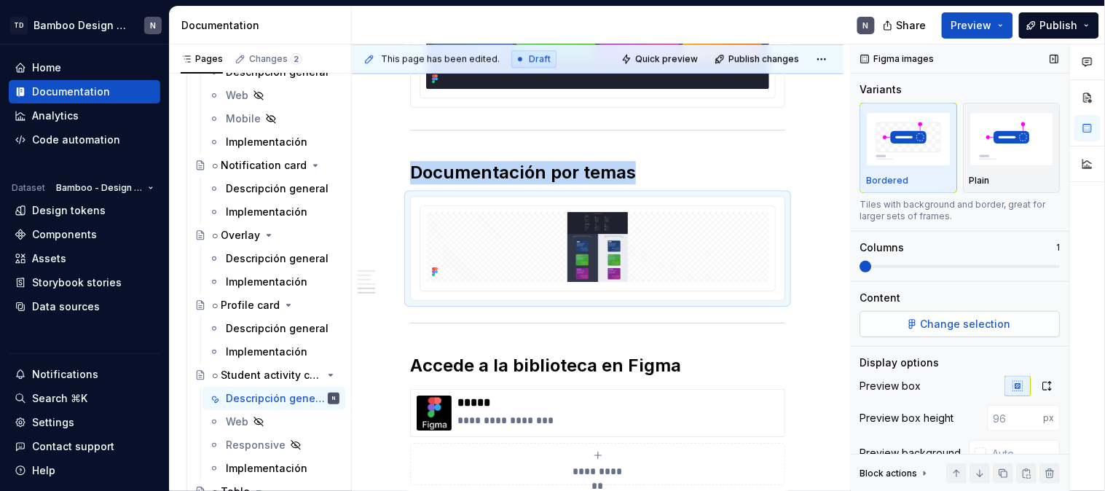
click at [964, 315] on button "Change selection" at bounding box center [960, 324] width 200 height 26
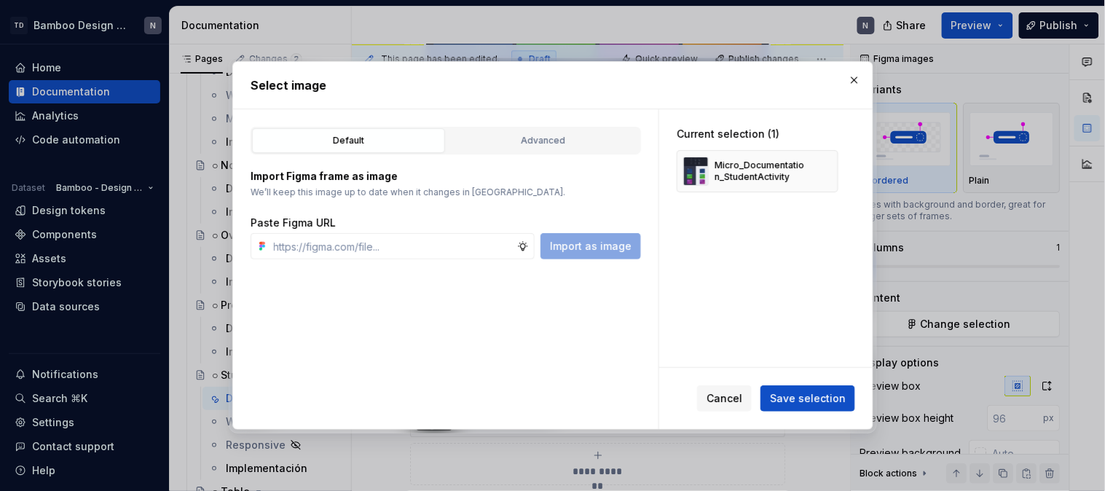
type textarea "*"
click at [820, 171] on button "button" at bounding box center [821, 171] width 20 height 20
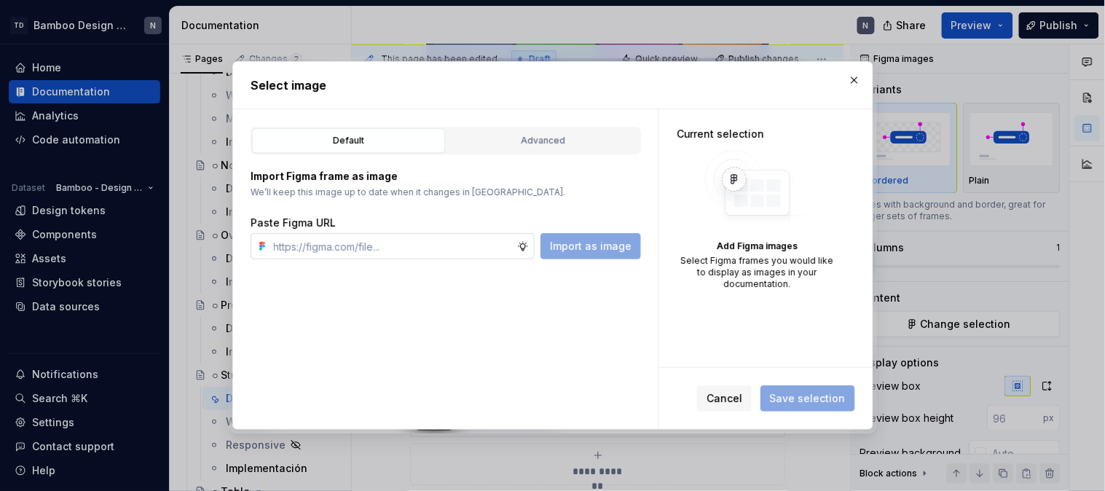
click at [476, 242] on input "text" at bounding box center [392, 246] width 249 height 26
paste input "[URL][DOMAIN_NAME]"
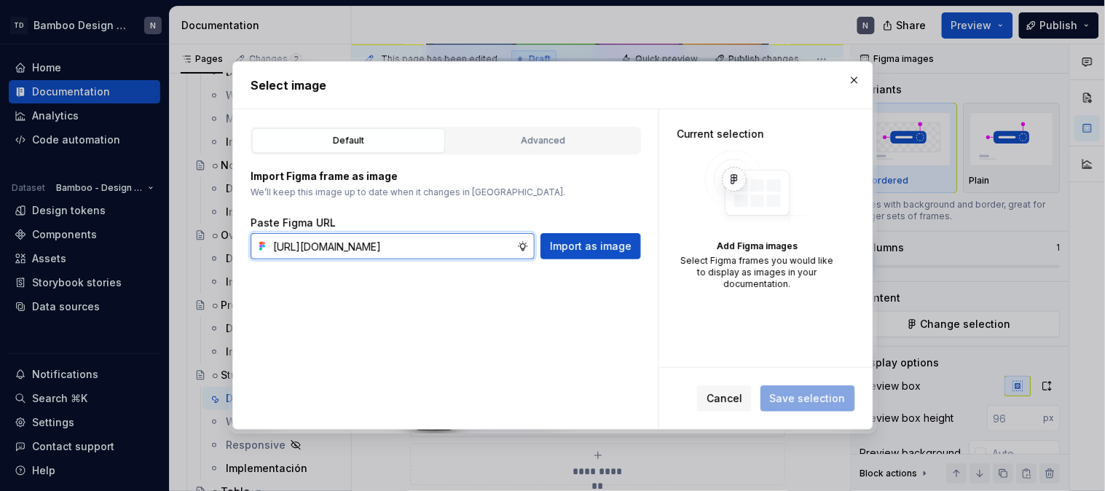
scroll to position [0, 496]
type input "[URL][DOMAIN_NAME]"
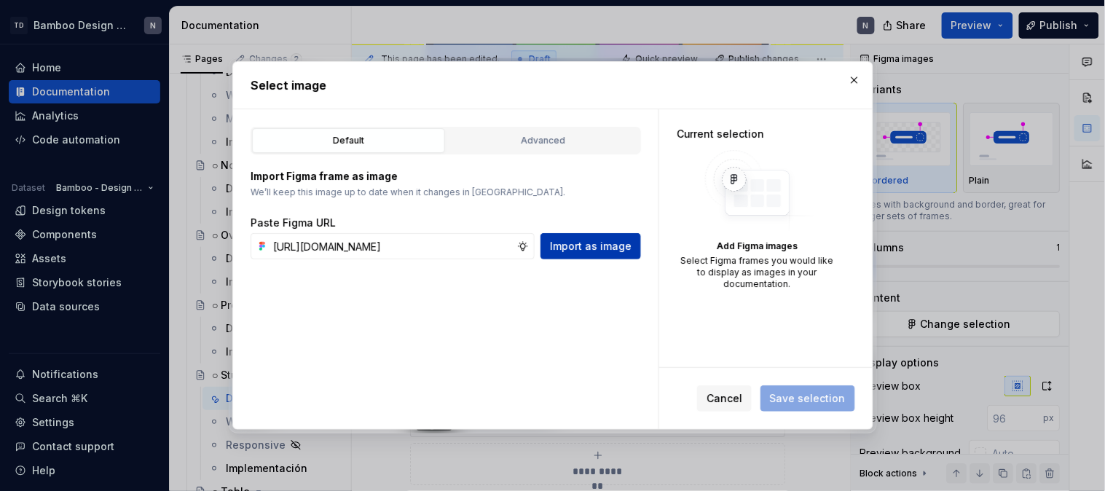
click at [624, 243] on span "Import as image" at bounding box center [591, 246] width 82 height 15
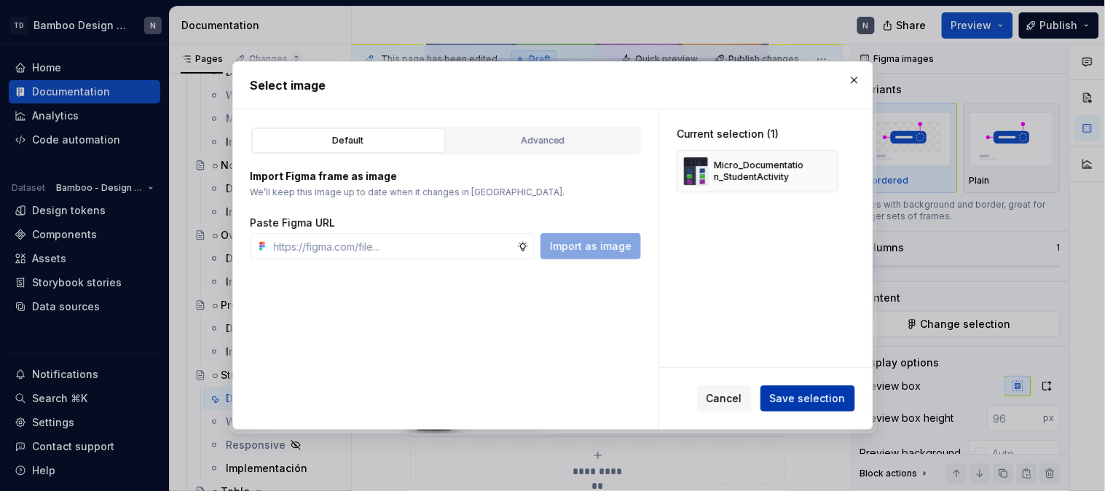
click at [798, 401] on span "Save selection" at bounding box center [808, 398] width 76 height 15
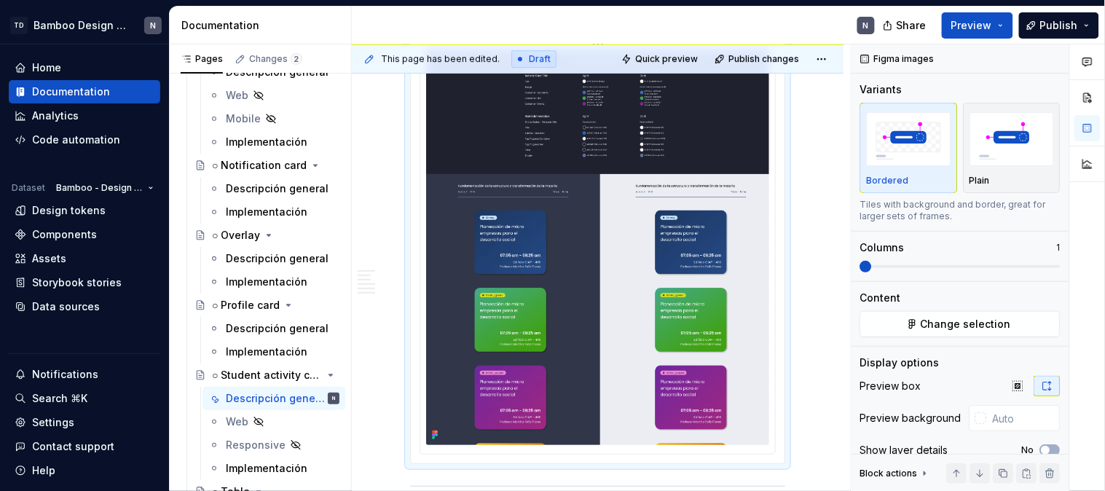
scroll to position [2670, 0]
click at [975, 331] on button "Change selection" at bounding box center [960, 324] width 200 height 26
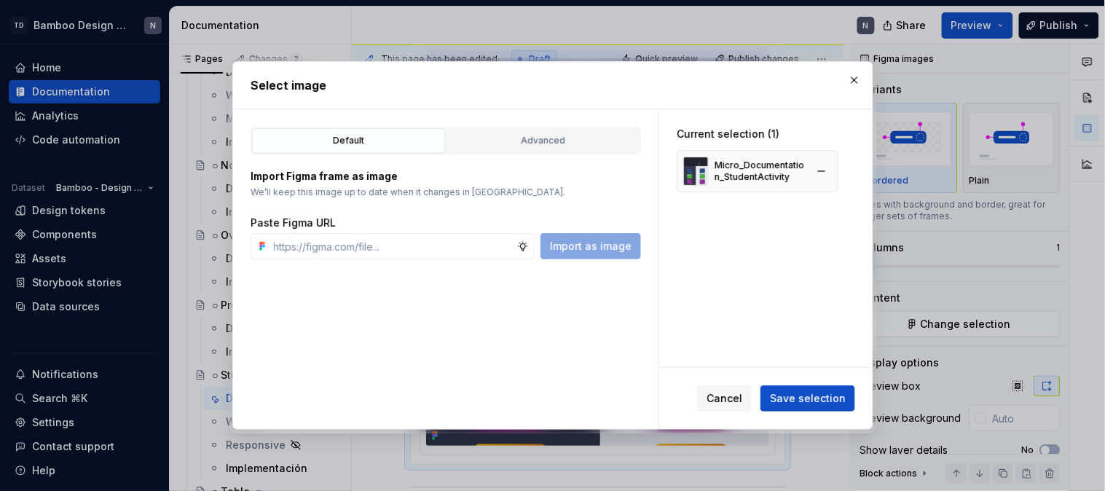
type textarea "*"
click at [816, 173] on button "button" at bounding box center [821, 171] width 20 height 20
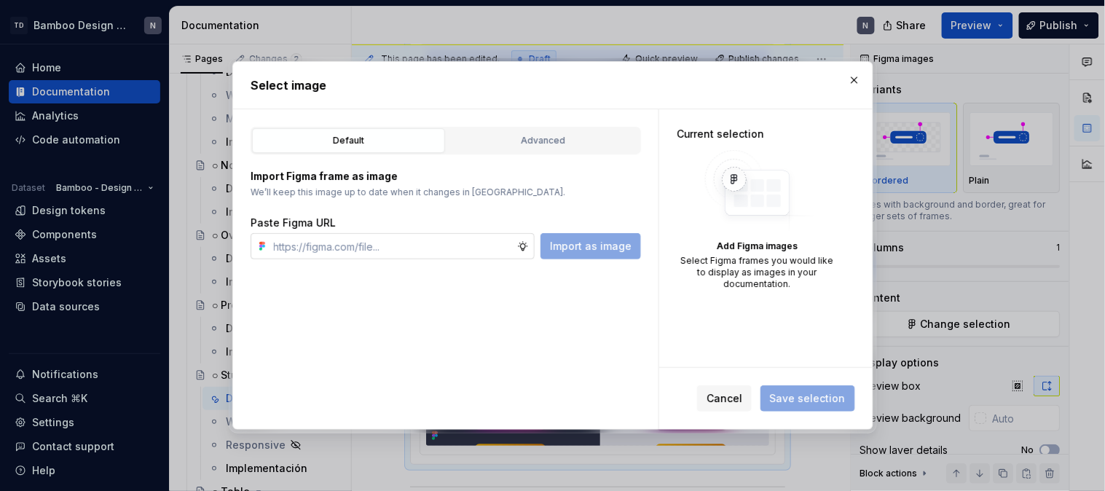
click at [406, 248] on input "text" at bounding box center [392, 246] width 249 height 26
paste input "[URL][DOMAIN_NAME]"
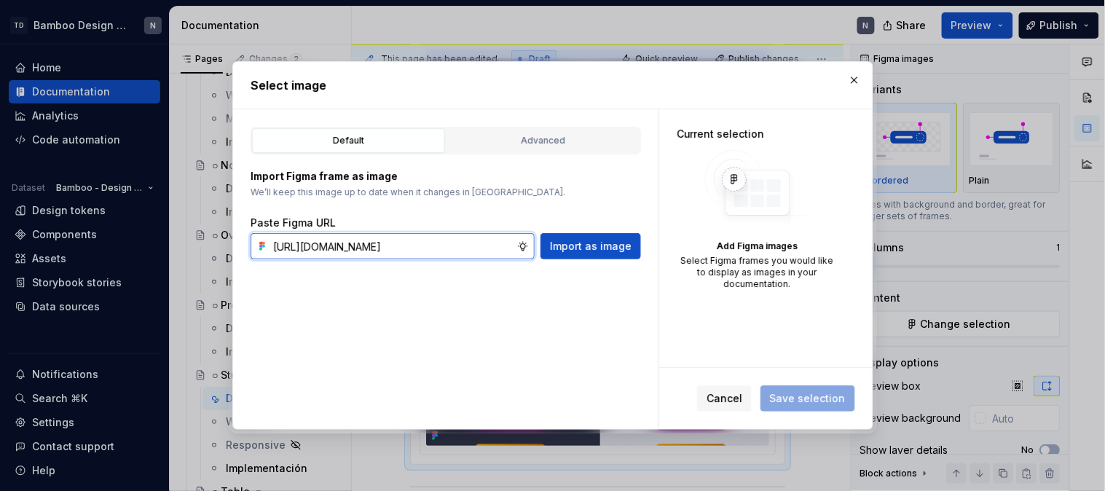
scroll to position [0, 496]
type input "[URL][DOMAIN_NAME]"
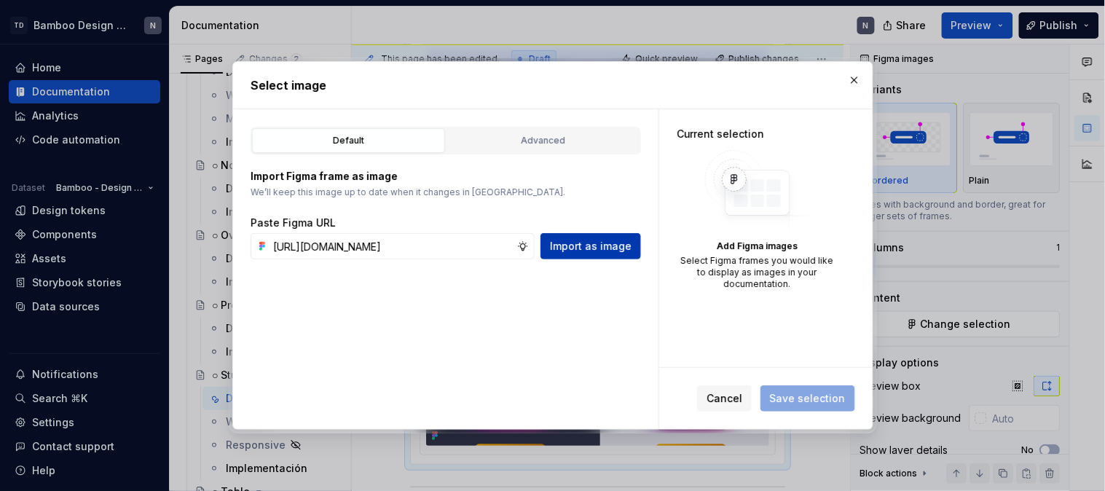
click at [558, 250] on span "Import as image" at bounding box center [591, 246] width 82 height 15
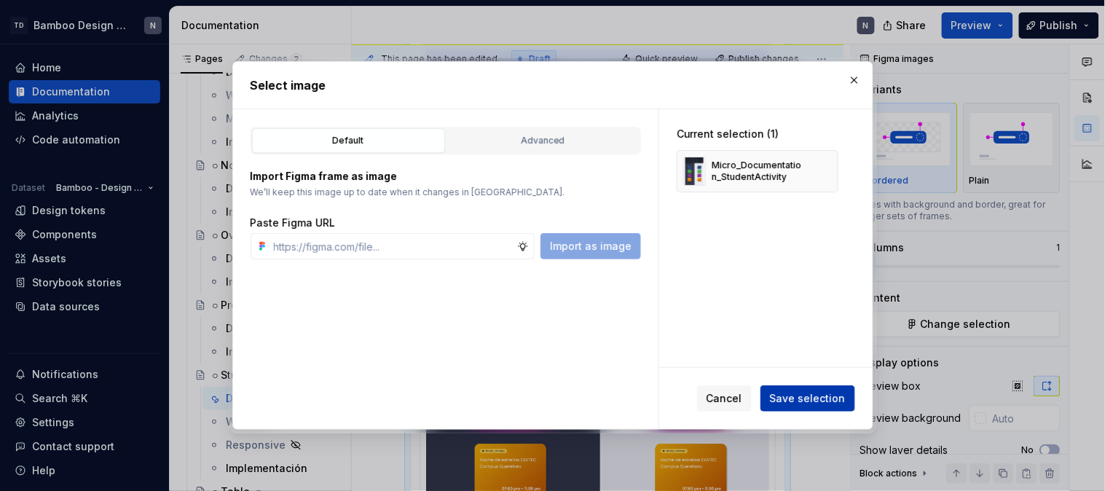
click at [807, 392] on span "Save selection" at bounding box center [808, 398] width 76 height 15
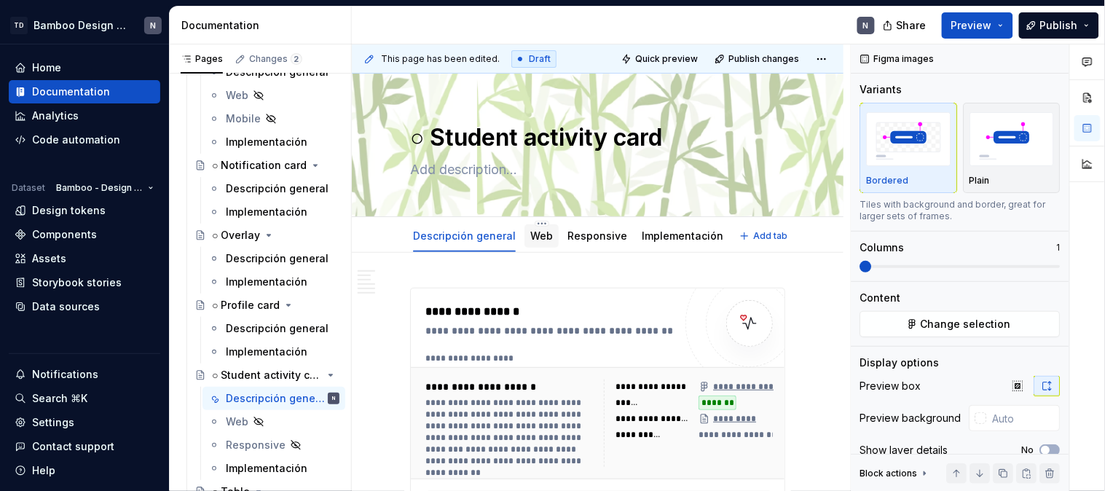
click at [530, 243] on div "Web" at bounding box center [541, 236] width 23 height 15
click at [769, 60] on span "Publish changes" at bounding box center [763, 59] width 71 height 12
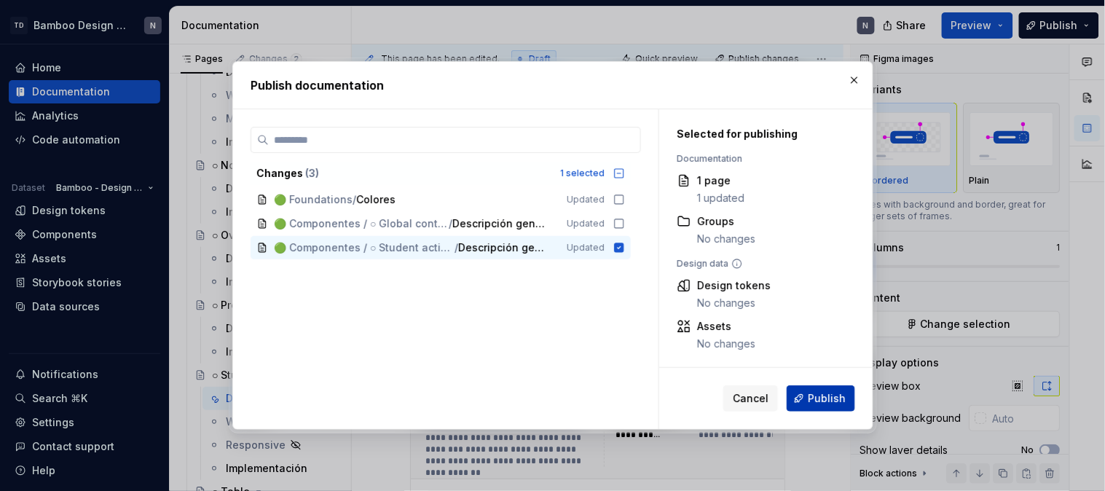
click at [818, 398] on span "Publish" at bounding box center [827, 398] width 38 height 15
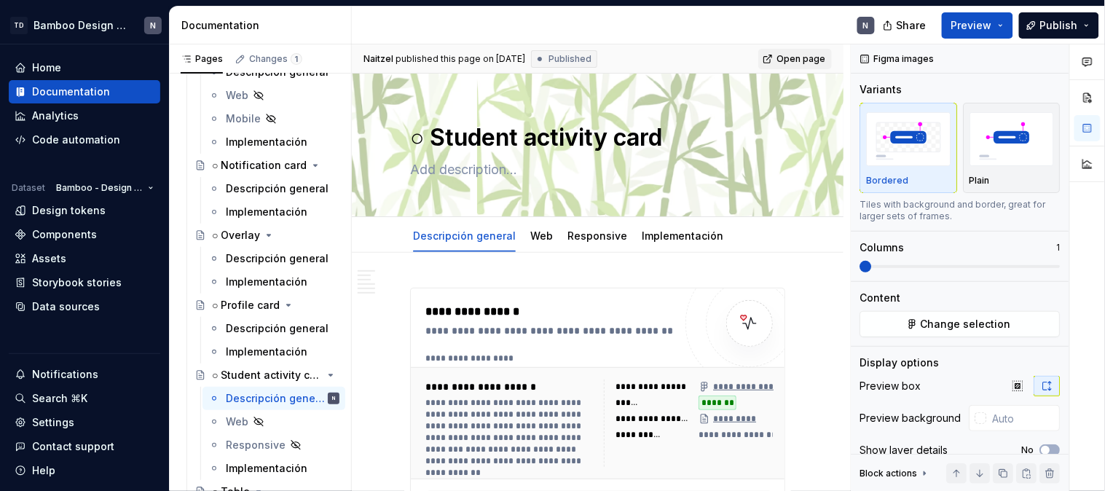
click at [779, 68] on link "Open page" at bounding box center [795, 59] width 74 height 20
type textarea "*"
